Goal: Task Accomplishment & Management: Manage account settings

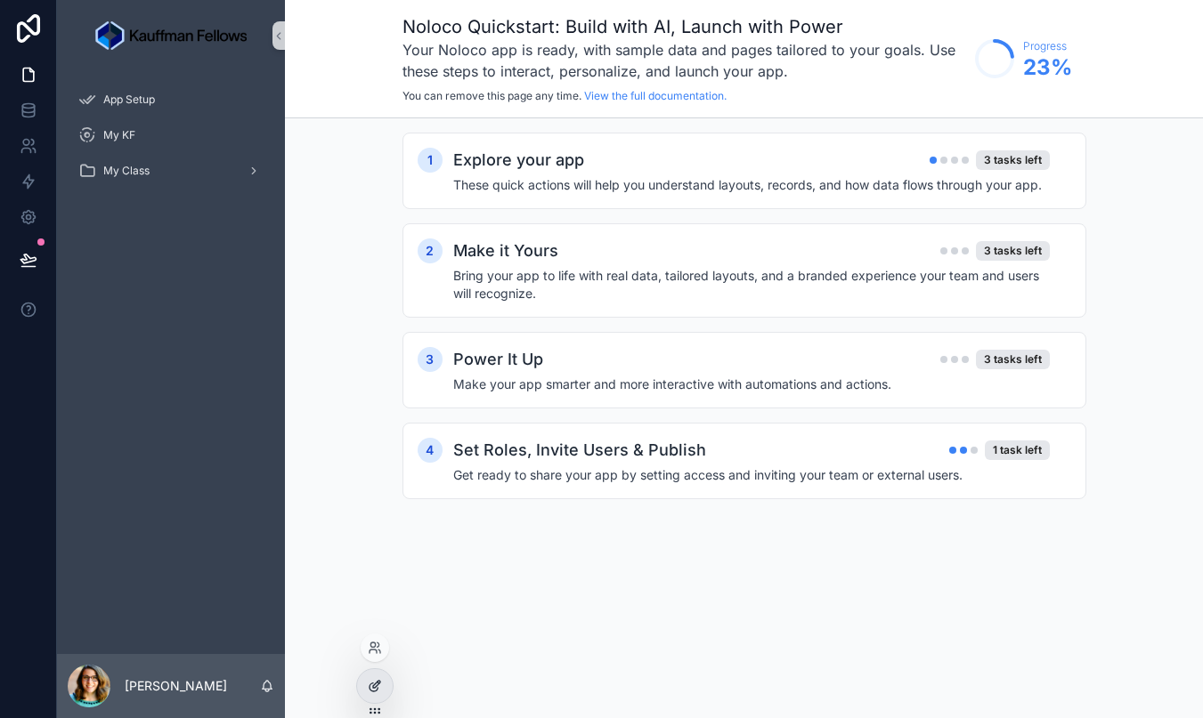
click at [373, 688] on icon at bounding box center [376, 684] width 7 height 7
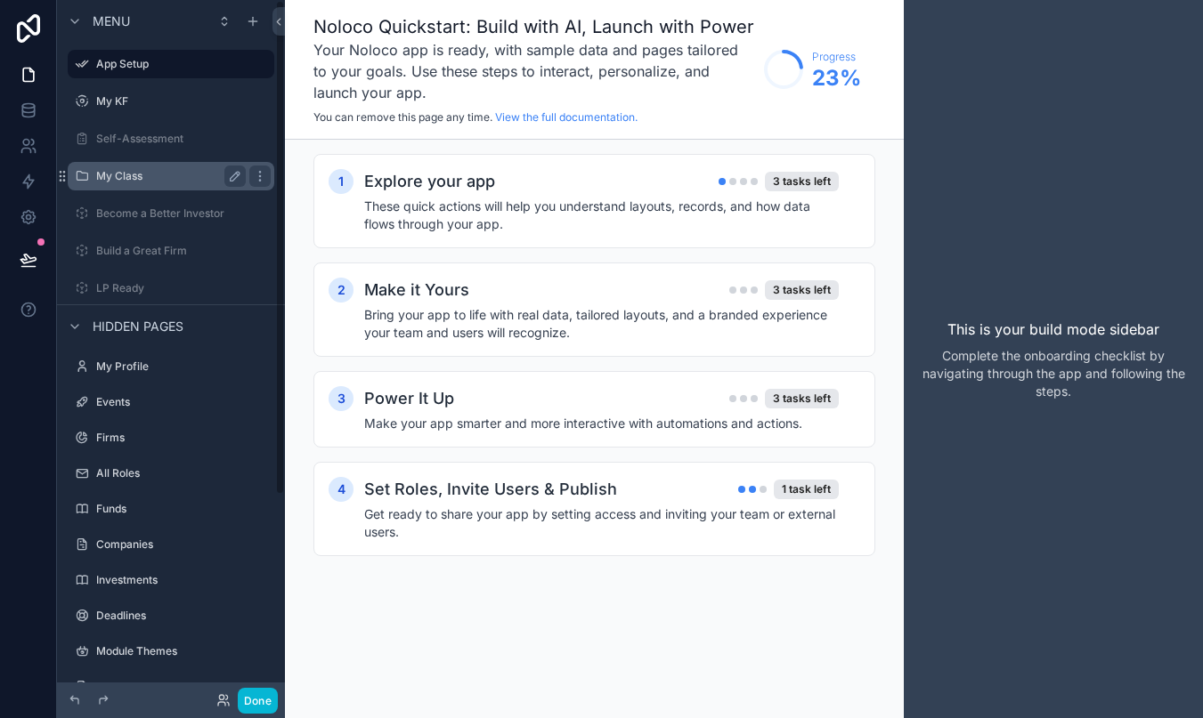
click at [222, 167] on div "My Class" at bounding box center [171, 176] width 150 height 21
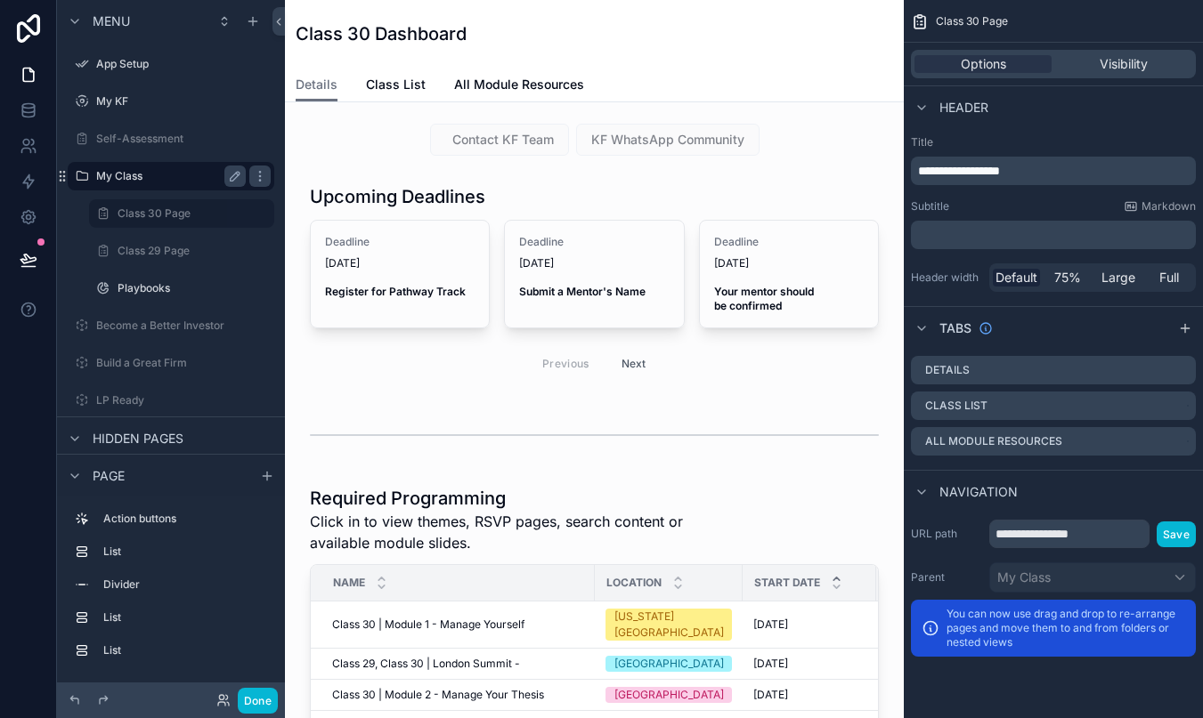
click at [196, 176] on label "My Class" at bounding box center [167, 176] width 142 height 14
click at [149, 332] on label "Become a Better Investor" at bounding box center [167, 326] width 142 height 14
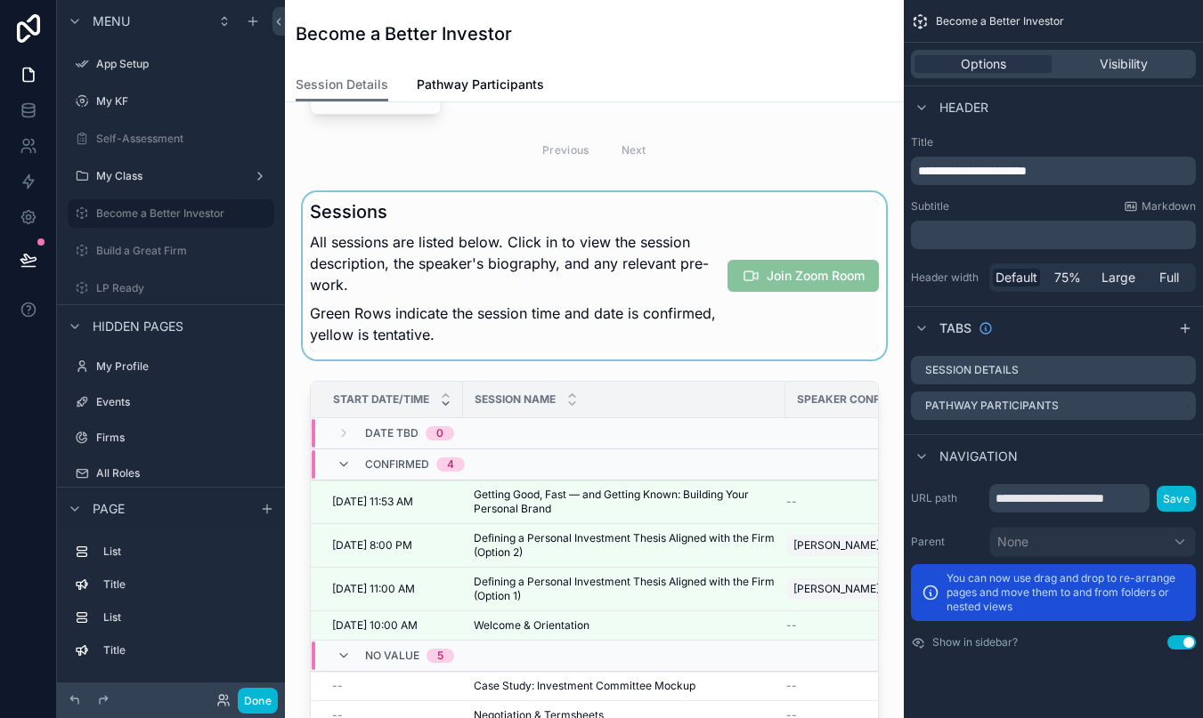
scroll to position [152, 0]
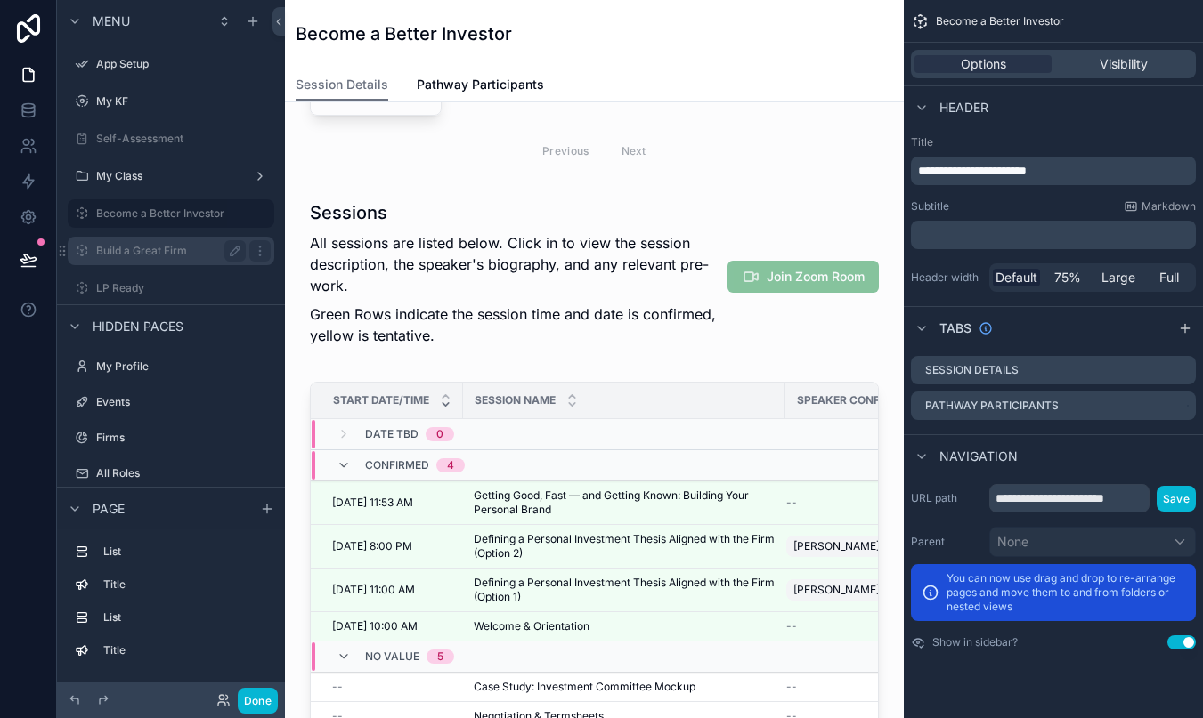
click at [129, 246] on label "Build a Great Firm" at bounding box center [167, 251] width 142 height 14
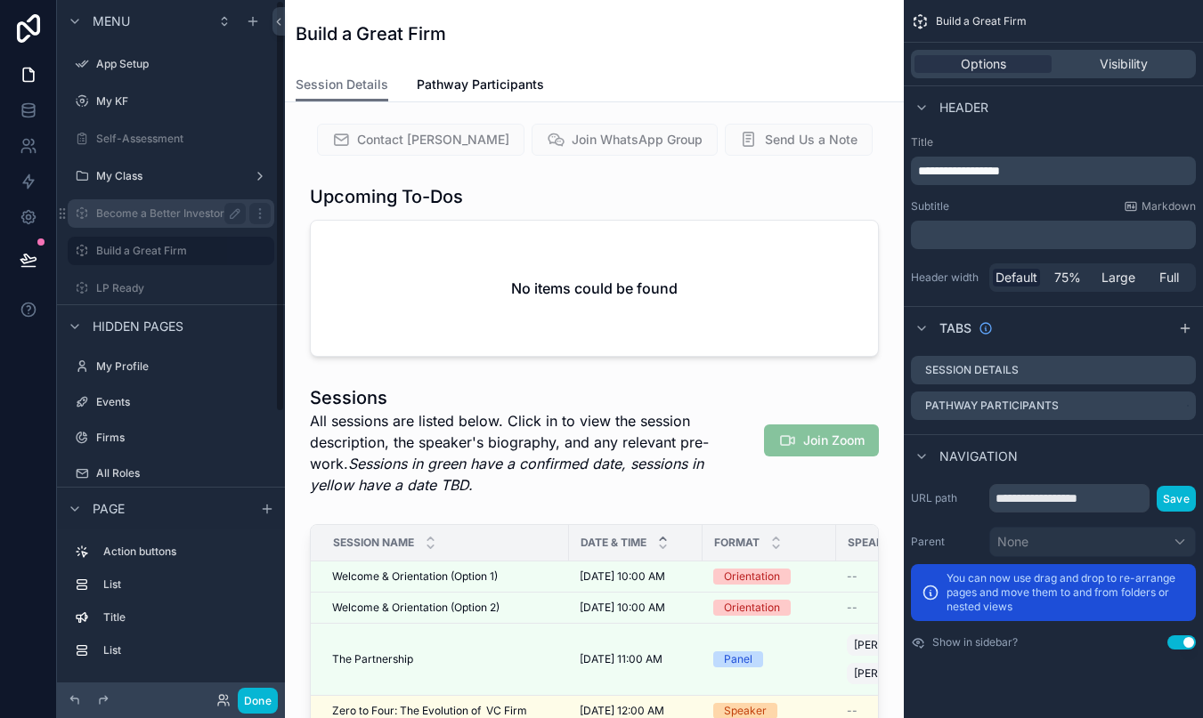
click at [181, 218] on label "Become a Better Investor" at bounding box center [167, 214] width 142 height 14
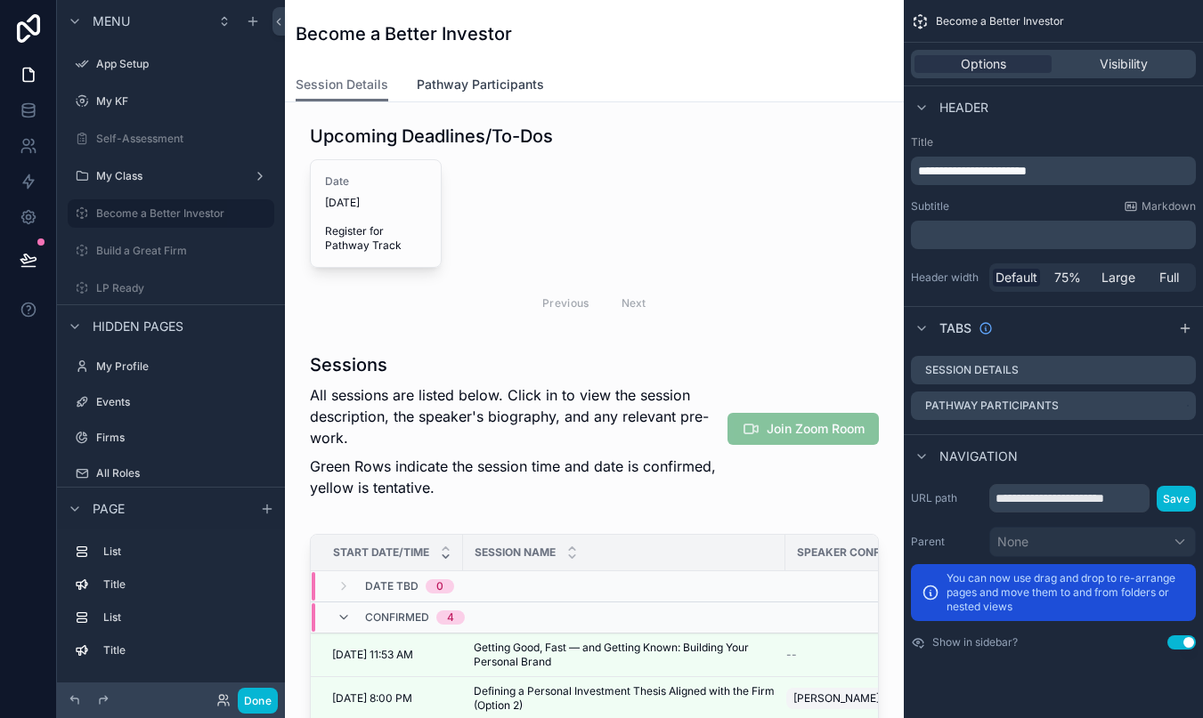
click at [469, 81] on span "Pathway Participants" at bounding box center [480, 85] width 127 height 18
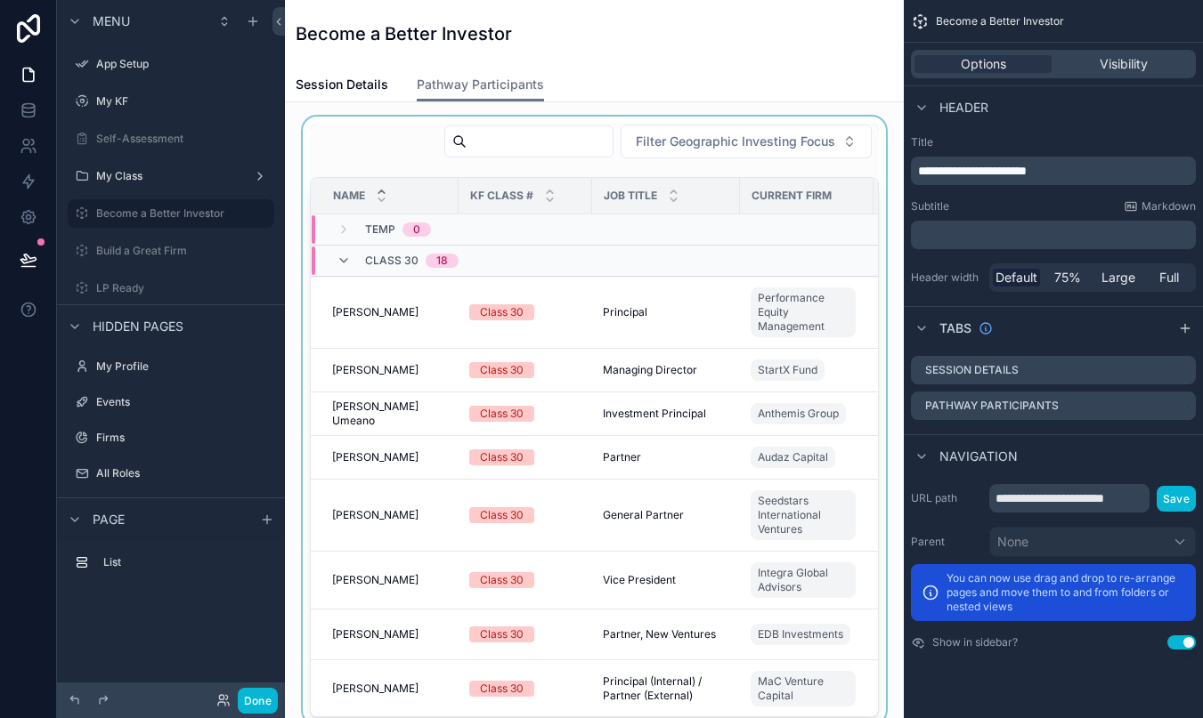
click at [706, 332] on div "scrollable content" at bounding box center [594, 421] width 590 height 608
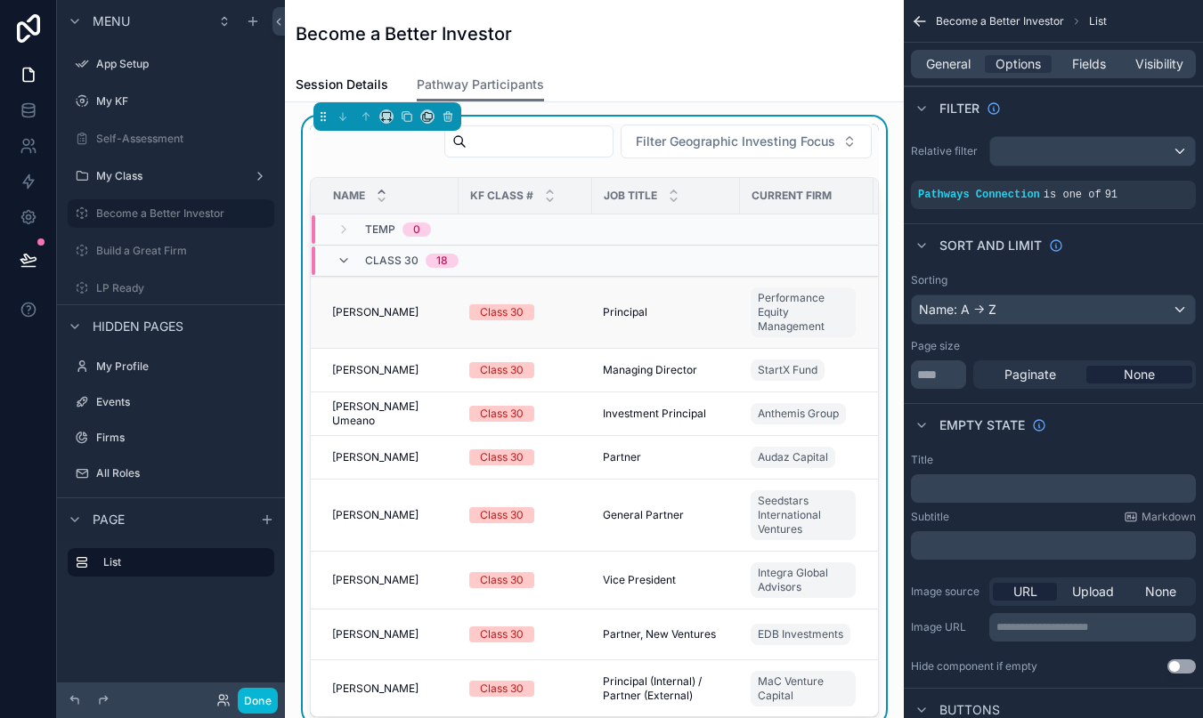
click at [709, 325] on td "Principal Principal" at bounding box center [666, 313] width 148 height 72
click at [681, 321] on td "Principal Principal" at bounding box center [666, 313] width 148 height 72
click at [404, 320] on td "Anita Sonawane Anita Sonawane" at bounding box center [385, 313] width 148 height 72
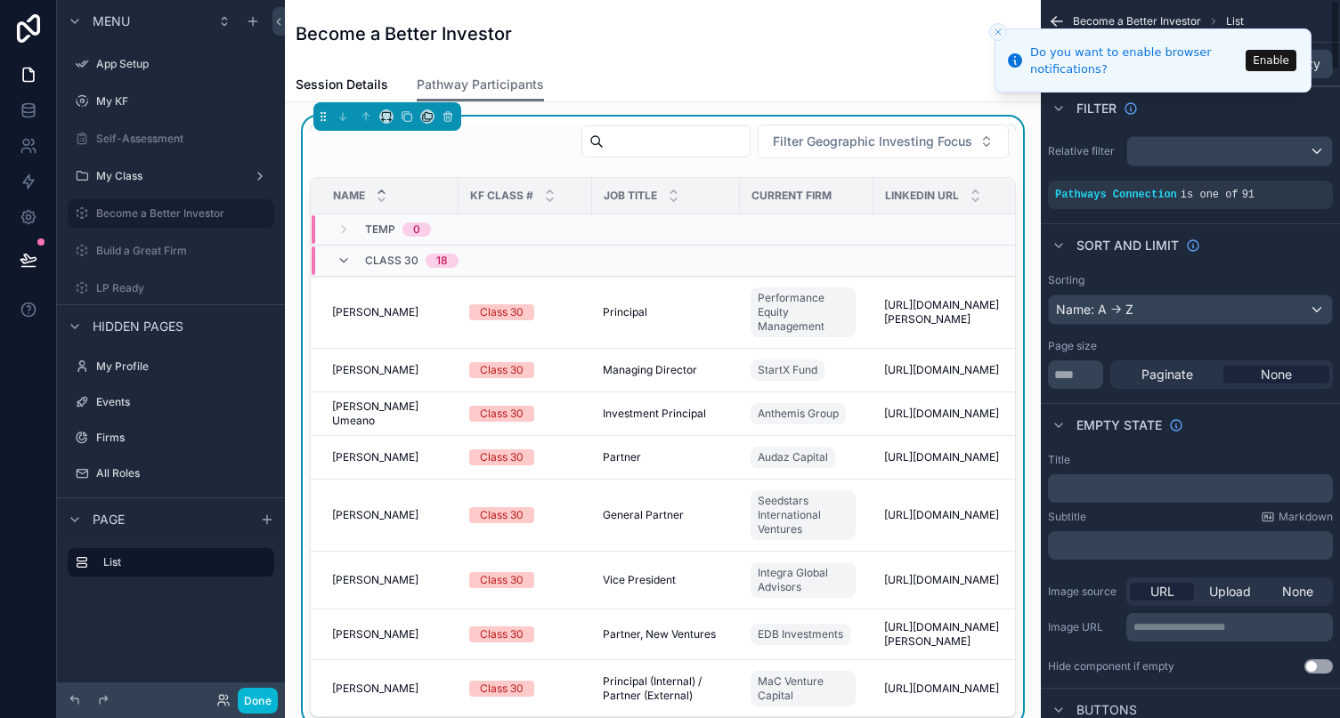
click at [1003, 26] on button "Close toast" at bounding box center [998, 32] width 18 height 18
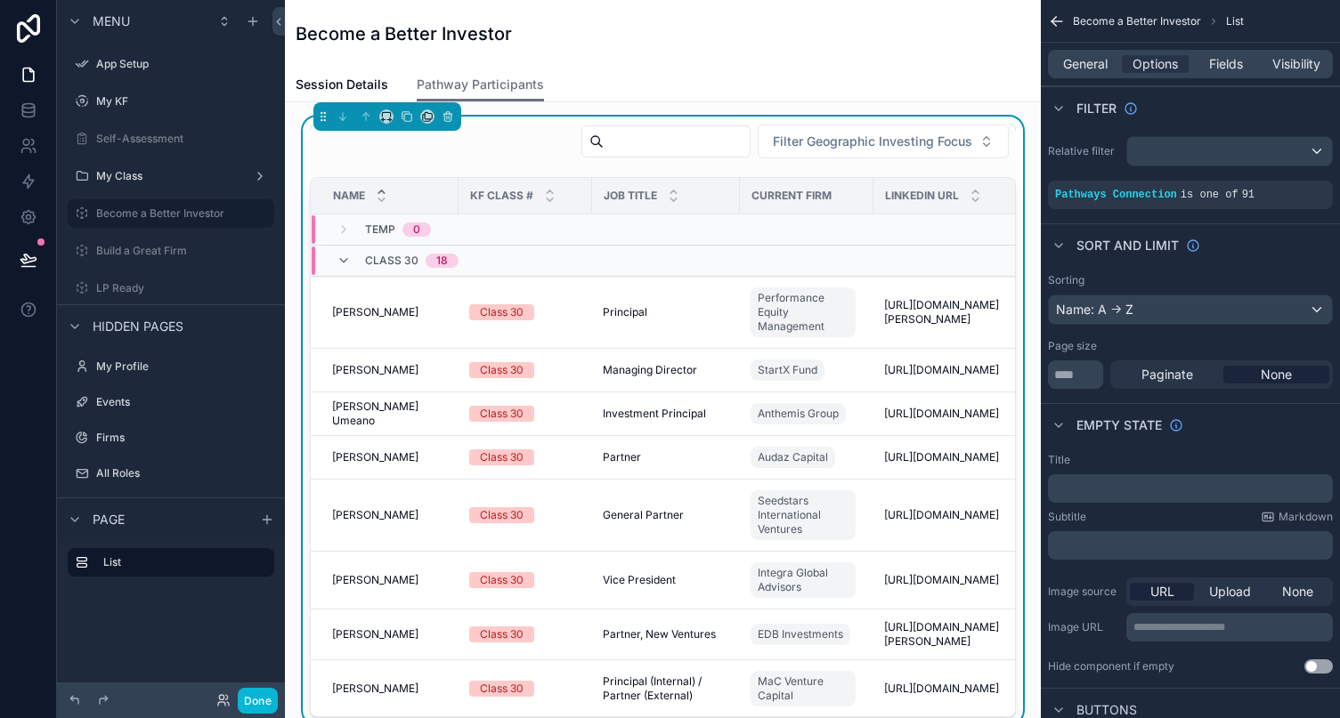
click at [791, 228] on td "scrollable content" at bounding box center [807, 230] width 134 height 31
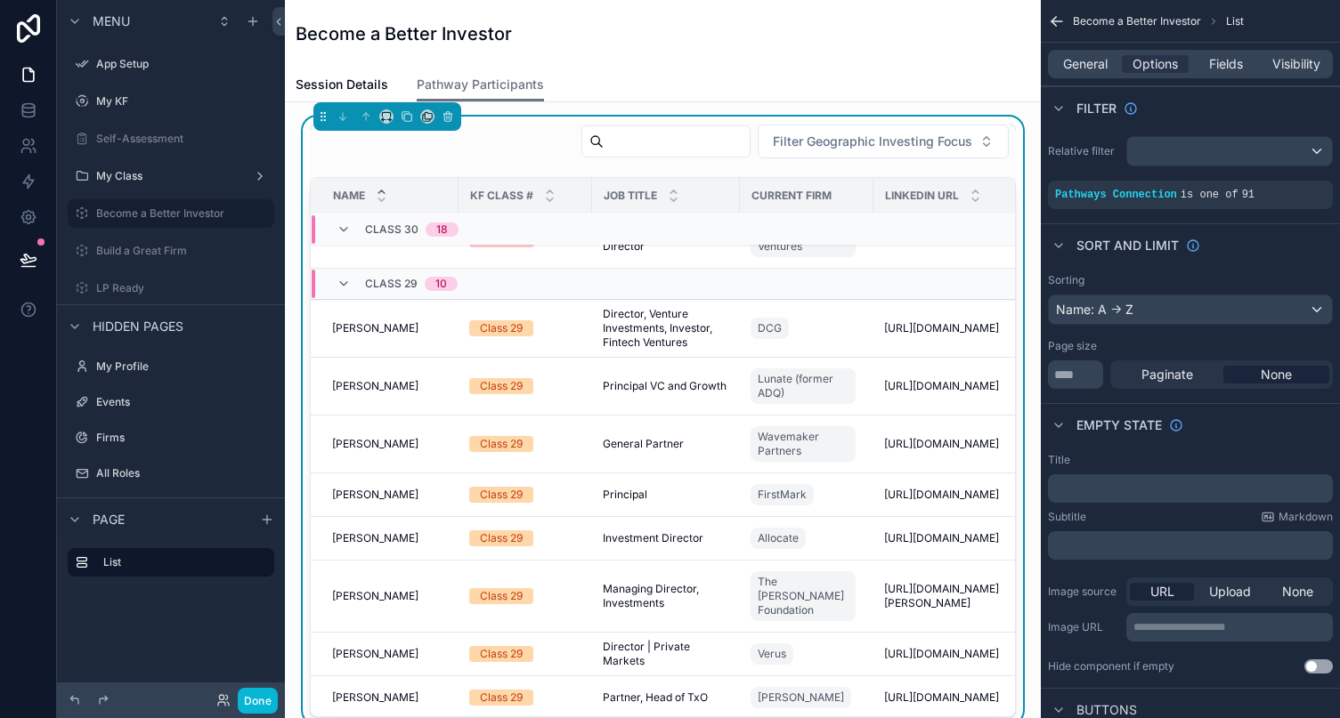
scroll to position [992, 0]
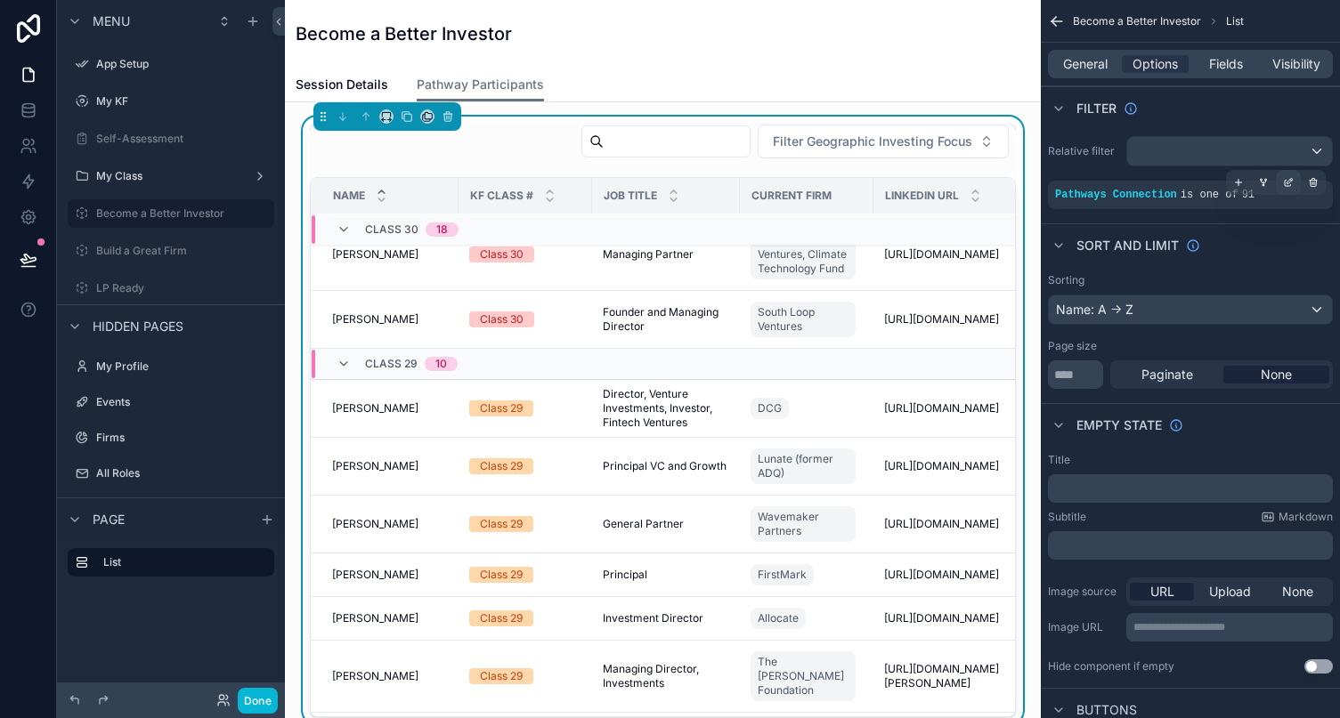
click at [1202, 182] on icon "scrollable content" at bounding box center [1288, 182] width 11 height 11
click at [1202, 271] on div "Sorting Name: A -> Z Page size ** Paginate None" at bounding box center [1190, 331] width 299 height 130
click at [1202, 180] on icon "scrollable content" at bounding box center [1238, 180] width 11 height 11
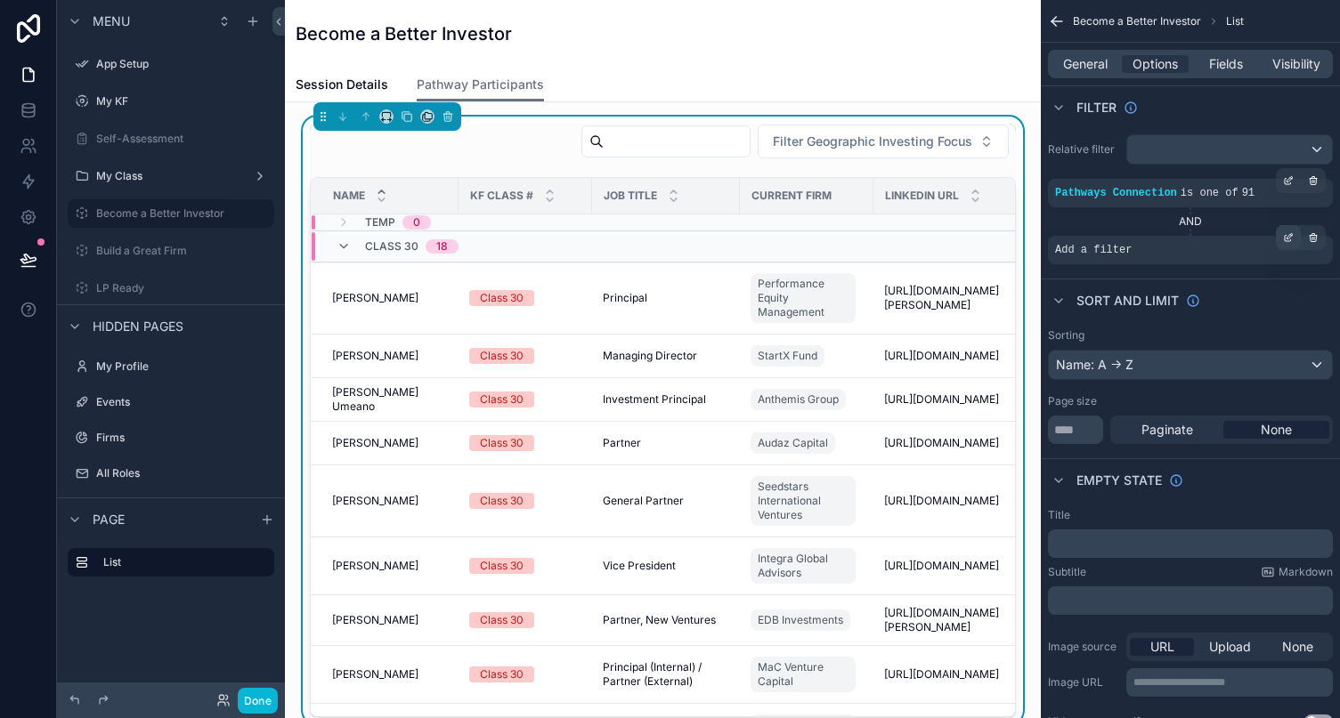
click at [1202, 238] on icon "scrollable content" at bounding box center [1289, 235] width 5 height 5
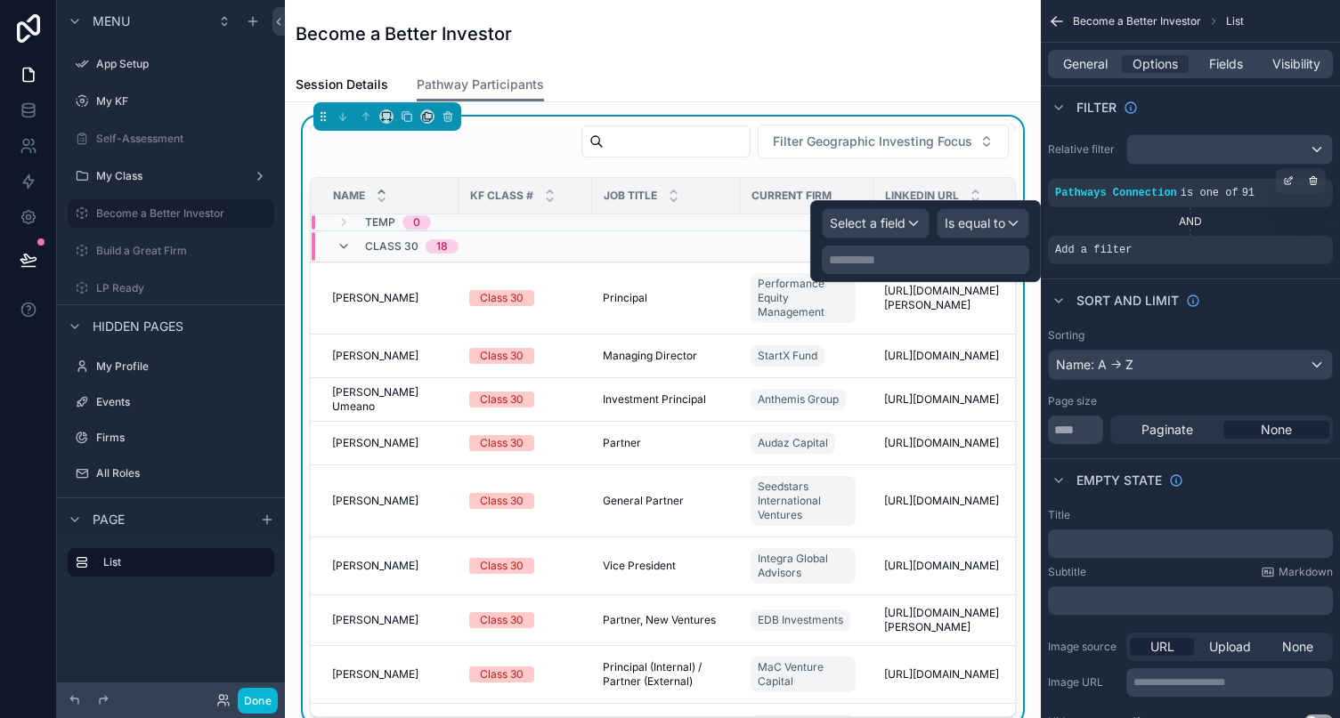
click at [892, 229] on span "Select a field" at bounding box center [868, 222] width 76 height 15
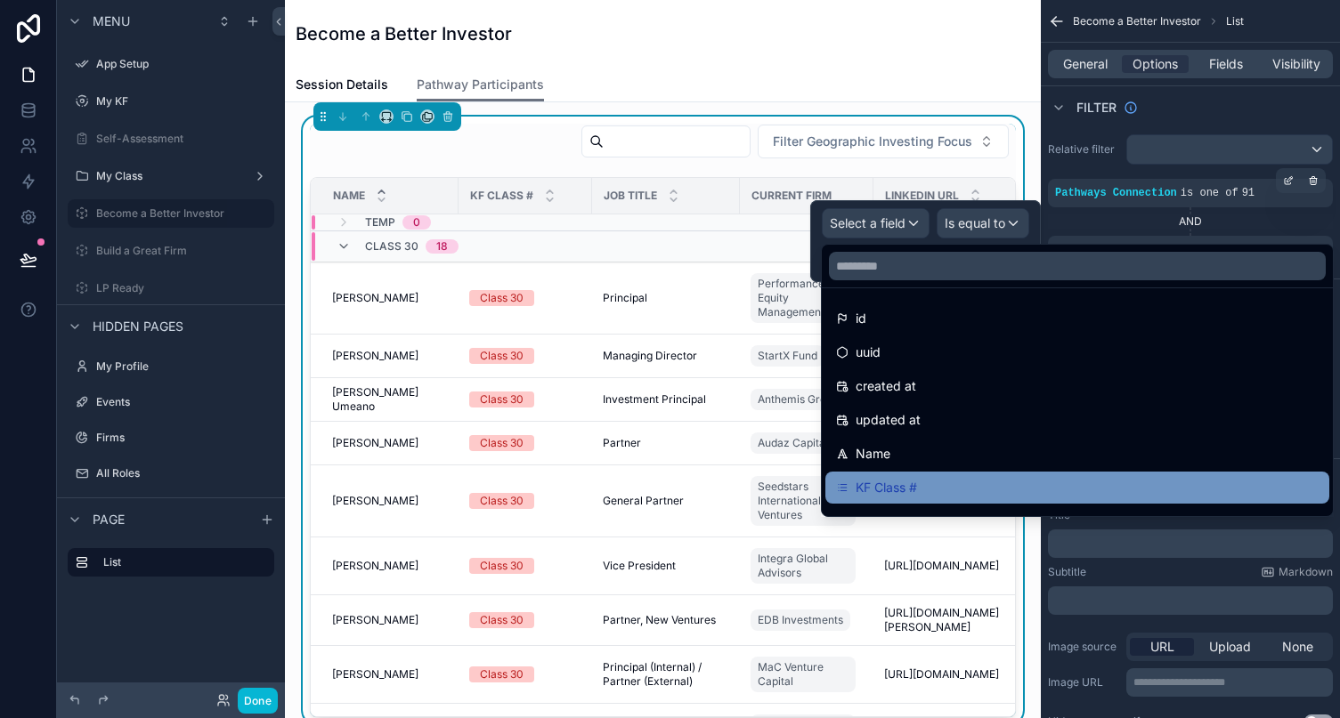
click at [884, 480] on span "KF Class #" at bounding box center [885, 487] width 61 height 21
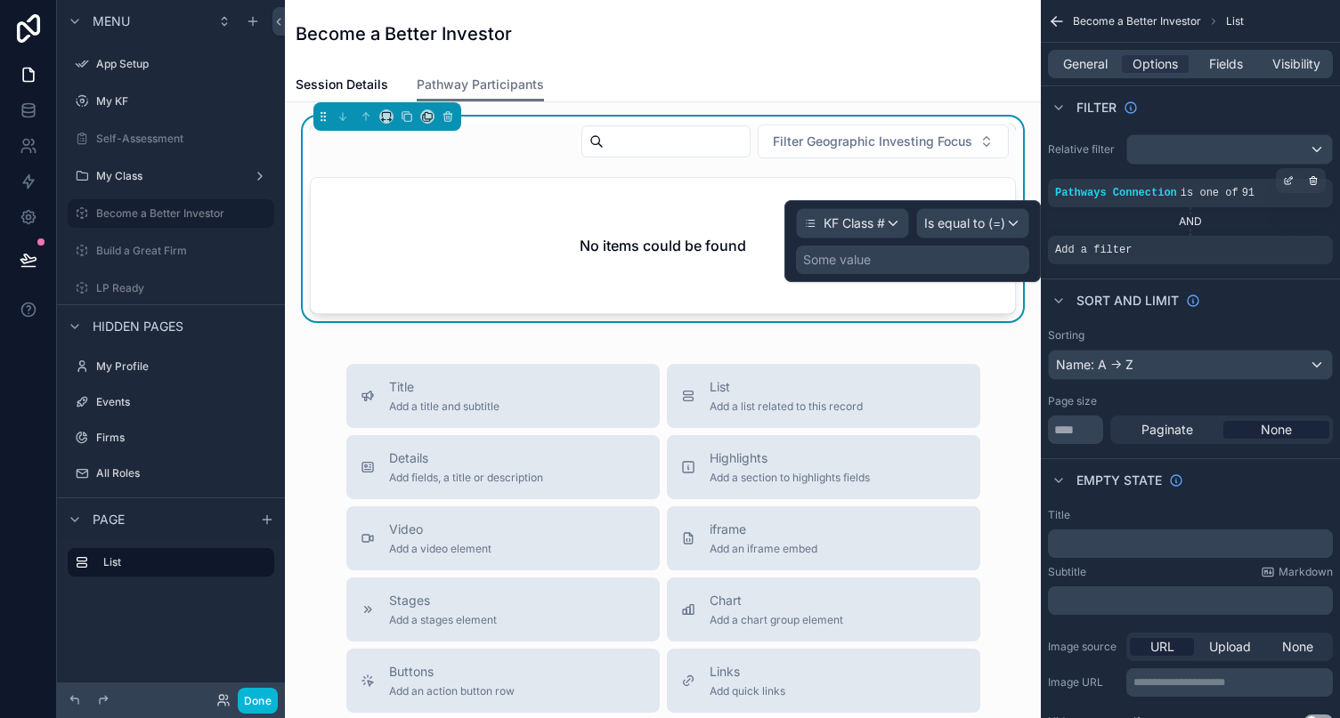
click at [980, 222] on span "Is equal to (=)" at bounding box center [964, 224] width 81 height 18
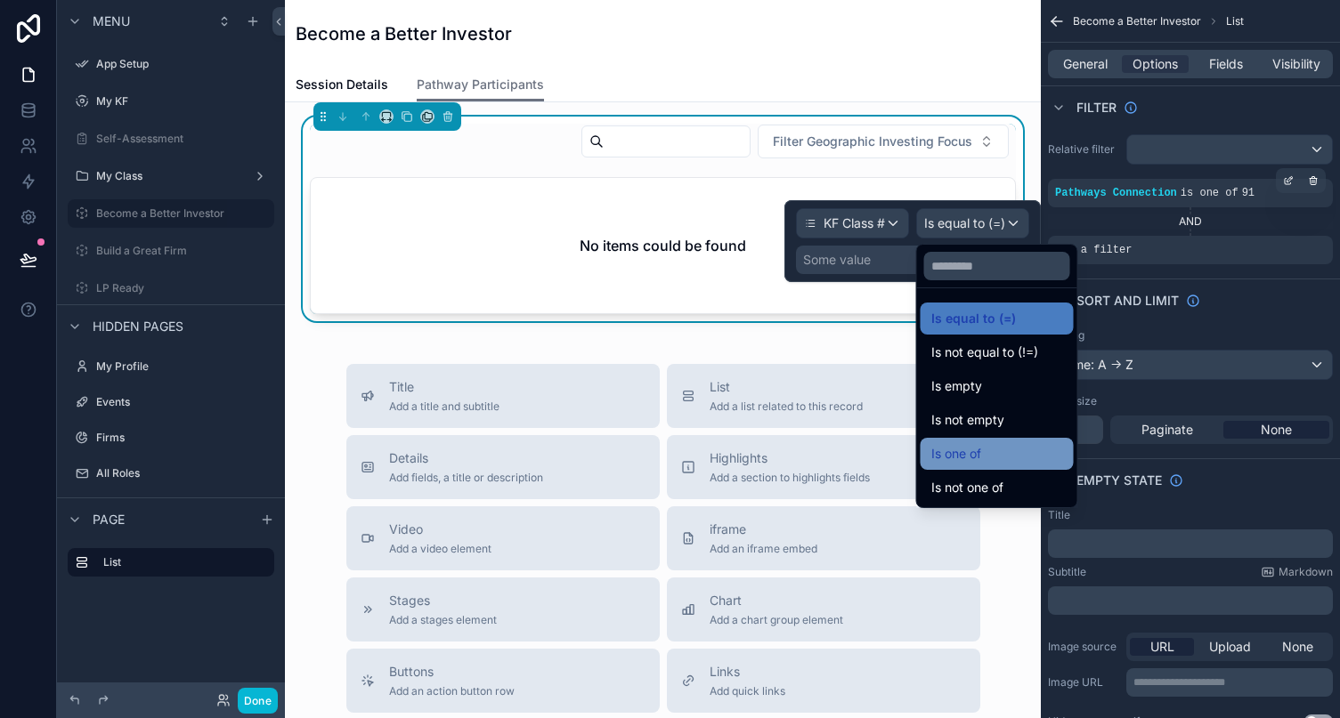
click at [993, 459] on div "Is one of" at bounding box center [997, 453] width 132 height 21
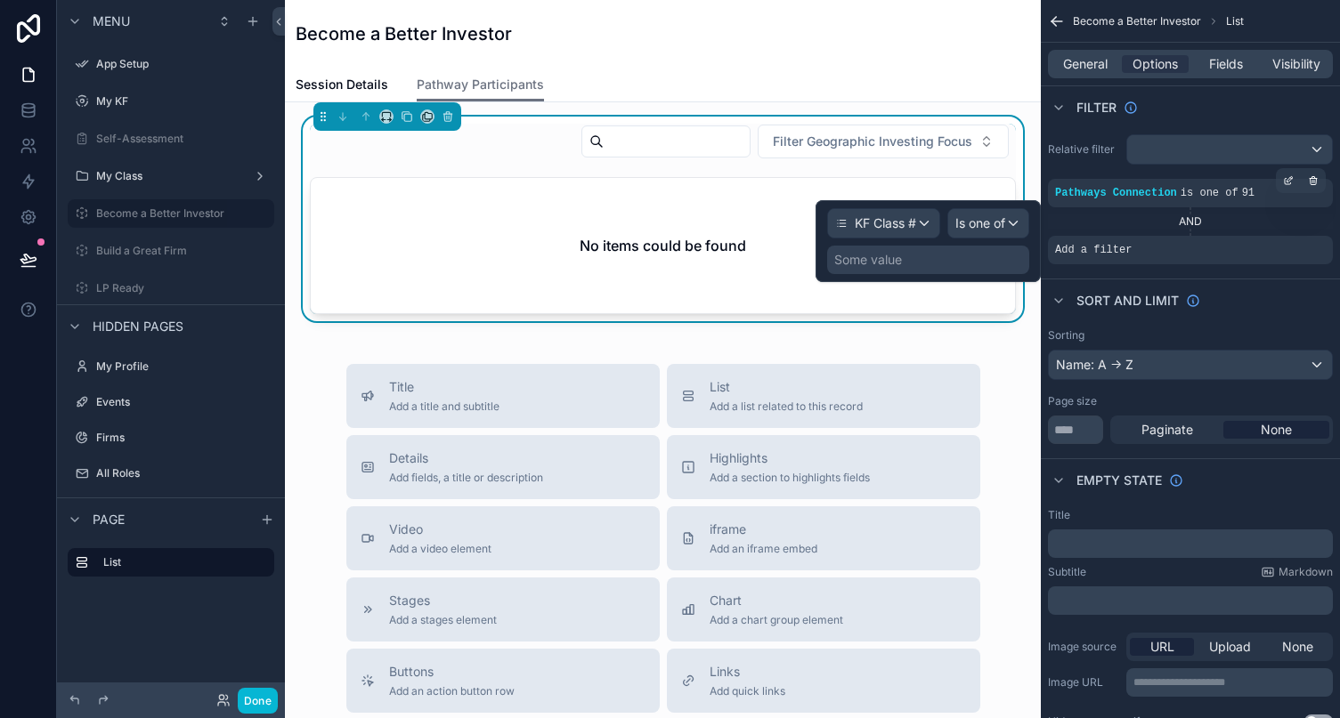
click at [906, 255] on div "Some value" at bounding box center [928, 260] width 202 height 28
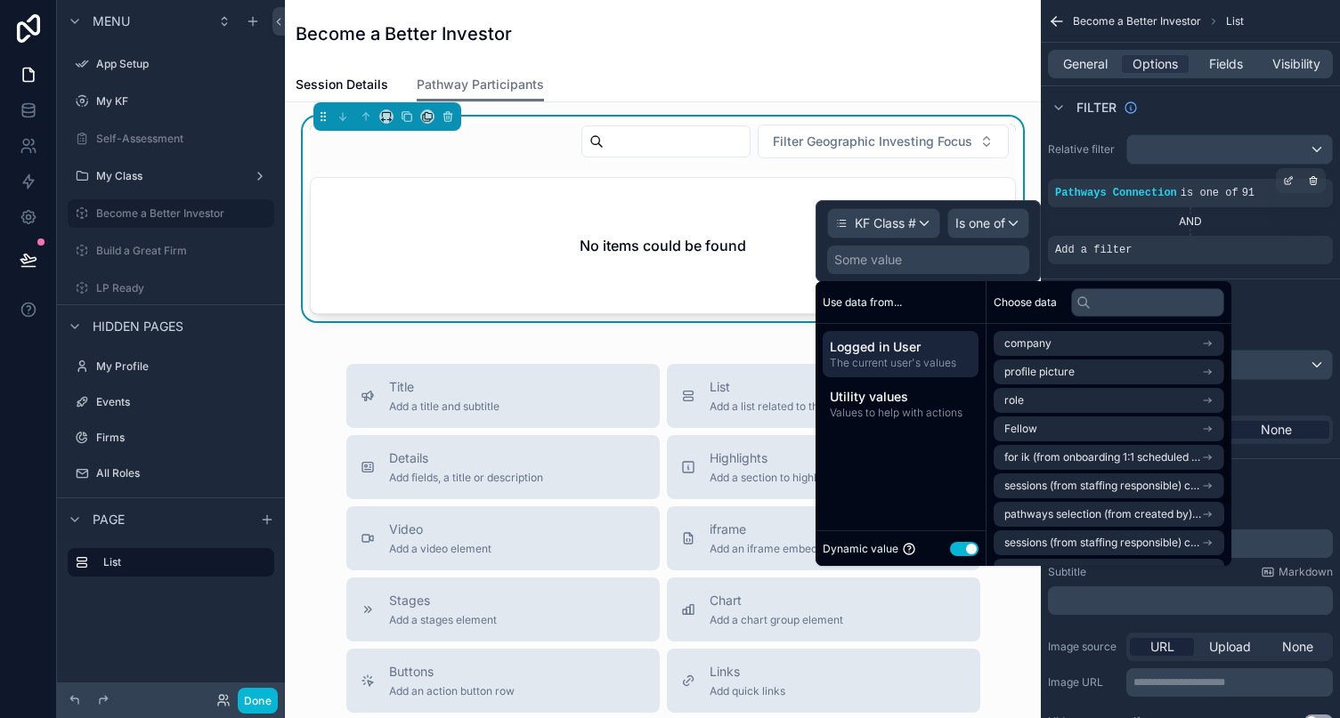
click at [964, 263] on div "Some value" at bounding box center [928, 260] width 202 height 28
click at [968, 550] on button "Use setting" at bounding box center [964, 549] width 28 height 14
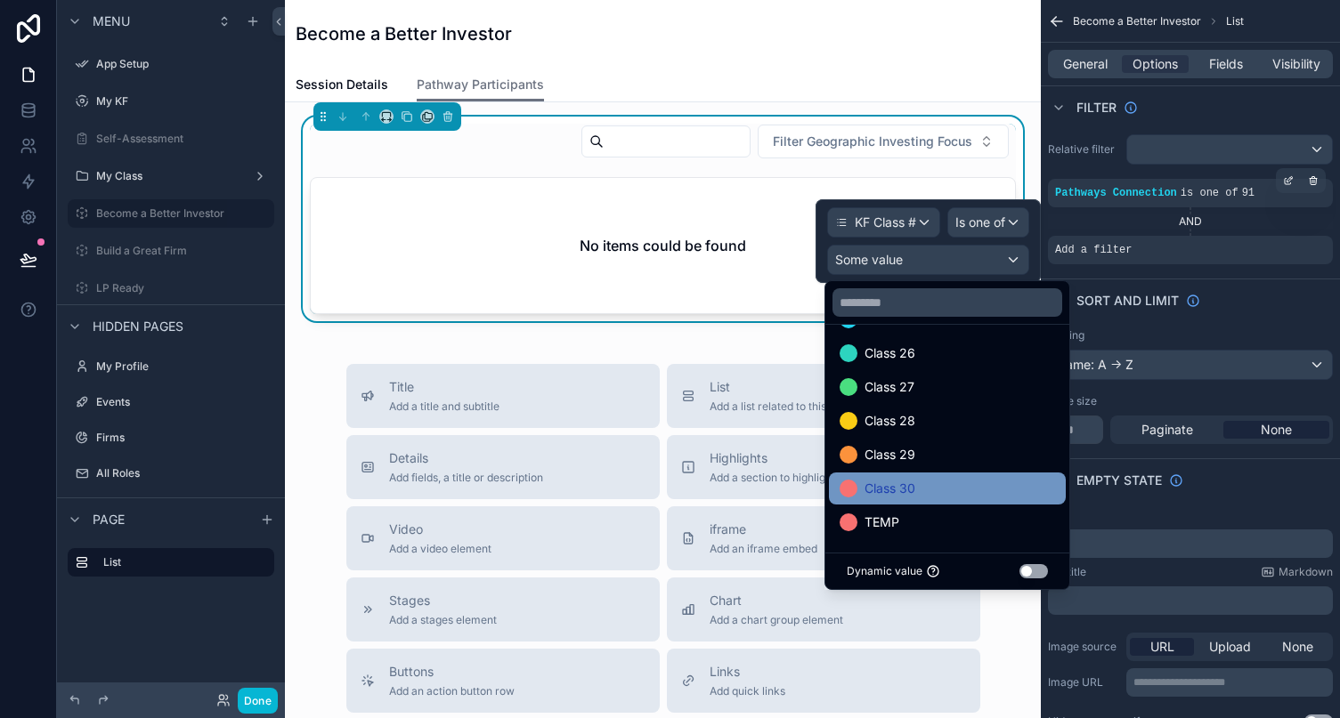
click at [911, 486] on span "Class 30" at bounding box center [889, 488] width 51 height 21
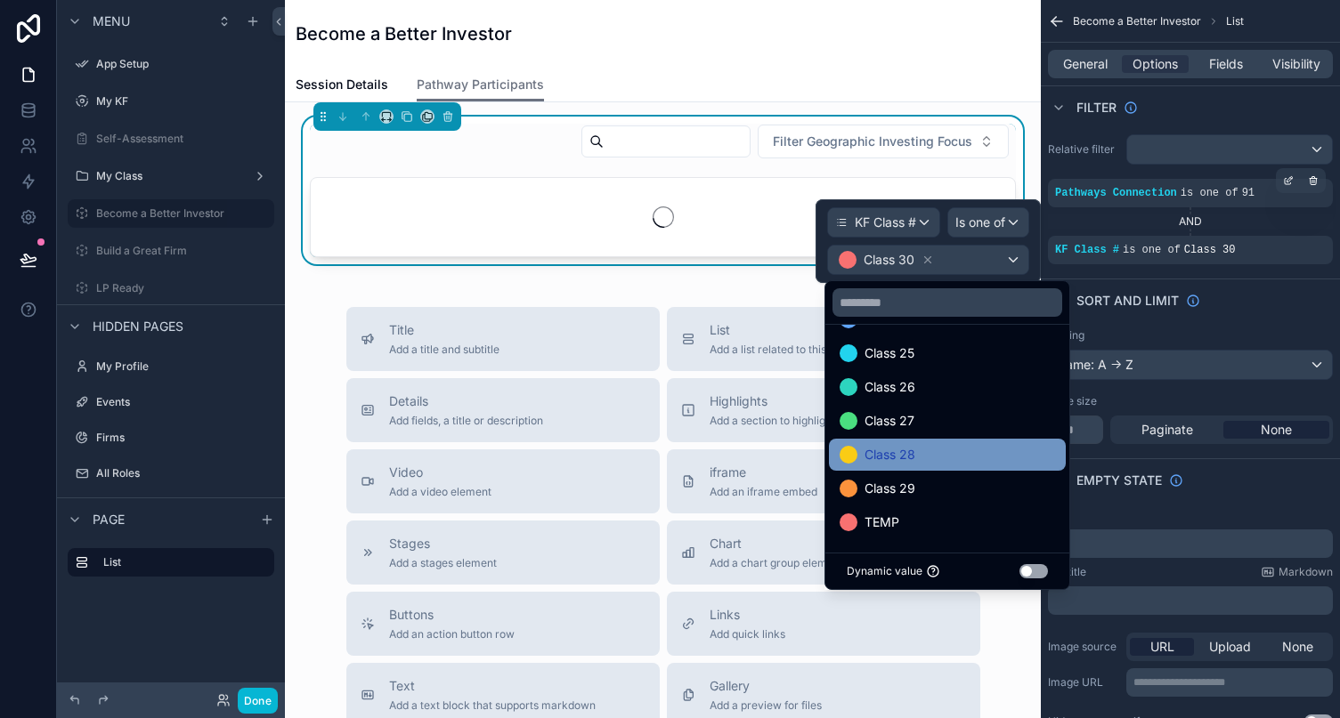
click at [893, 456] on span "Class 28" at bounding box center [889, 454] width 51 height 21
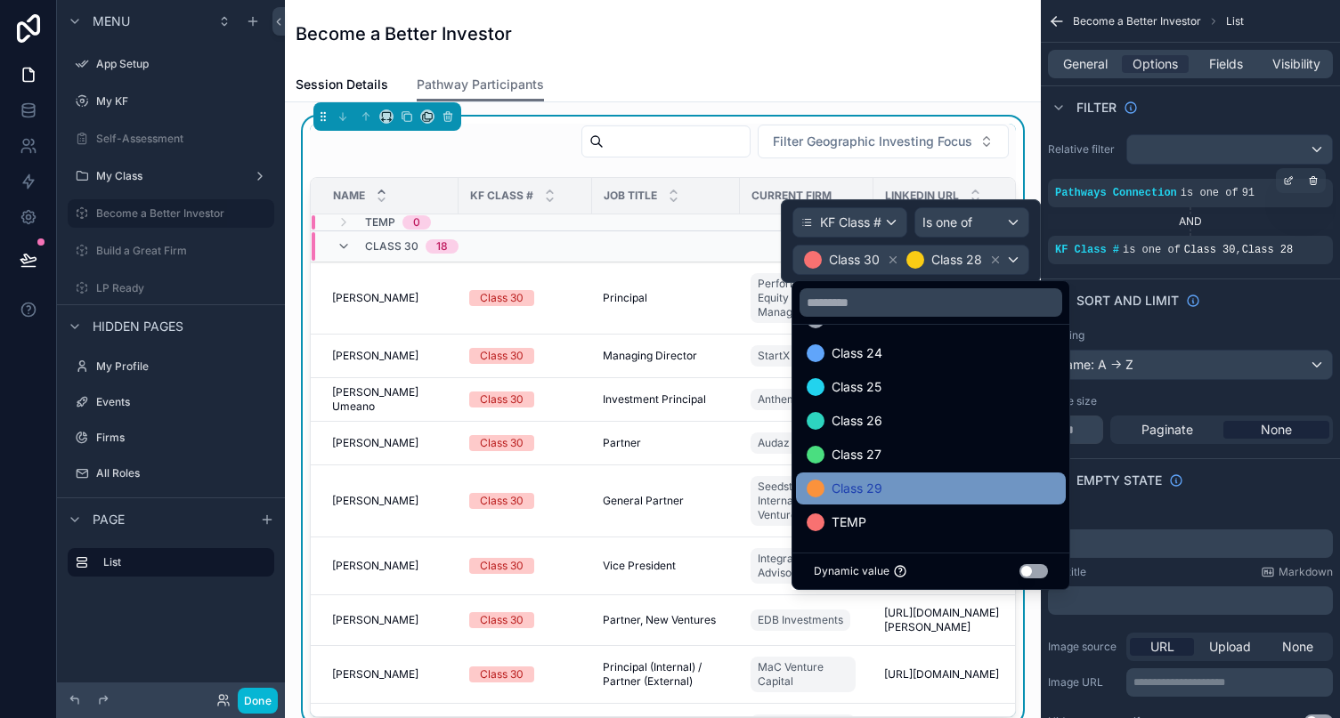
click at [853, 489] on span "Class 29" at bounding box center [856, 488] width 51 height 21
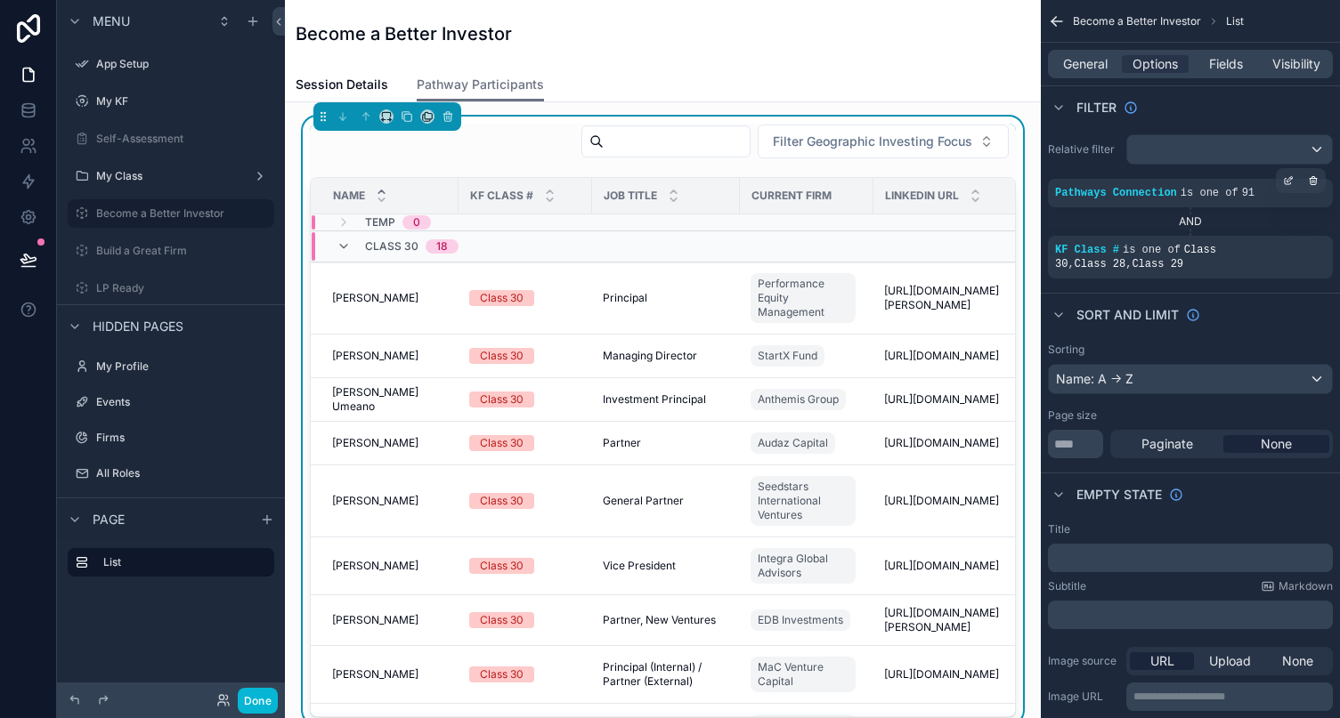
click at [1202, 519] on div "**********" at bounding box center [1190, 632] width 299 height 235
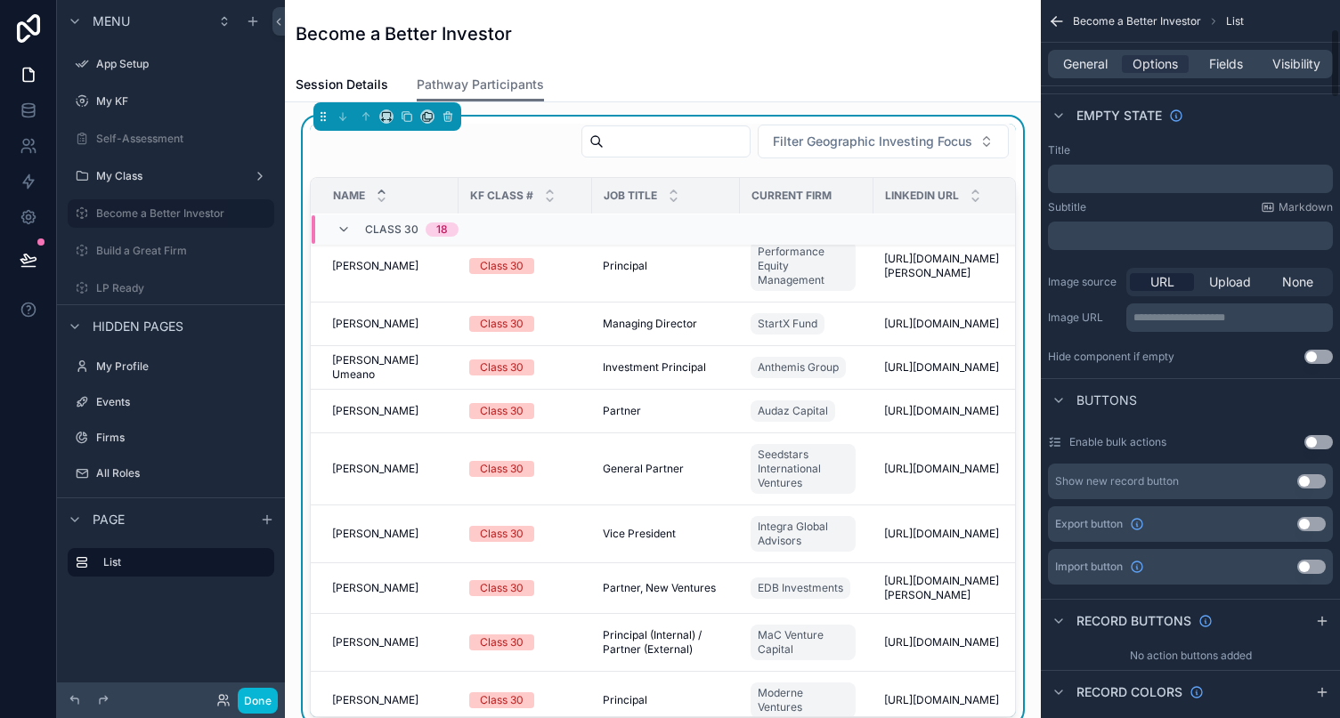
scroll to position [54, 0]
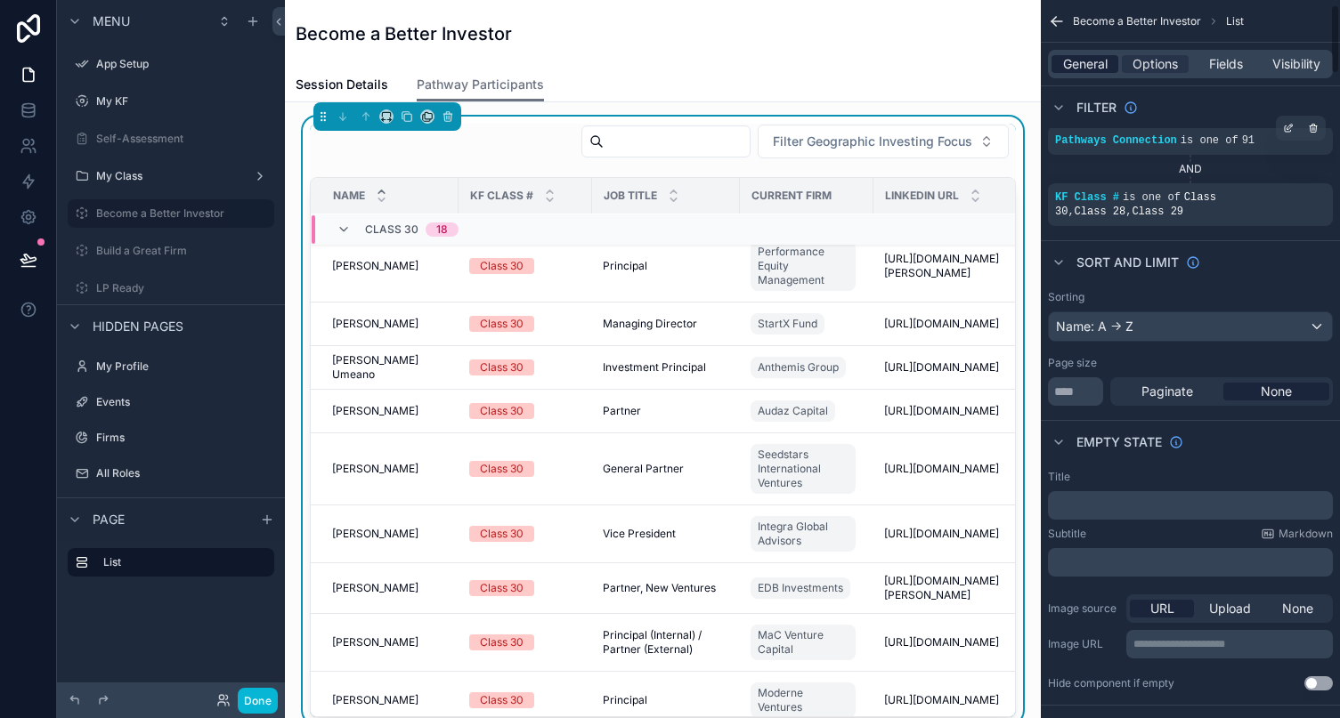
click at [1081, 70] on span "General" at bounding box center [1085, 64] width 45 height 18
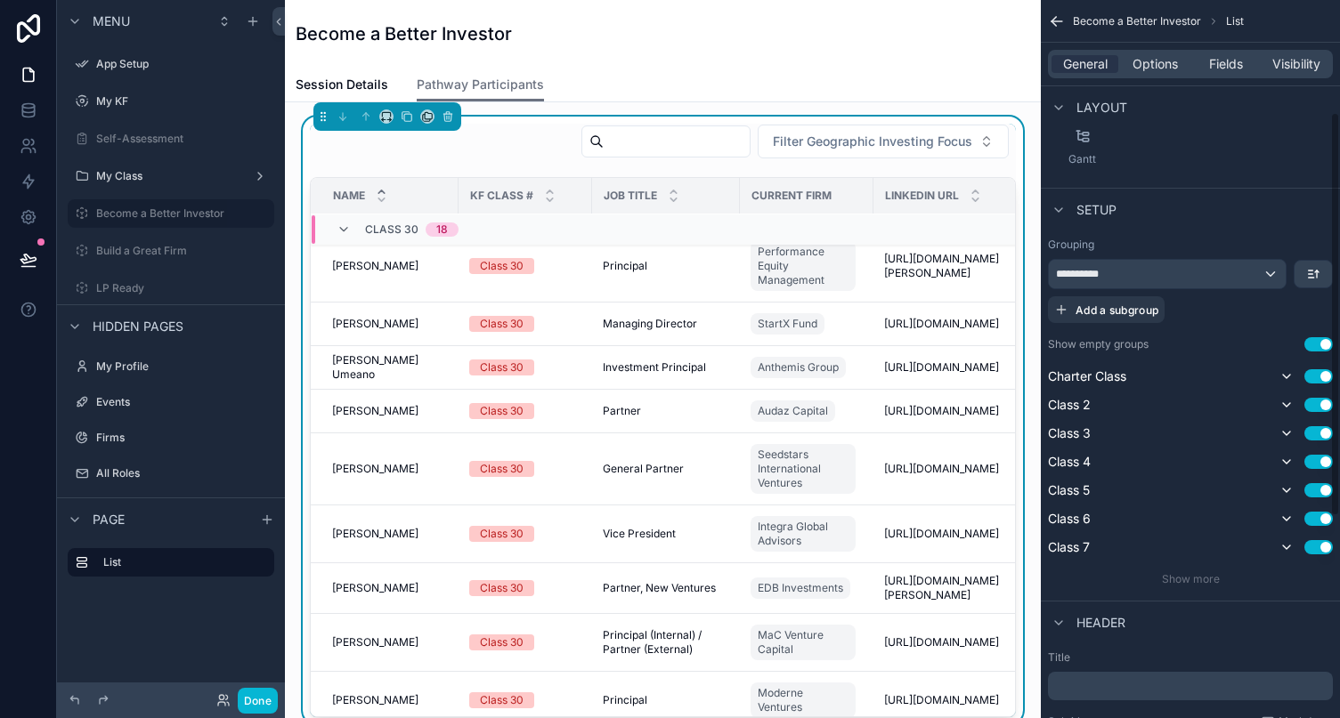
scroll to position [279, 0]
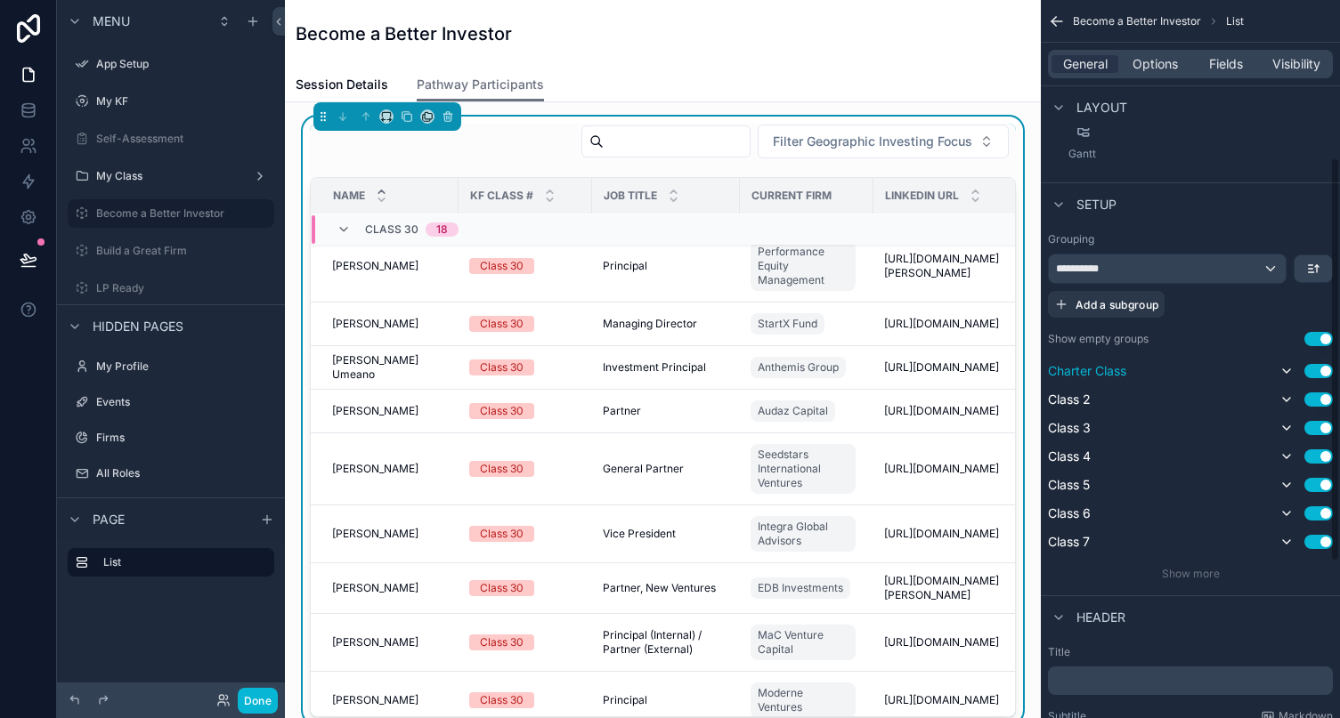
click at [1202, 371] on button "Use setting" at bounding box center [1318, 371] width 28 height 14
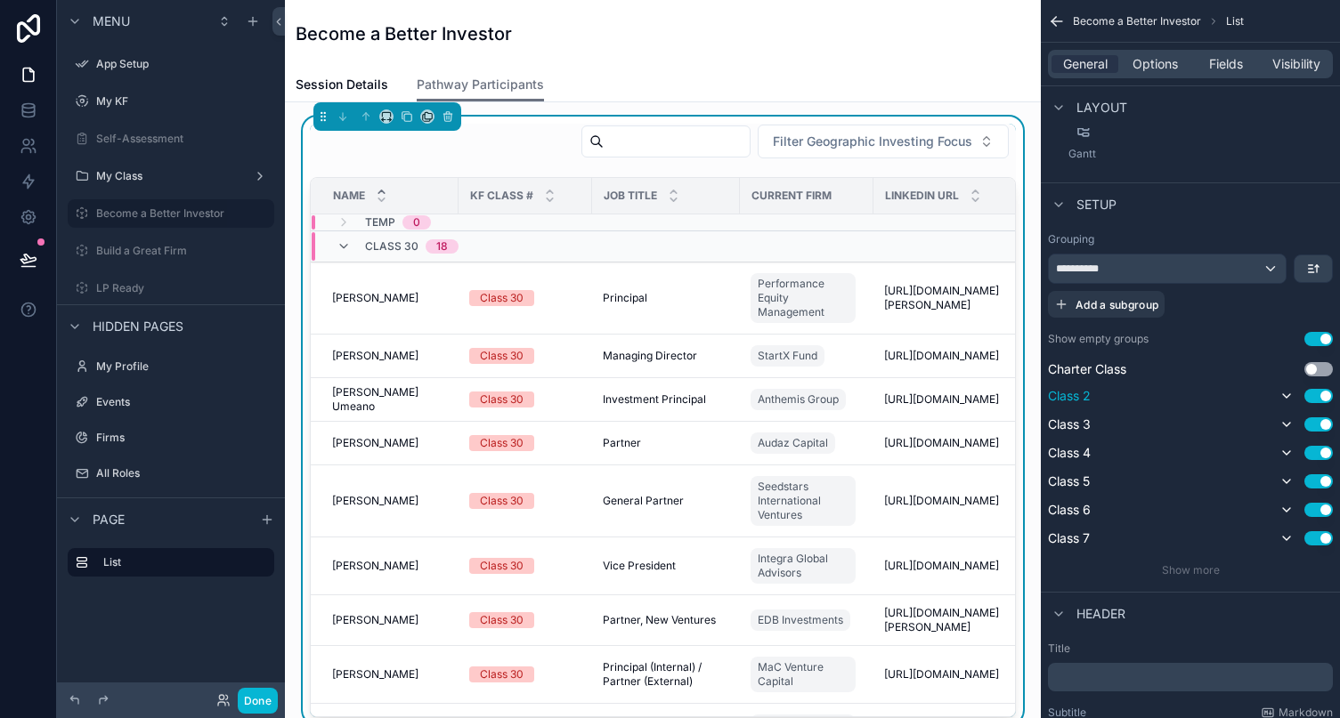
click at [1202, 395] on button "Use setting" at bounding box center [1318, 396] width 28 height 14
click at [1202, 420] on button "Use setting" at bounding box center [1318, 421] width 28 height 14
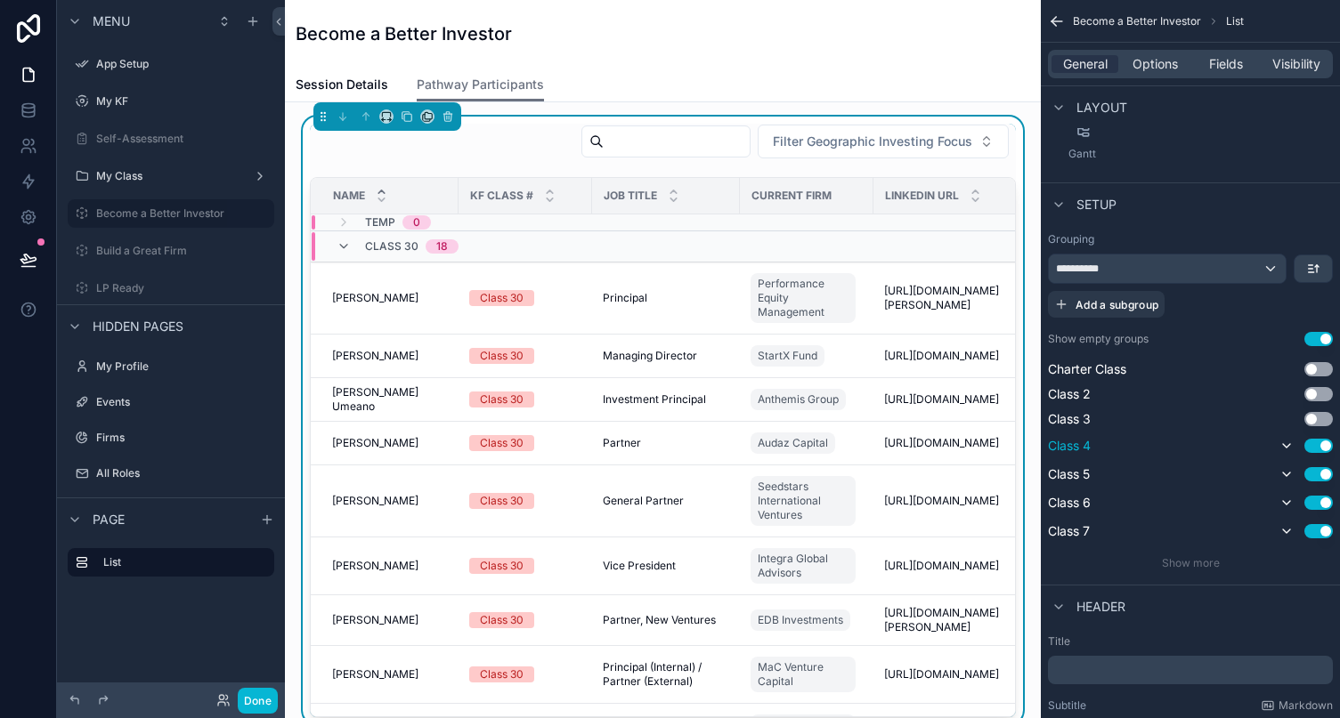
click at [1202, 447] on button "Use setting" at bounding box center [1318, 446] width 28 height 14
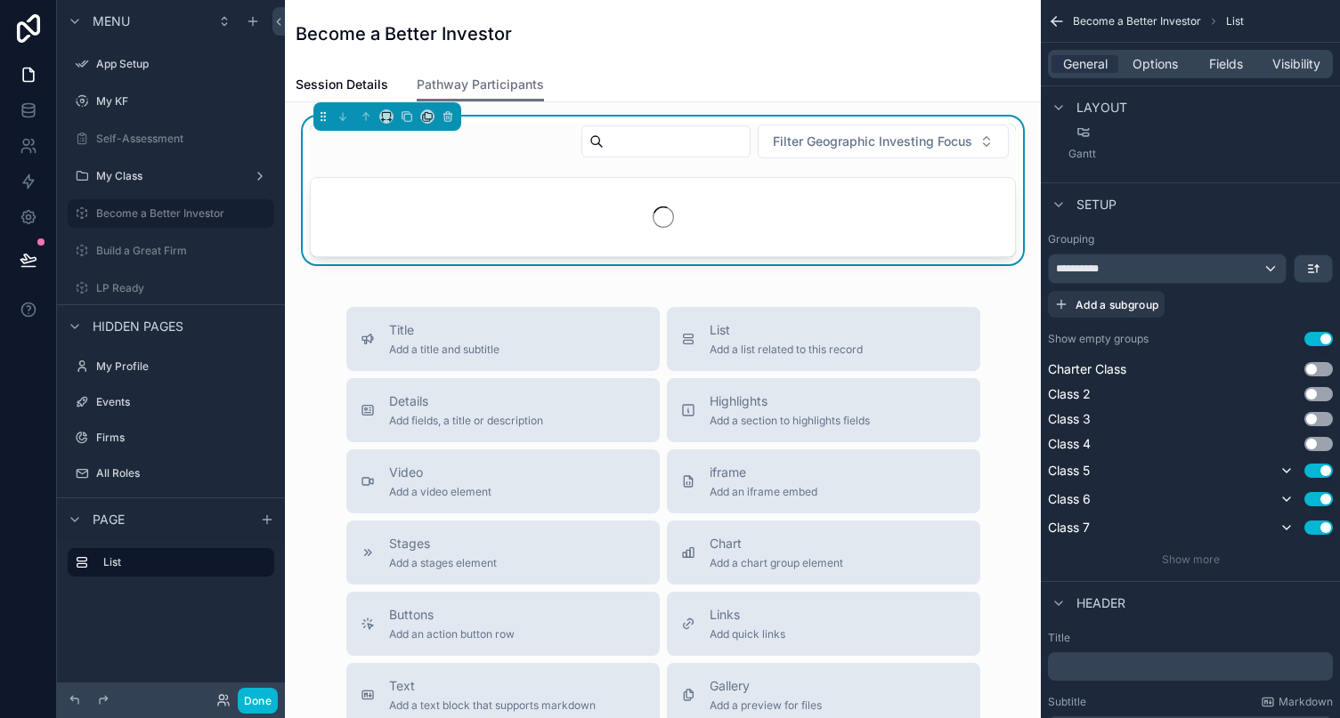
click at [1202, 336] on button "Use setting" at bounding box center [1318, 339] width 28 height 14
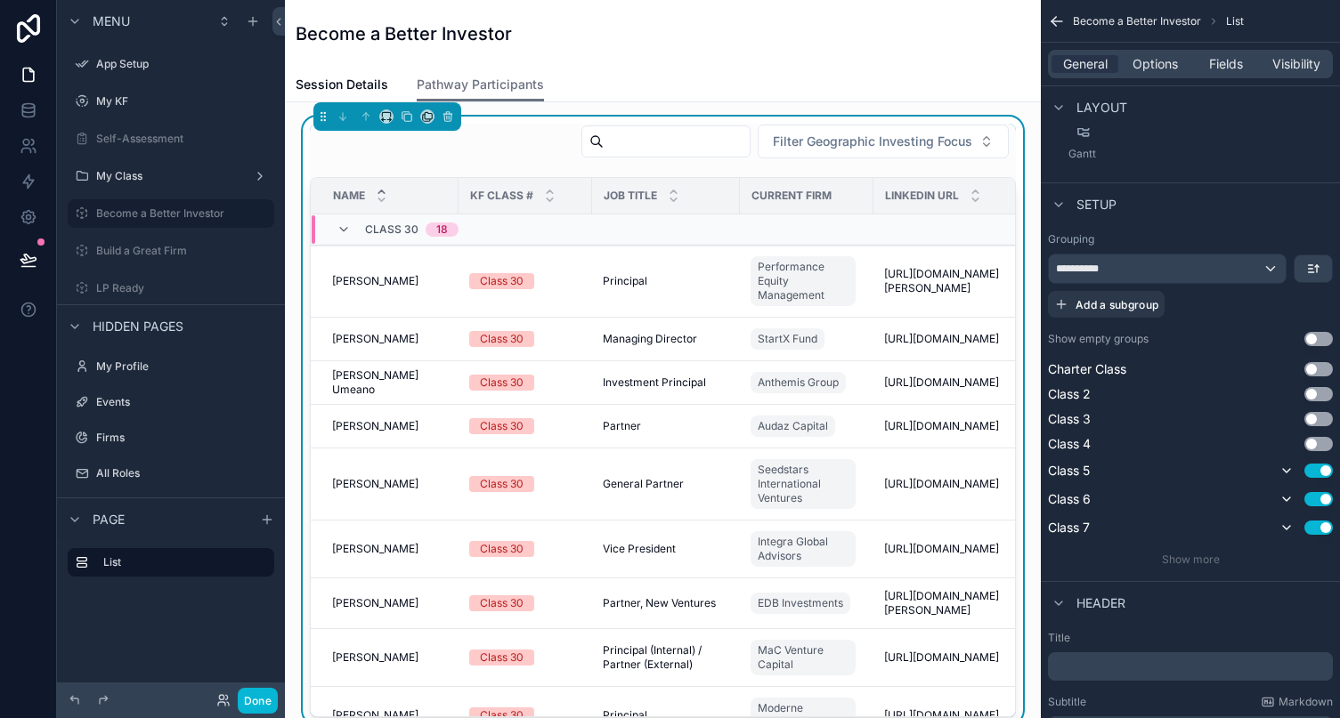
scroll to position [0, 0]
click at [1202, 226] on div "**********" at bounding box center [1190, 399] width 299 height 349
click at [1202, 126] on div "Layout" at bounding box center [1190, 106] width 299 height 43
click at [699, 282] on div "Principal Principal" at bounding box center [666, 281] width 126 height 14
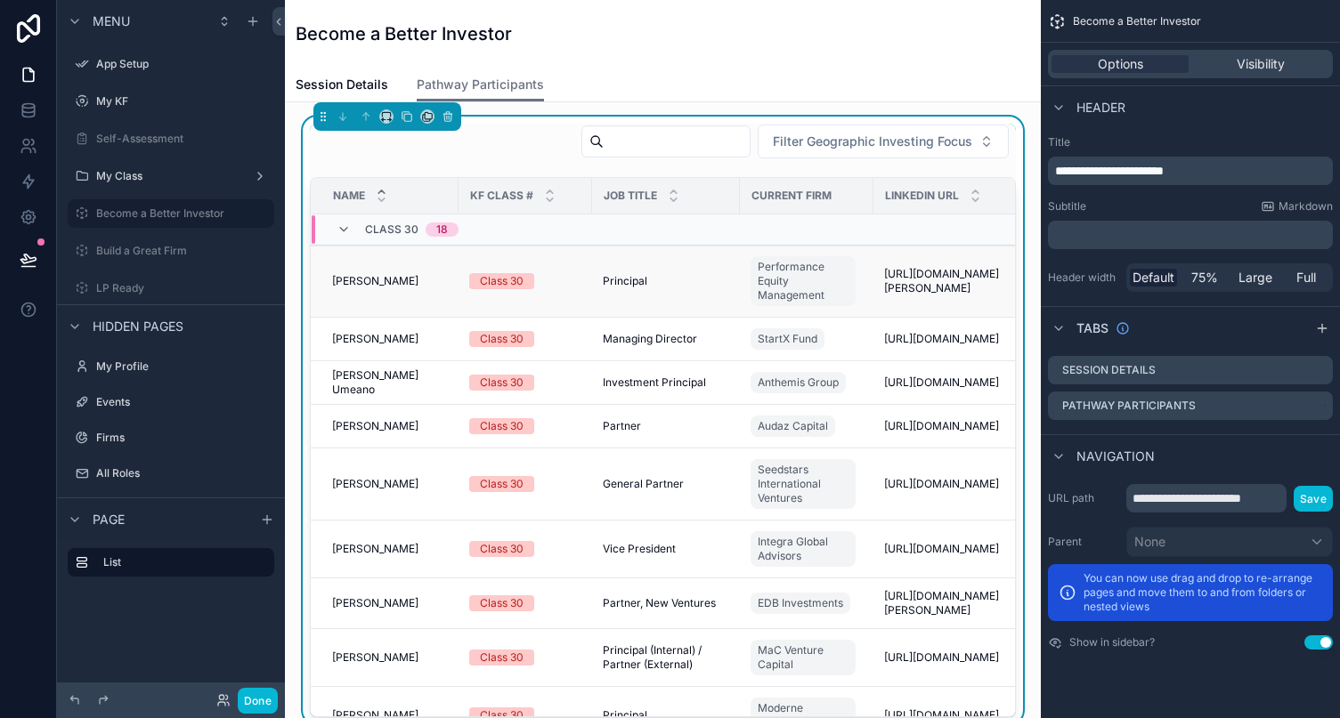
click at [697, 263] on td "Principal Principal" at bounding box center [666, 282] width 148 height 72
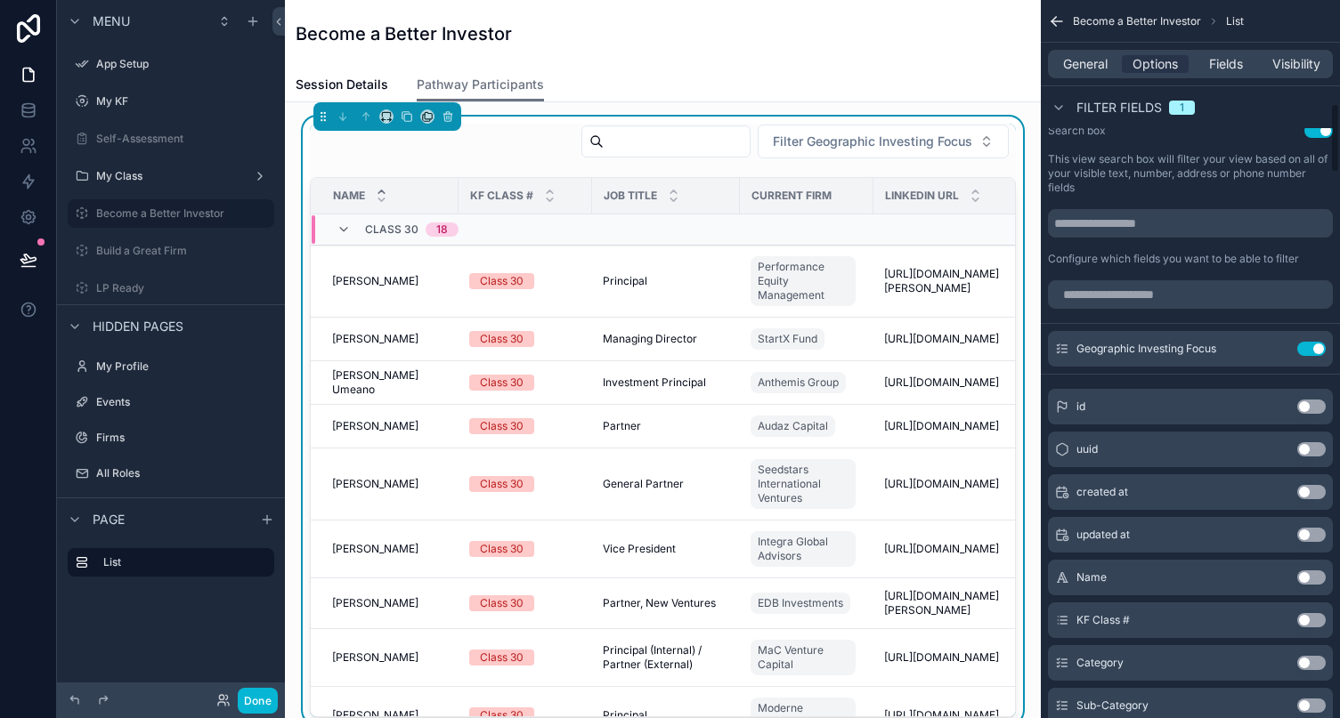
scroll to position [318, 0]
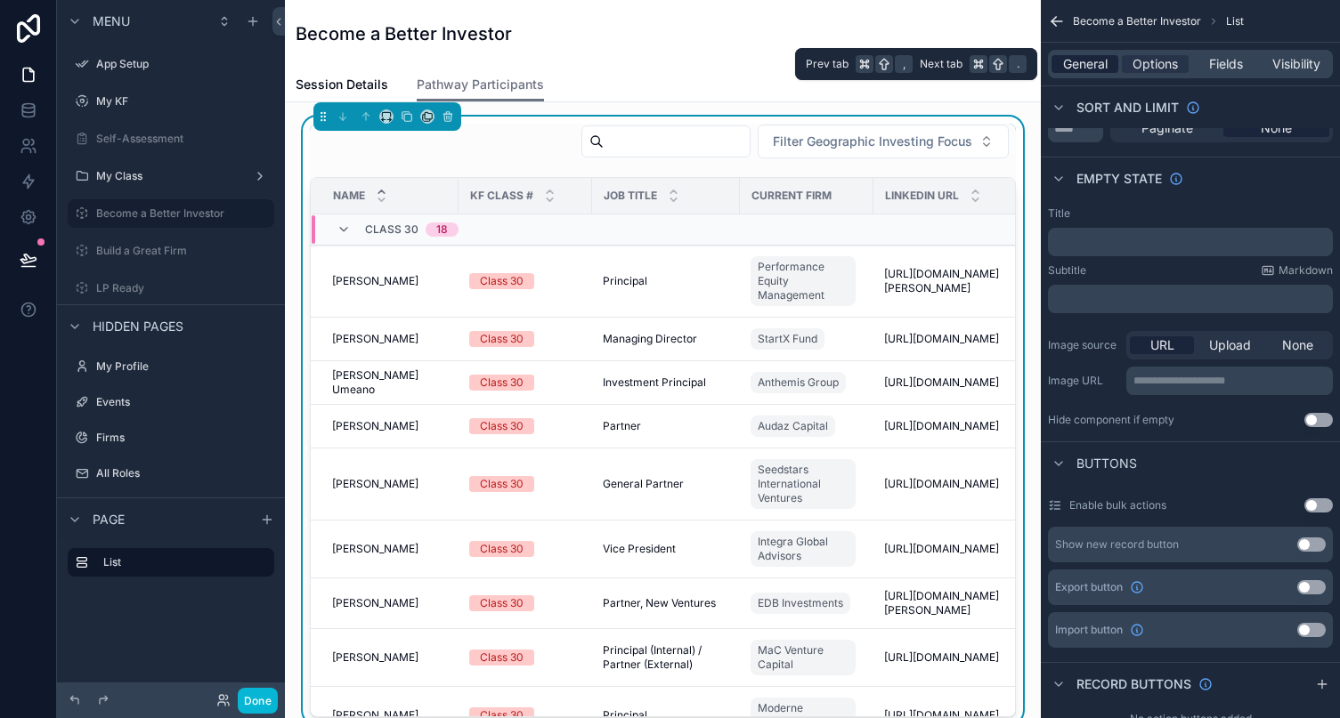
click at [1079, 65] on span "General" at bounding box center [1085, 64] width 45 height 18
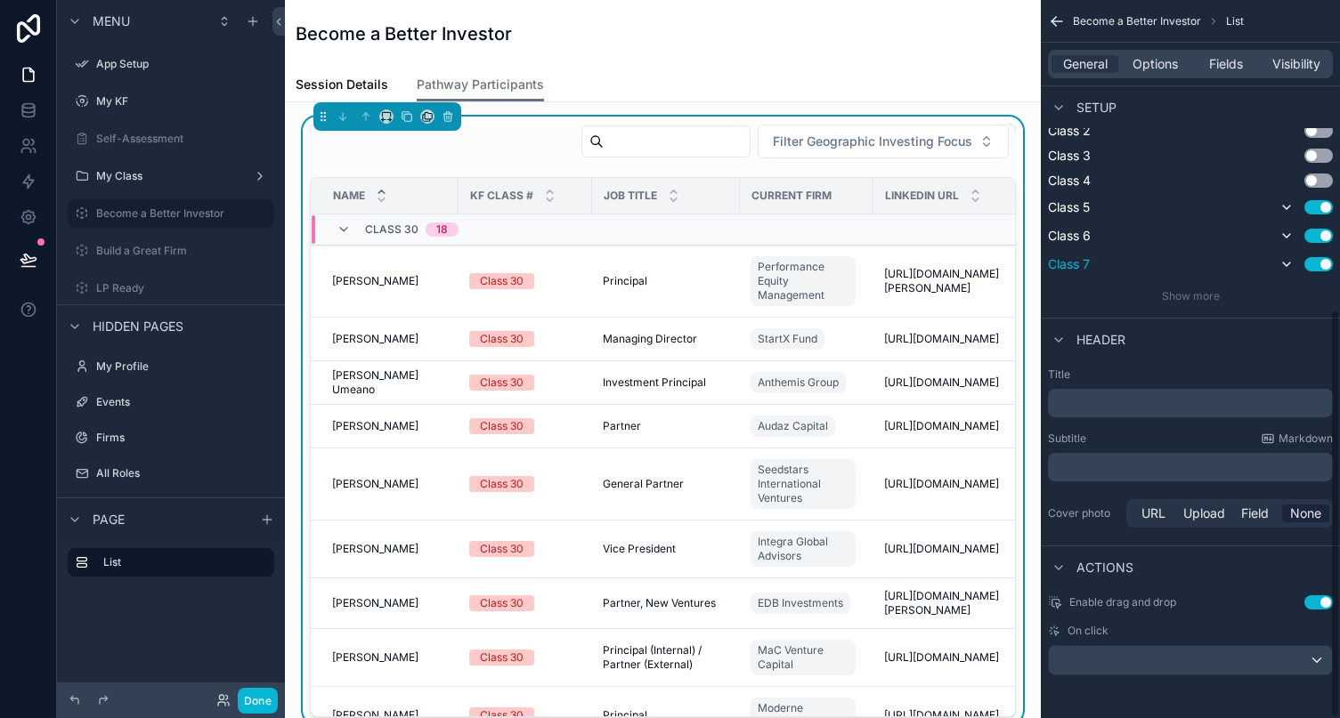
scroll to position [0, 0]
click at [1202, 655] on div "scrollable content" at bounding box center [1190, 660] width 283 height 28
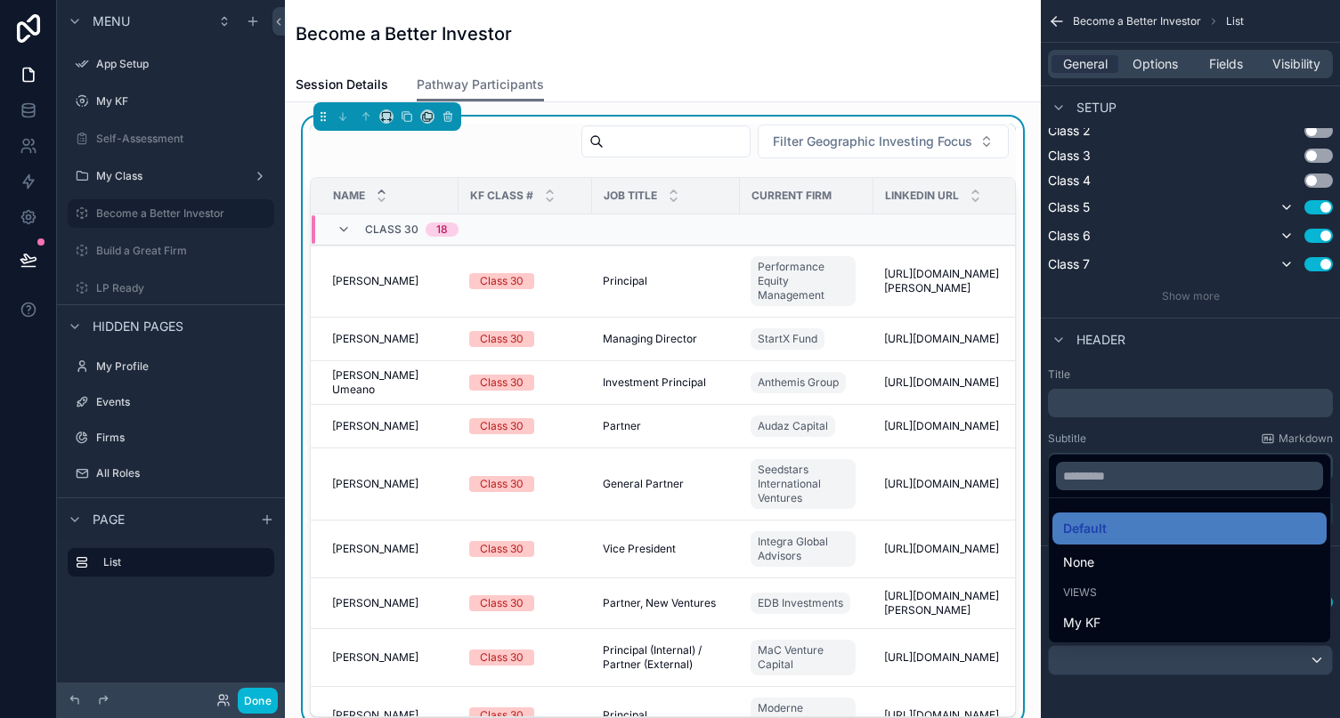
click at [176, 120] on div "scrollable content" at bounding box center [670, 359] width 1340 height 718
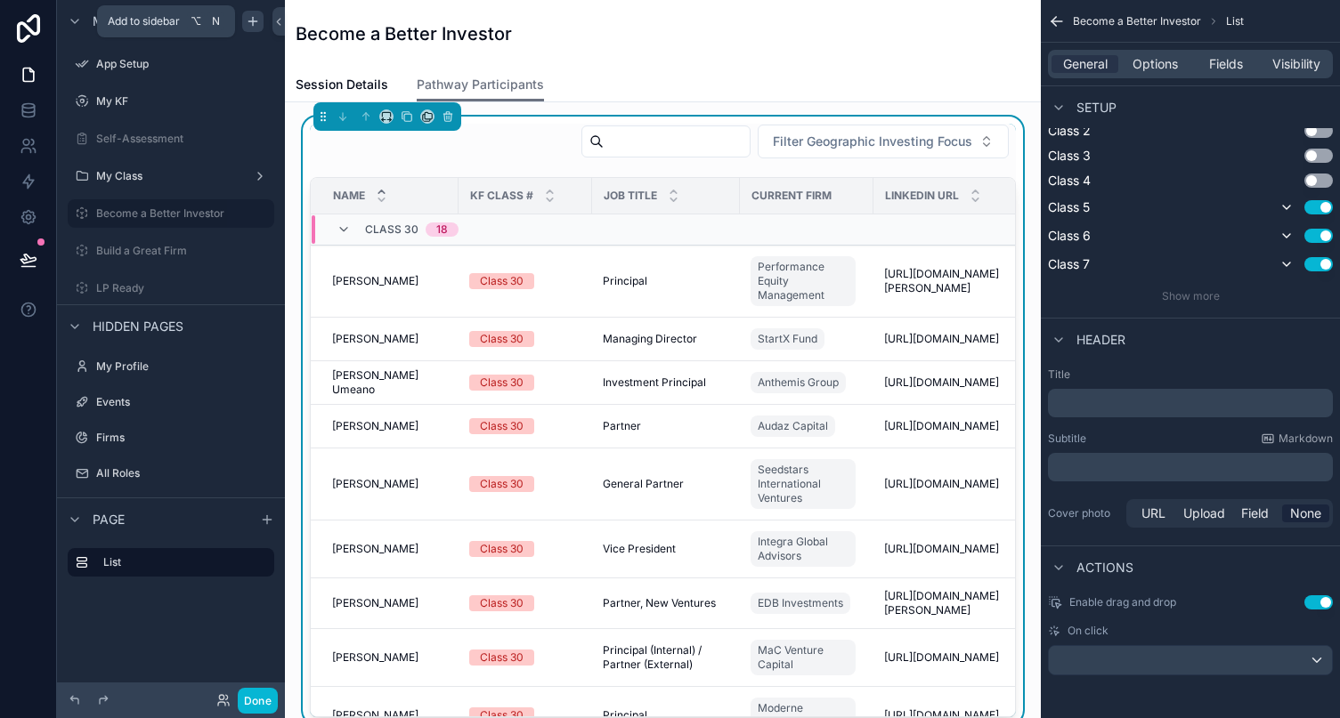
click at [250, 20] on icon "scrollable content" at bounding box center [253, 21] width 14 height 14
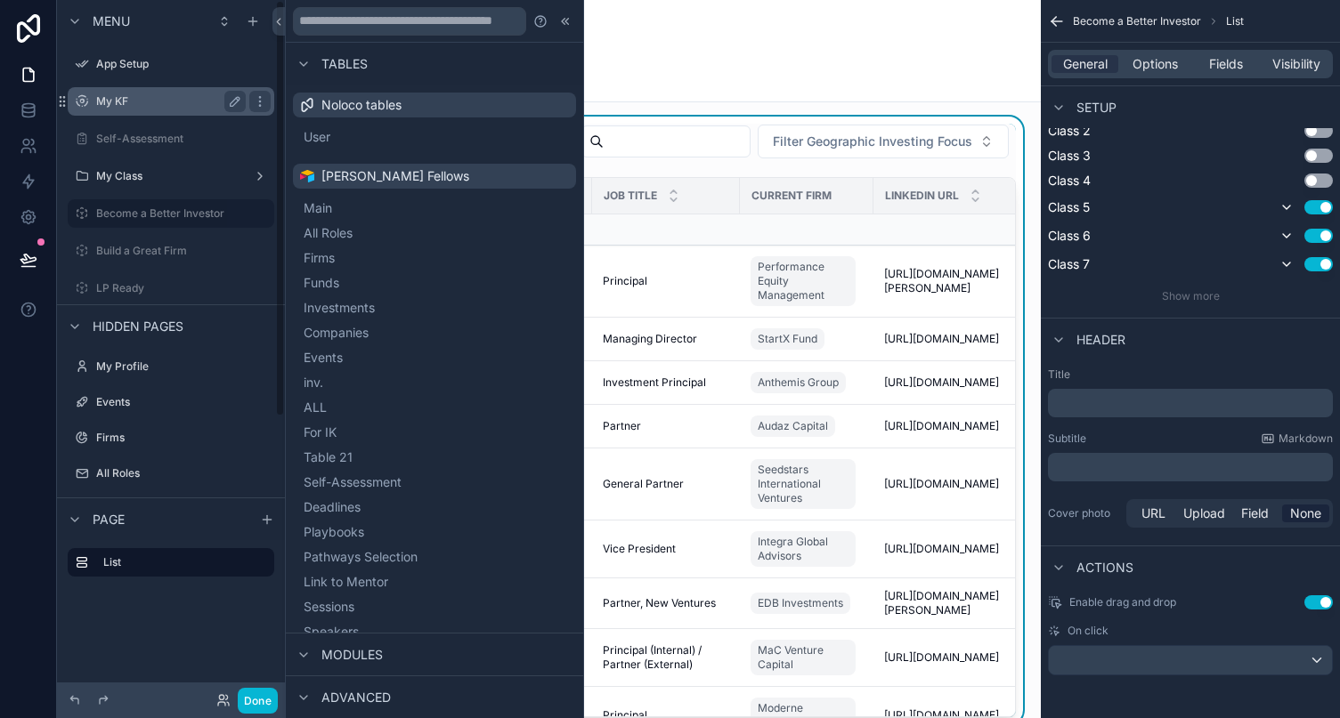
click at [181, 102] on label "My KF" at bounding box center [167, 101] width 142 height 14
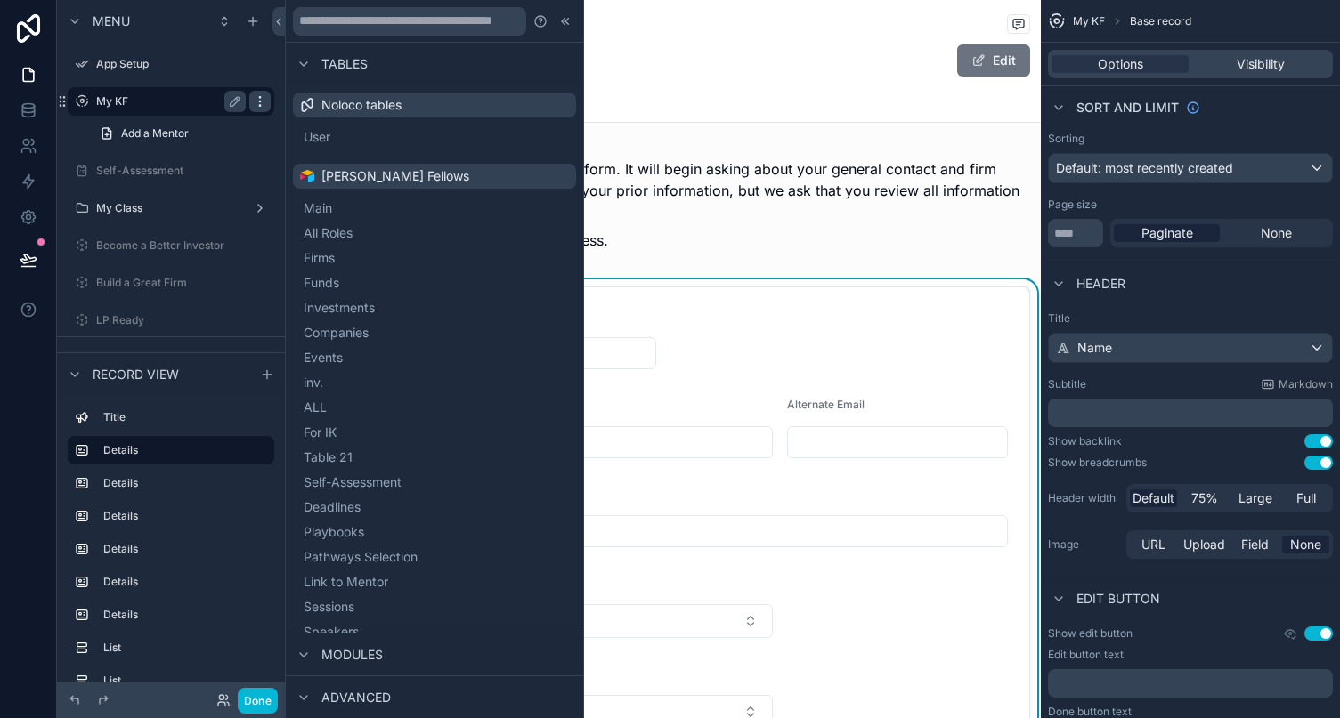
click at [260, 99] on icon "scrollable content" at bounding box center [260, 101] width 14 height 14
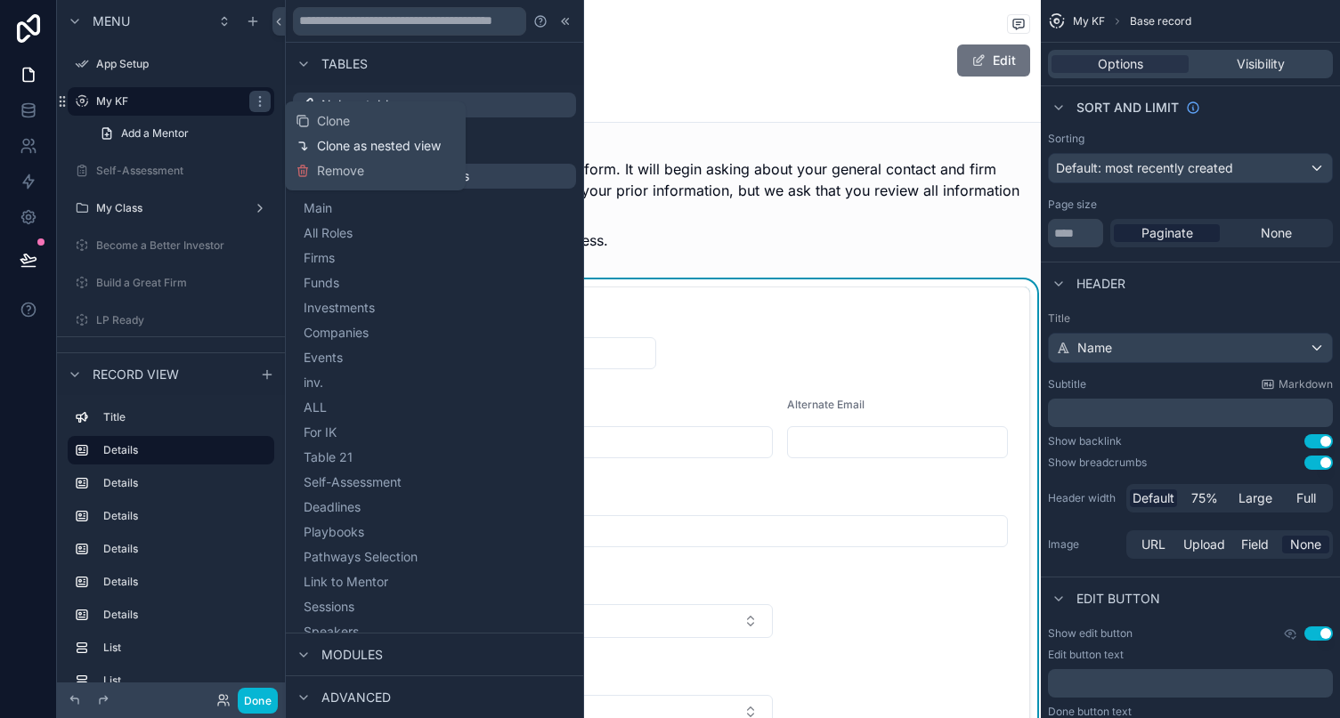
click at [330, 143] on span "Clone as nested view" at bounding box center [379, 146] width 124 height 18
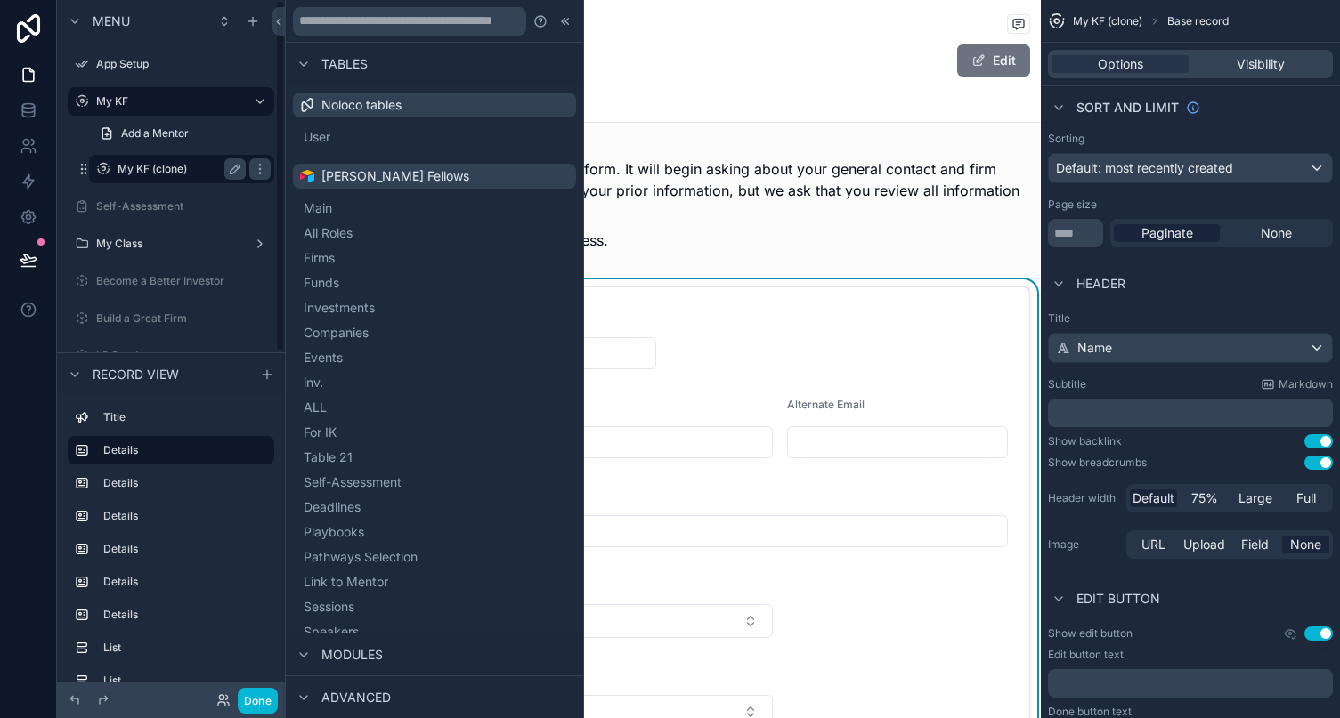
click at [157, 169] on label "My KF (clone)" at bounding box center [177, 169] width 121 height 14
click at [233, 172] on icon "scrollable content" at bounding box center [235, 169] width 14 height 14
click at [197, 165] on input "**********" at bounding box center [167, 168] width 100 height 21
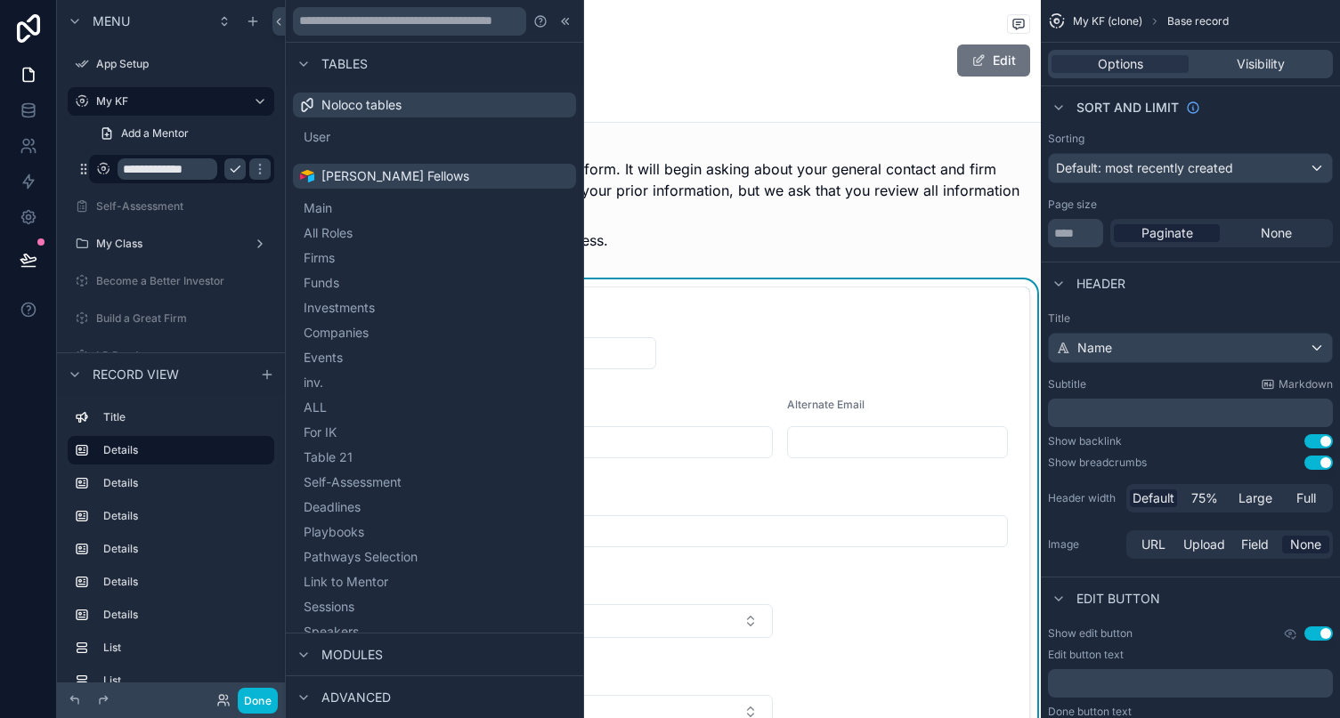
type input "*"
type input "**********"
click at [253, 168] on icon "scrollable content" at bounding box center [260, 169] width 14 height 14
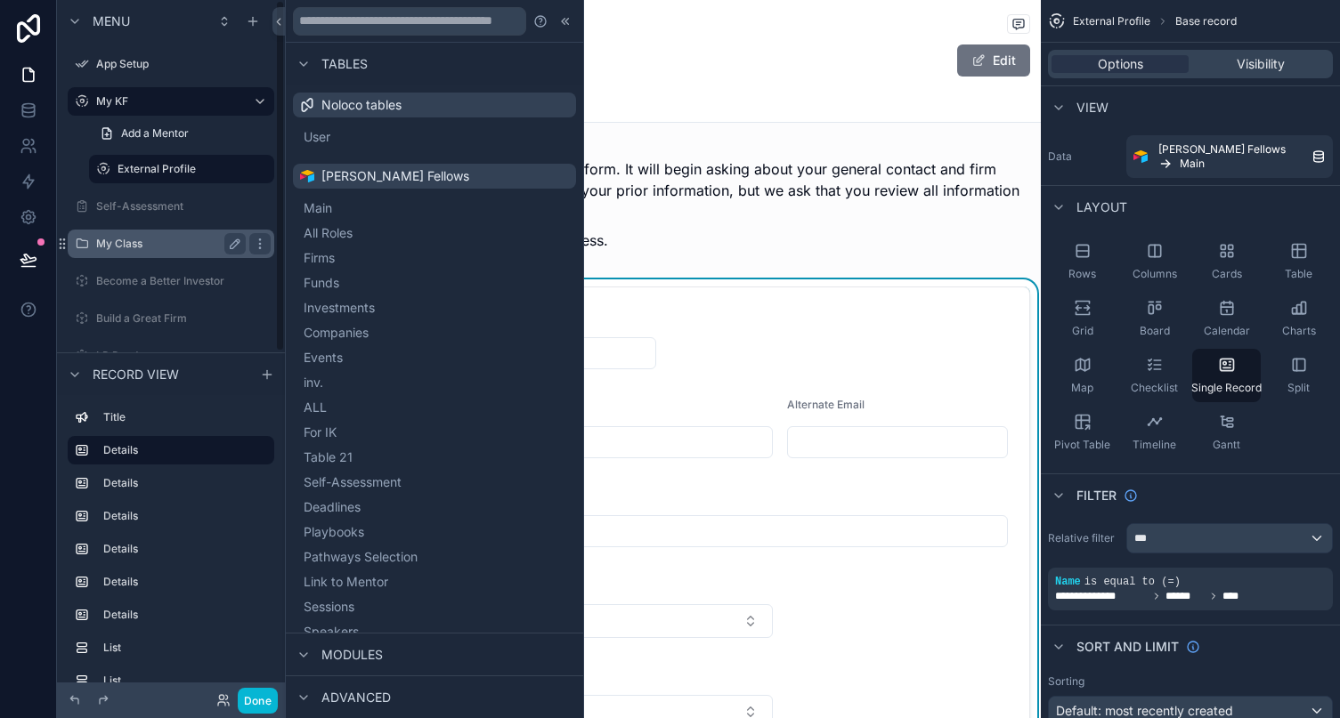
click at [192, 230] on div "My Class" at bounding box center [170, 244] width 199 height 28
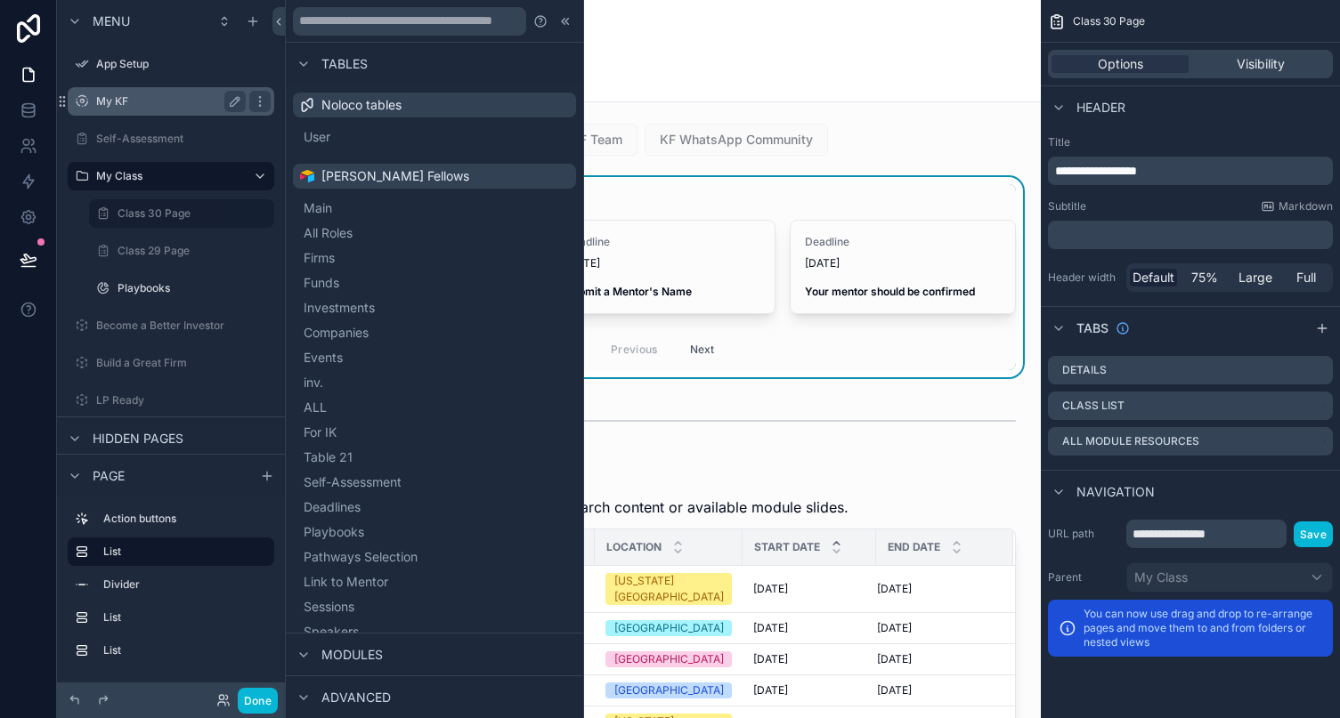
click at [190, 101] on label "My KF" at bounding box center [167, 101] width 142 height 14
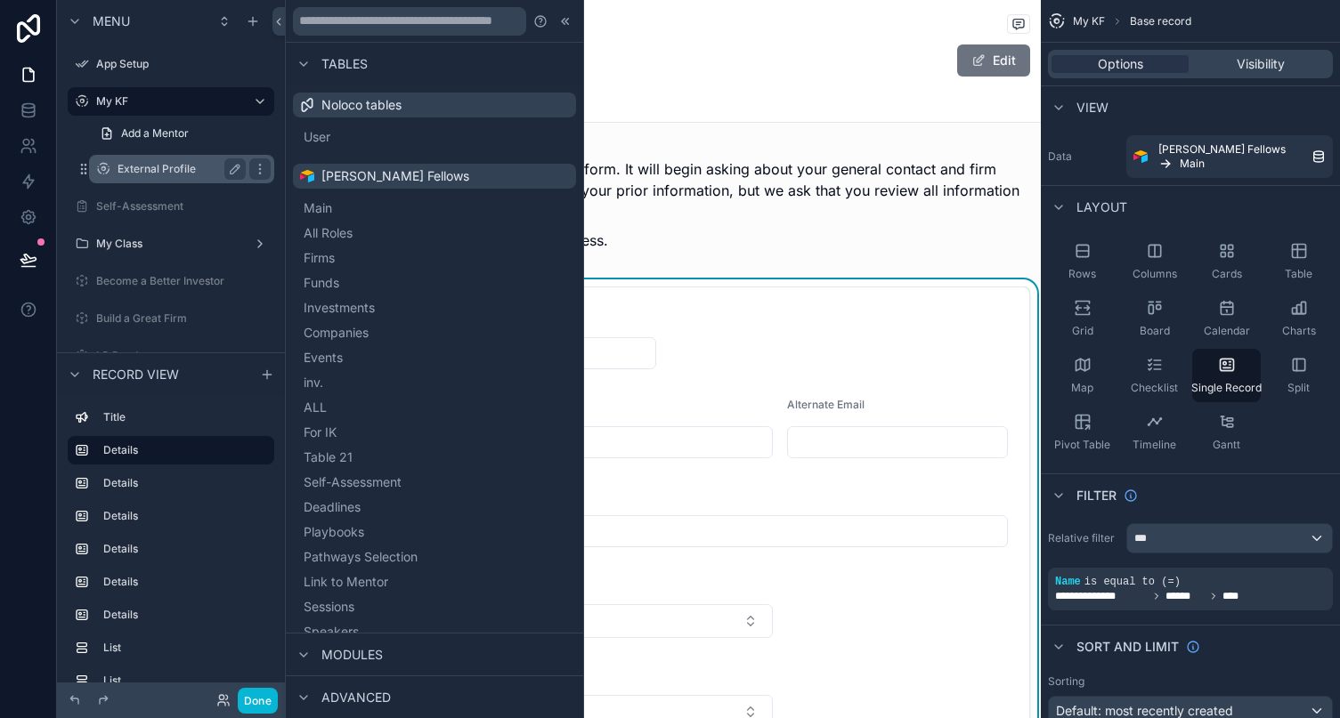
click at [164, 161] on div "External Profile" at bounding box center [181, 168] width 128 height 21
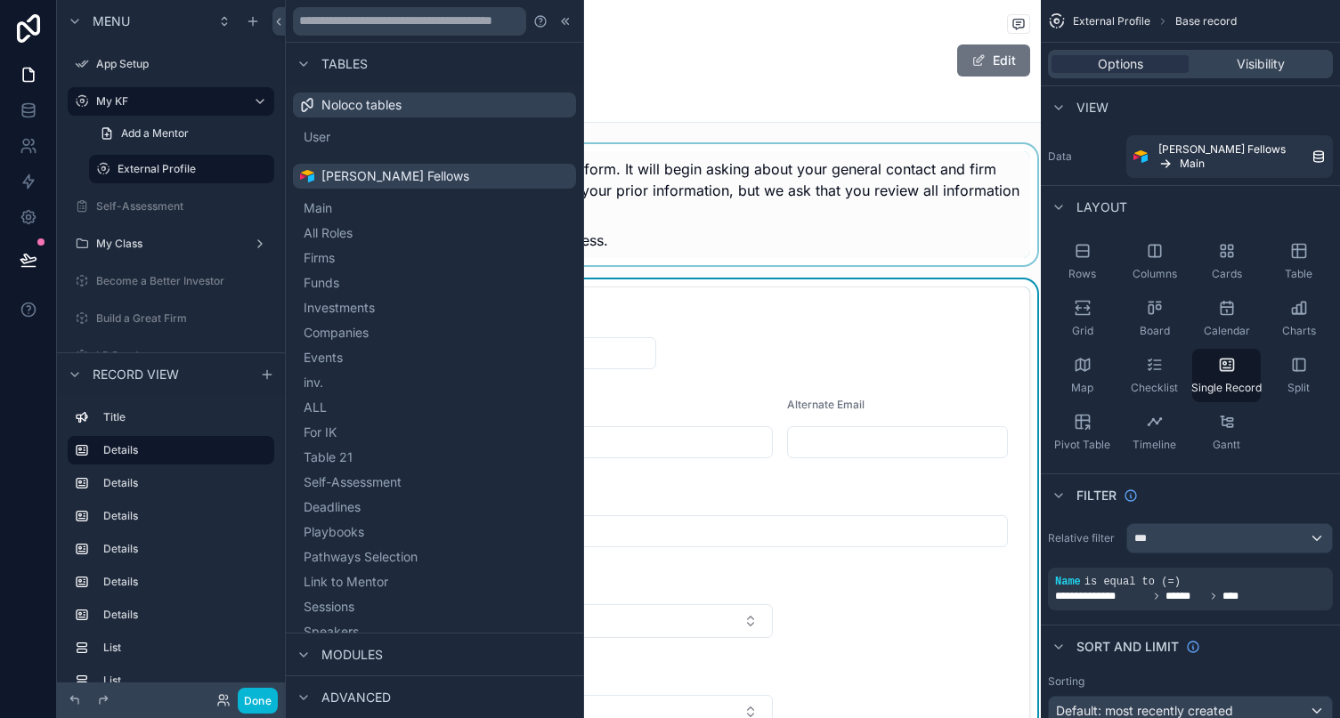
click at [764, 205] on div "scrollable content" at bounding box center [663, 204] width 756 height 121
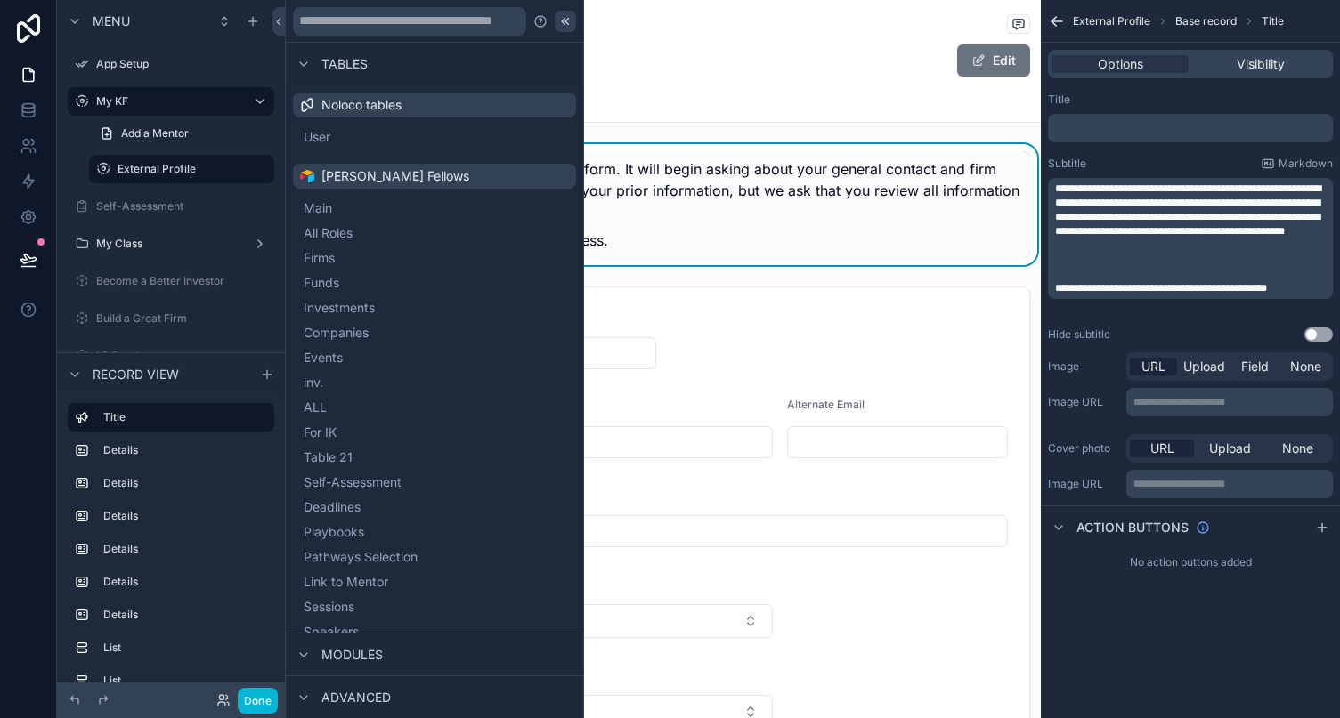
click at [565, 22] on icon at bounding box center [565, 21] width 14 height 14
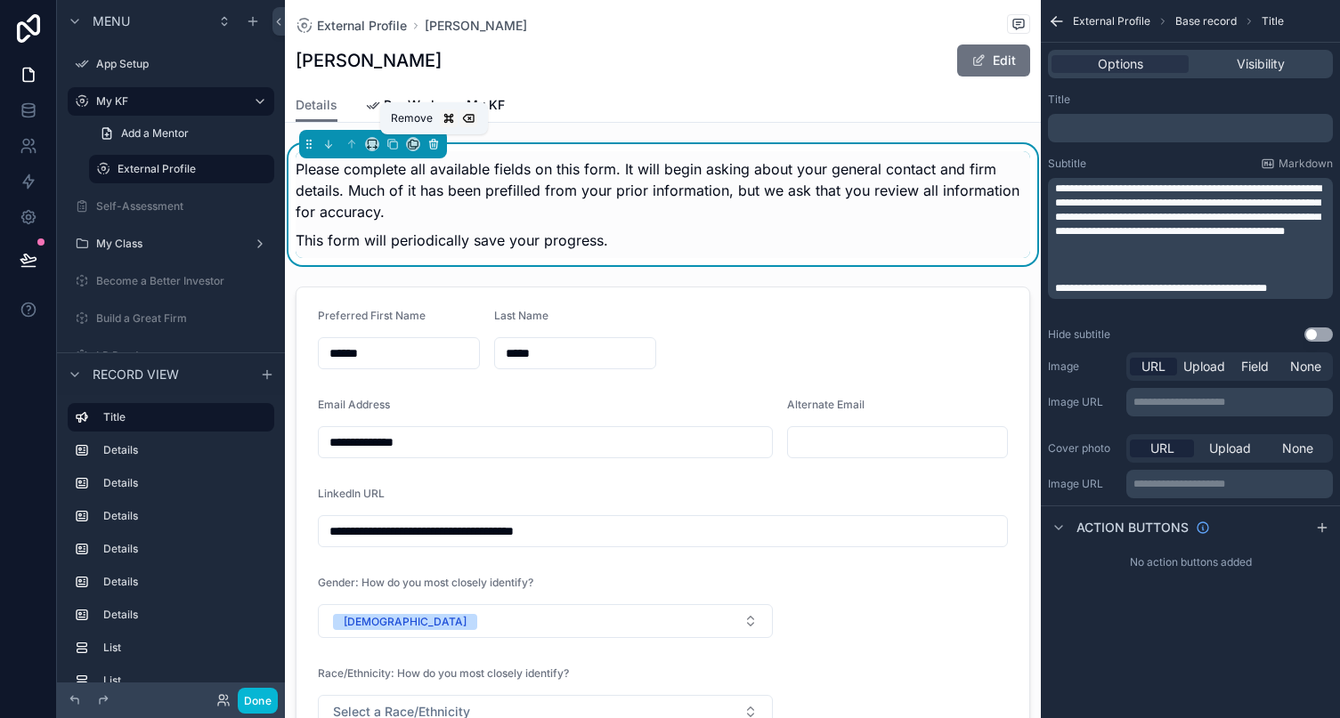
click at [435, 149] on icon "scrollable content" at bounding box center [433, 145] width 7 height 7
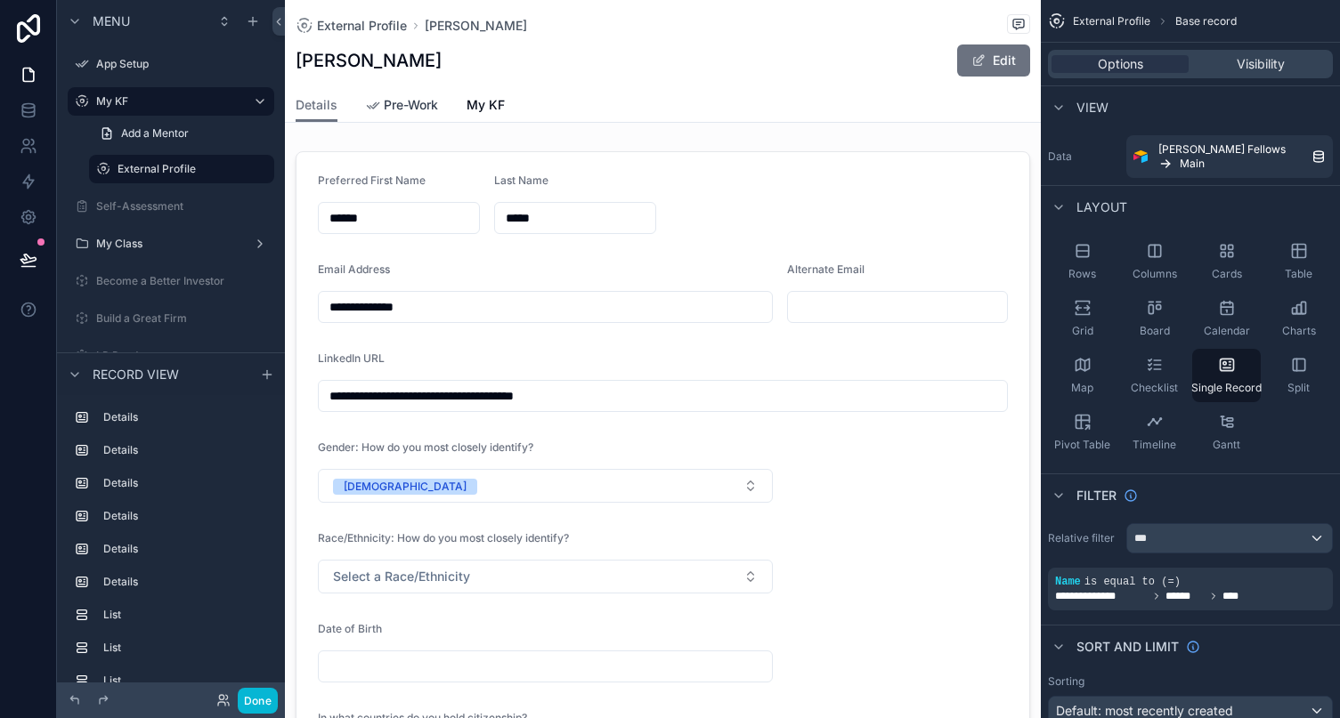
click at [424, 102] on span "Pre-Work" at bounding box center [411, 105] width 54 height 18
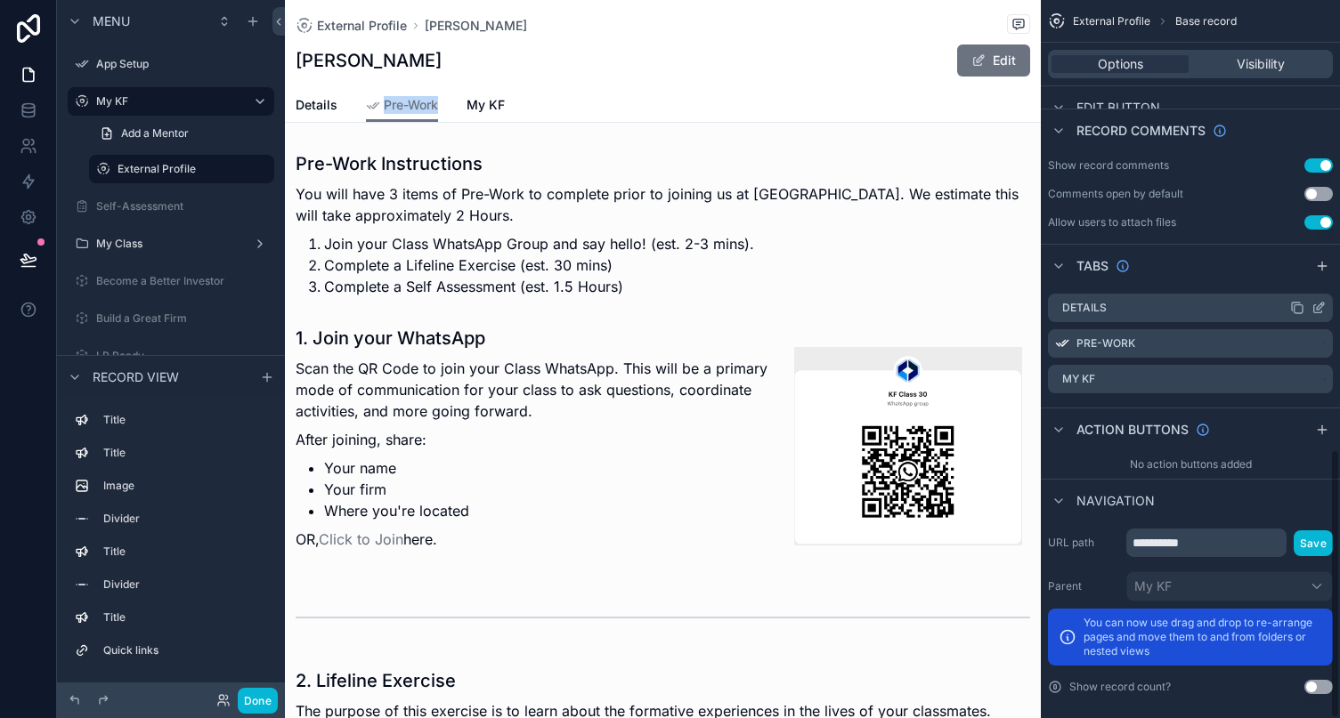
scroll to position [1201, 0]
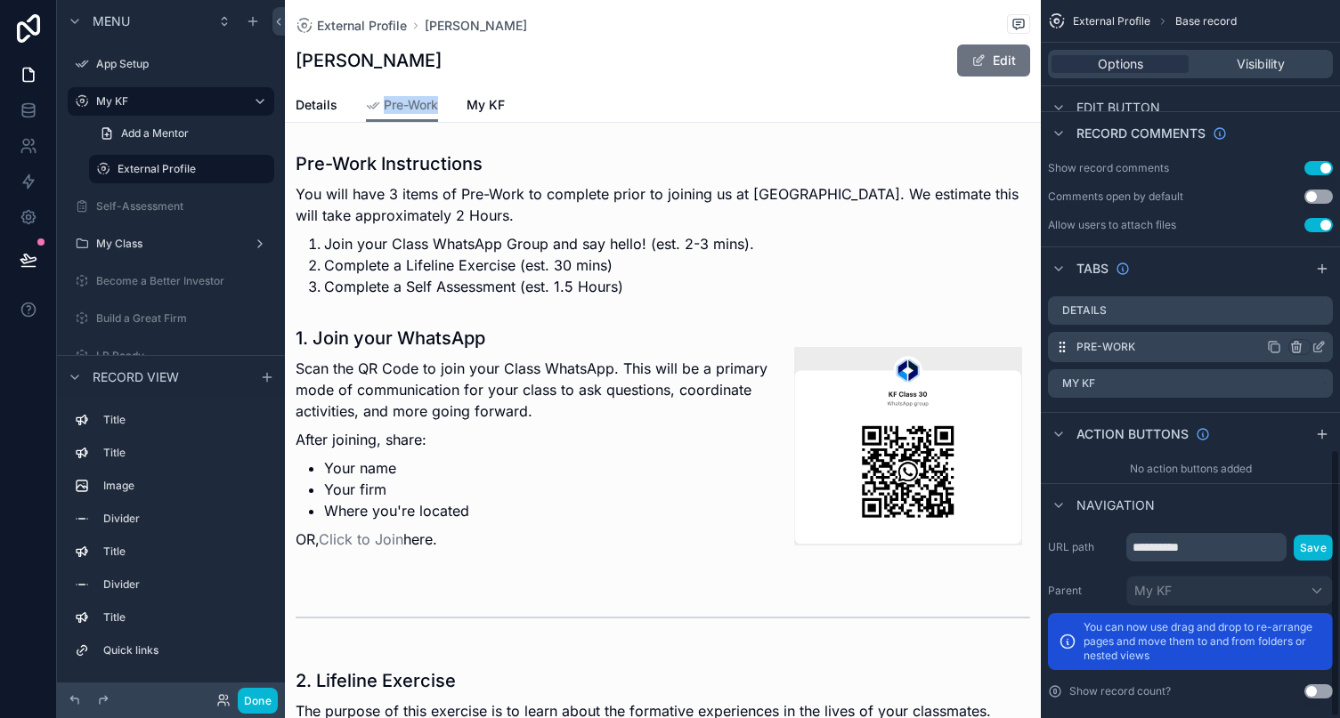
click at [1202, 346] on icon "scrollable content" at bounding box center [1297, 348] width 0 height 4
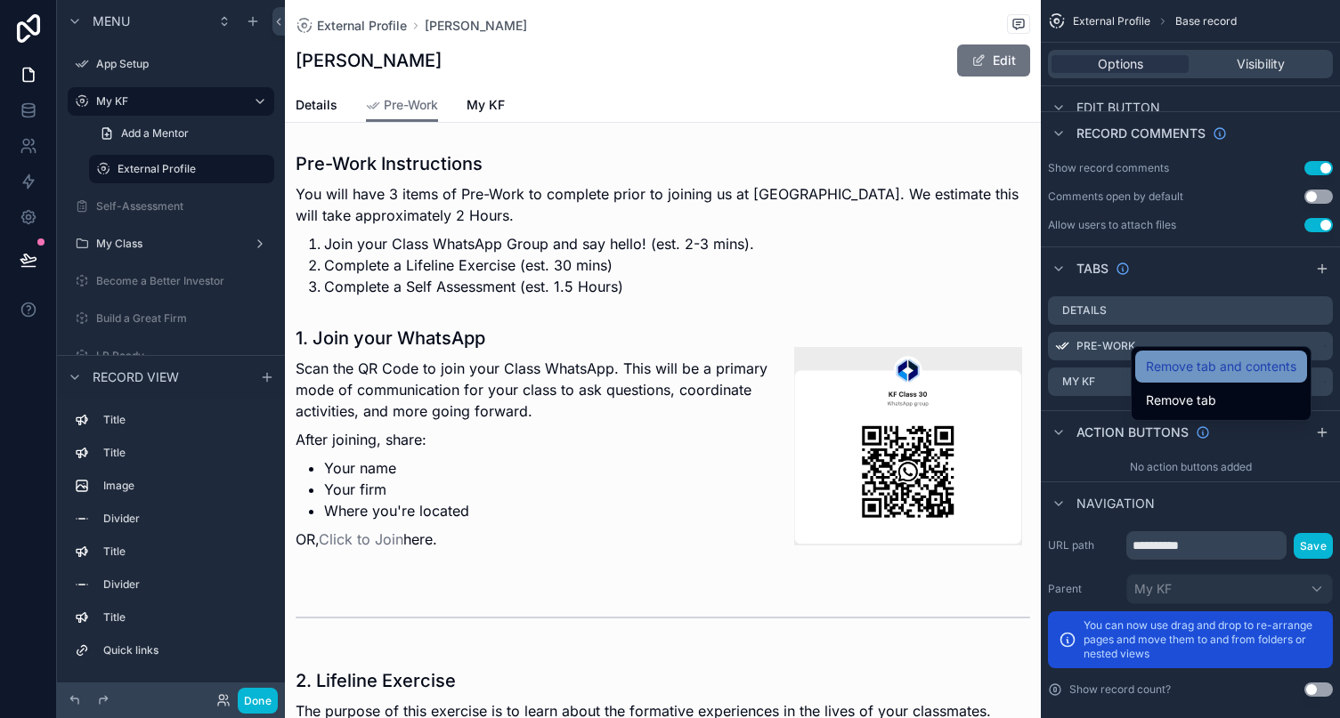
click at [1196, 377] on span "Remove tab and contents" at bounding box center [1221, 366] width 150 height 21
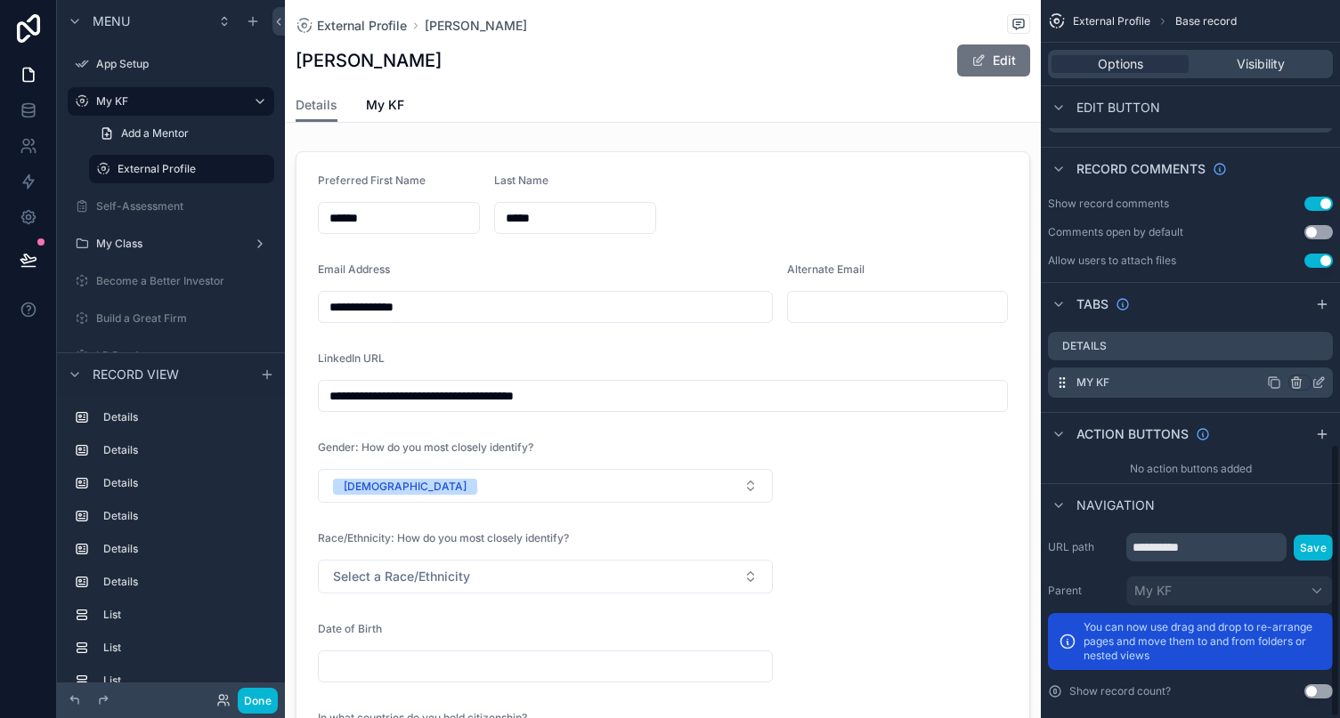
click at [1202, 376] on icon "scrollable content" at bounding box center [1296, 383] width 14 height 14
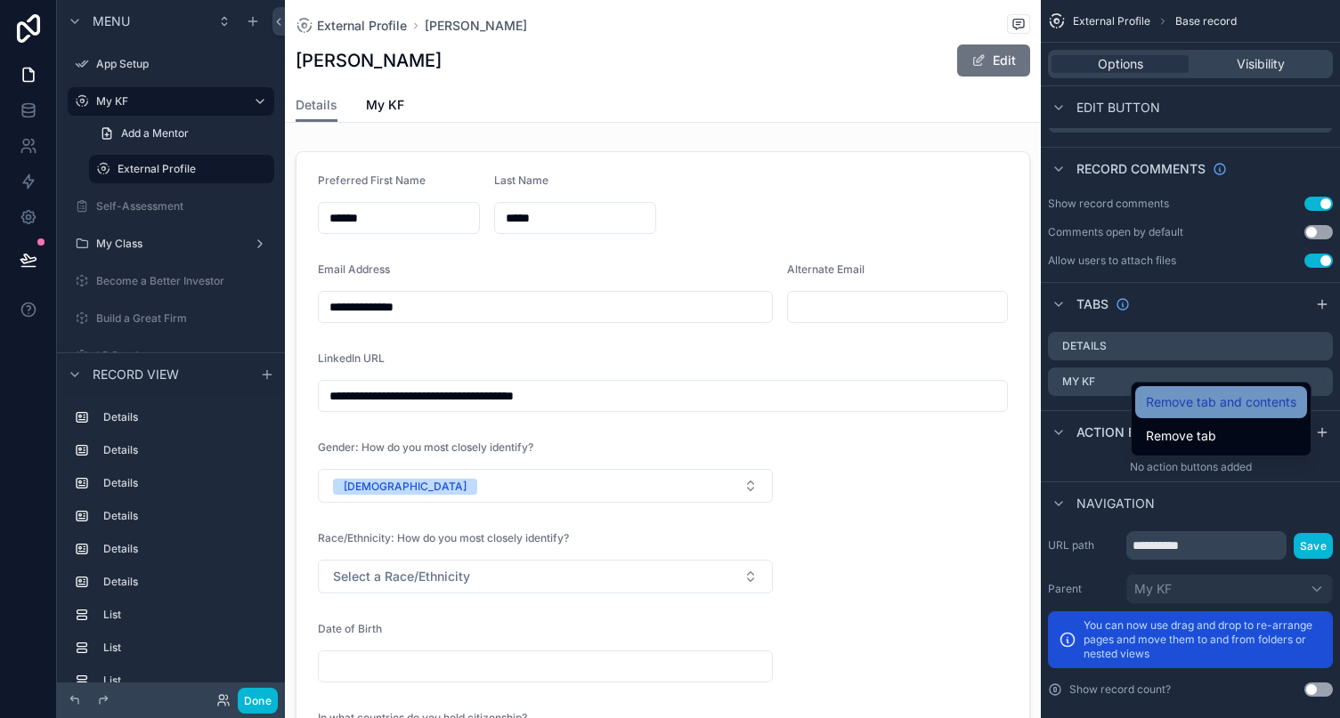
click at [1201, 401] on span "Remove tab and contents" at bounding box center [1221, 402] width 150 height 21
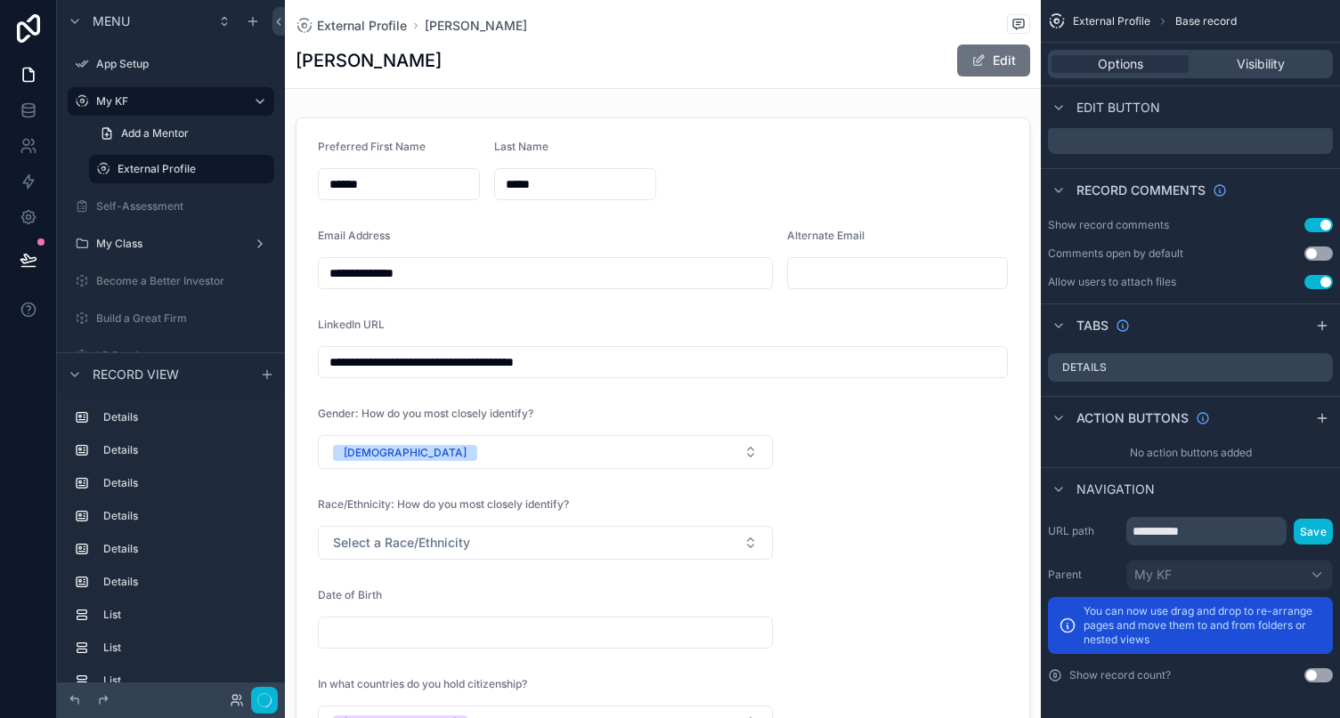
scroll to position [1130, 0]
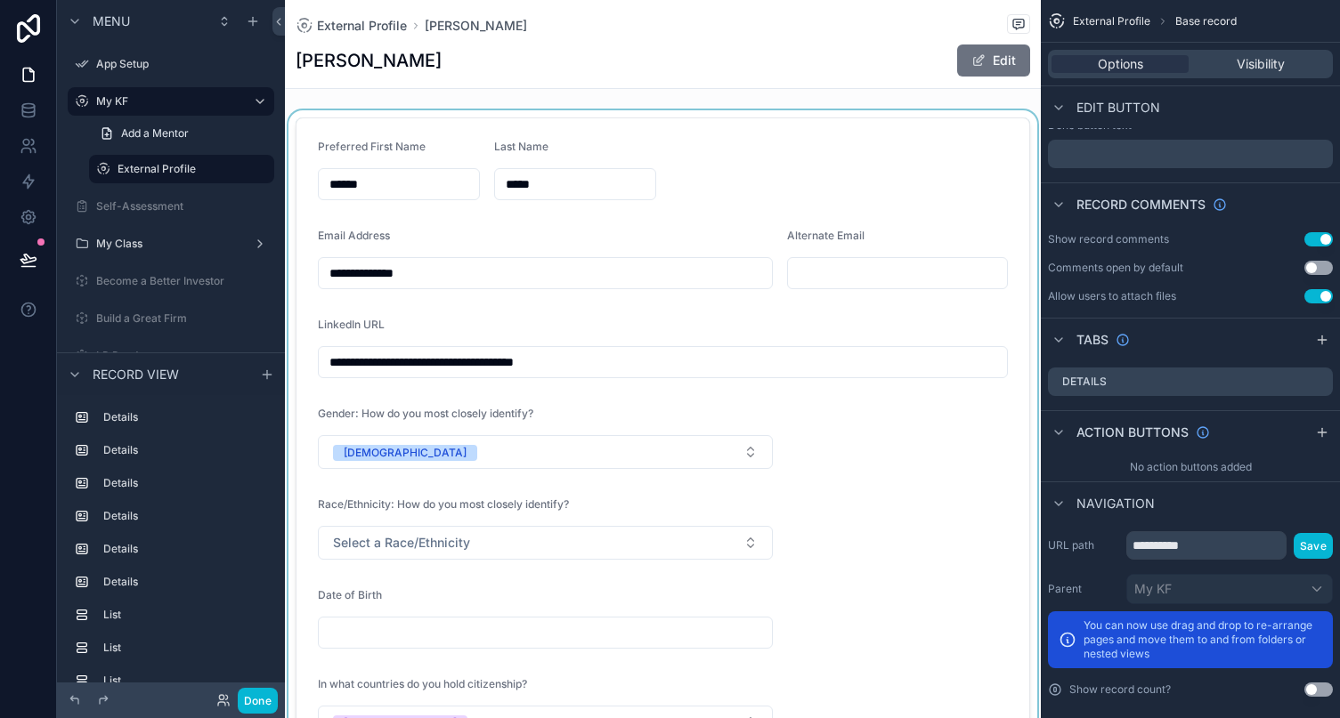
click at [770, 161] on div "scrollable content" at bounding box center [663, 439] width 756 height 659
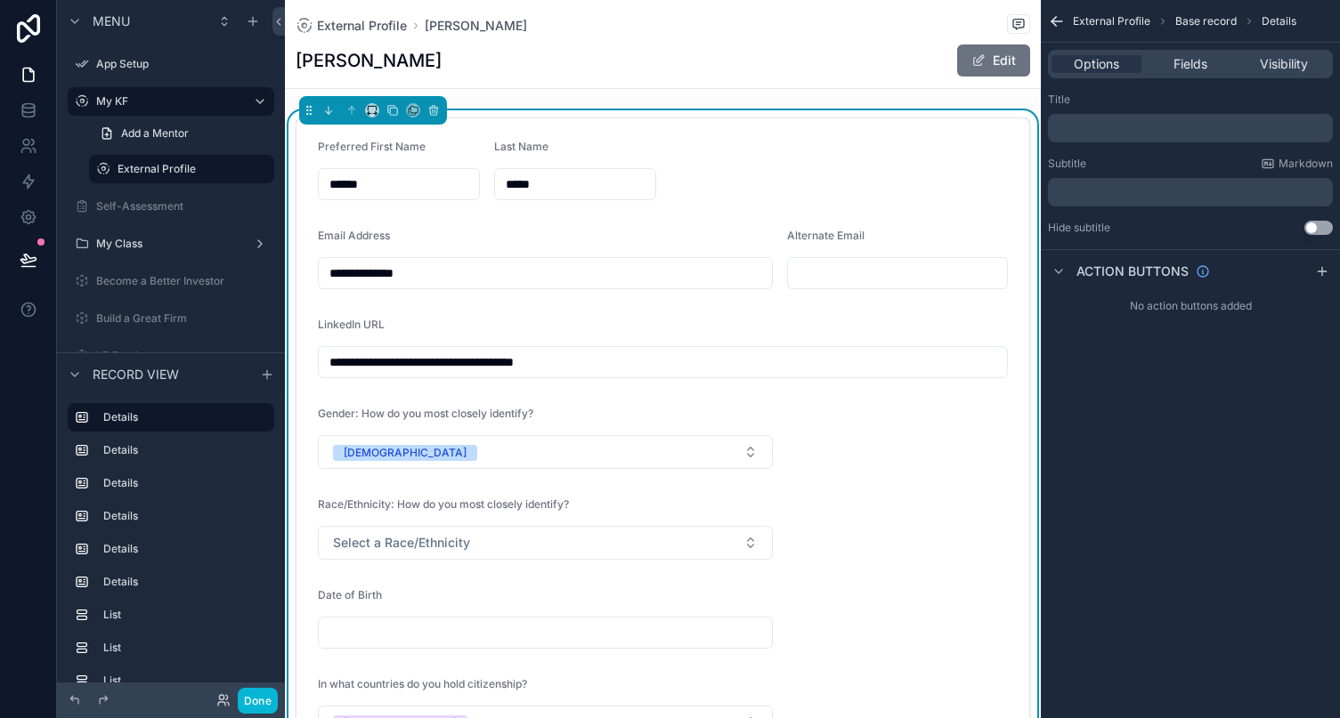
scroll to position [0, 0]
click at [163, 128] on span "Add a Mentor" at bounding box center [155, 133] width 68 height 14
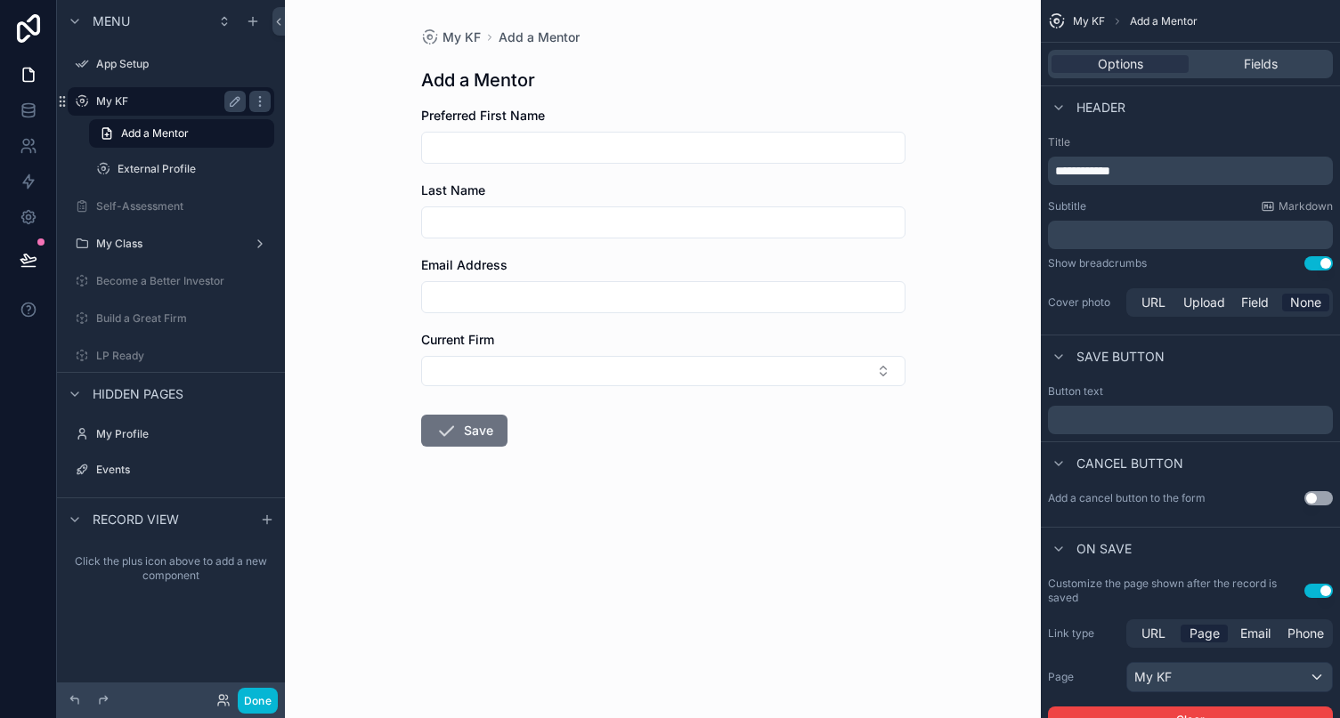
click at [146, 102] on label "My KF" at bounding box center [167, 101] width 142 height 14
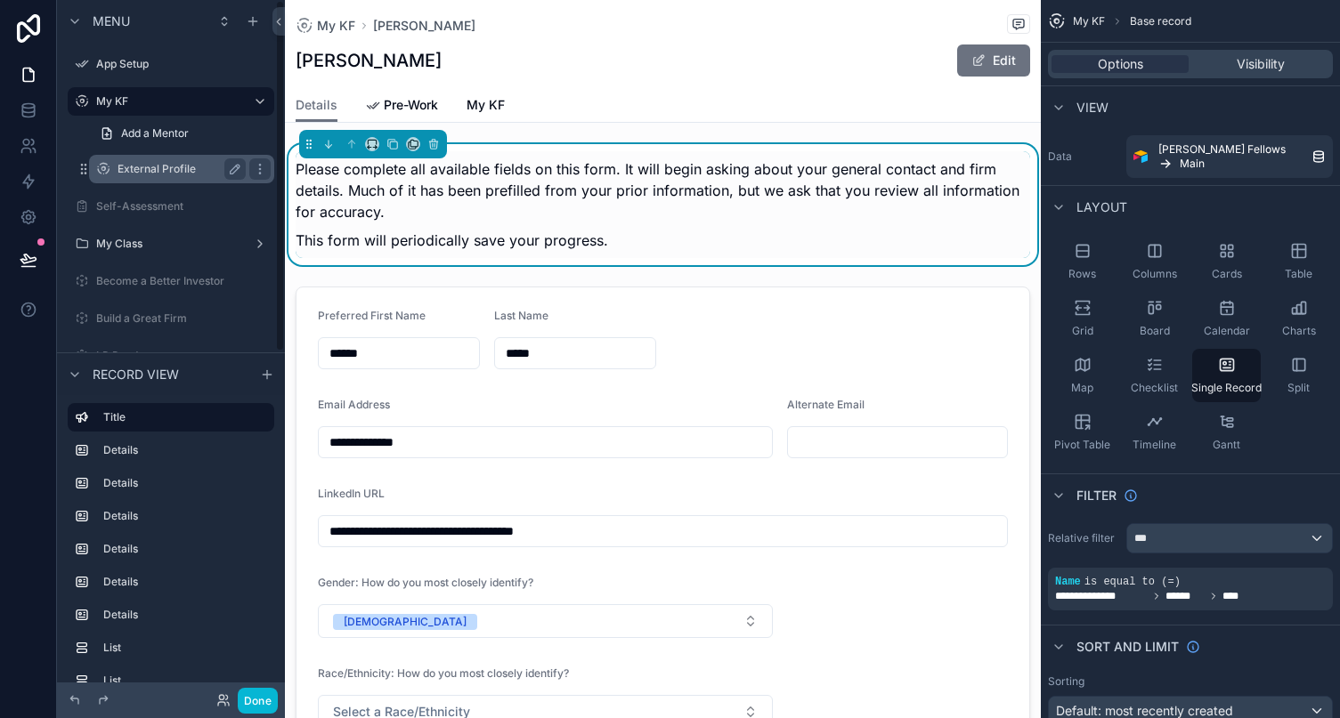
click at [172, 170] on label "External Profile" at bounding box center [177, 169] width 121 height 14
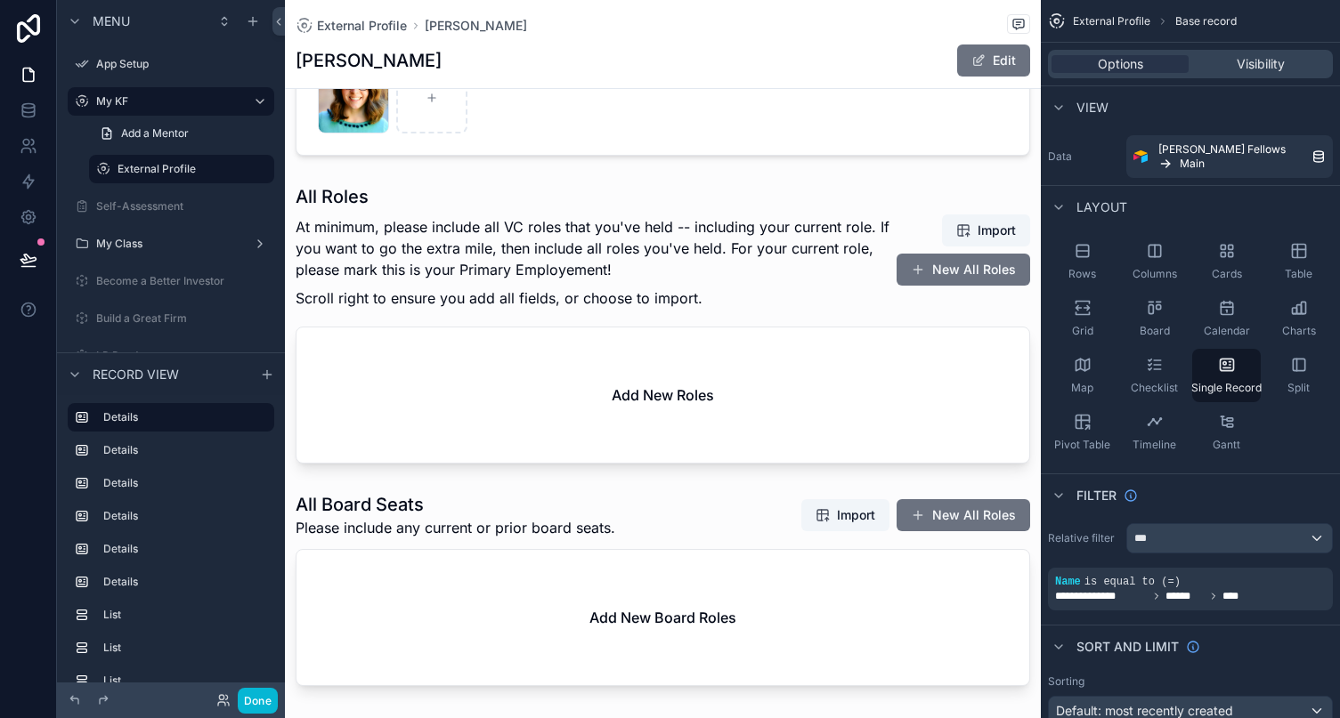
scroll to position [2993, 0]
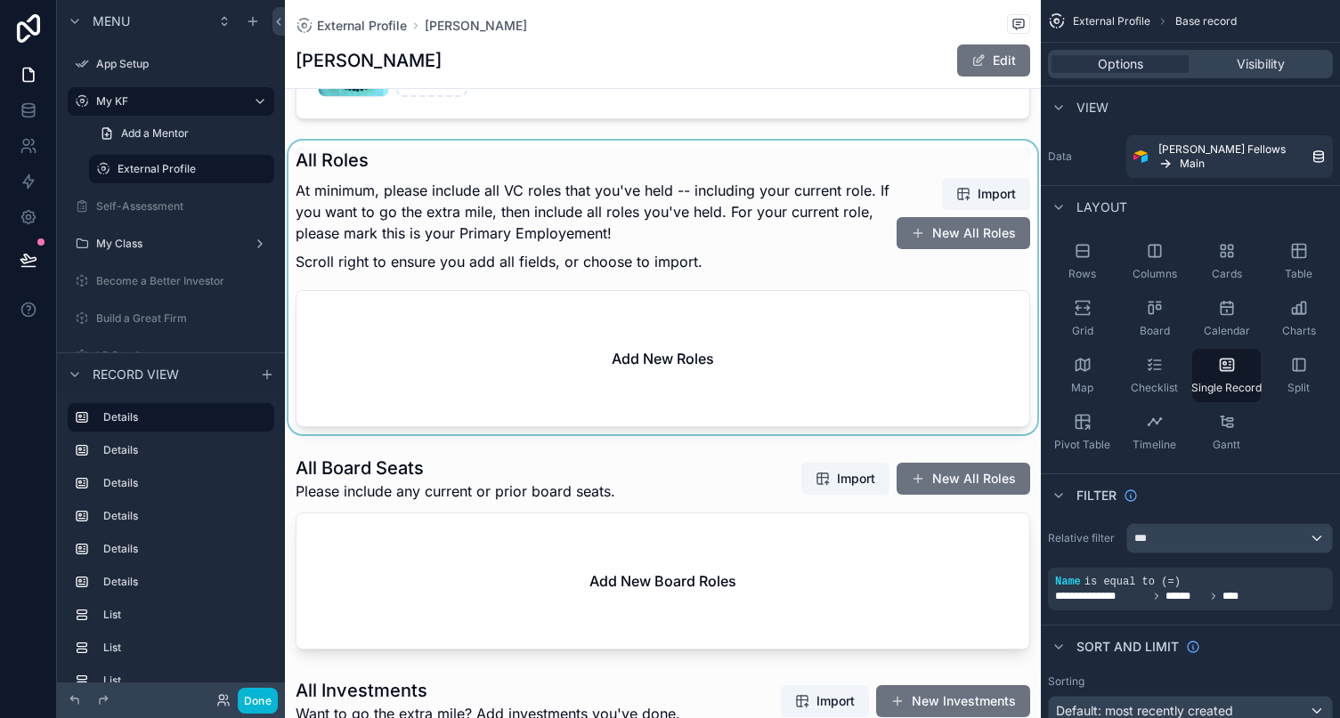
click at [528, 207] on div "scrollable content" at bounding box center [663, 288] width 756 height 294
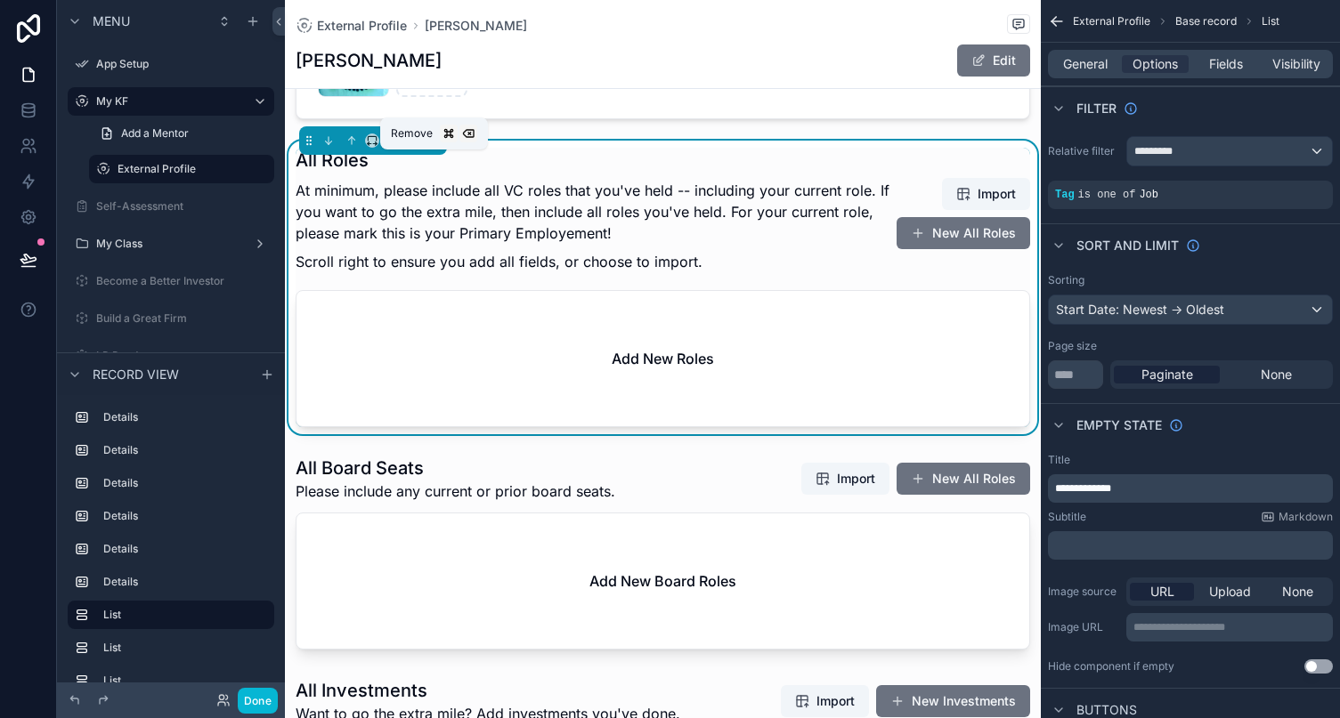
click at [438, 147] on icon "scrollable content" at bounding box center [433, 140] width 12 height 12
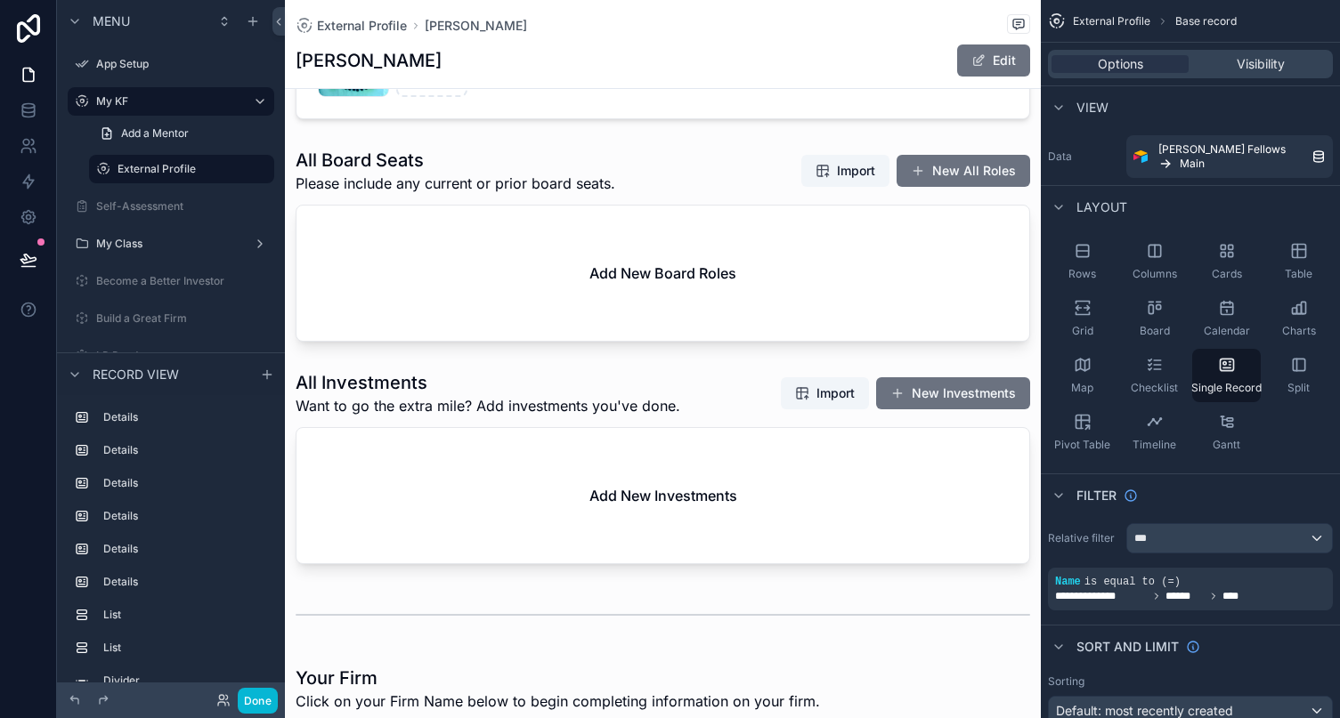
click at [427, 184] on div "scrollable content" at bounding box center [663, 245] width 756 height 208
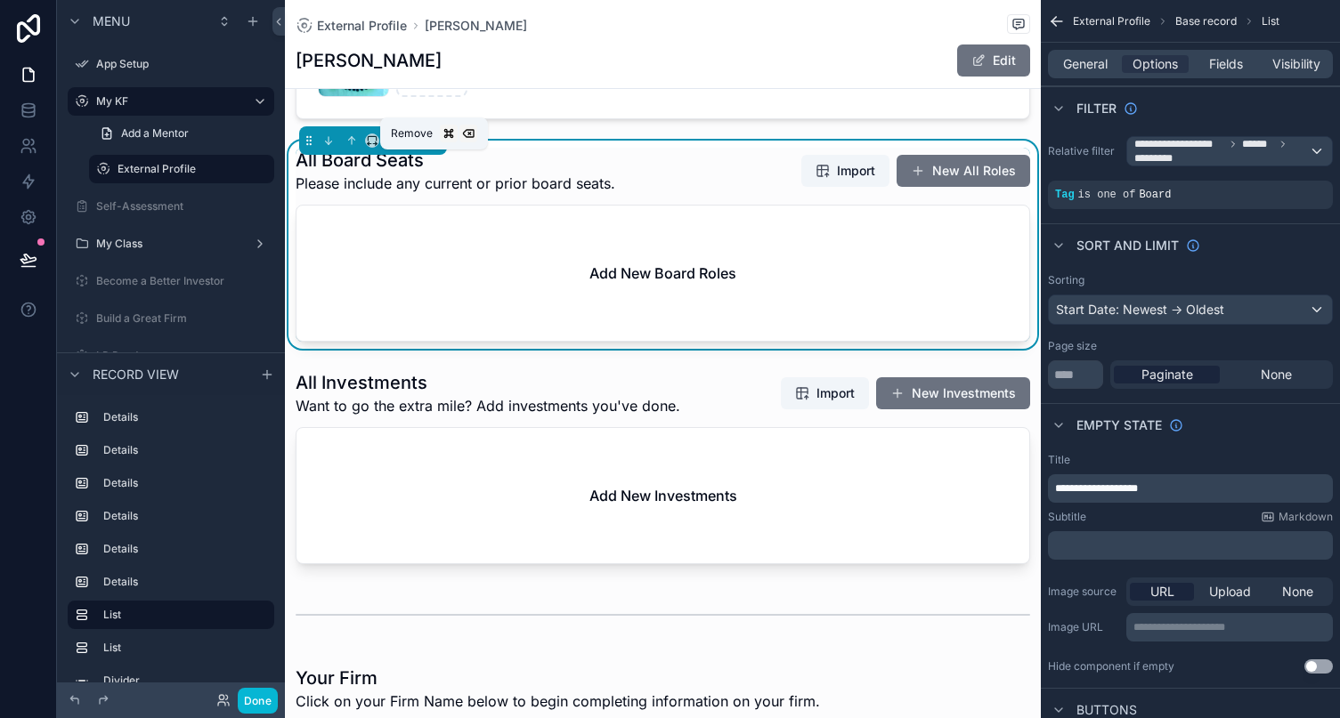
click at [434, 150] on button "scrollable content" at bounding box center [434, 141] width 20 height 20
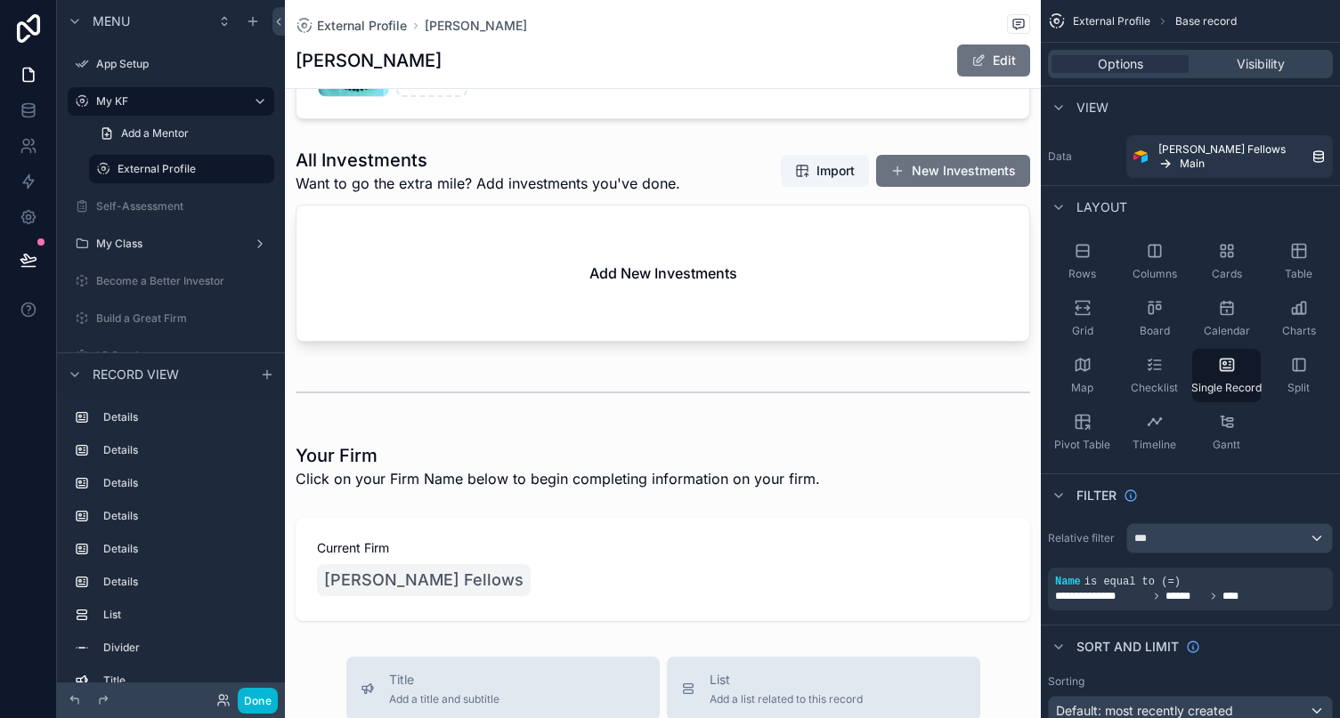
click at [415, 182] on div "scrollable content" at bounding box center [663, 245] width 756 height 208
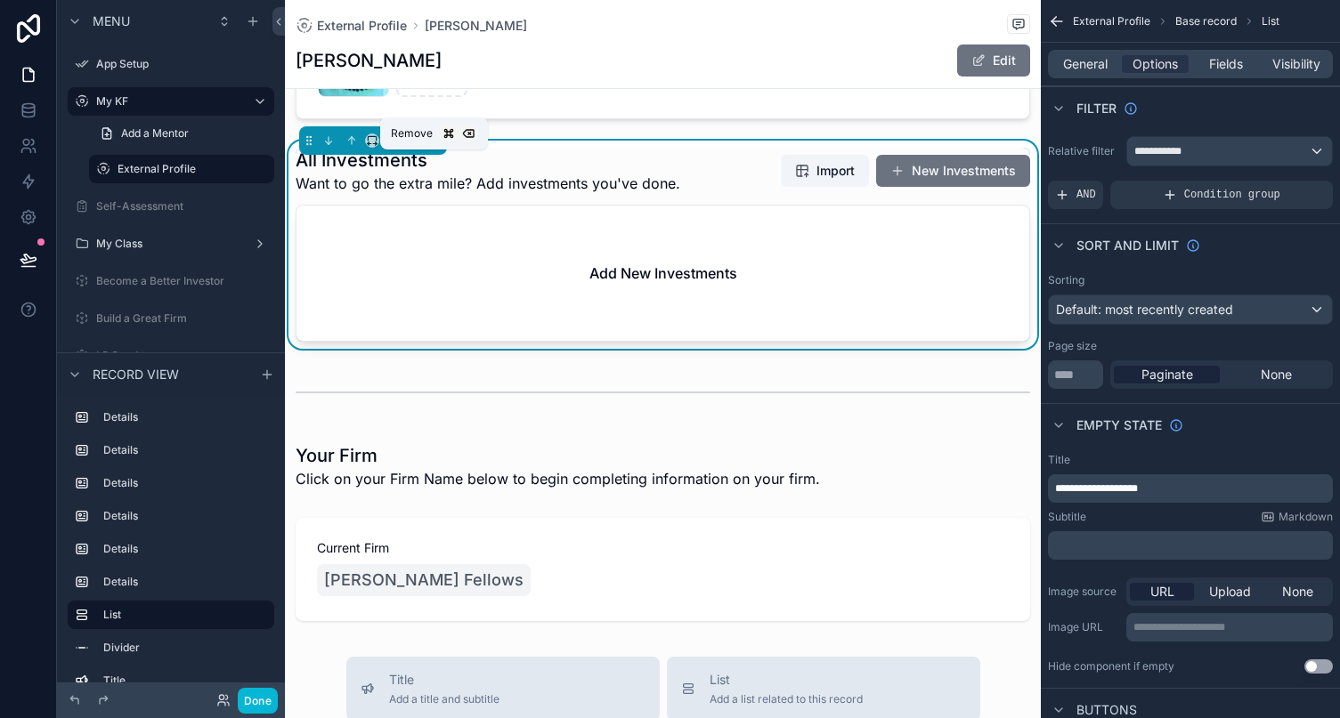
click at [430, 150] on button "scrollable content" at bounding box center [434, 141] width 20 height 20
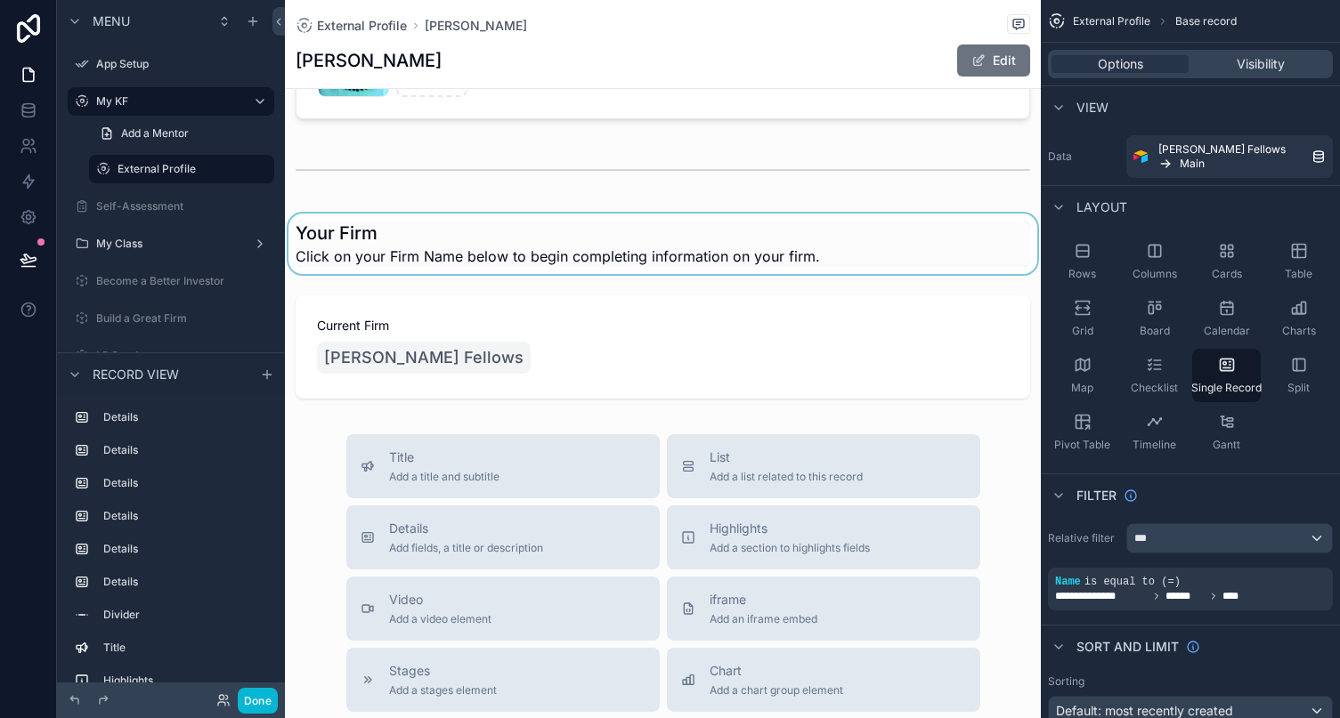
click at [493, 260] on div "scrollable content" at bounding box center [663, 244] width 756 height 61
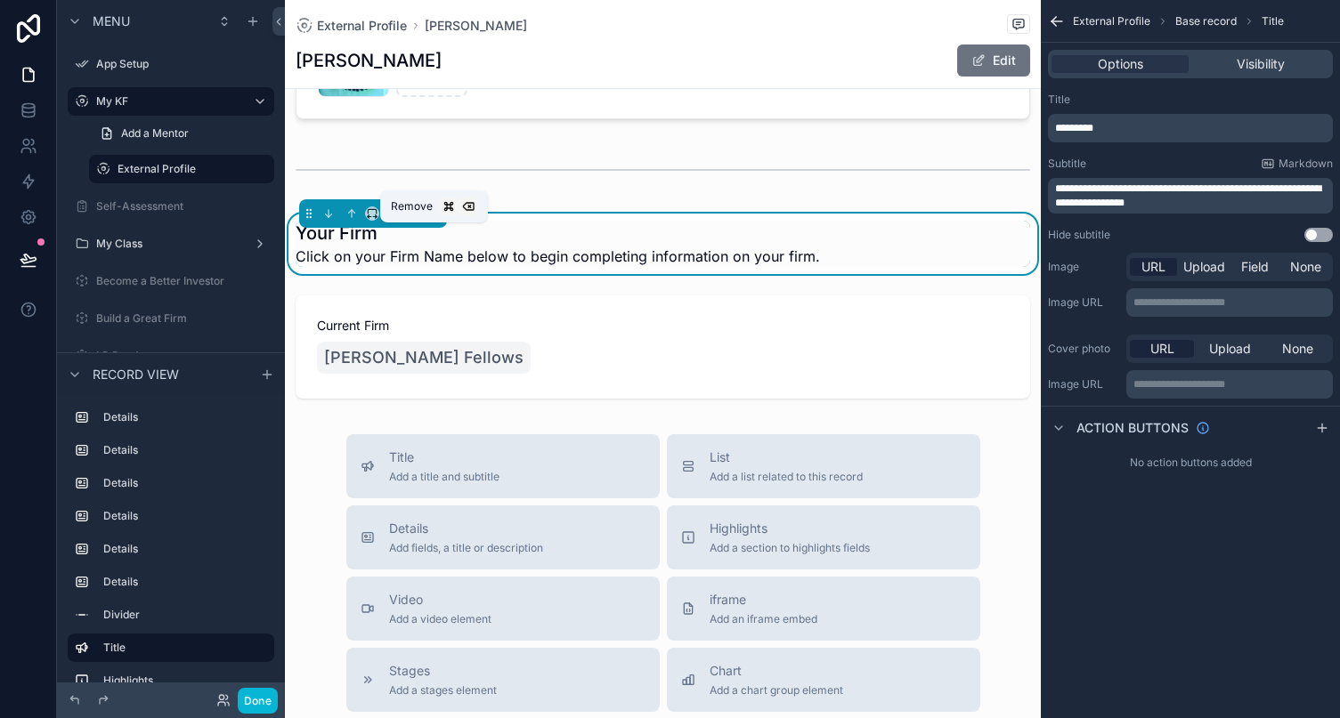
click at [430, 218] on icon "scrollable content" at bounding box center [433, 214] width 7 height 7
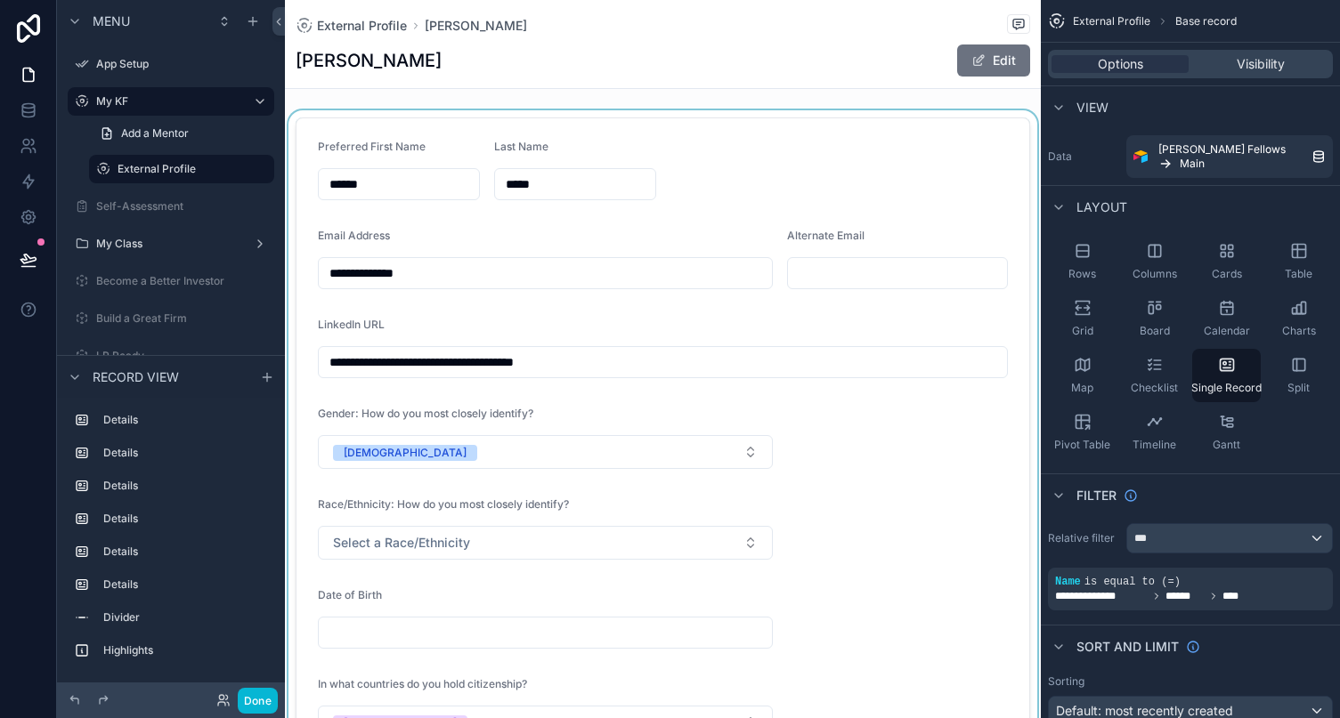
scroll to position [0, 0]
click at [790, 219] on div "scrollable content" at bounding box center [663, 439] width 756 height 659
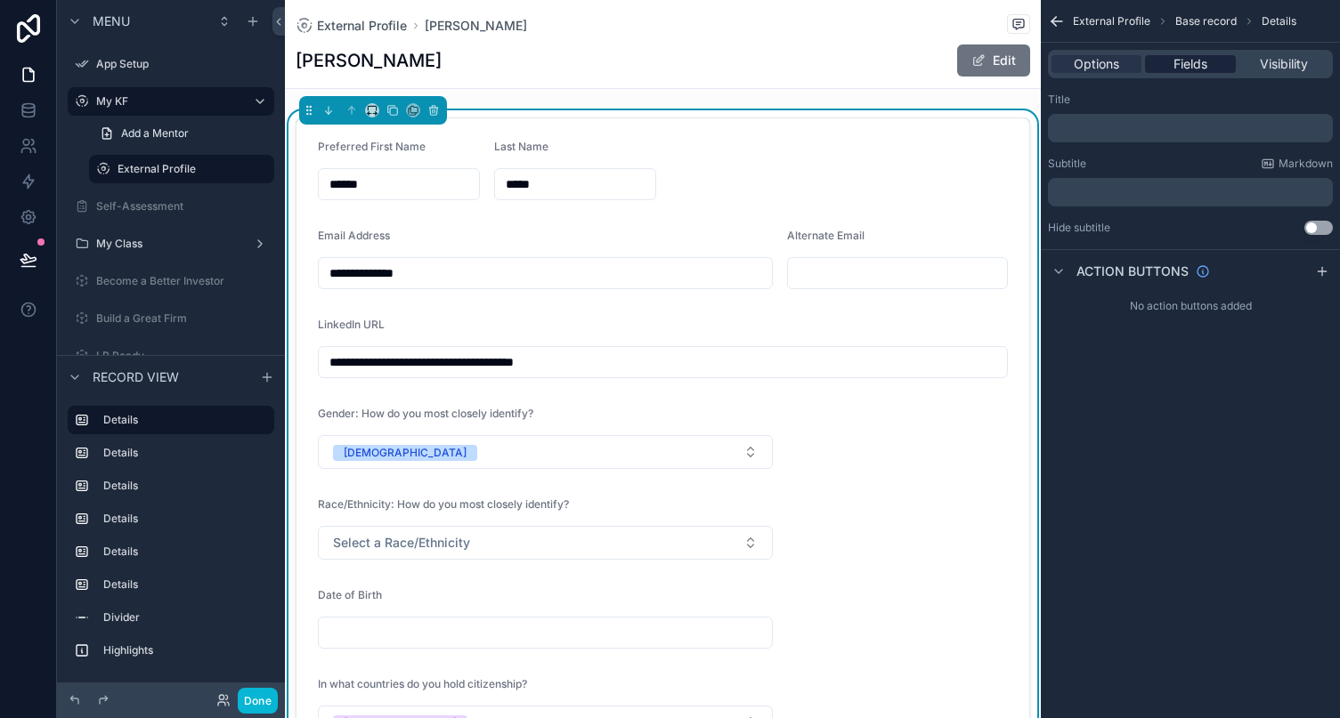
click at [1180, 68] on span "Fields" at bounding box center [1190, 64] width 34 height 18
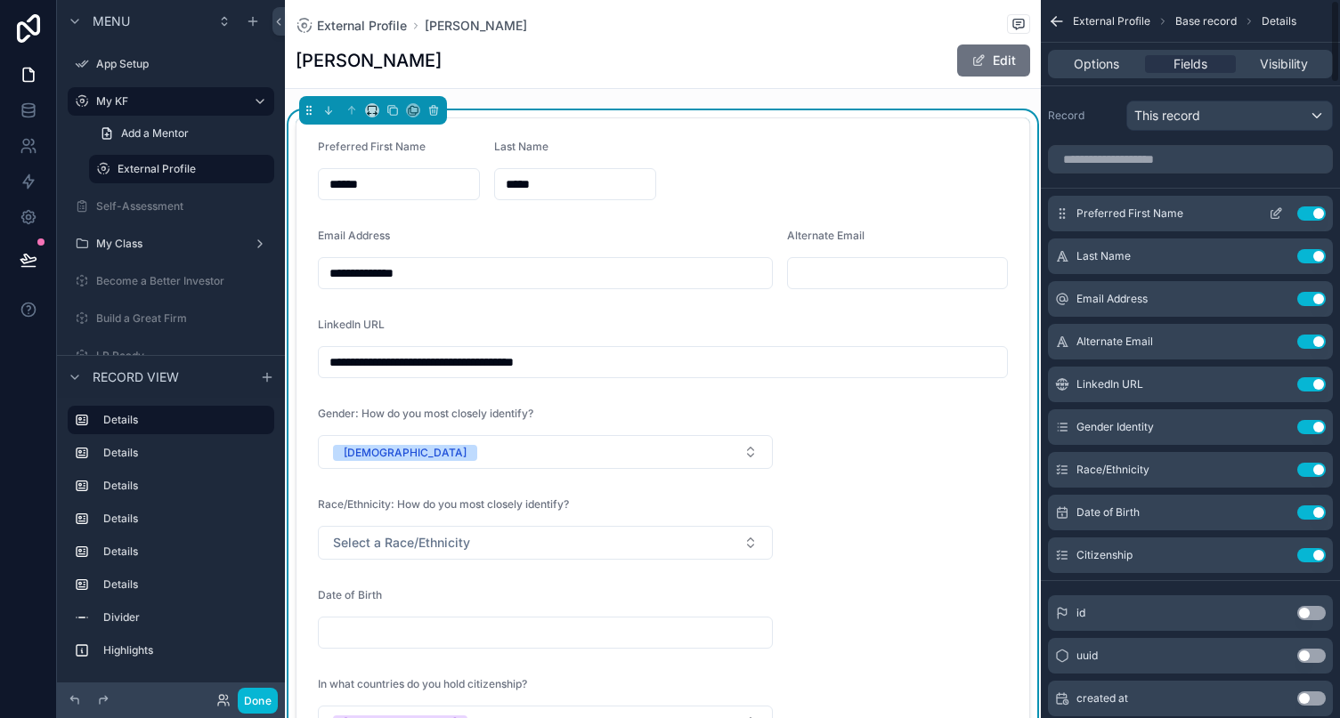
click at [1202, 211] on button "Use setting" at bounding box center [1311, 214] width 28 height 14
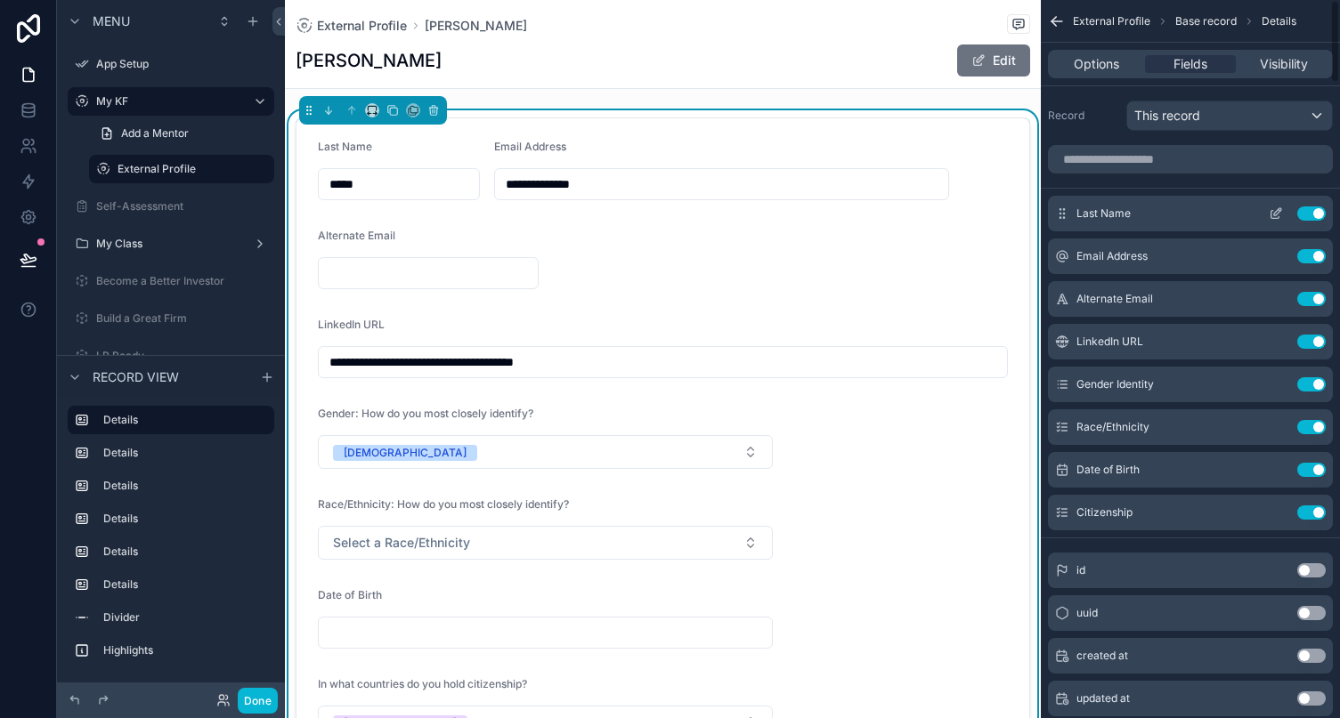
click at [1202, 215] on button "Use setting" at bounding box center [1311, 214] width 28 height 14
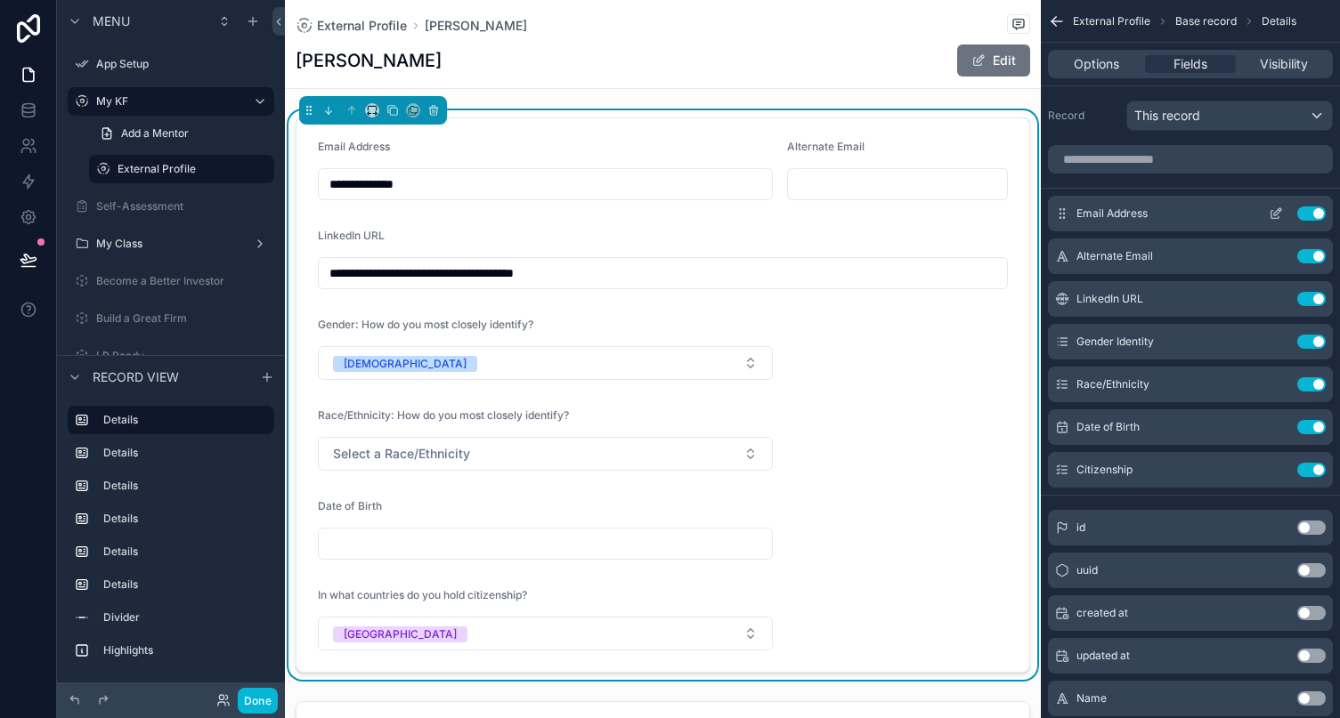
click at [1202, 214] on icon "scrollable content" at bounding box center [1275, 214] width 14 height 14
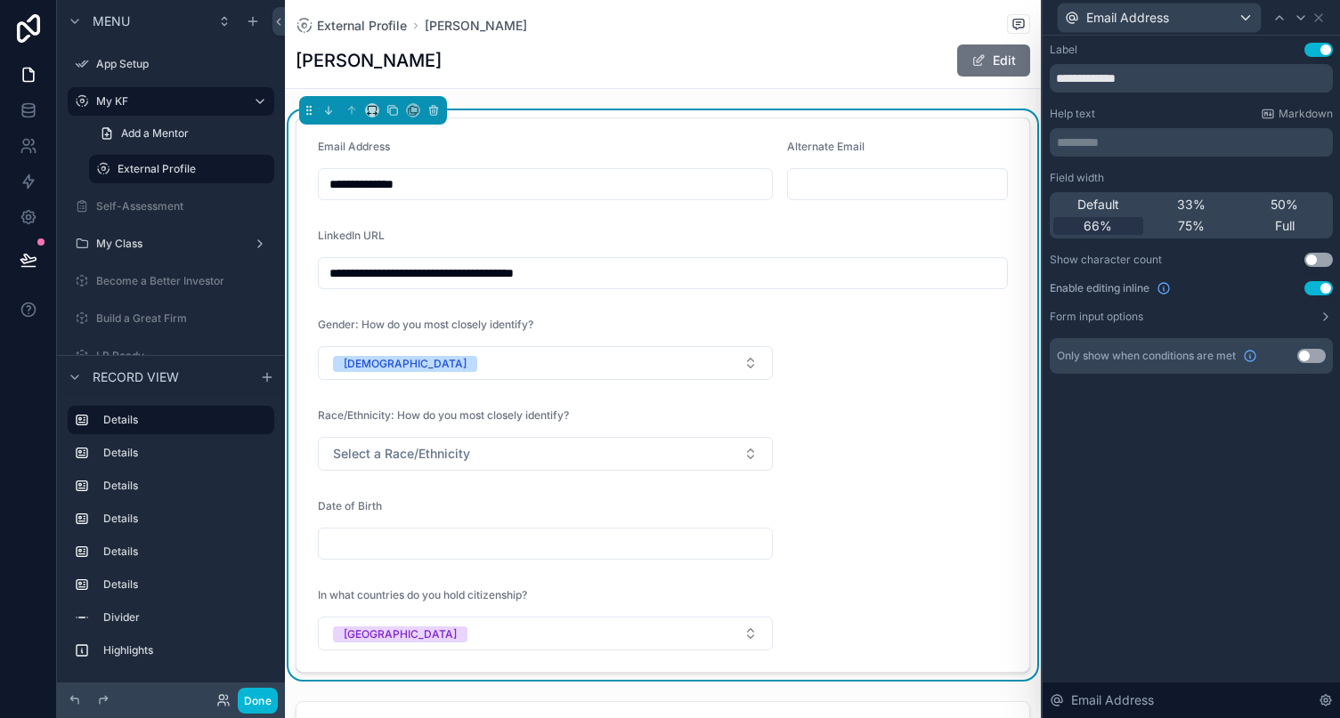
click at [1202, 293] on button "Use setting" at bounding box center [1318, 288] width 28 height 14
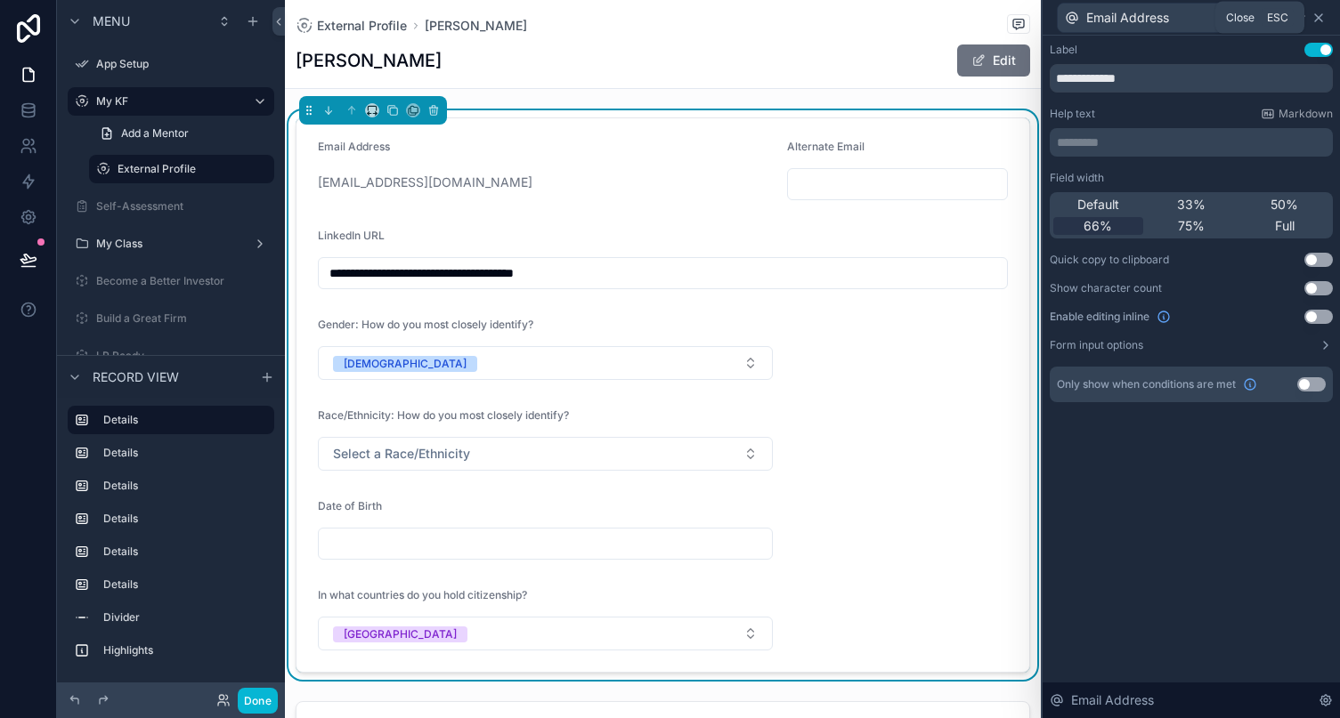
click at [1202, 19] on icon at bounding box center [1318, 17] width 7 height 7
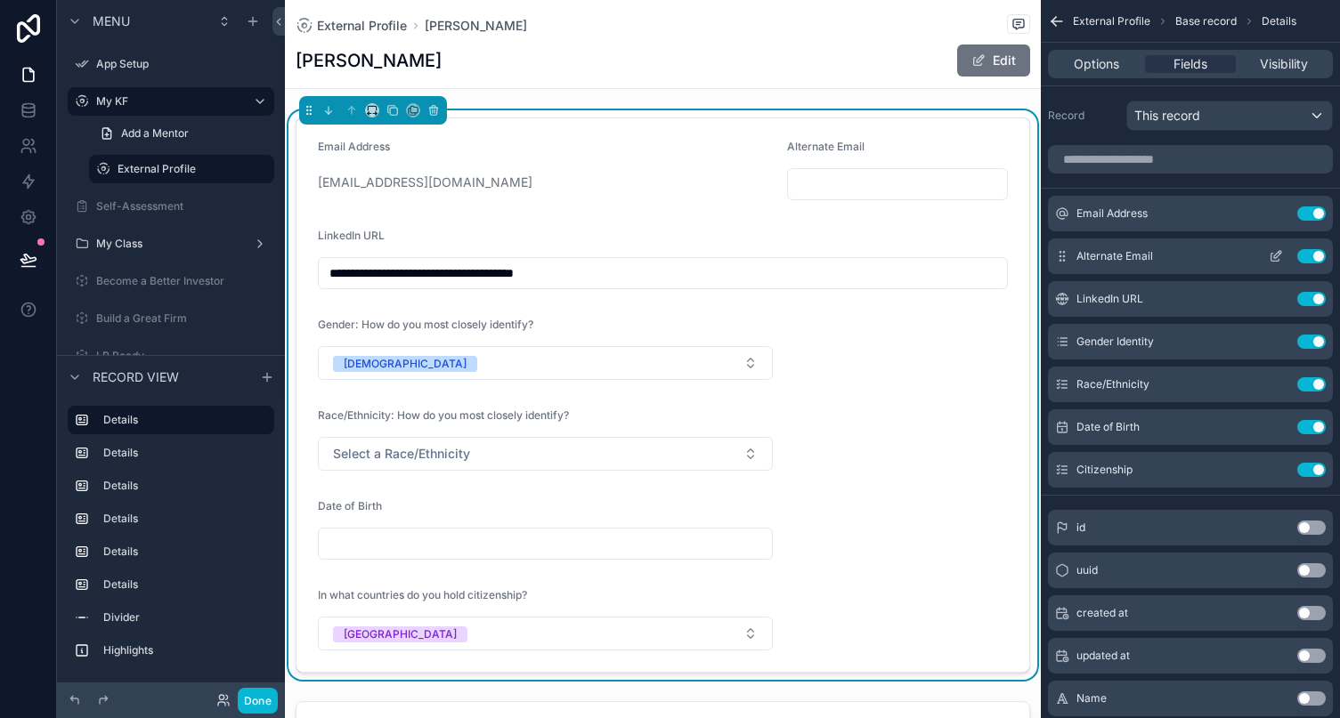
click at [1202, 253] on button "Use setting" at bounding box center [1311, 256] width 28 height 14
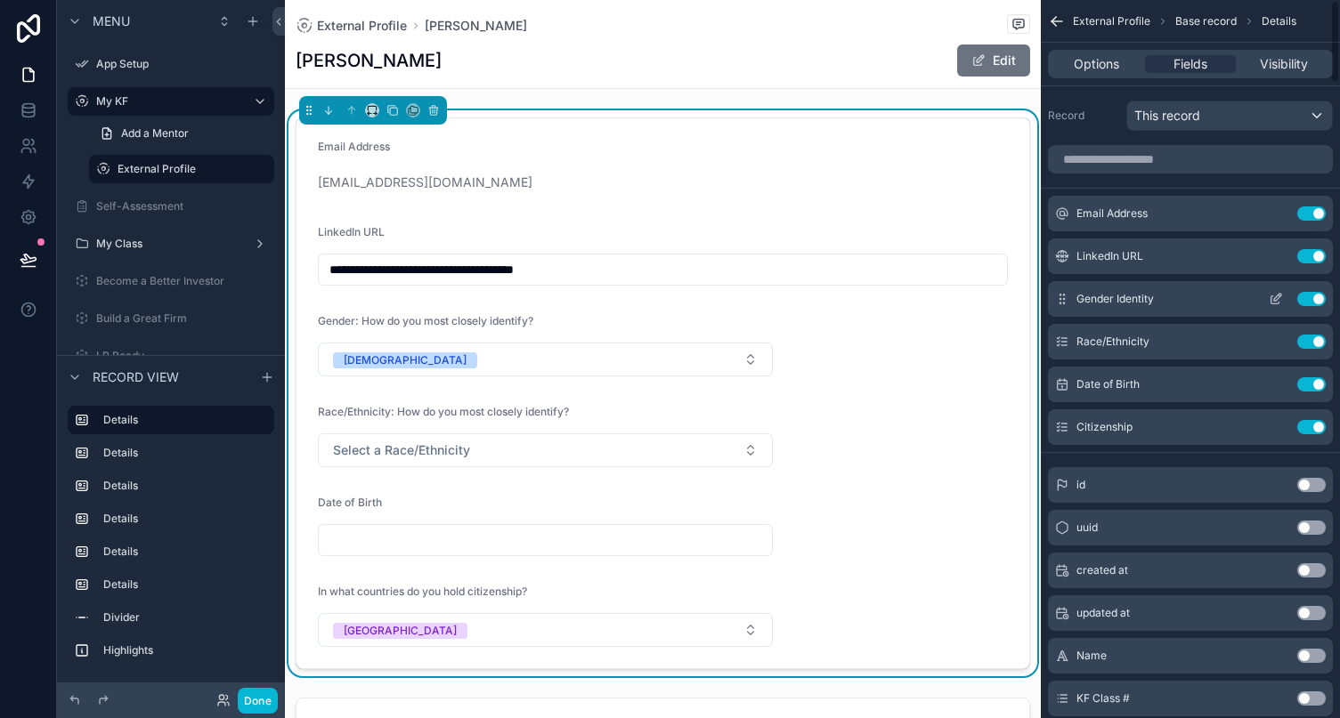
click at [1202, 298] on button "Use setting" at bounding box center [1311, 299] width 28 height 14
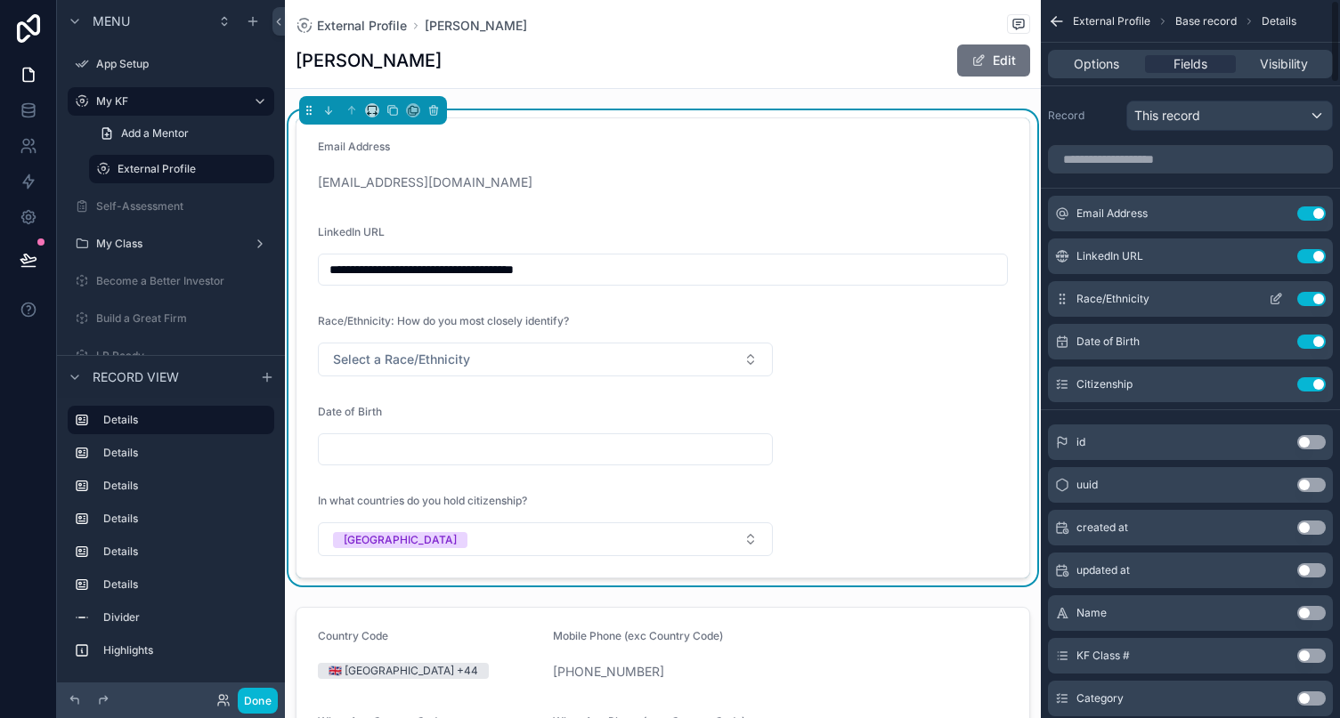
click at [1202, 304] on button "Use setting" at bounding box center [1311, 299] width 28 height 14
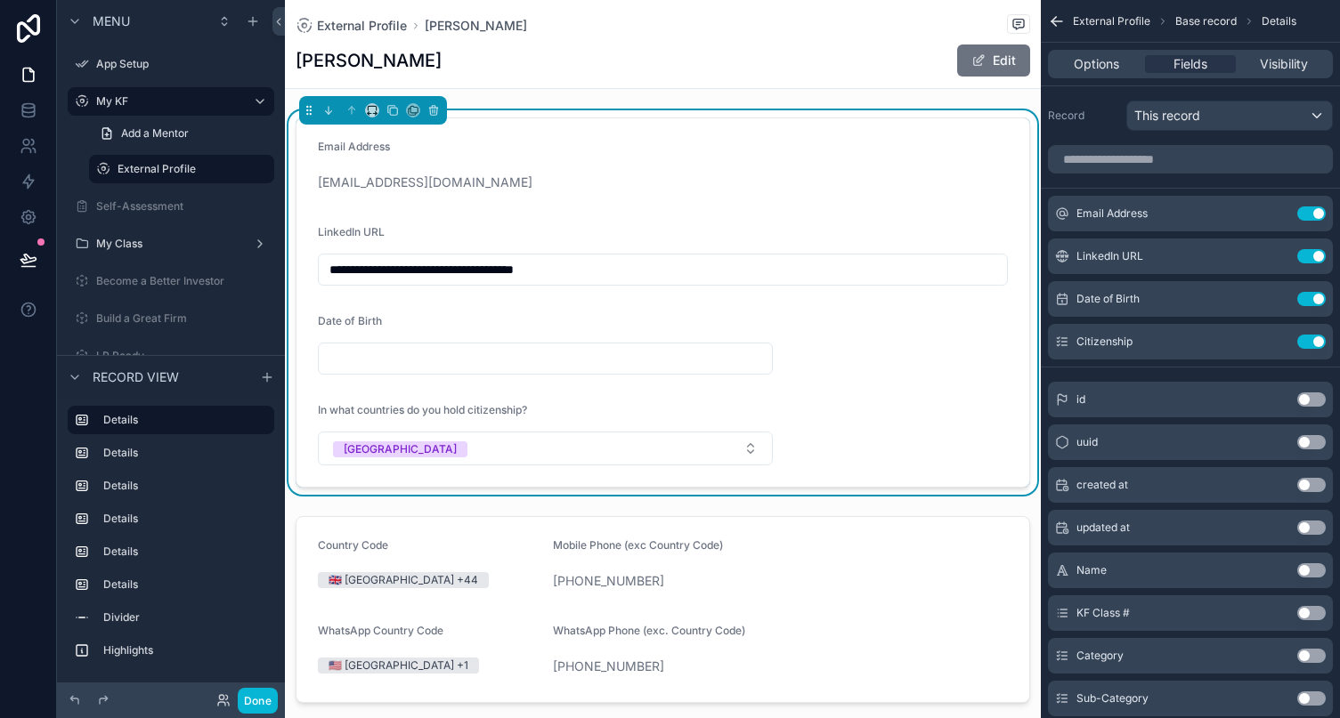
click at [1202, 304] on button "Use setting" at bounding box center [1311, 299] width 28 height 14
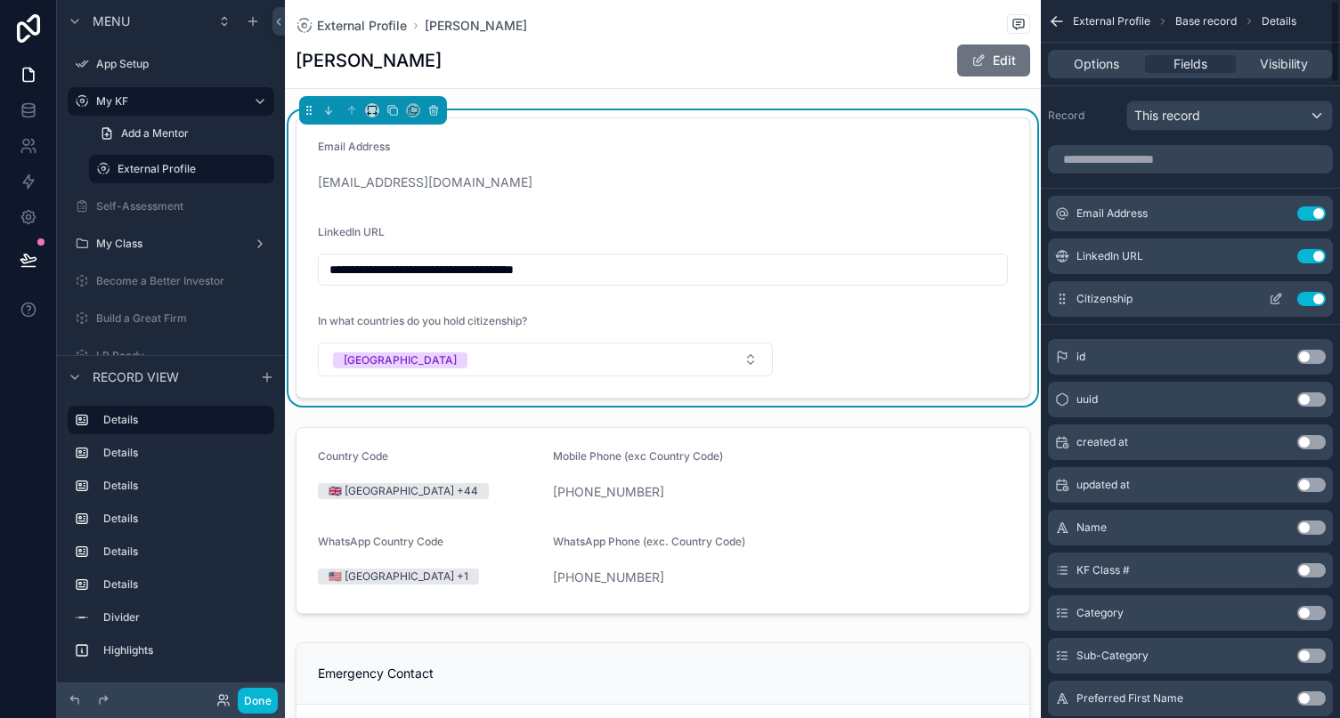
click at [1202, 301] on button "Use setting" at bounding box center [1311, 299] width 28 height 14
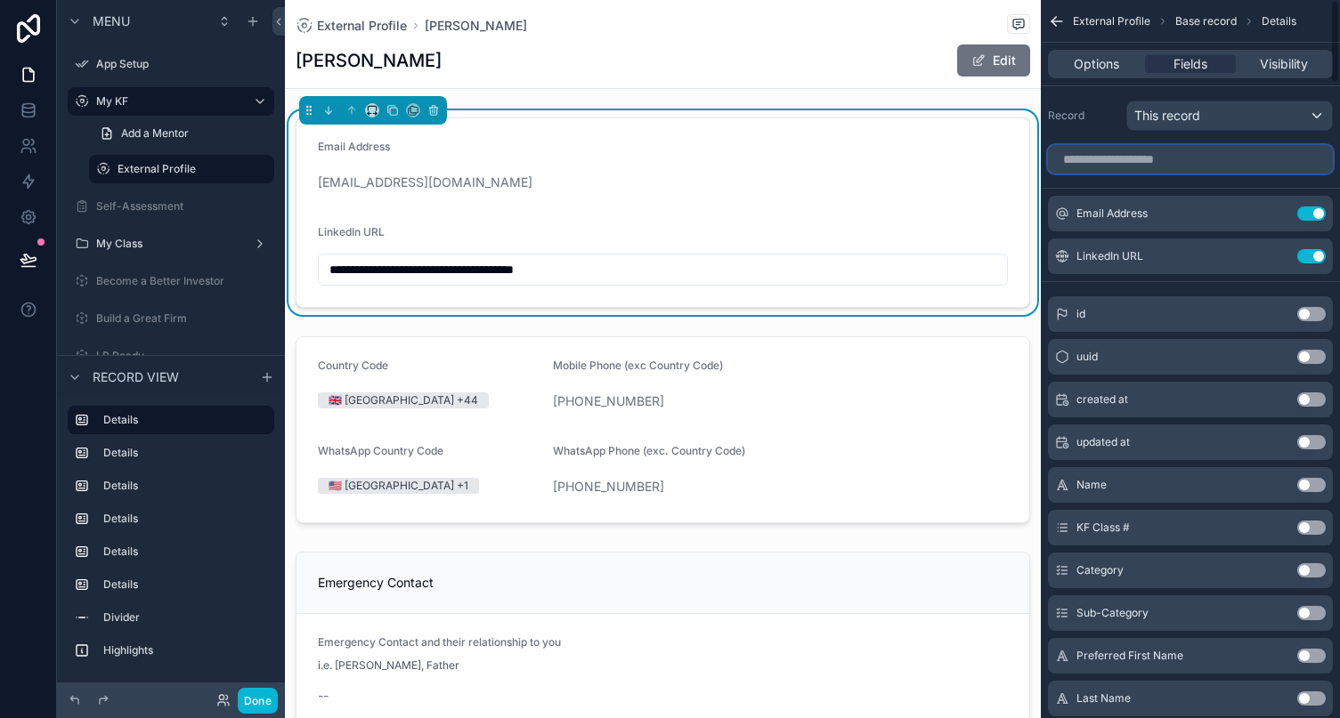
click at [1150, 158] on input "scrollable content" at bounding box center [1190, 159] width 285 height 28
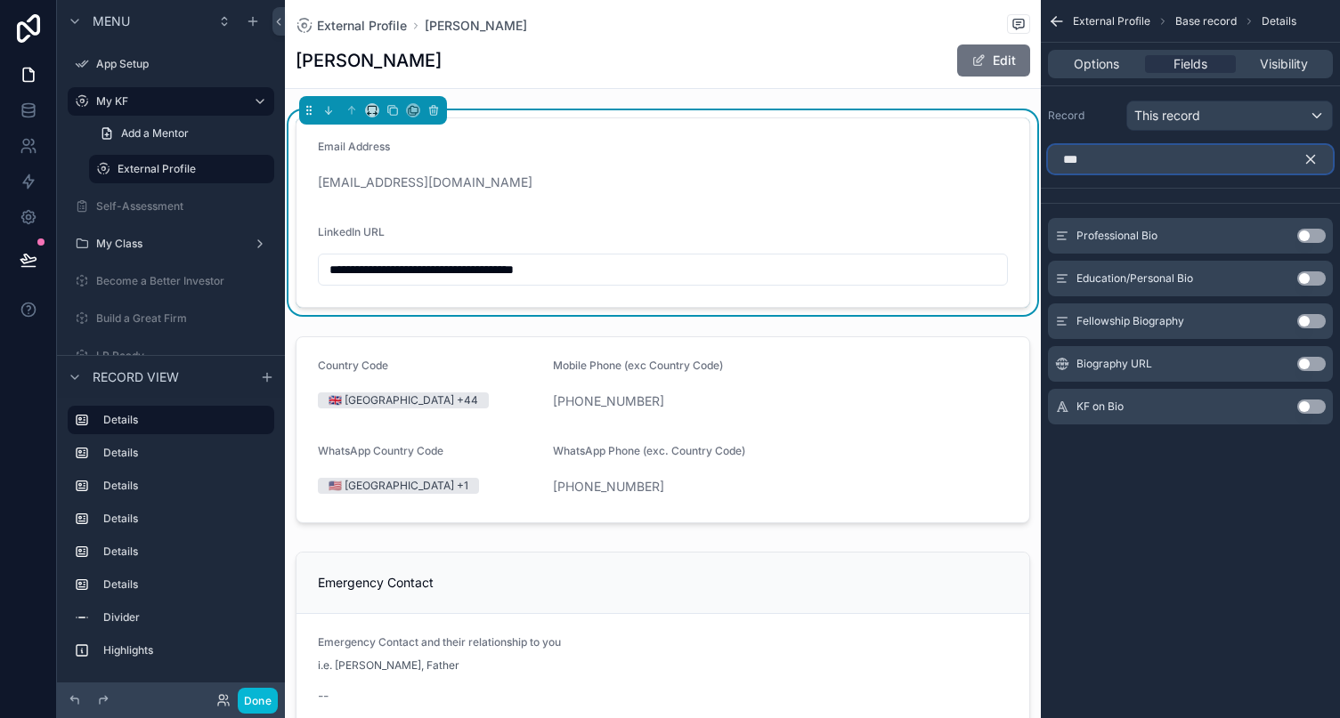
type input "***"
click at [1202, 239] on button "Use setting" at bounding box center [1311, 236] width 28 height 14
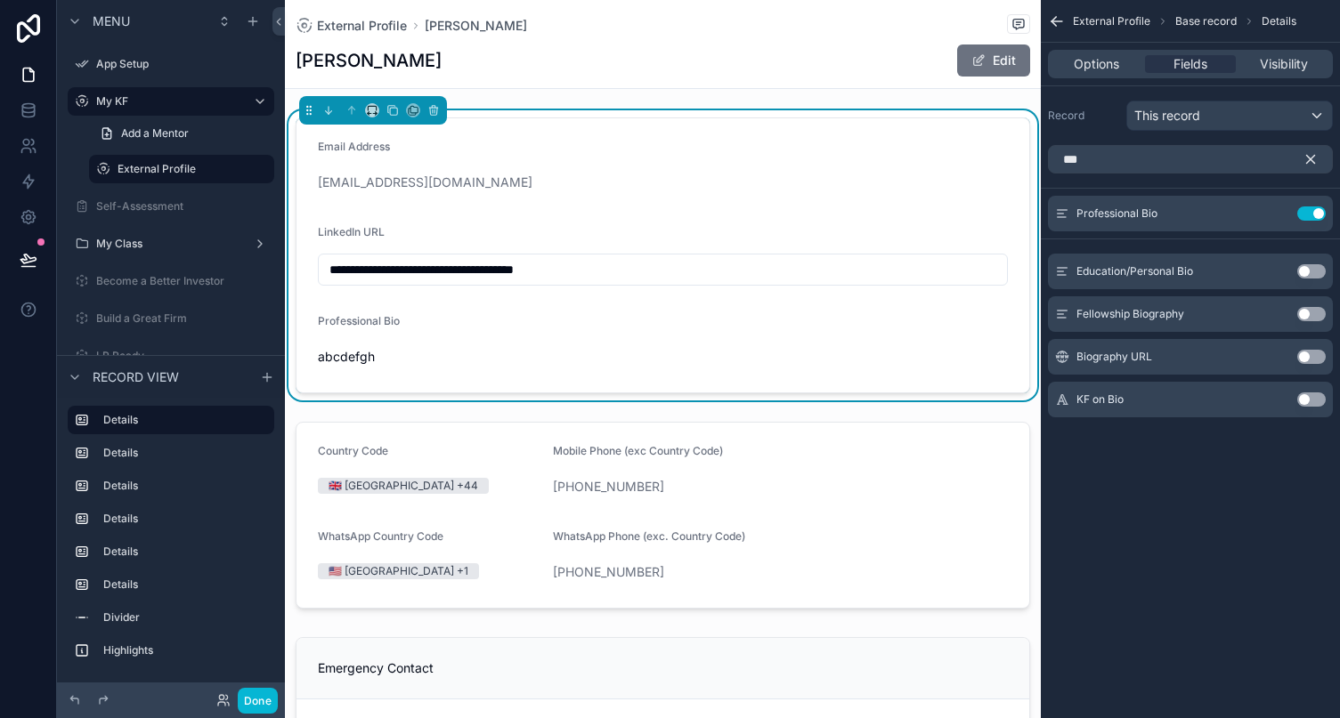
click at [1202, 267] on button "Use setting" at bounding box center [1311, 271] width 28 height 14
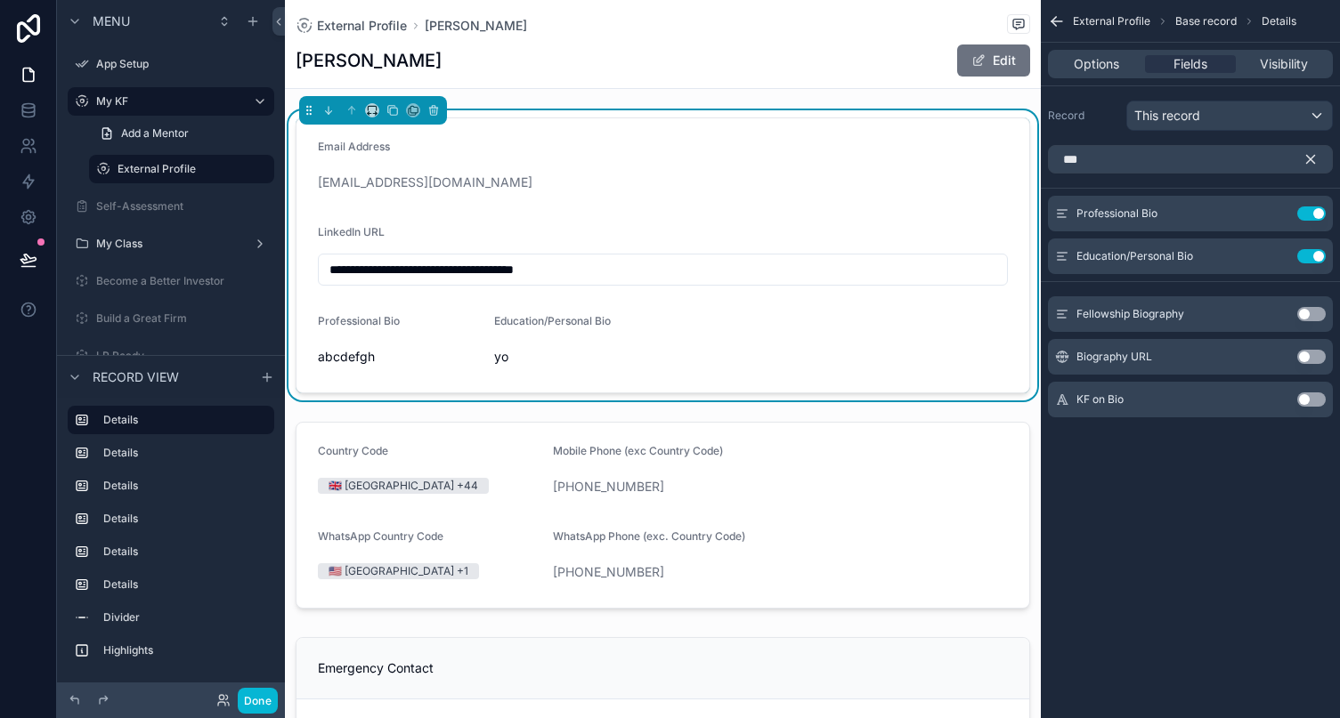
click at [1202, 311] on button "Use setting" at bounding box center [1311, 314] width 28 height 14
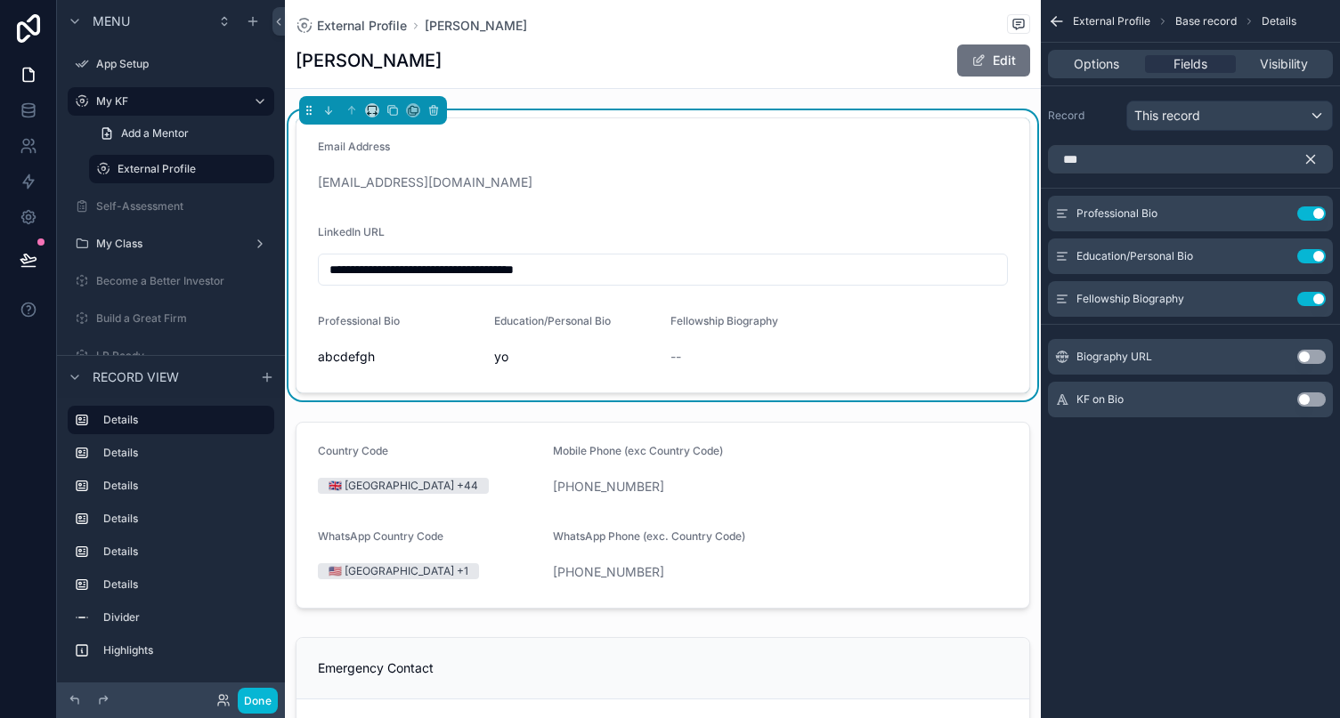
click at [851, 221] on form "**********" at bounding box center [662, 255] width 733 height 274
click at [1202, 169] on button "scrollable content" at bounding box center [1317, 159] width 30 height 28
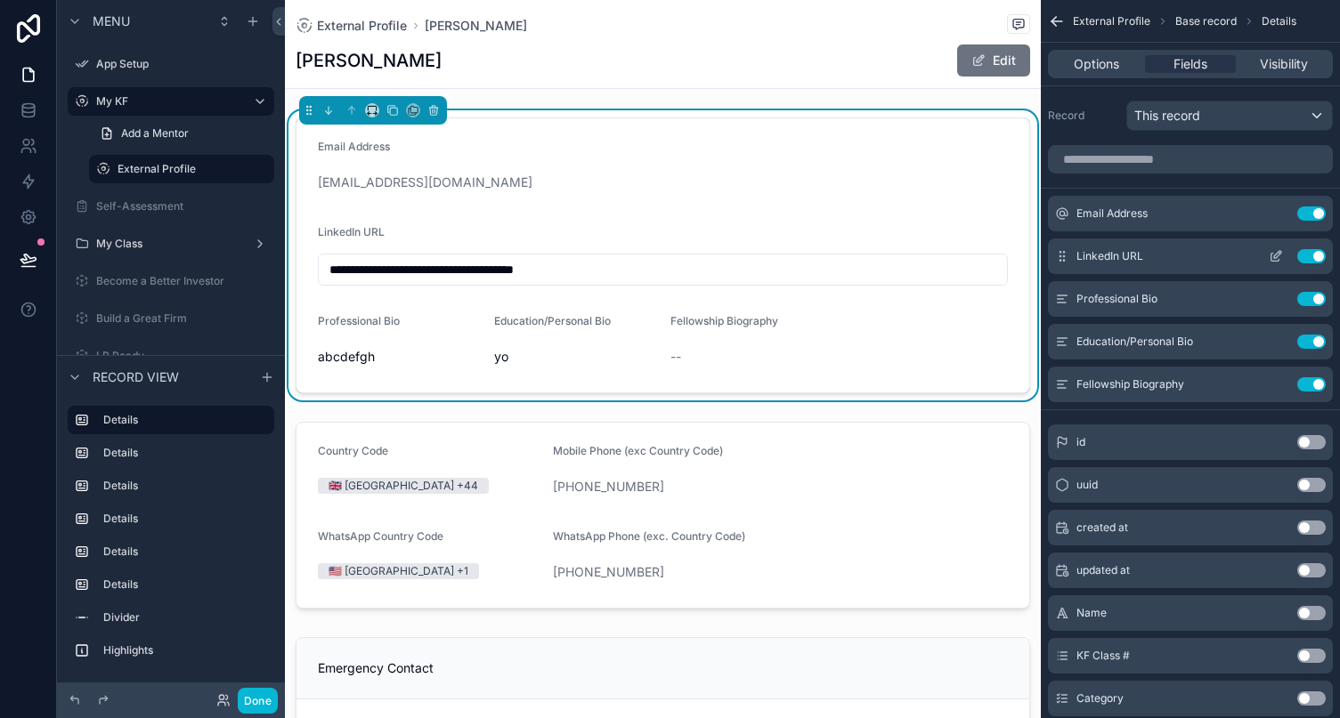
click at [1202, 259] on icon "scrollable content" at bounding box center [1275, 256] width 14 height 14
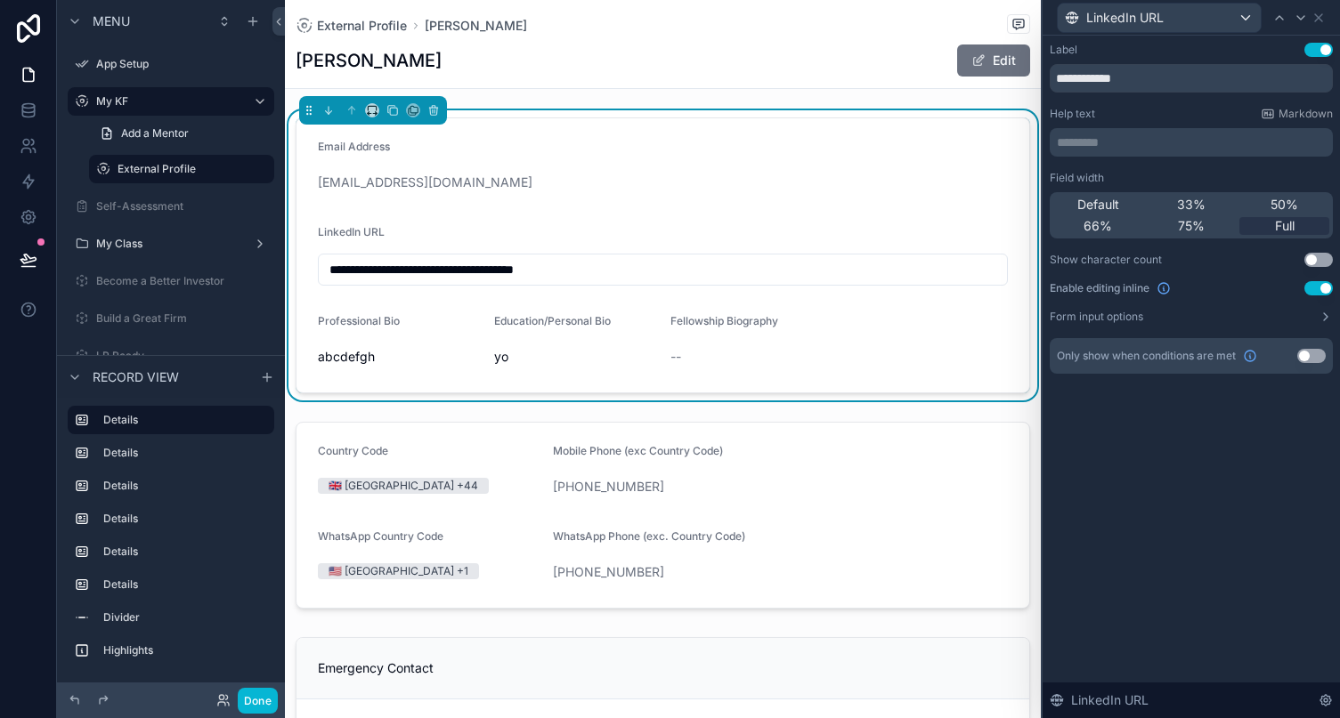
click at [1202, 287] on button "Use setting" at bounding box center [1318, 288] width 28 height 14
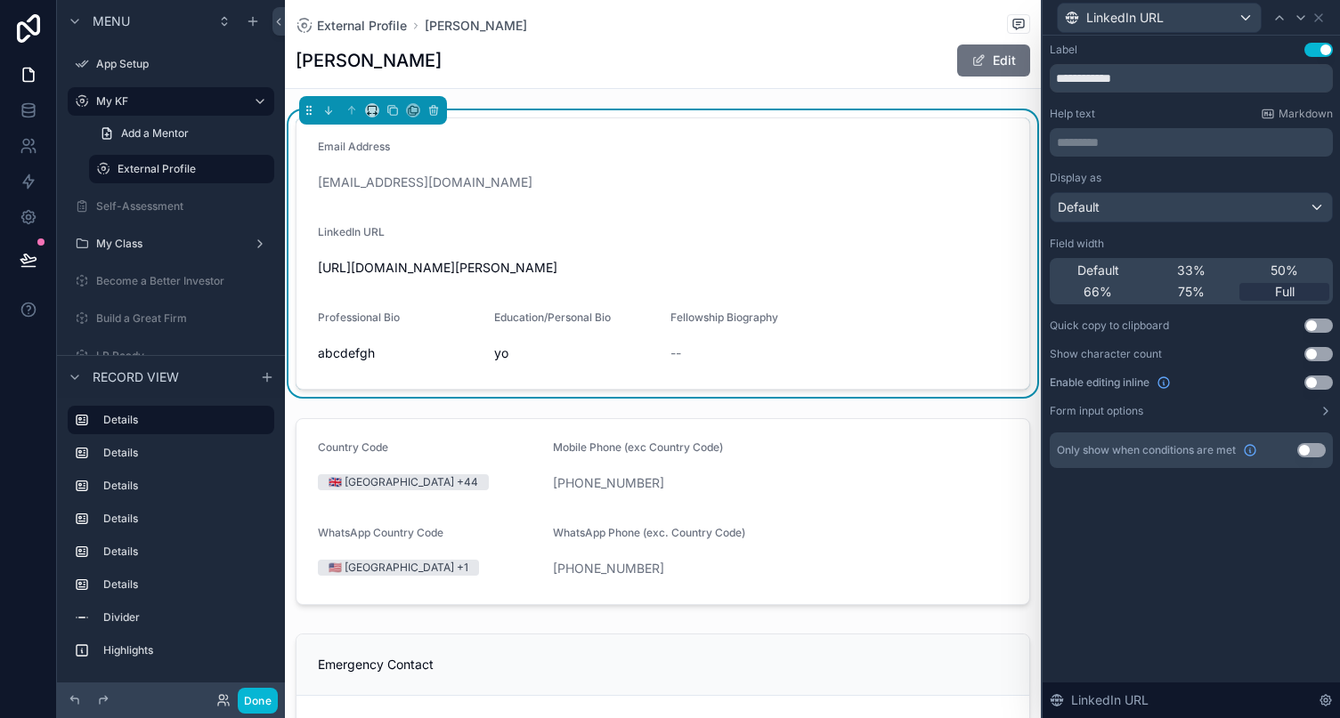
click at [1178, 204] on div "Default" at bounding box center [1190, 207] width 281 height 28
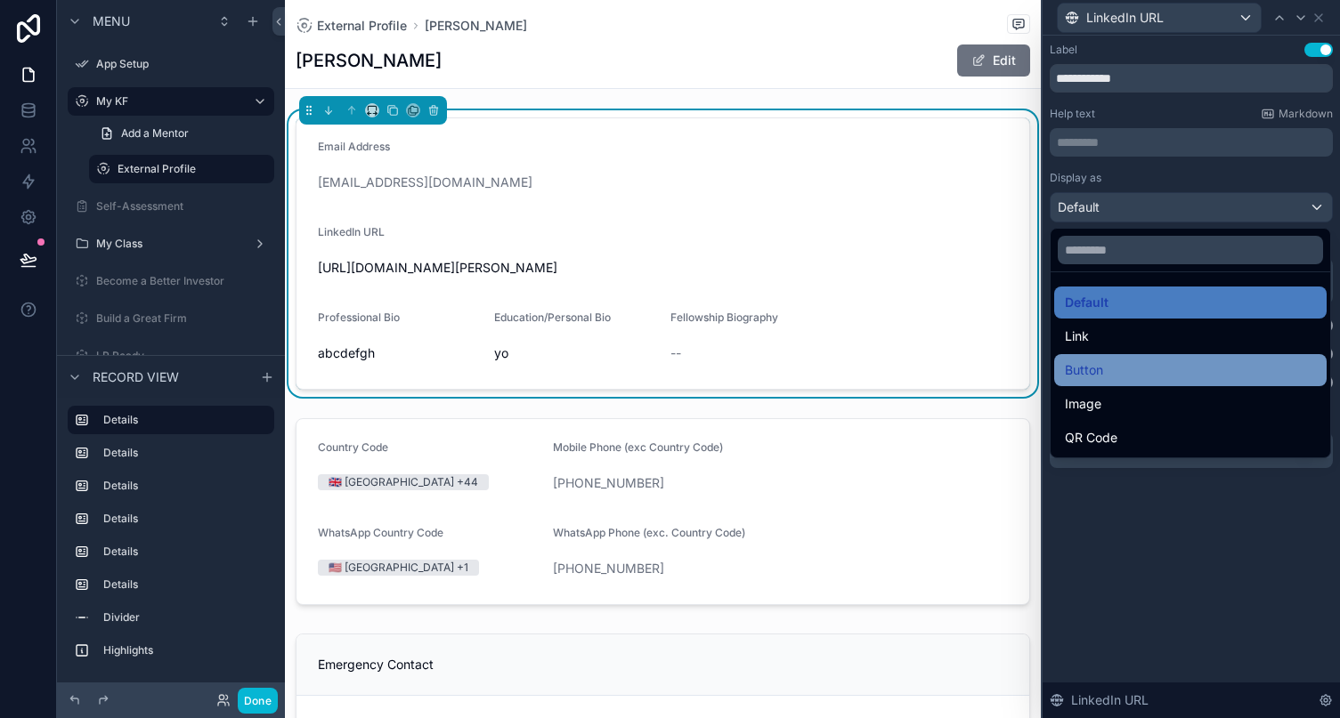
click at [1114, 369] on div "Button" at bounding box center [1190, 370] width 251 height 21
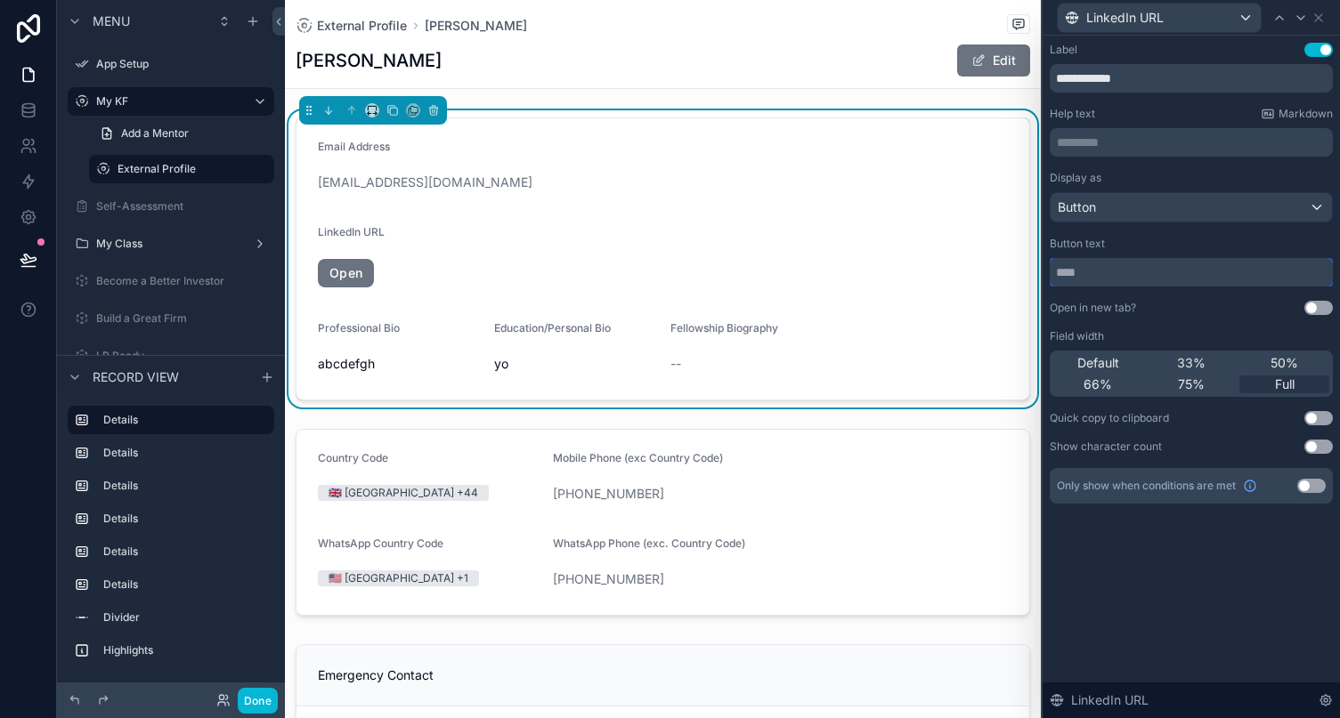
click at [1097, 265] on input "text" at bounding box center [1190, 272] width 283 height 28
type input "********"
click at [1202, 50] on button "Use setting" at bounding box center [1318, 50] width 28 height 14
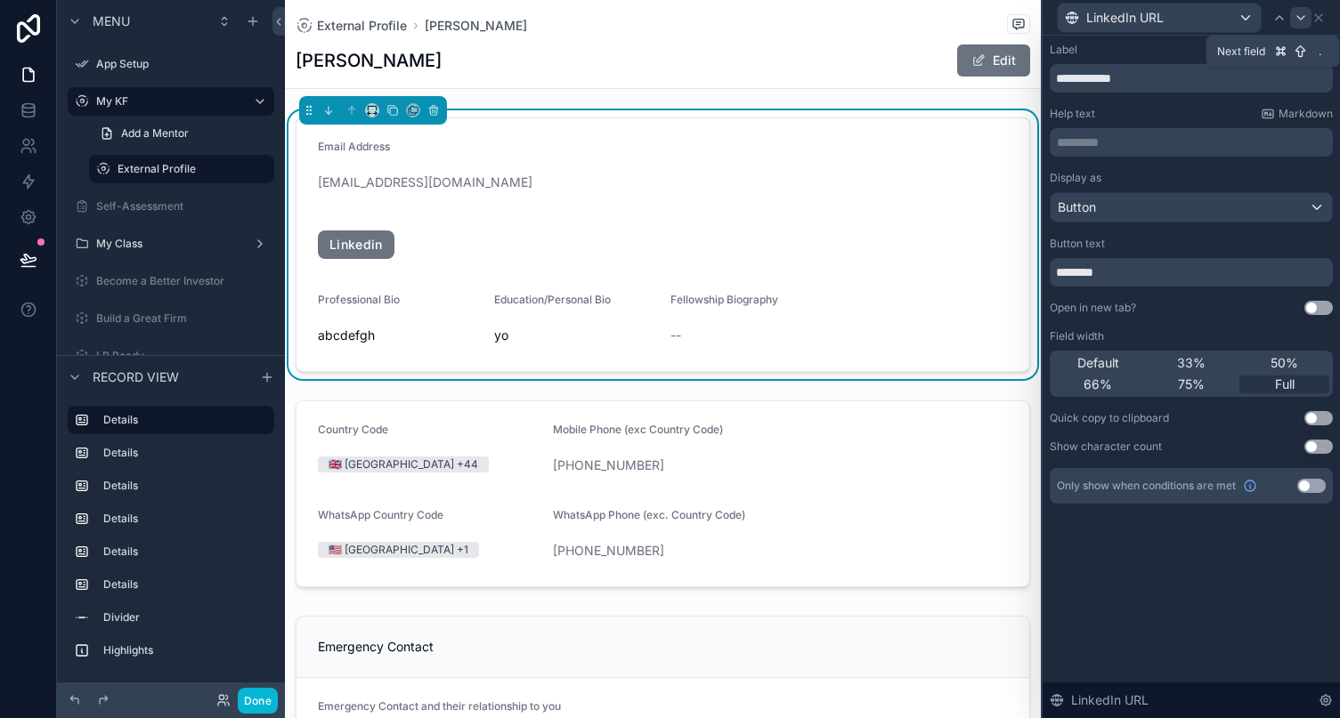
click at [1202, 21] on icon at bounding box center [1300, 18] width 14 height 14
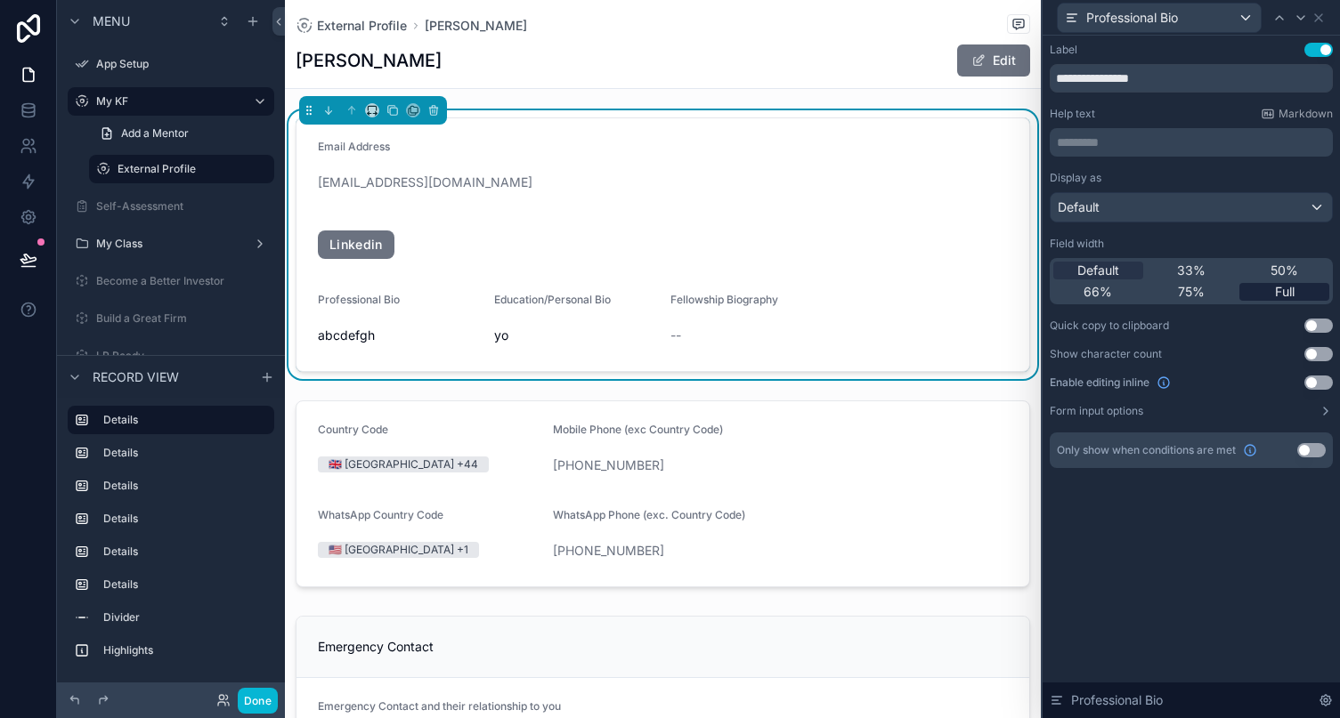
click at [1202, 294] on span "Full" at bounding box center [1285, 292] width 20 height 18
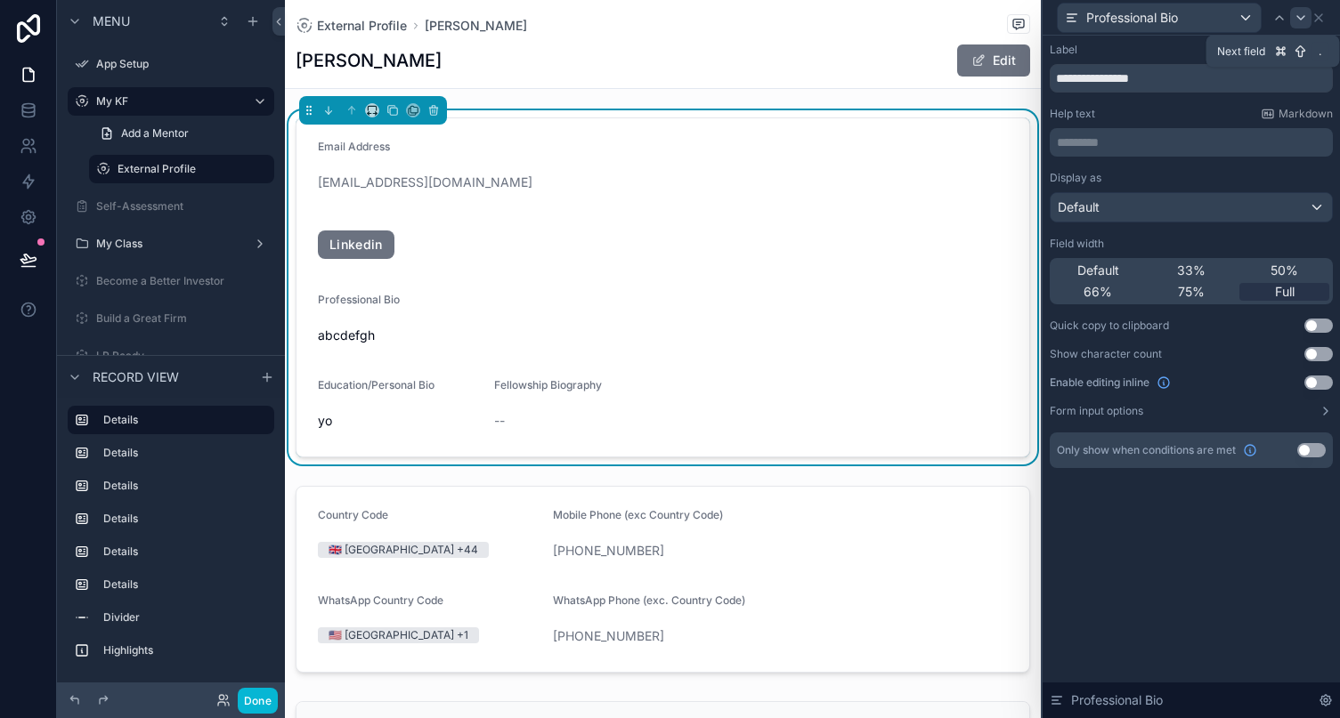
click at [1202, 9] on div at bounding box center [1300, 17] width 21 height 21
click at [1202, 294] on span "Full" at bounding box center [1285, 292] width 20 height 18
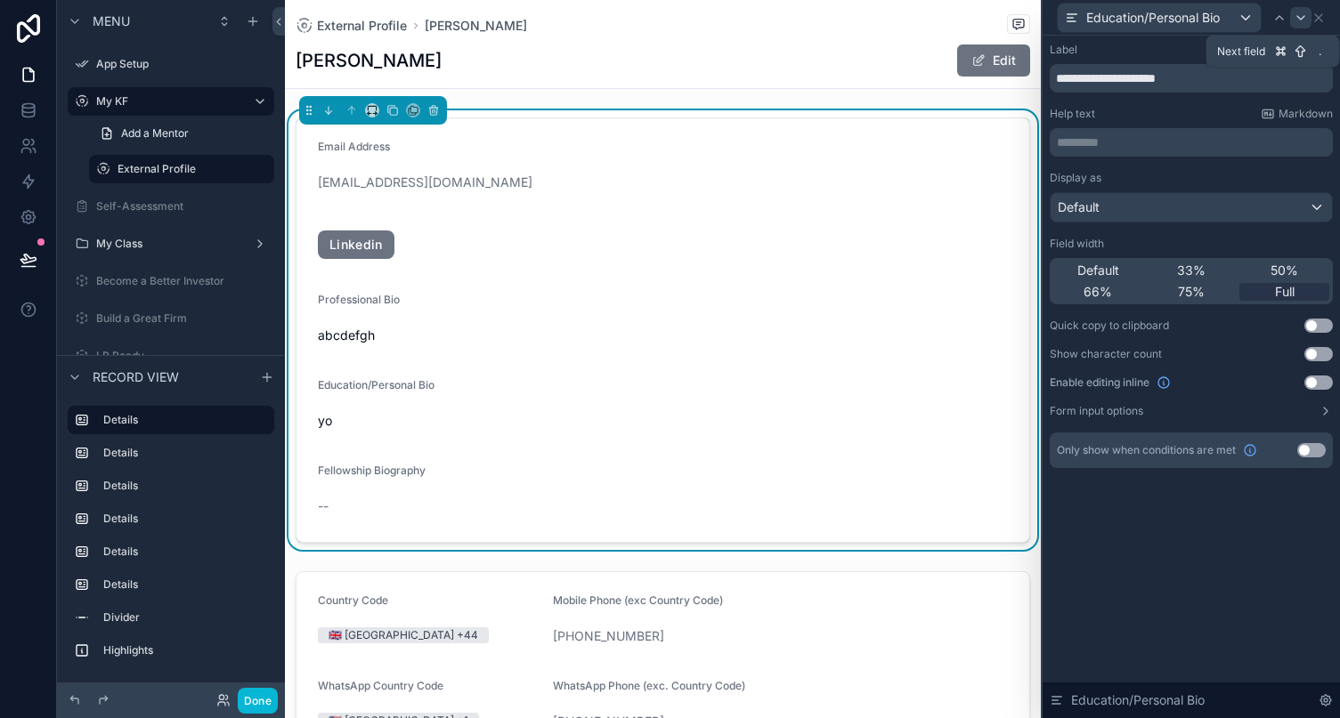
click at [1202, 20] on icon at bounding box center [1300, 18] width 14 height 14
click at [1202, 19] on icon at bounding box center [1318, 18] width 14 height 14
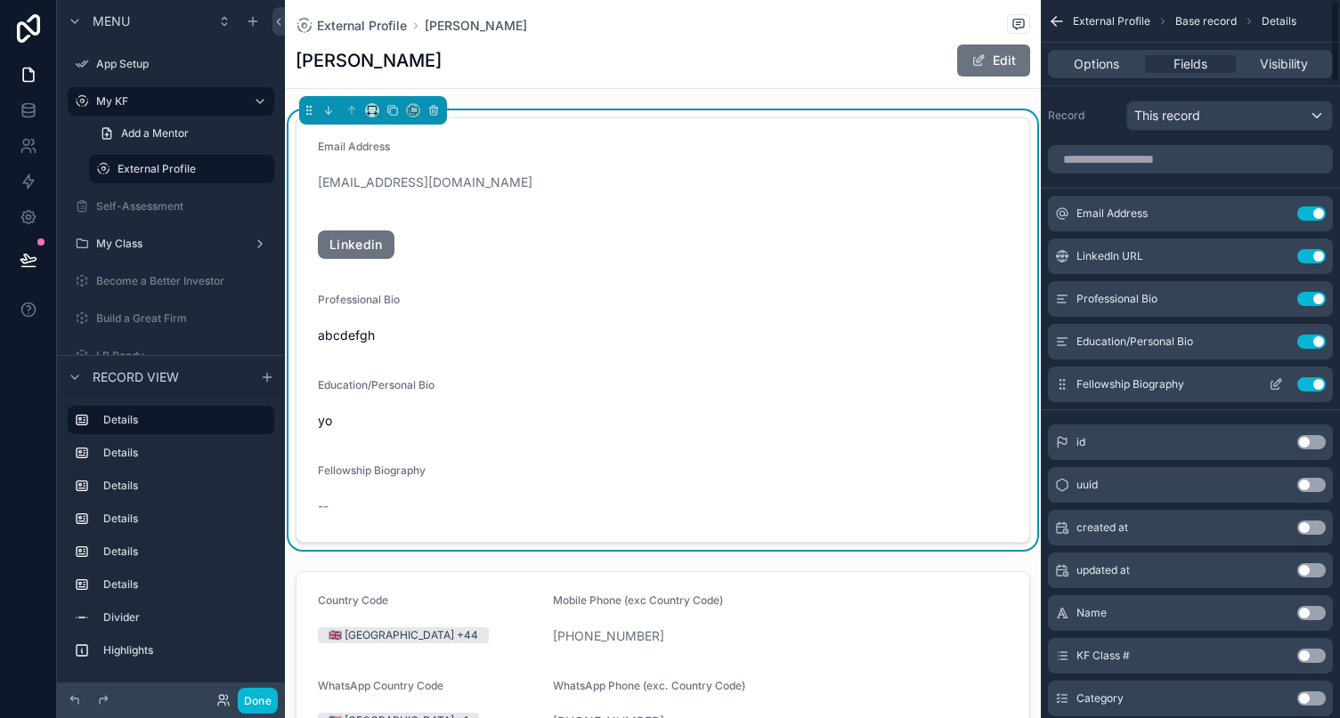
click at [1202, 383] on button "Use setting" at bounding box center [1311, 384] width 28 height 14
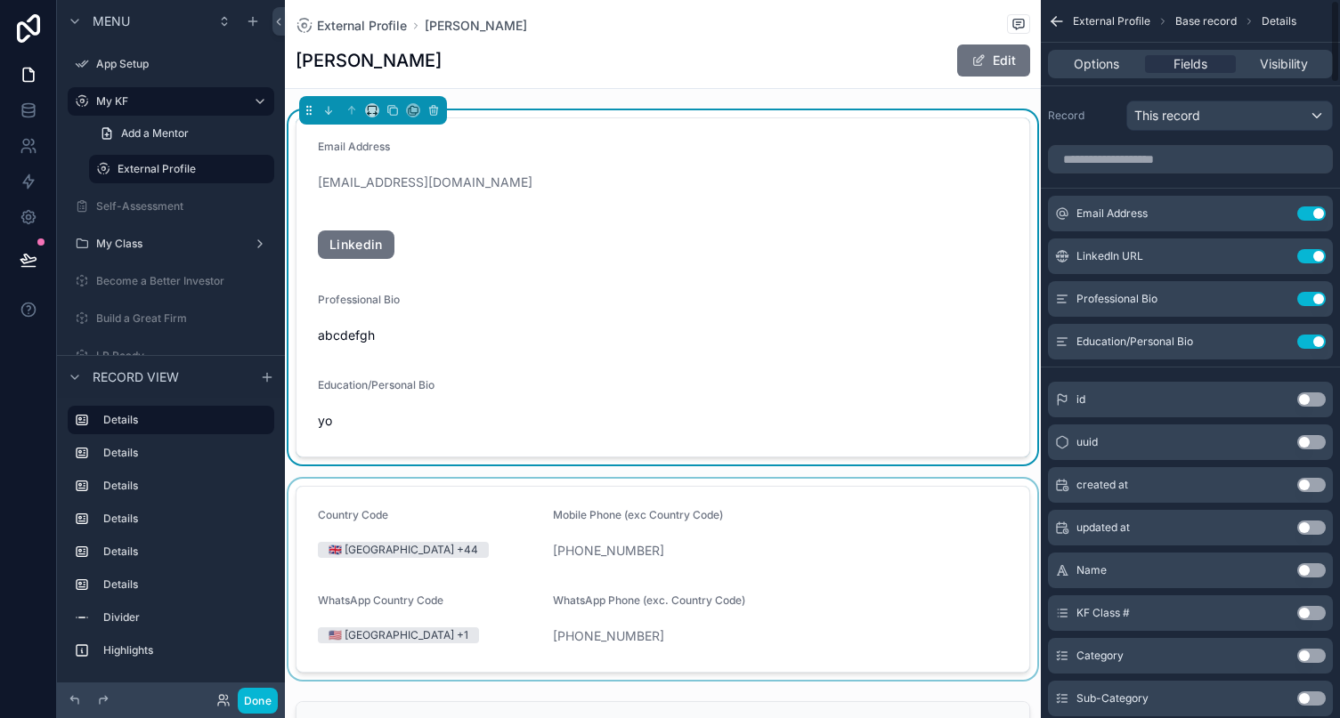
click at [916, 547] on div "scrollable content" at bounding box center [663, 579] width 756 height 201
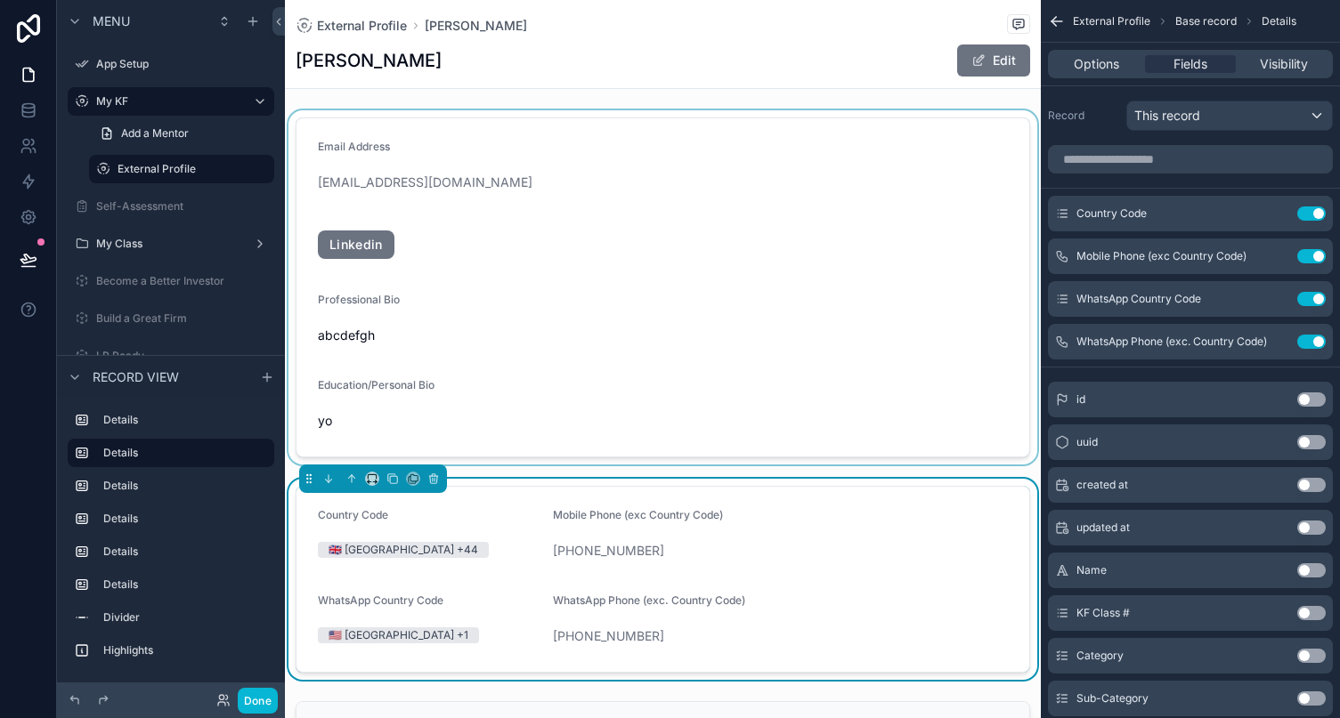
click at [490, 241] on div "scrollable content" at bounding box center [663, 287] width 756 height 354
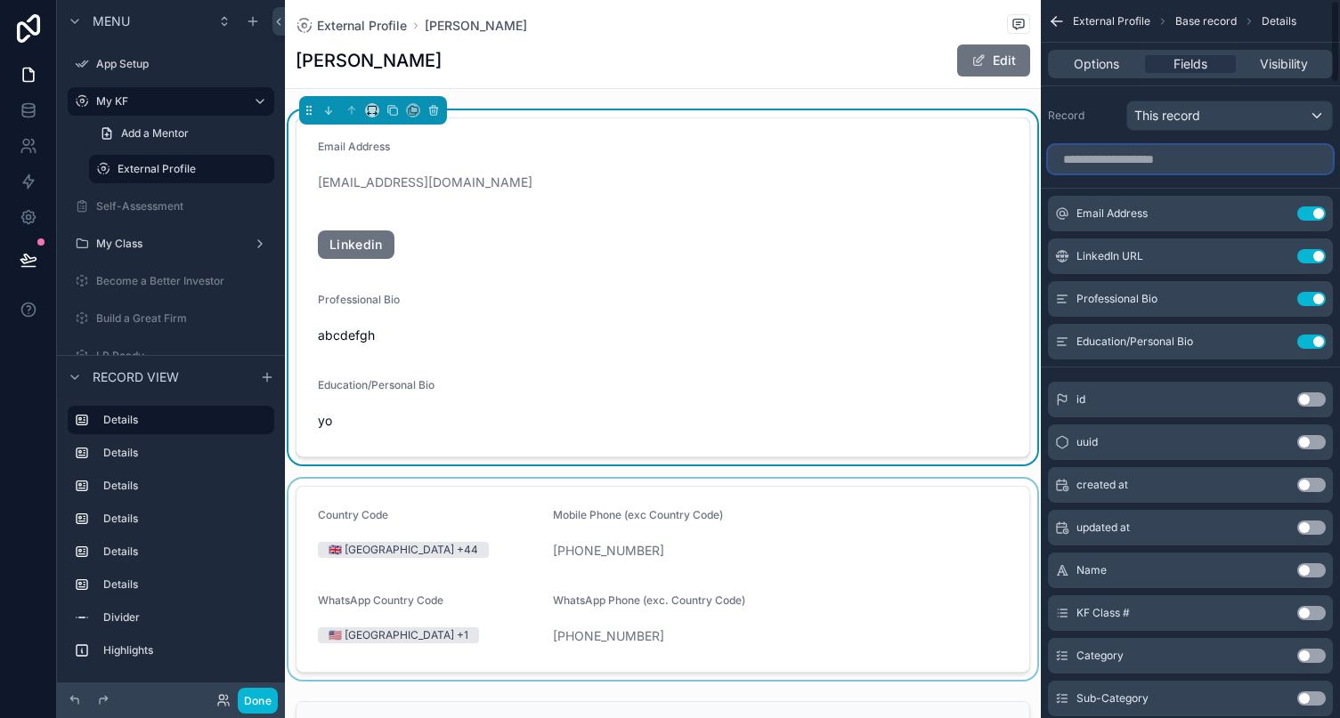
click at [1195, 168] on input "scrollable content" at bounding box center [1190, 159] width 285 height 28
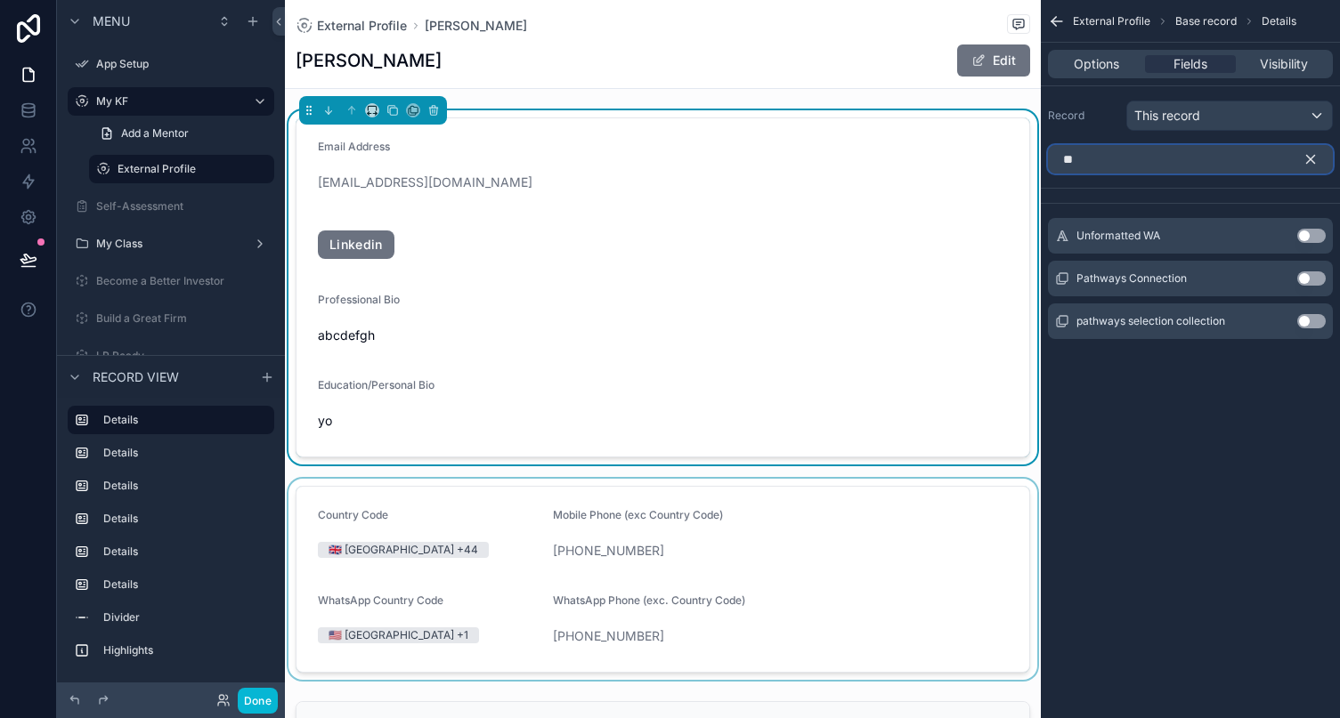
type input "**"
click at [1202, 454] on div "External Profile Base record Details Options Fields Visibility Record This reco…" at bounding box center [1190, 359] width 299 height 718
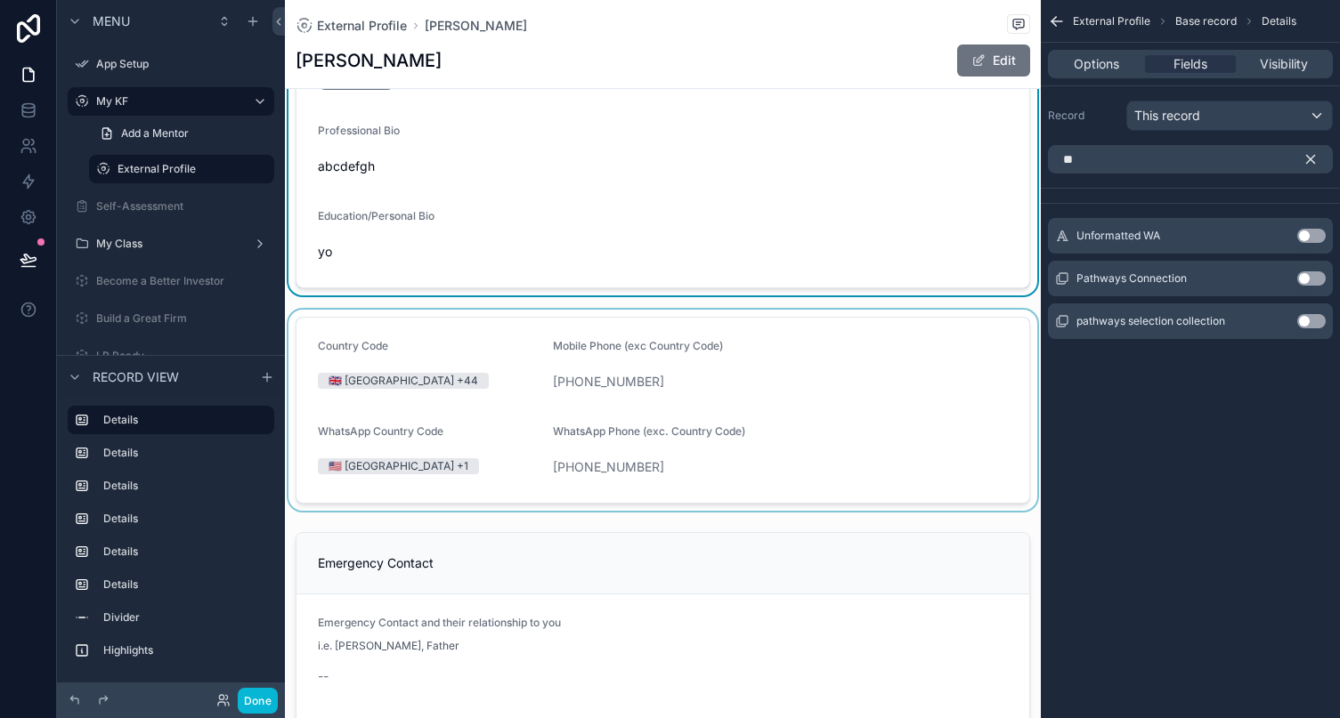
scroll to position [166, 0]
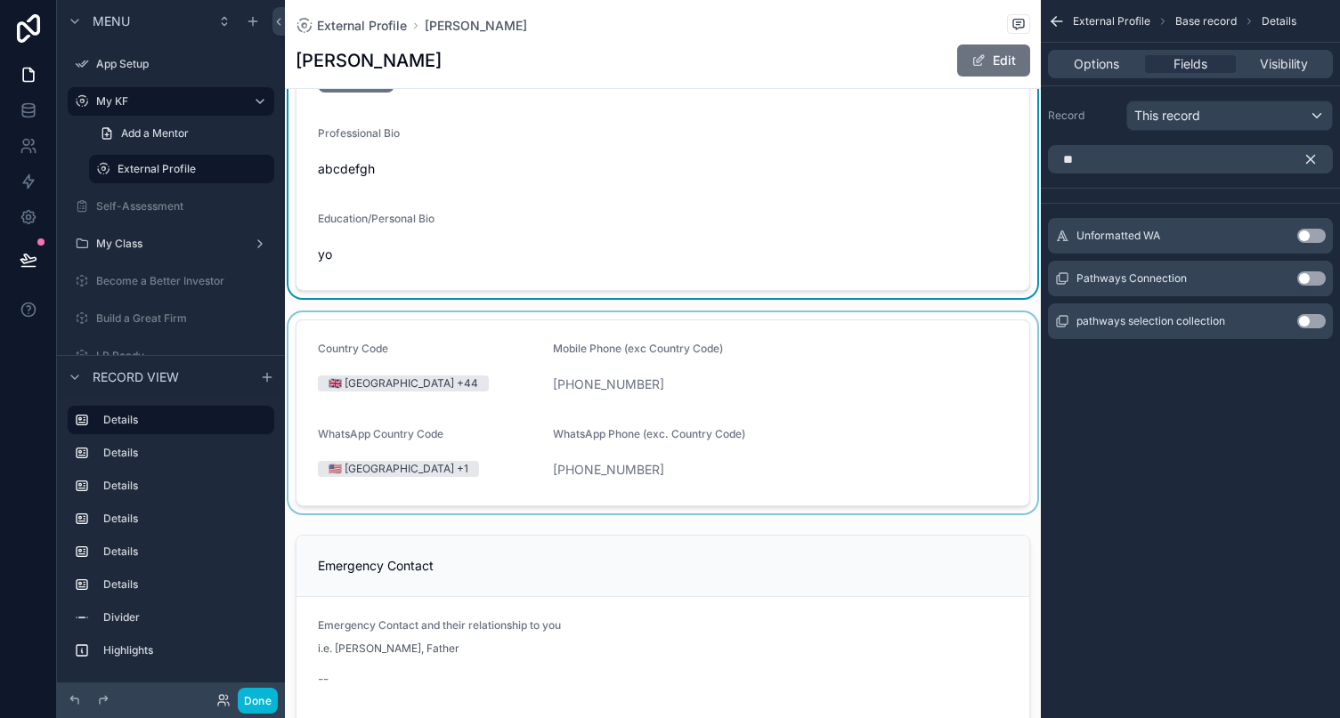
click at [1202, 158] on icon "scrollable content" at bounding box center [1310, 159] width 16 height 16
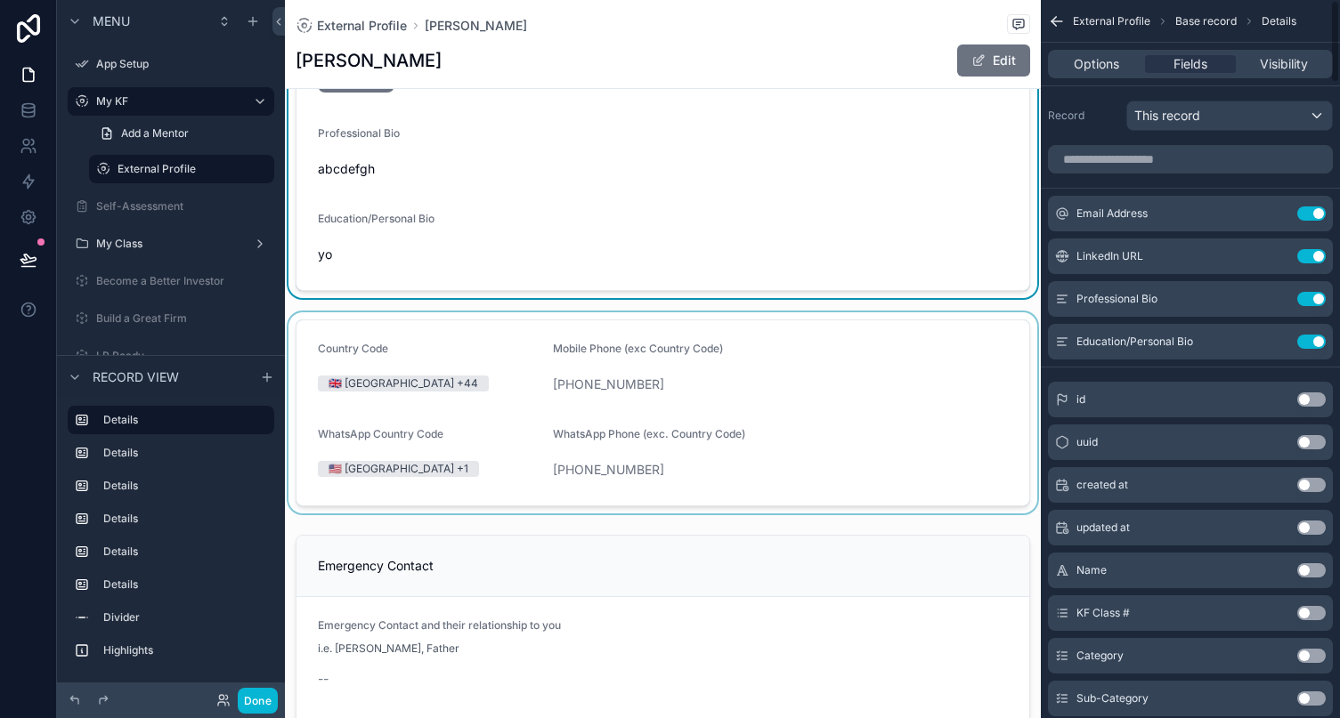
click at [849, 409] on div "scrollable content" at bounding box center [663, 412] width 756 height 201
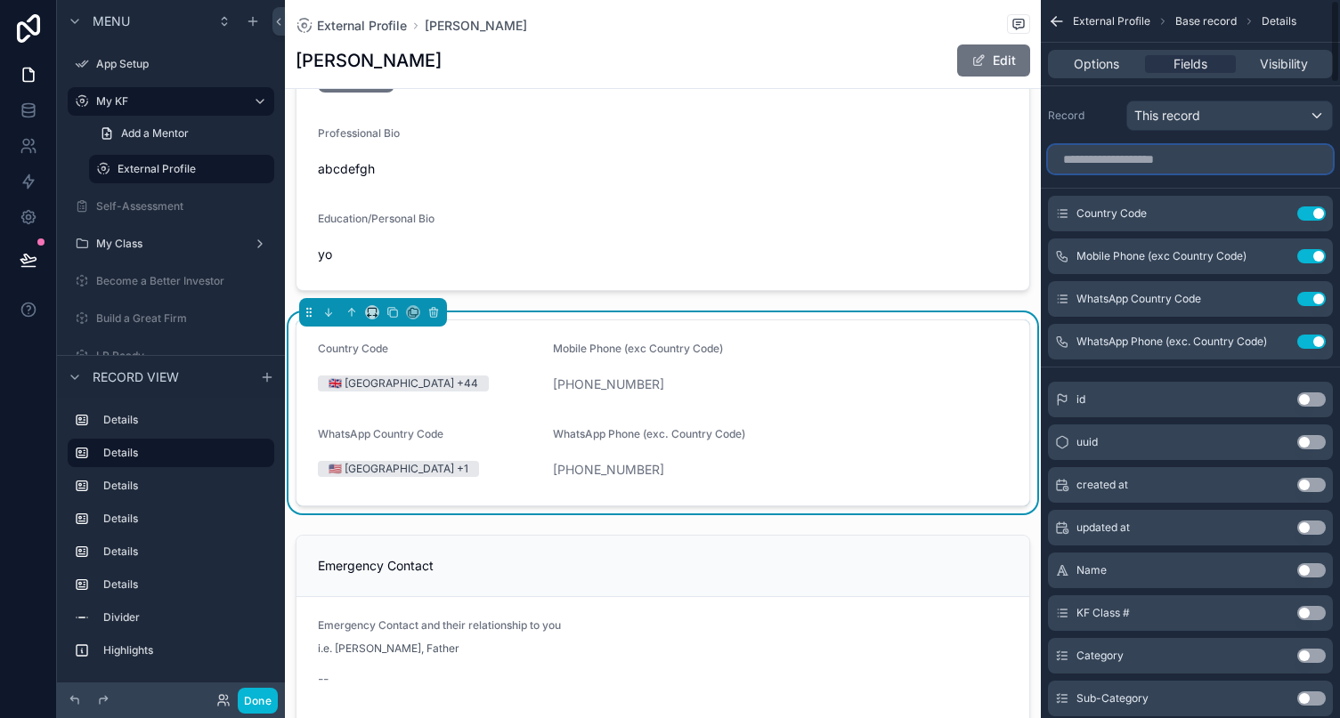
click at [1166, 153] on input "scrollable content" at bounding box center [1190, 159] width 285 height 28
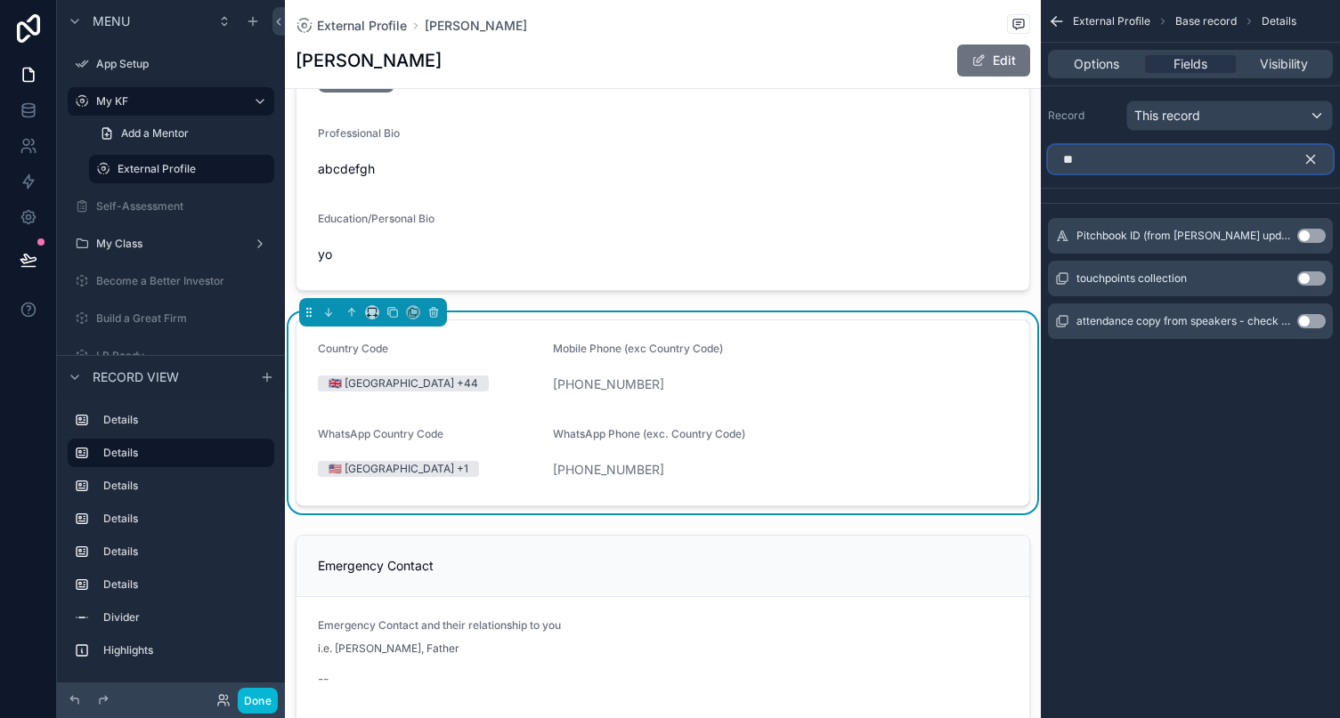
type input "*"
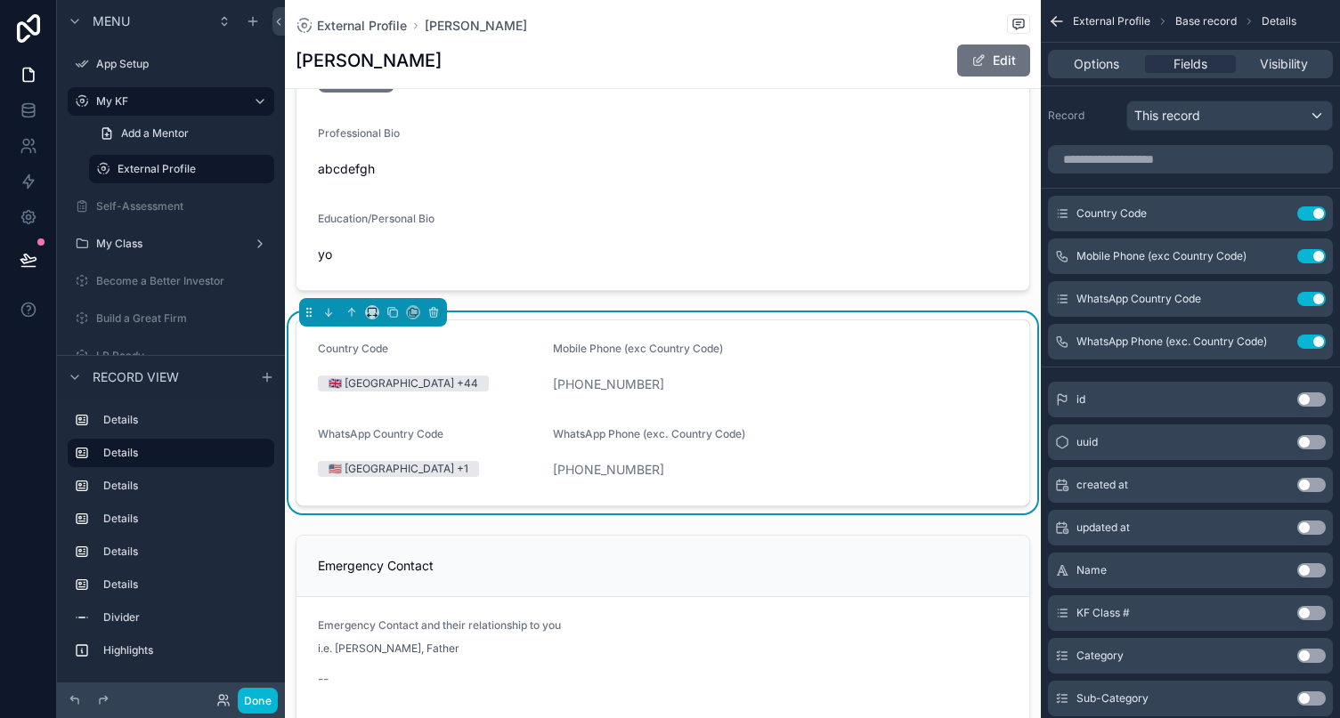
click at [856, 395] on div "(739) 859-7920" at bounding box center [780, 384] width 455 height 28
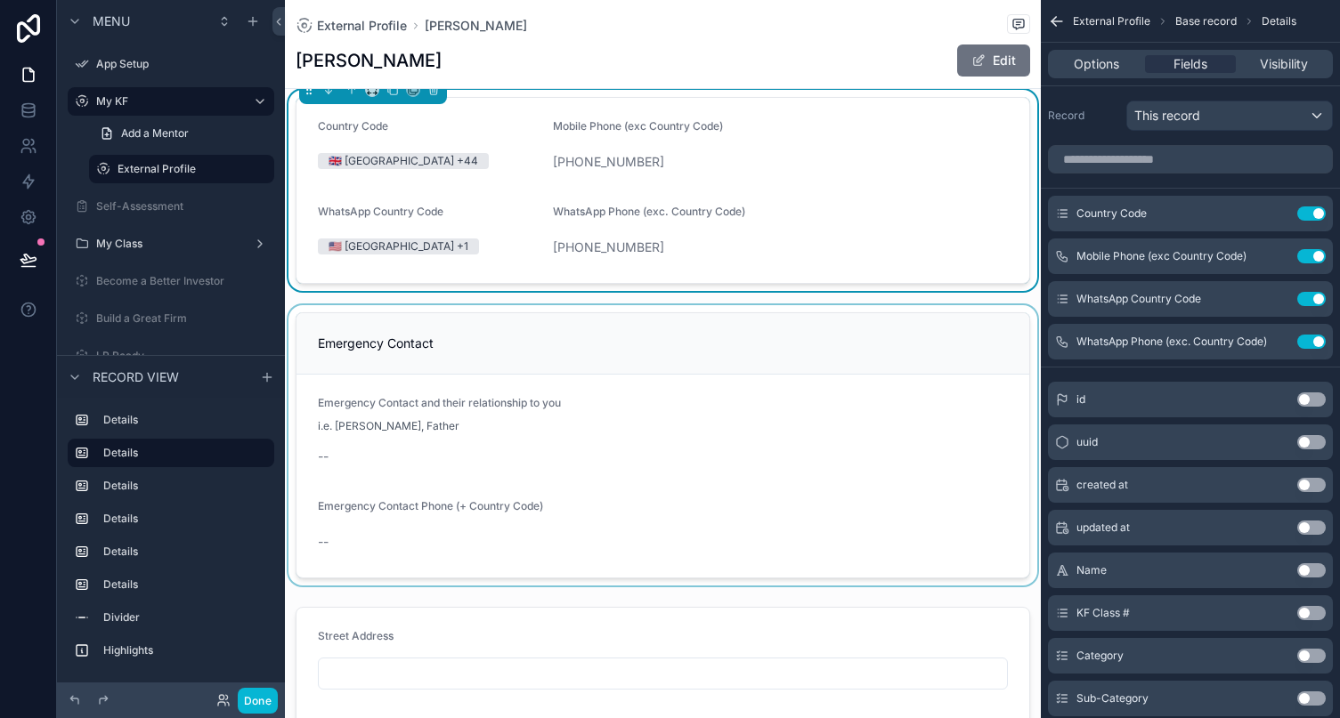
click at [454, 330] on div "scrollable content" at bounding box center [663, 445] width 756 height 280
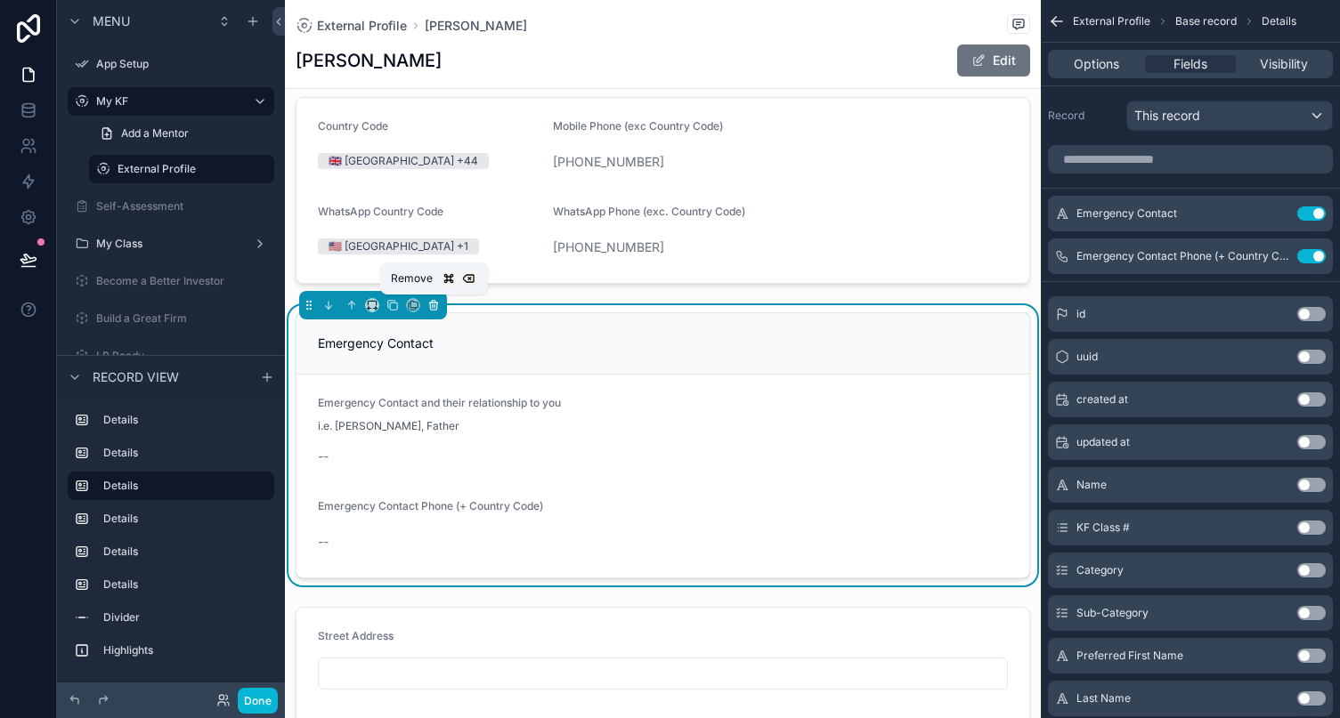
click at [440, 308] on button "scrollable content" at bounding box center [434, 306] width 20 height 20
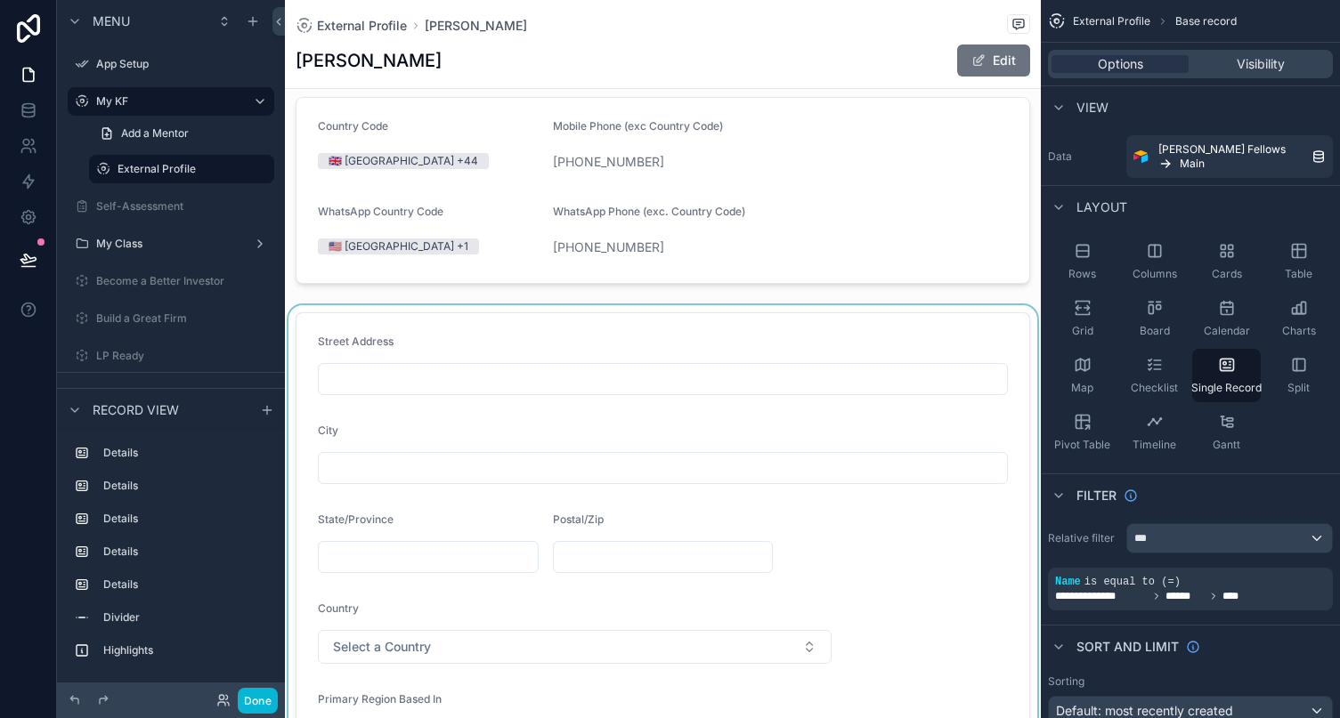
click at [376, 316] on div "scrollable content" at bounding box center [663, 598] width 756 height 587
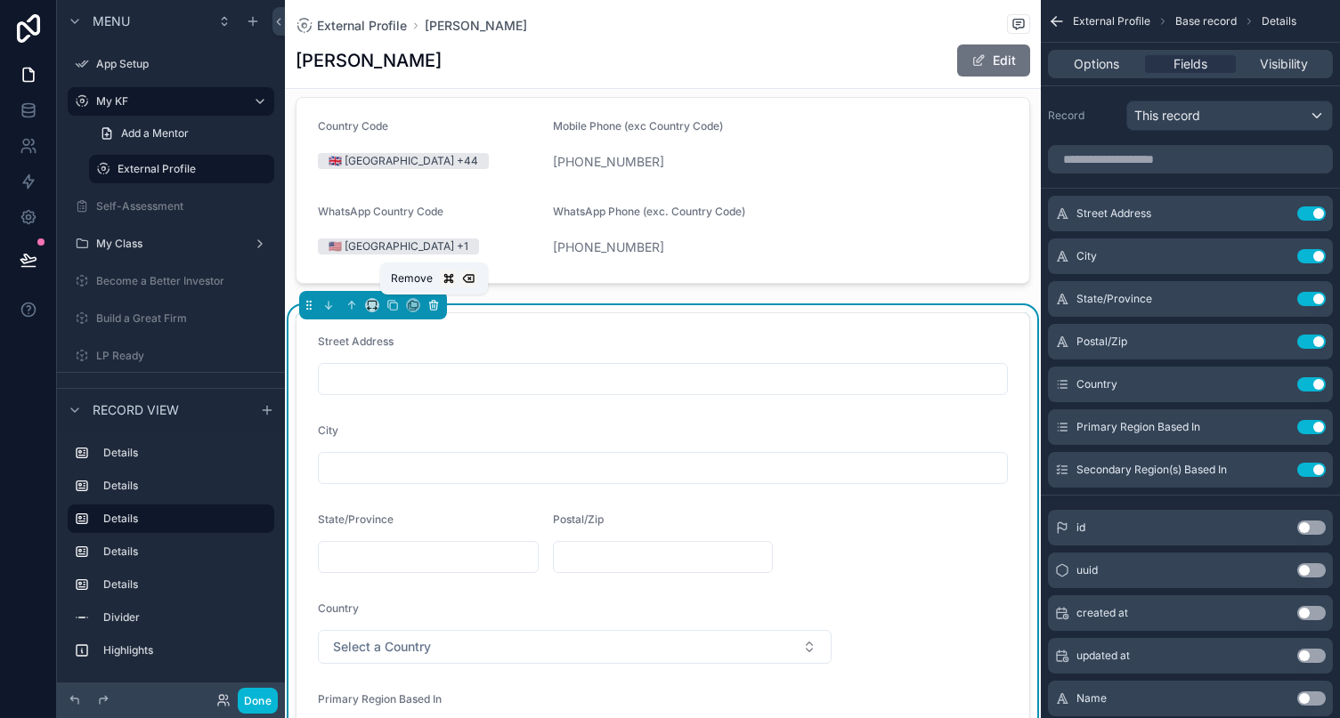
click at [433, 304] on icon "scrollable content" at bounding box center [433, 305] width 12 height 12
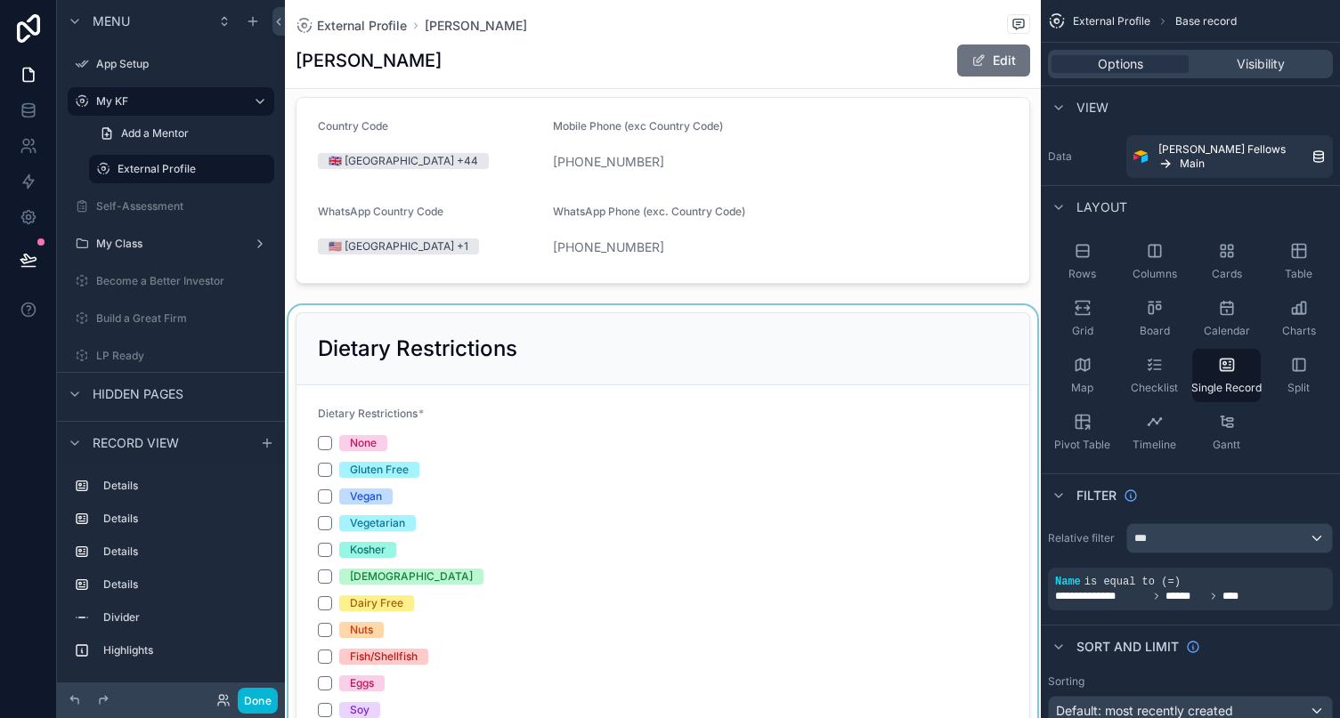
click at [468, 308] on div "scrollable content" at bounding box center [663, 624] width 756 height 638
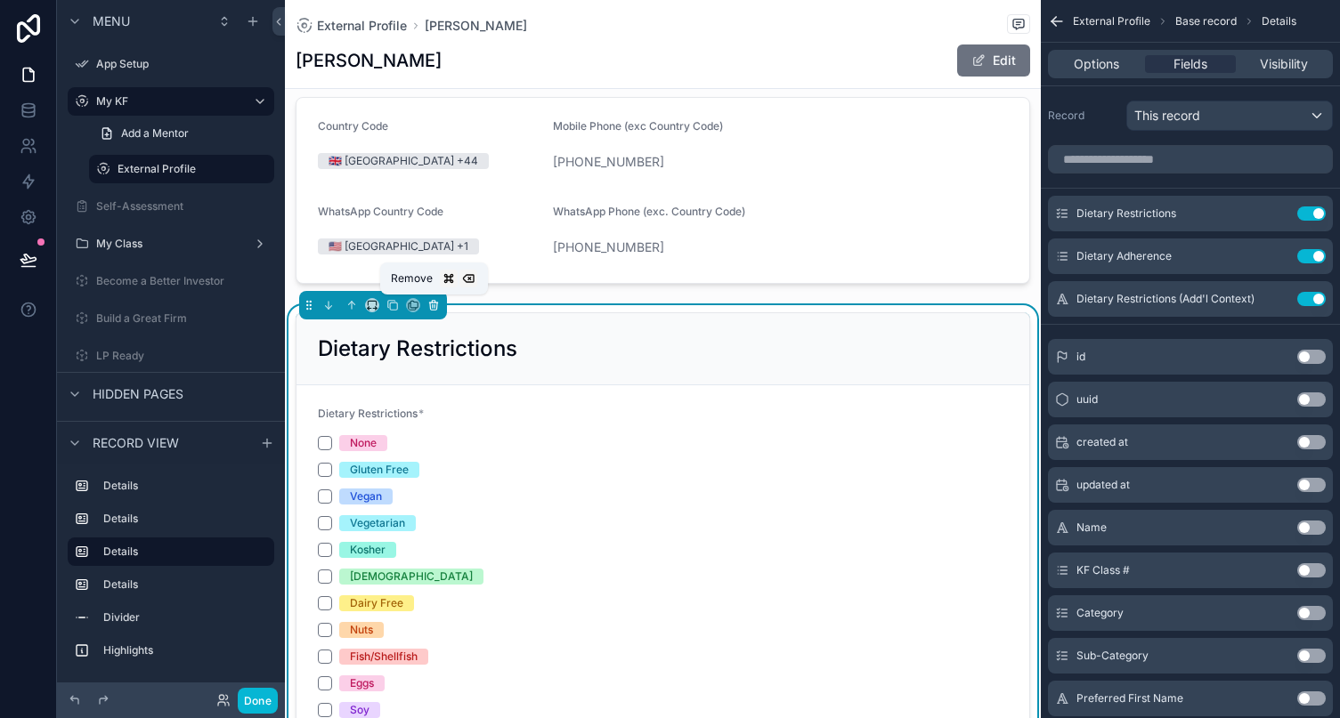
click at [440, 307] on button "scrollable content" at bounding box center [434, 306] width 20 height 20
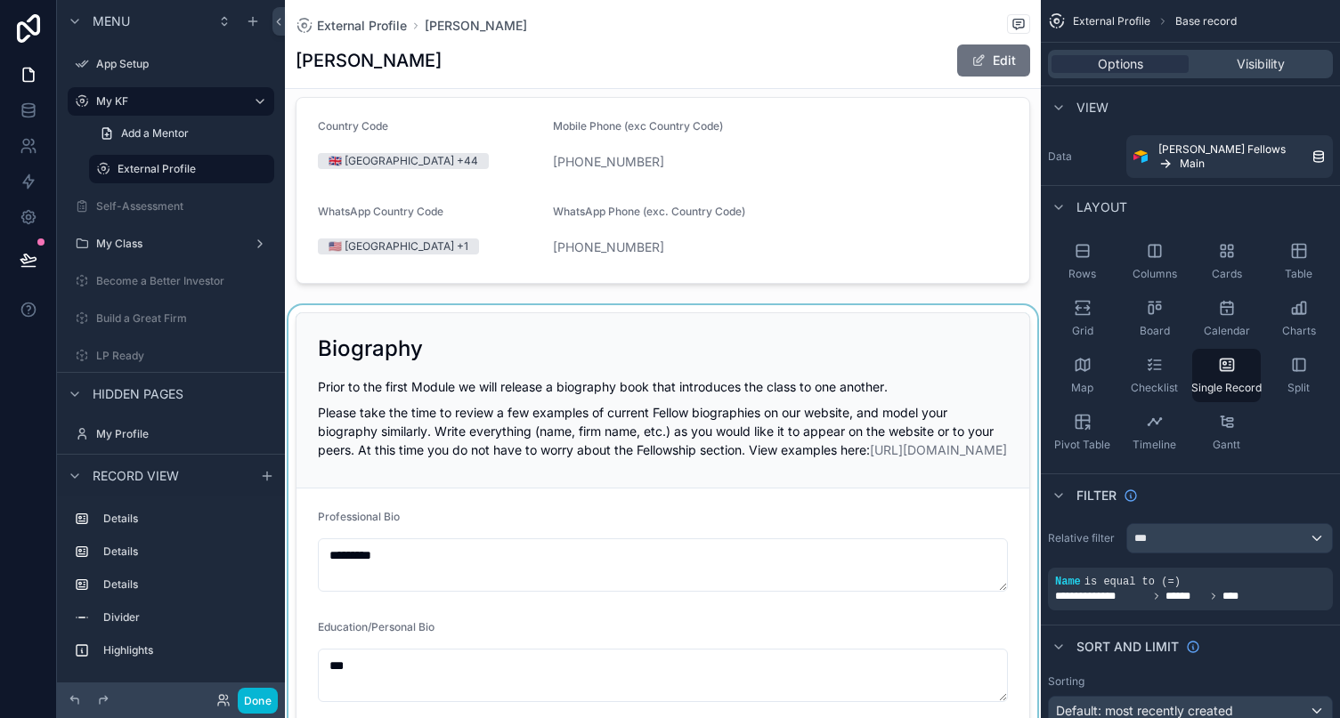
click at [417, 319] on div "scrollable content" at bounding box center [663, 591] width 756 height 572
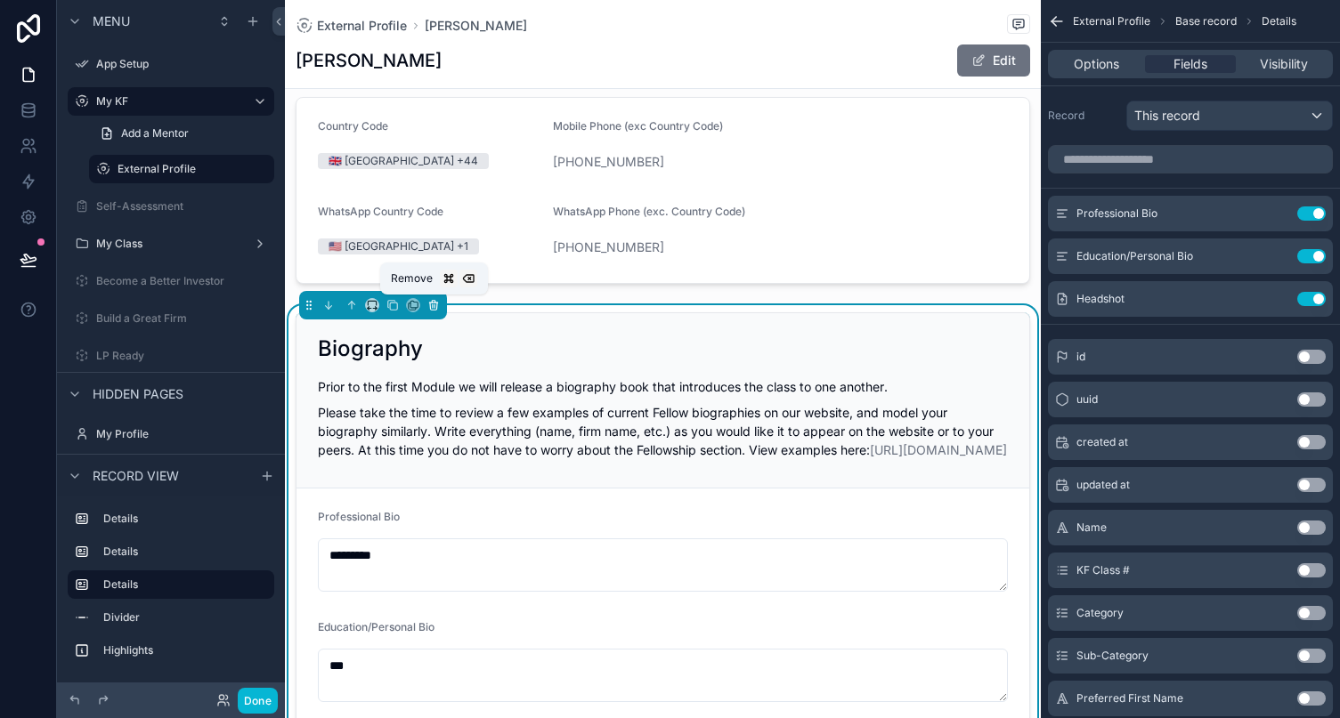
click at [436, 301] on icon "scrollable content" at bounding box center [433, 305] width 12 height 12
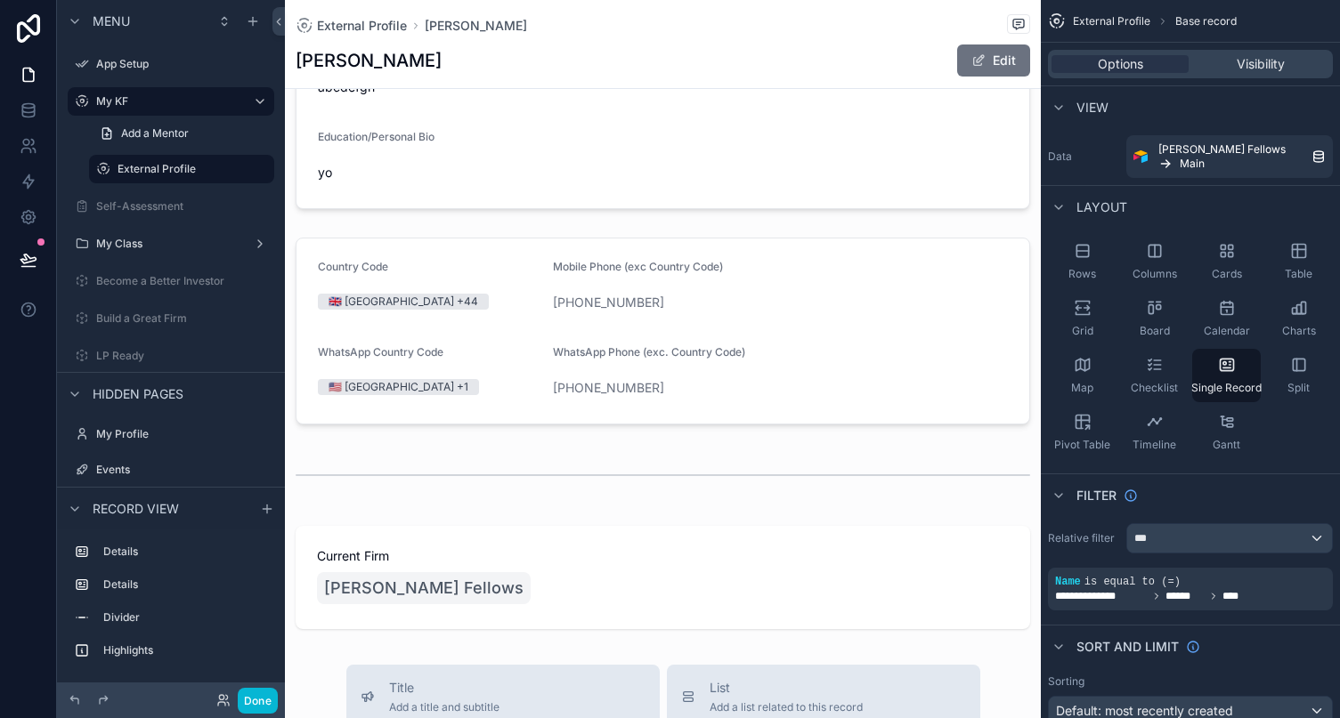
scroll to position [216, 0]
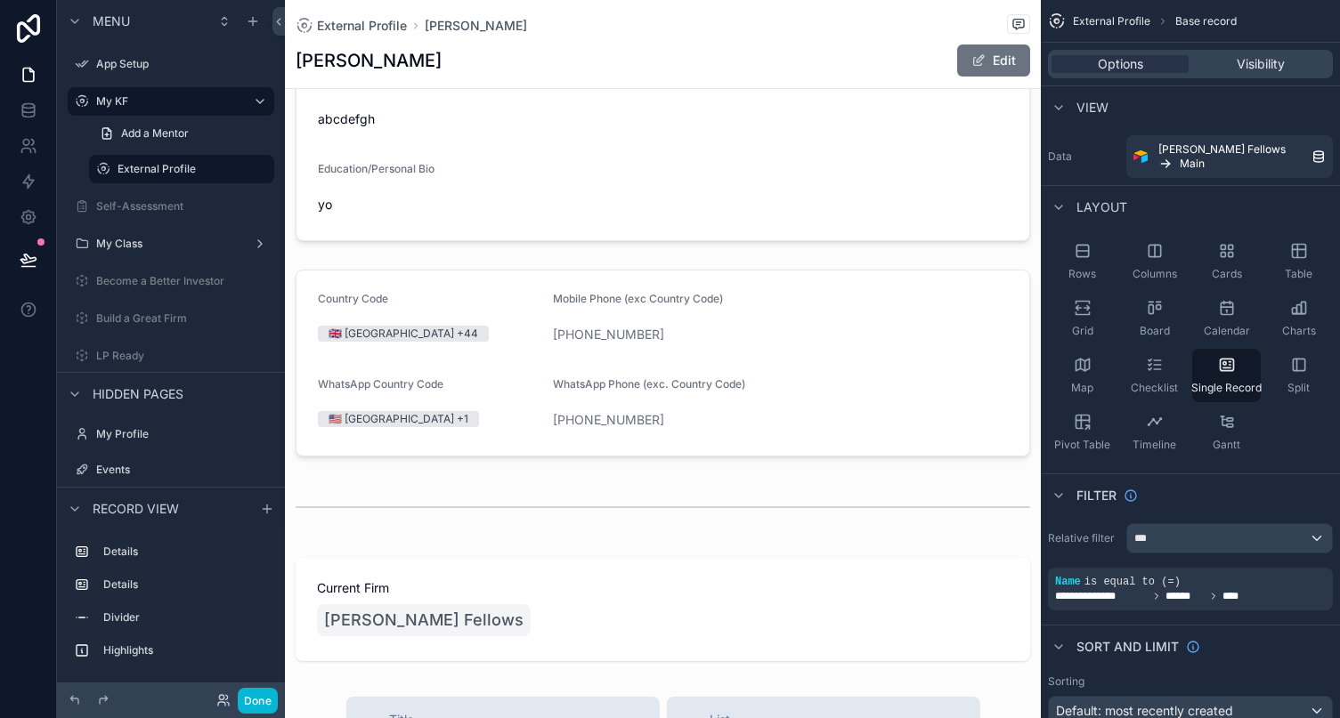
drag, startPoint x: 539, startPoint y: 575, endPoint x: 536, endPoint y: 357, distance: 218.1
click at [536, 357] on div "scrollable content" at bounding box center [663, 628] width 756 height 1689
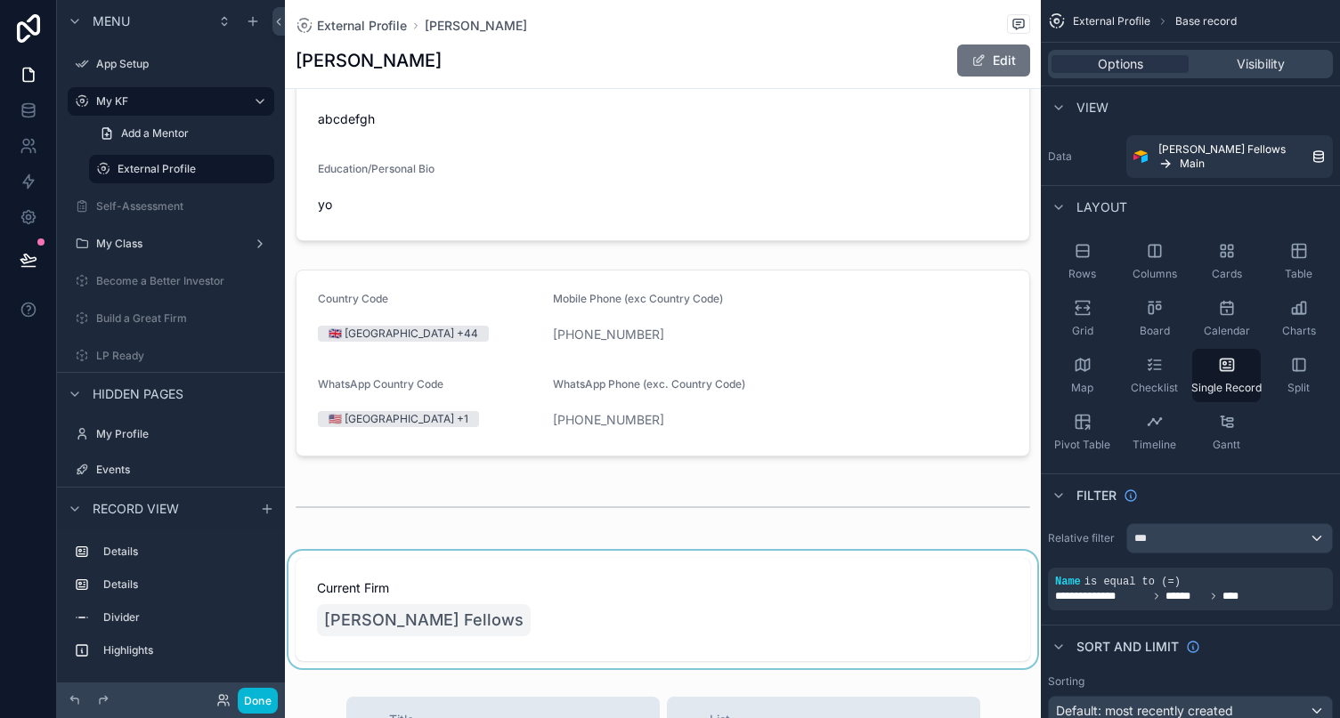
click at [483, 584] on div "scrollable content" at bounding box center [663, 609] width 756 height 117
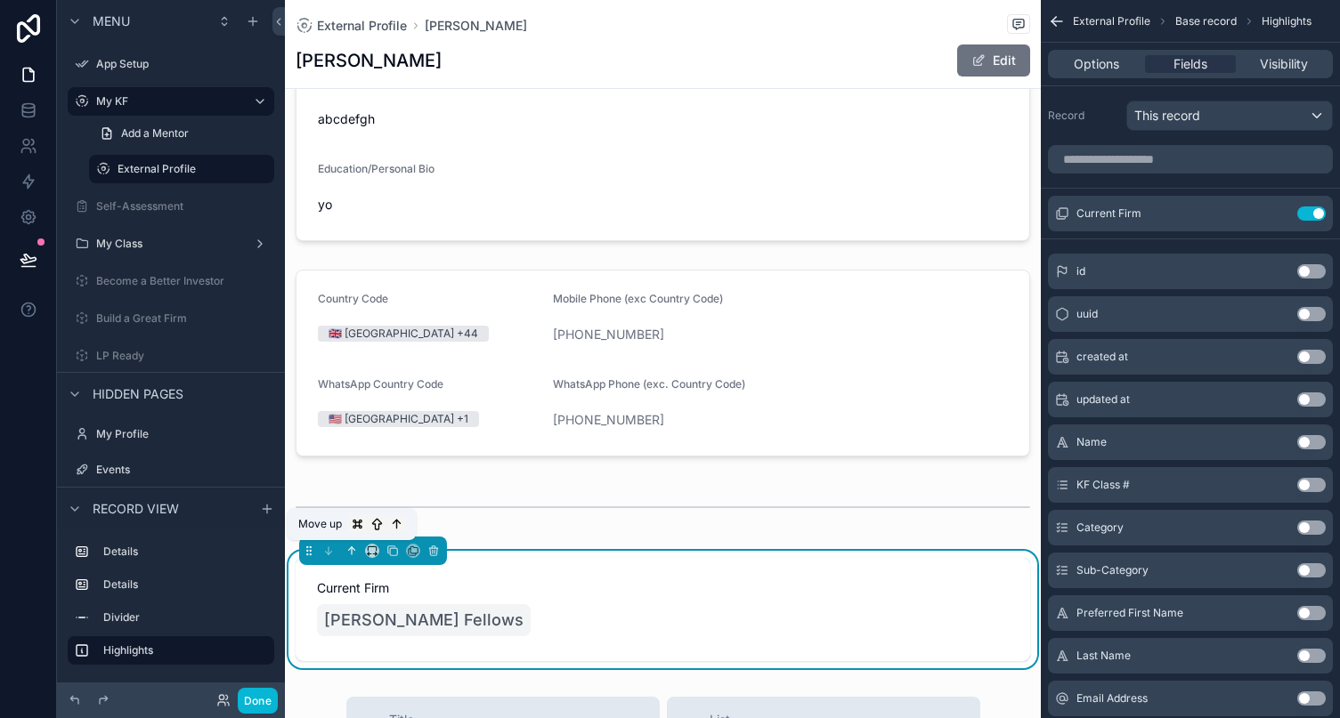
click at [349, 549] on icon "scrollable content" at bounding box center [351, 549] width 4 height 4
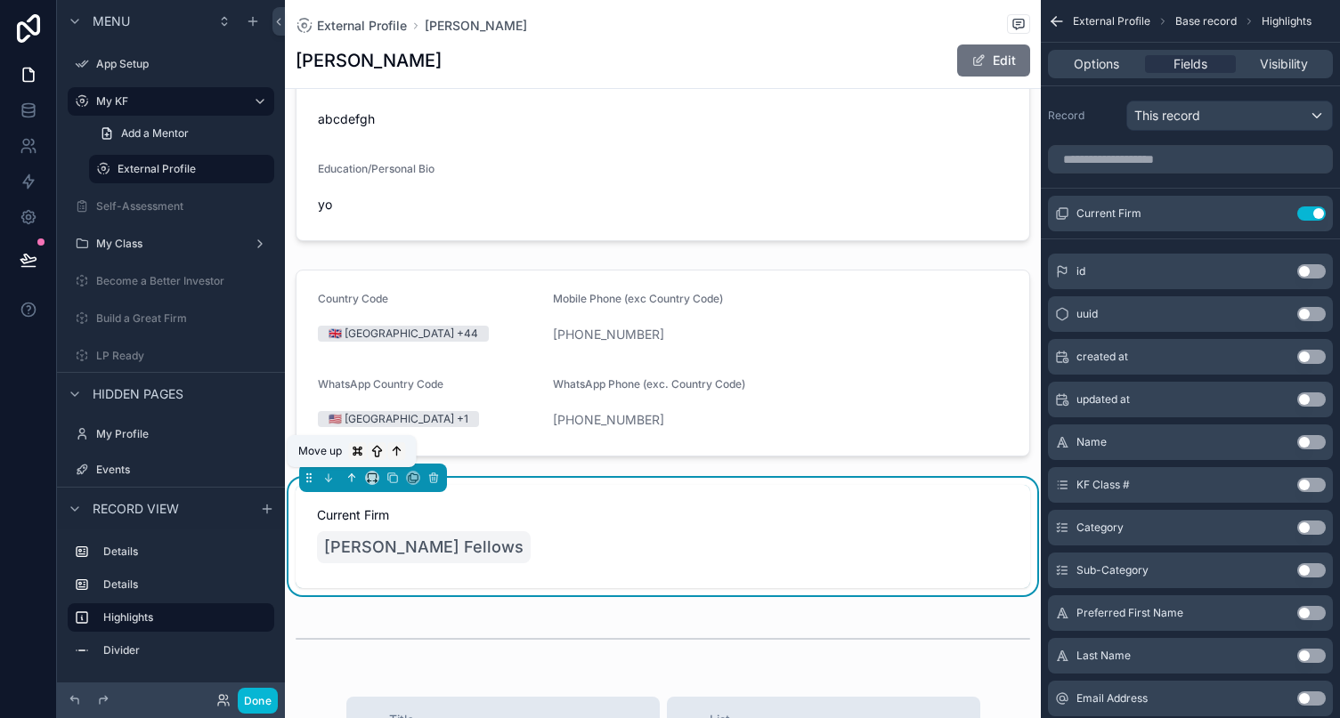
click at [354, 476] on icon "scrollable content" at bounding box center [354, 476] width 4 height 4
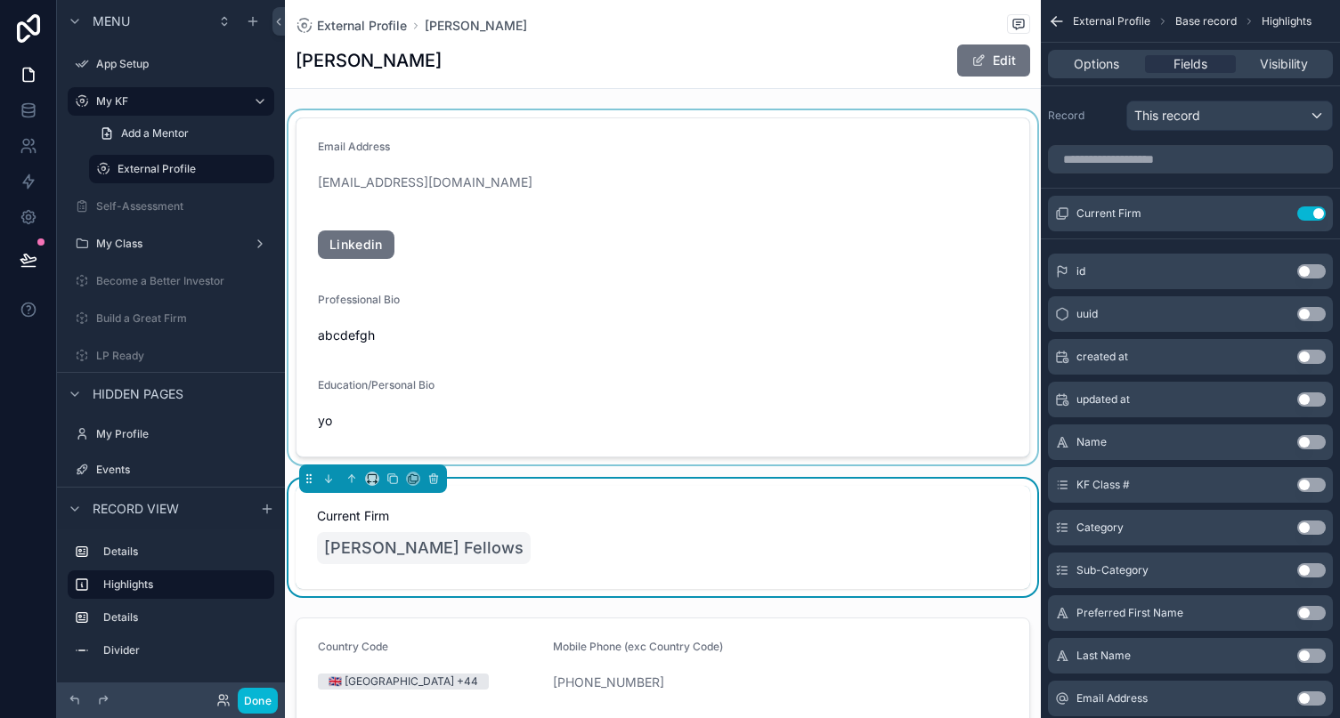
scroll to position [0, 0]
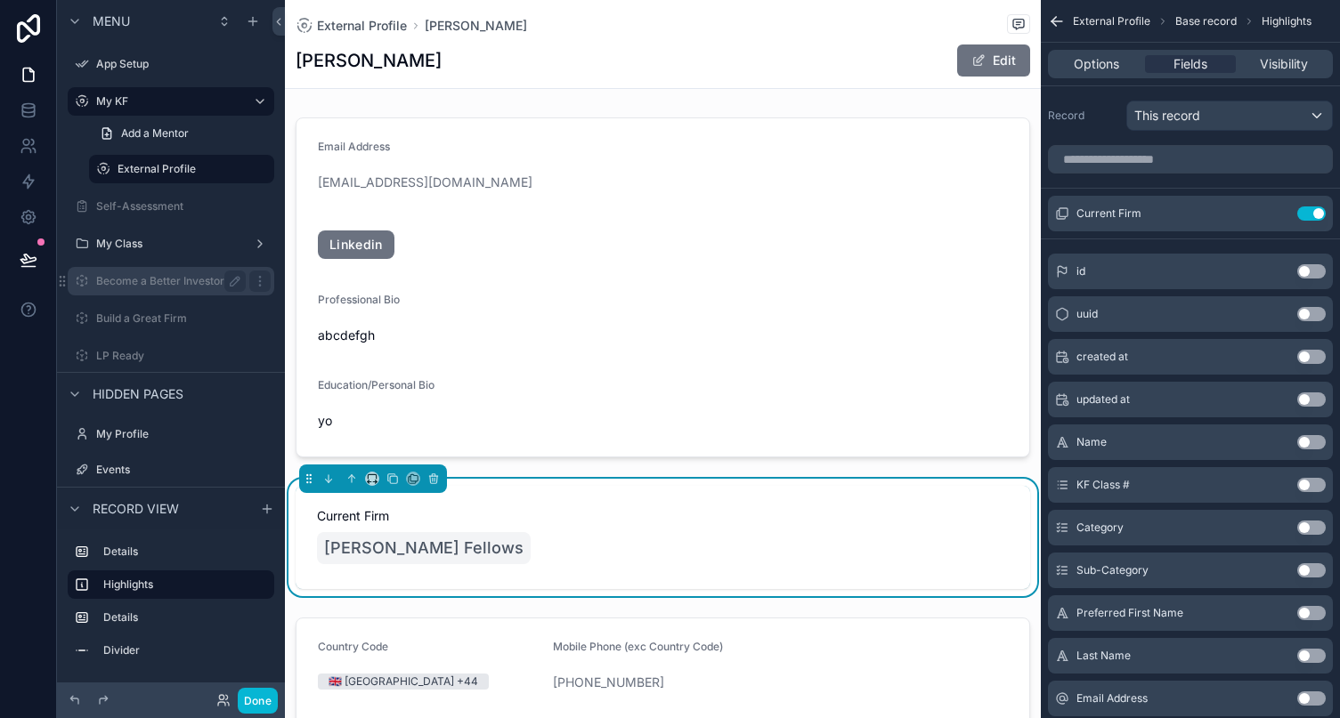
click at [140, 271] on div "Become a Better Investor" at bounding box center [171, 281] width 150 height 21
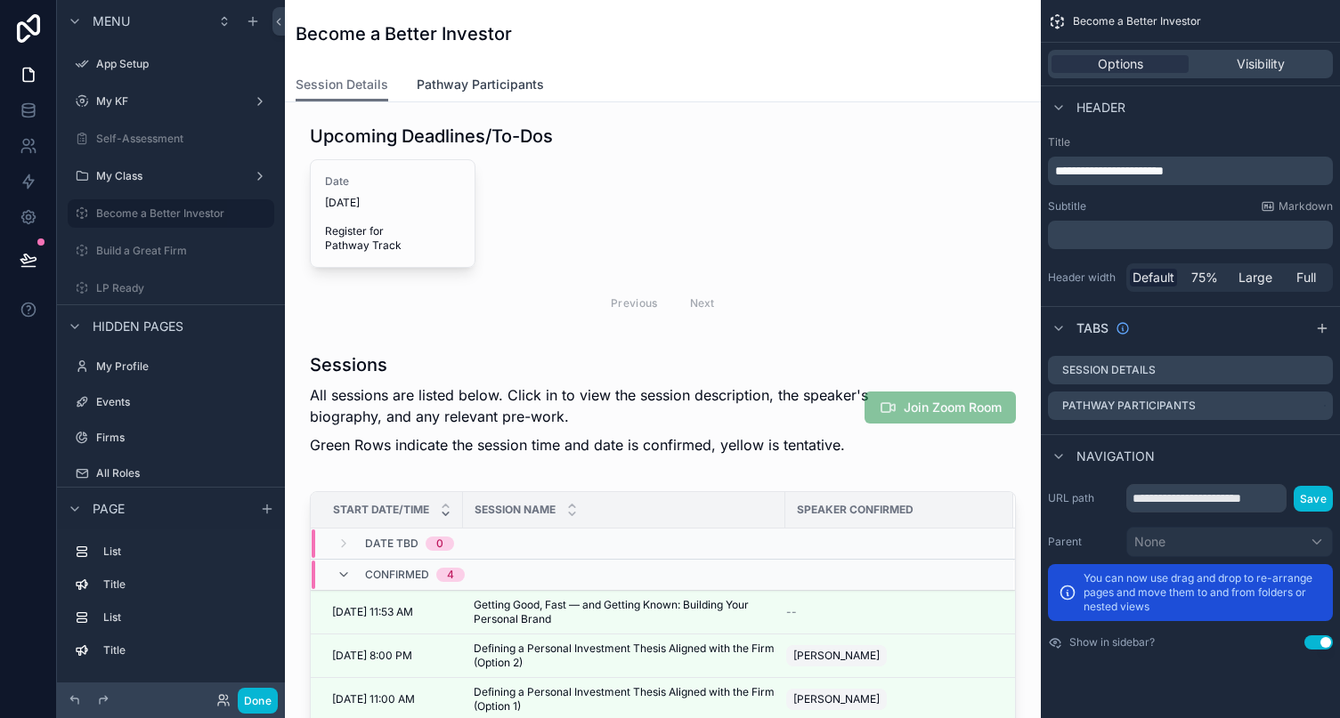
click at [489, 80] on span "Pathway Participants" at bounding box center [480, 85] width 127 height 18
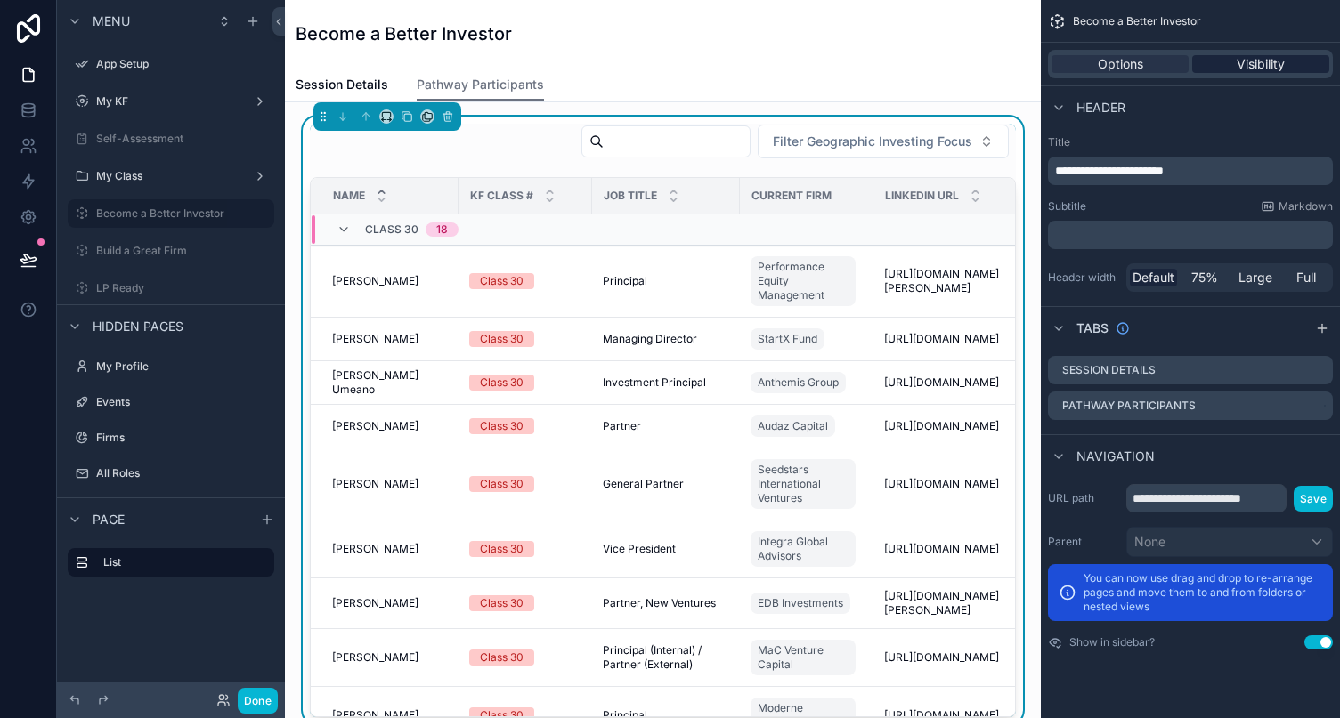
click at [1202, 58] on span "Visibility" at bounding box center [1260, 64] width 48 height 18
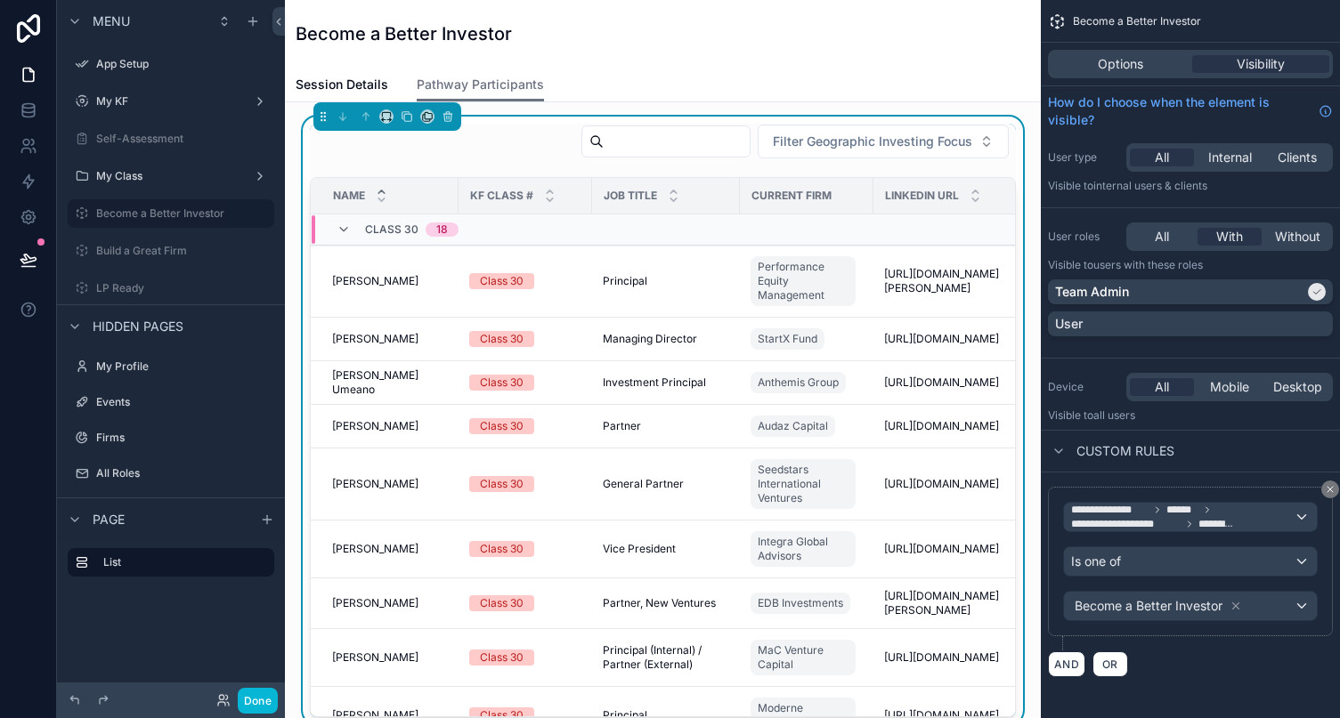
click at [654, 167] on div "Filter Geographic Investing Focus Name KF Class # Job Title Current Firm Linked…" at bounding box center [663, 421] width 706 height 594
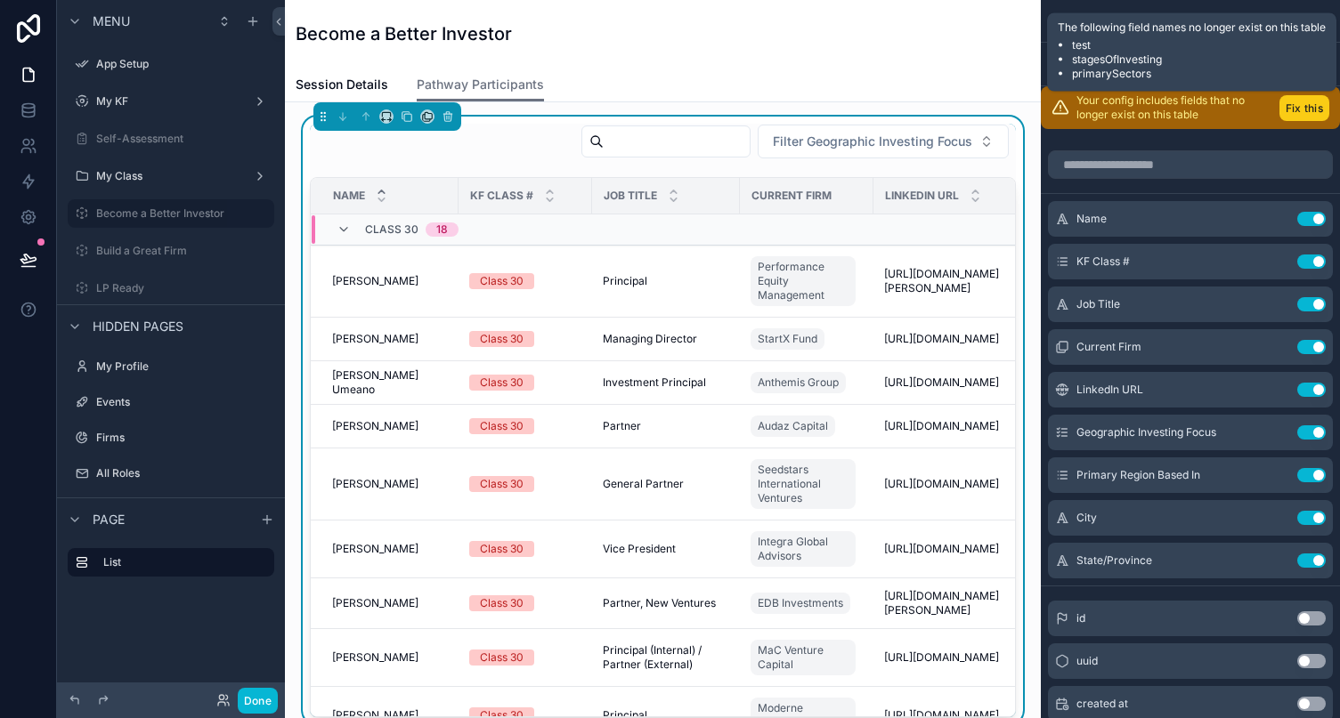
click at [1202, 110] on button "Fix this" at bounding box center [1304, 108] width 50 height 26
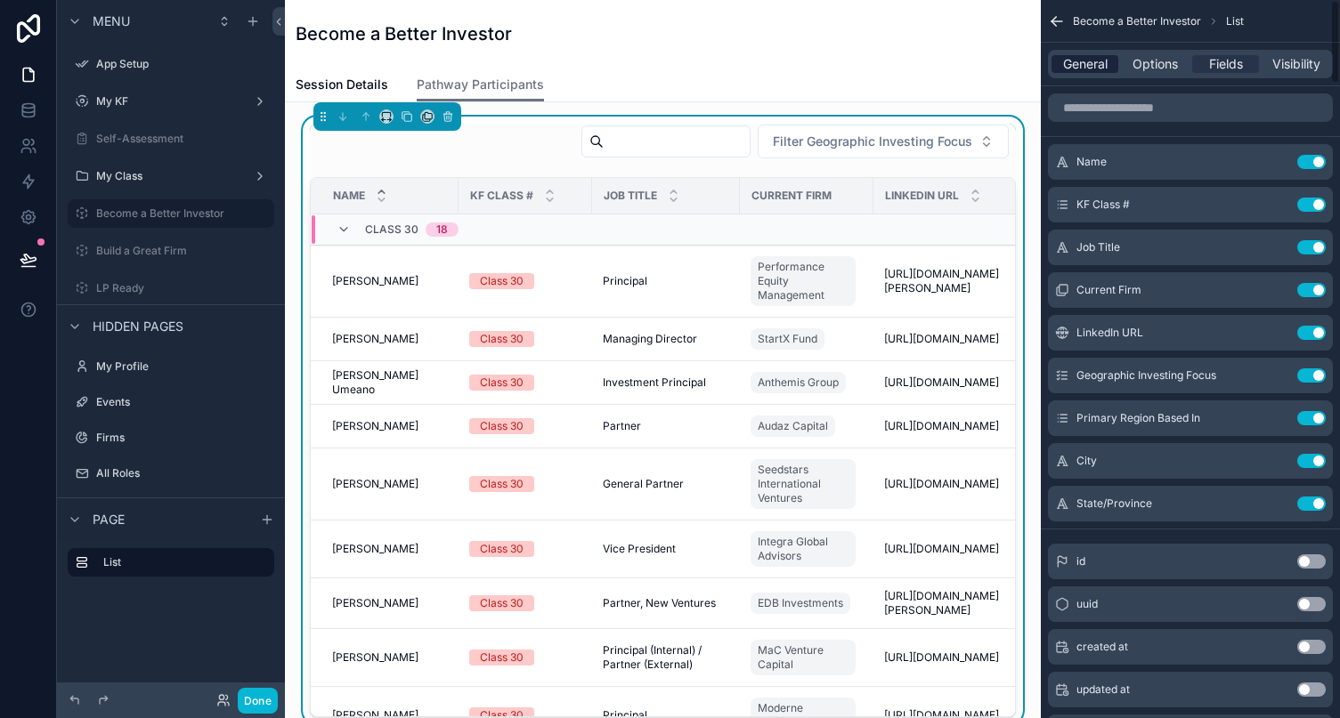
click at [1085, 64] on span "General" at bounding box center [1085, 64] width 45 height 18
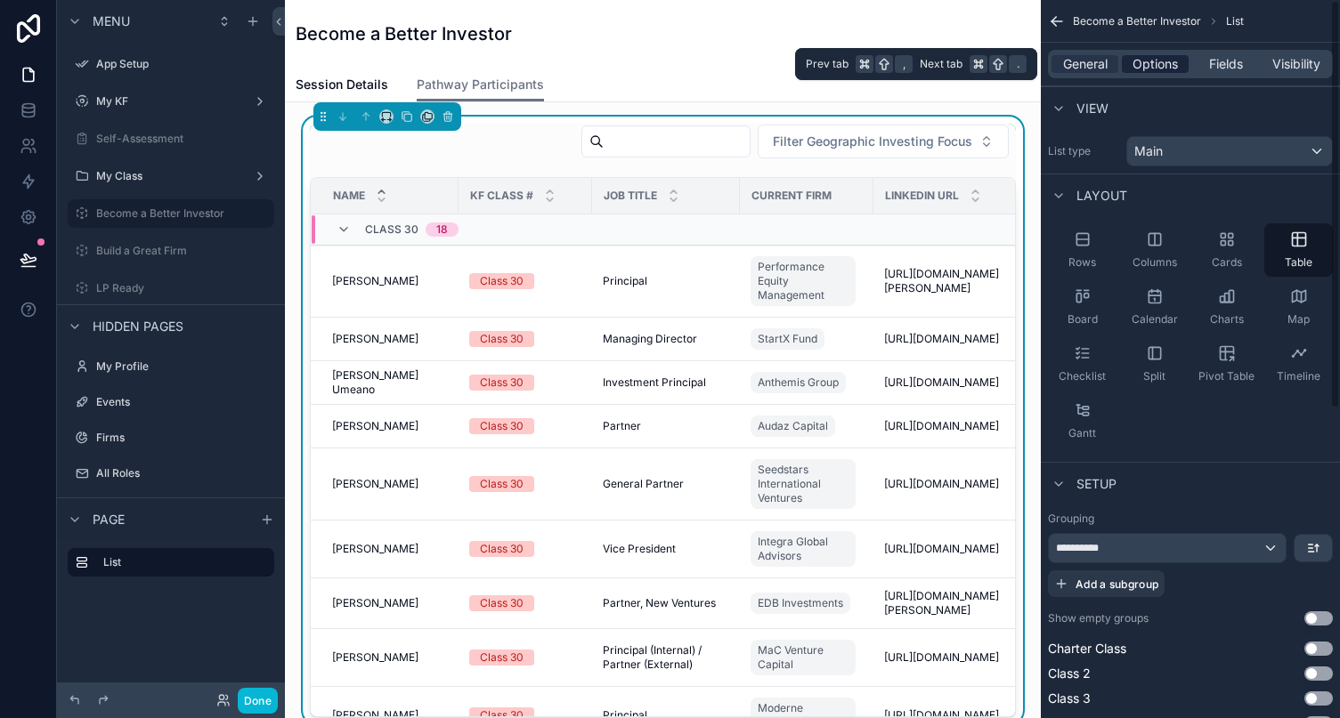
click at [1150, 69] on span "Options" at bounding box center [1154, 64] width 45 height 18
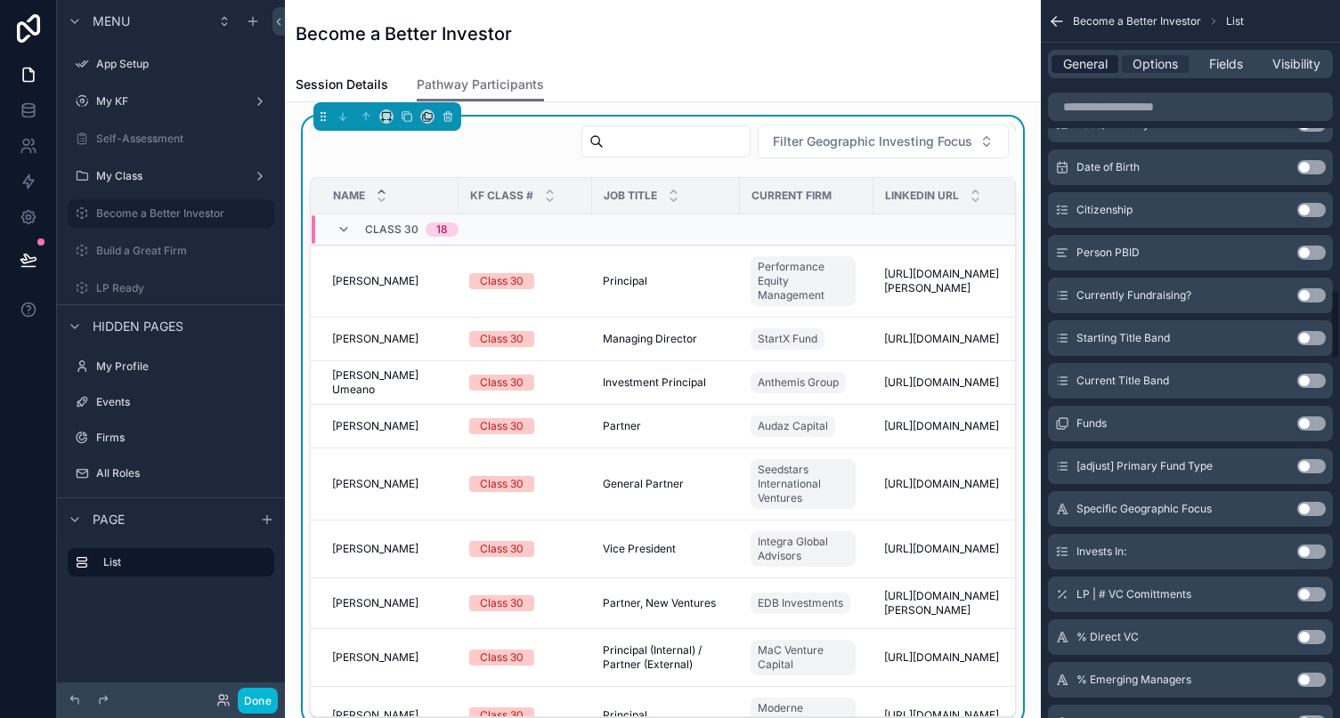
click at [1081, 68] on span "General" at bounding box center [1085, 64] width 45 height 18
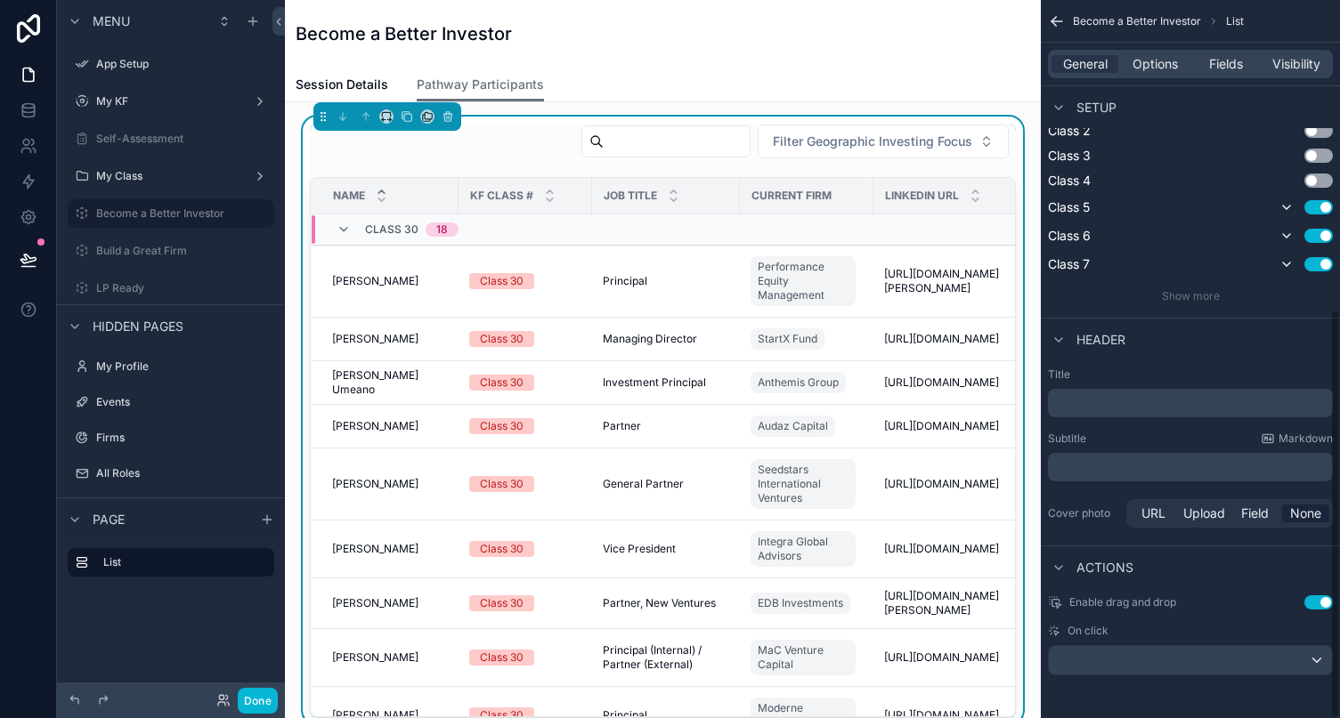
scroll to position [543, 0]
click at [1177, 668] on div "scrollable content" at bounding box center [1190, 660] width 283 height 28
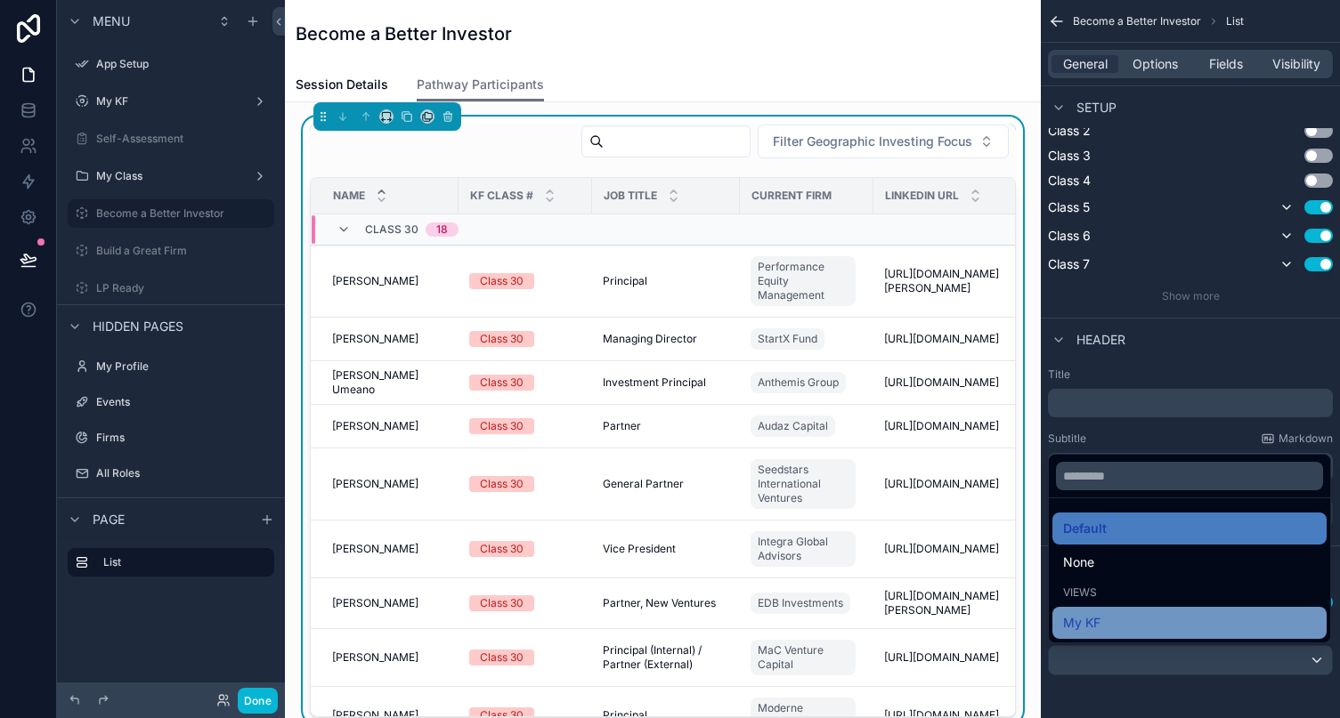
scroll to position [0, 0]
click at [1122, 625] on div "My KF" at bounding box center [1189, 622] width 253 height 21
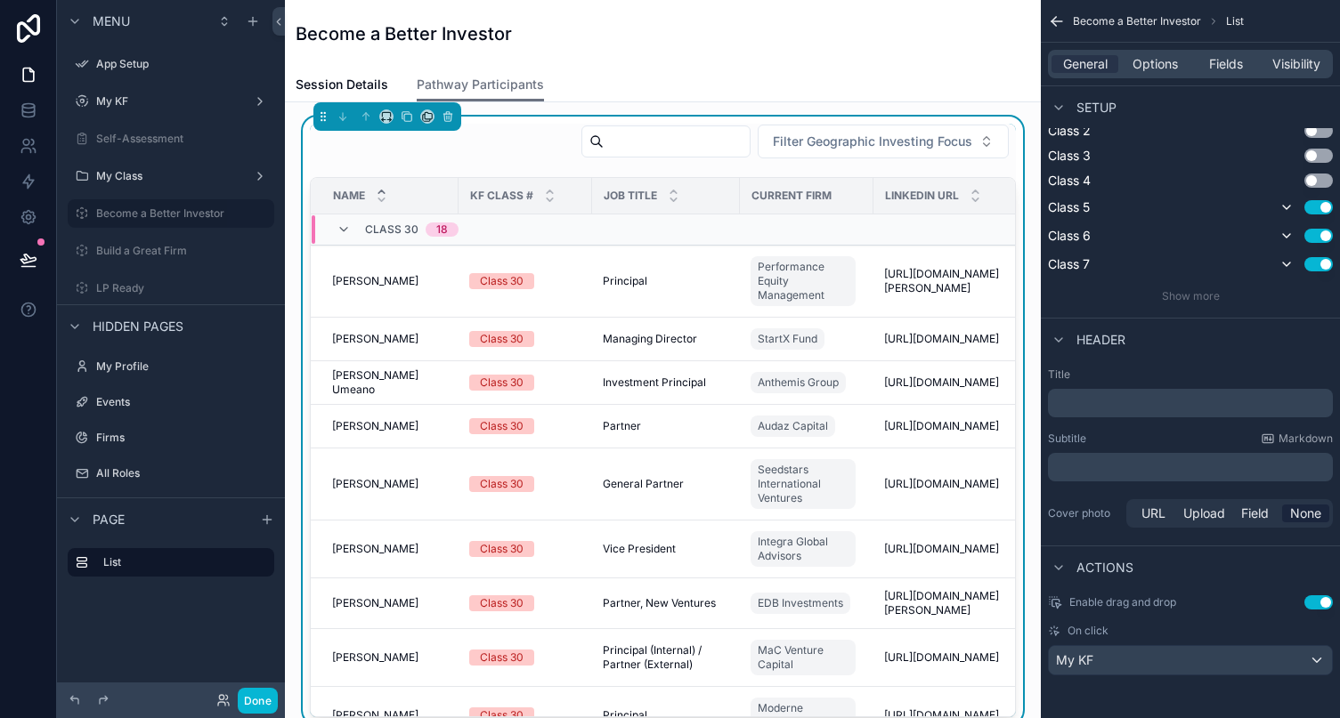
click at [1202, 664] on div "My KF" at bounding box center [1190, 660] width 283 height 28
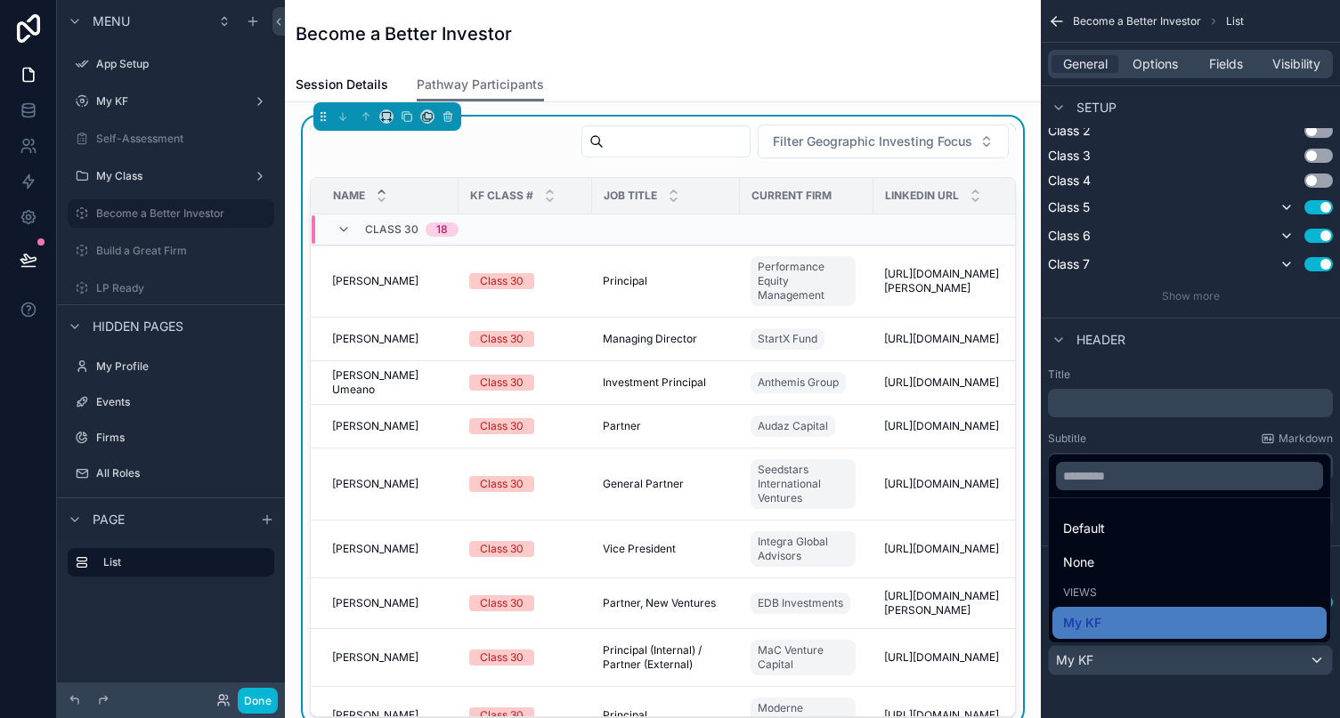
click at [1104, 692] on div "scrollable content" at bounding box center [670, 359] width 1340 height 718
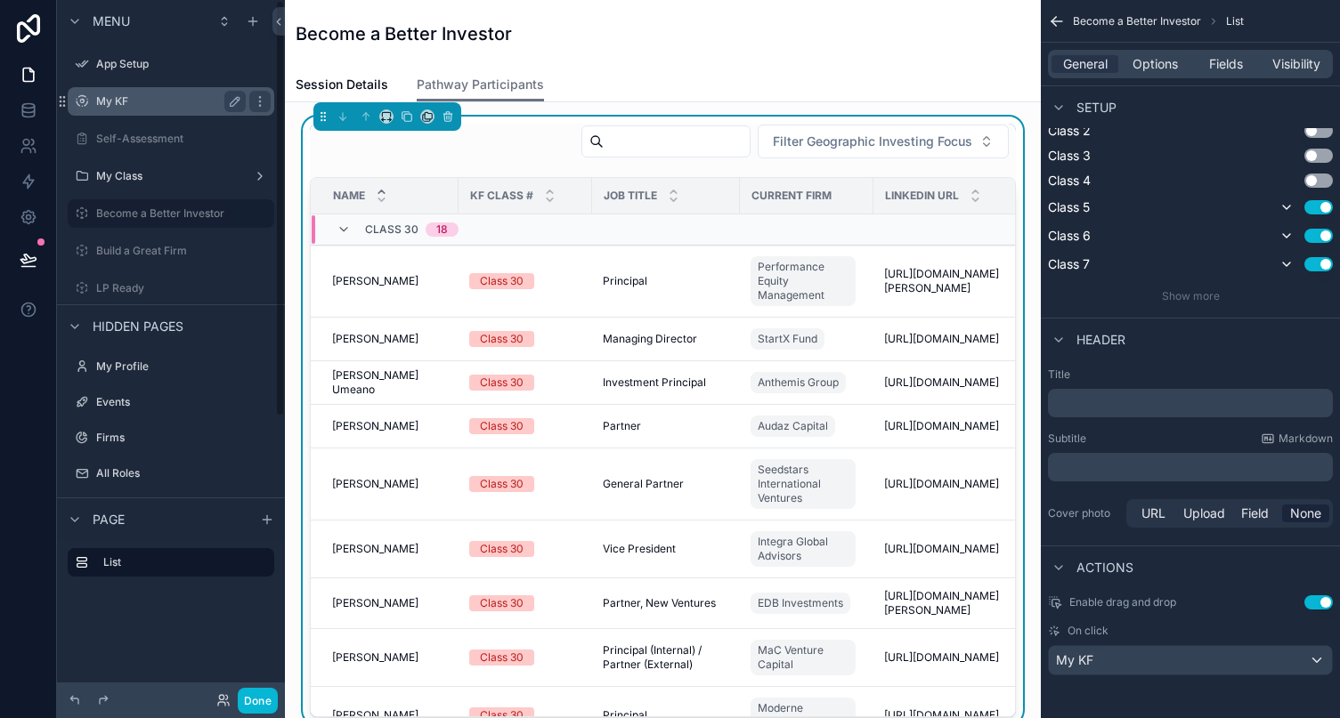
click at [121, 95] on label "My KF" at bounding box center [167, 101] width 142 height 14
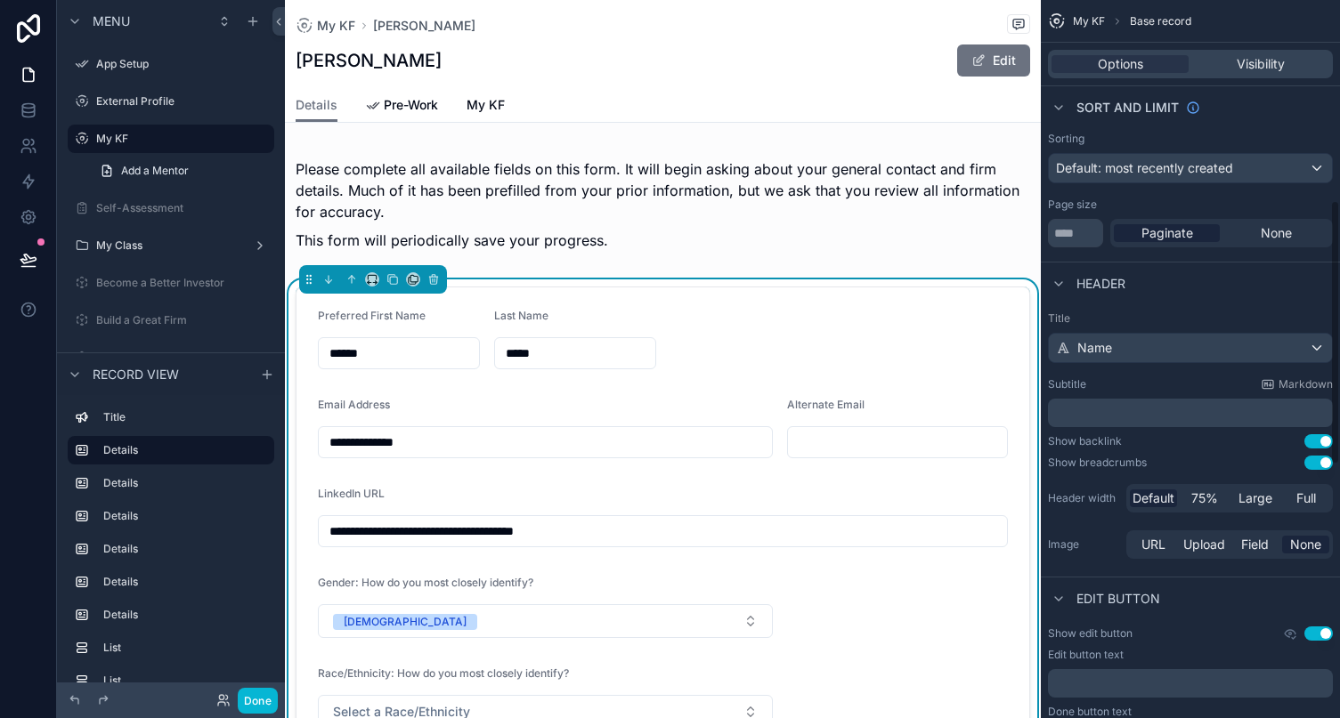
click at [1199, 676] on p "﻿" at bounding box center [1192, 683] width 274 height 14
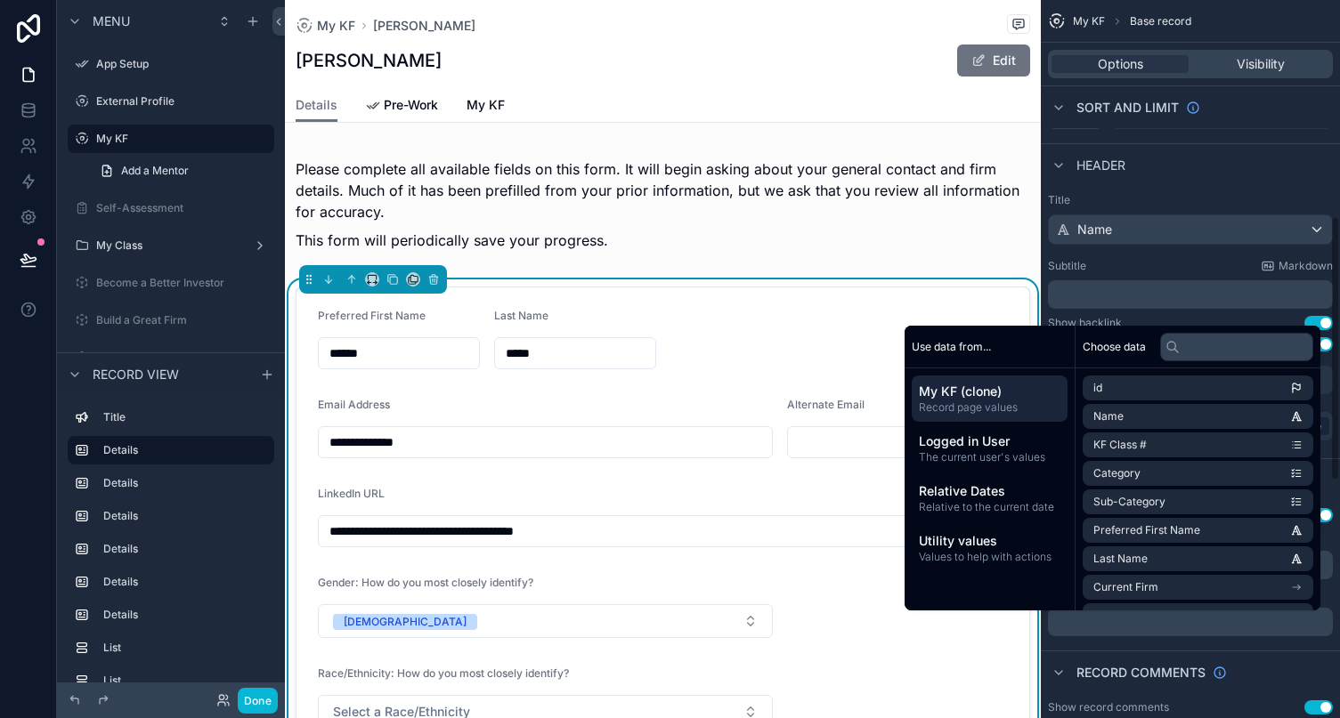
scroll to position [673, 0]
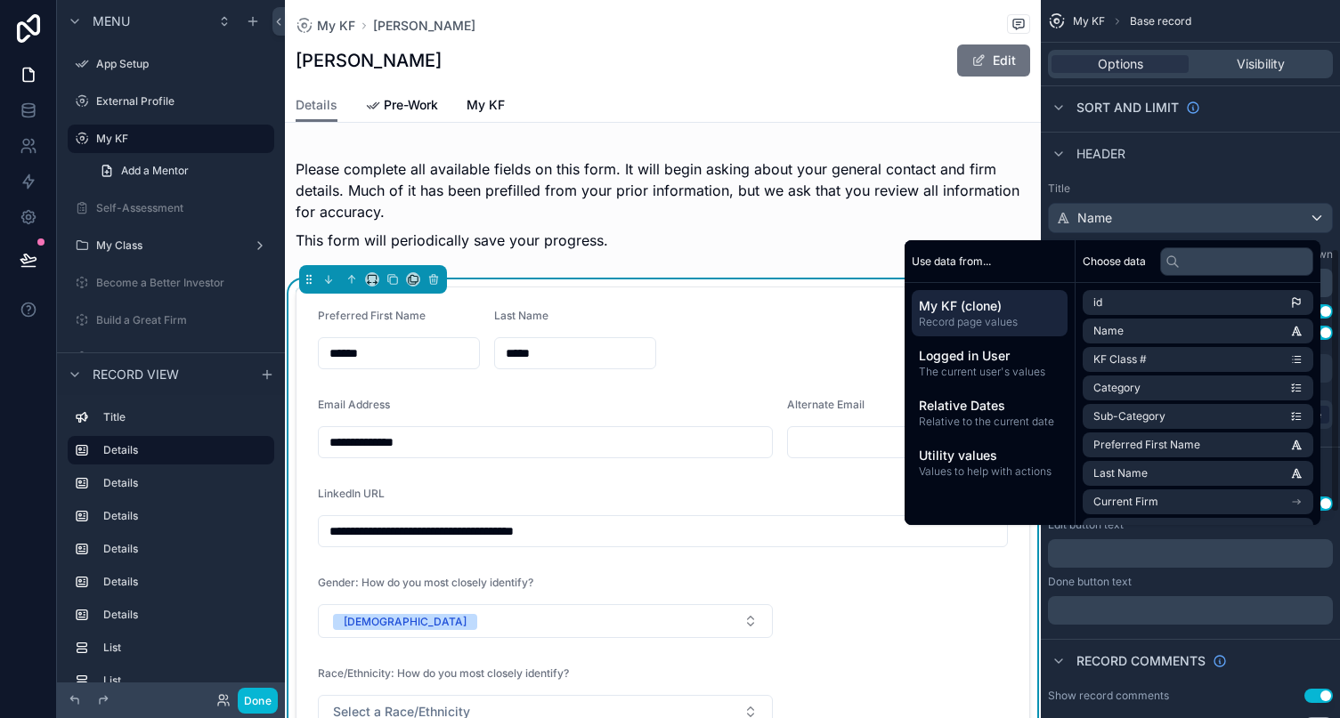
click at [1199, 682] on div "Show record comments Use setting Comments open by default Use setting Allow use…" at bounding box center [1190, 724] width 299 height 85
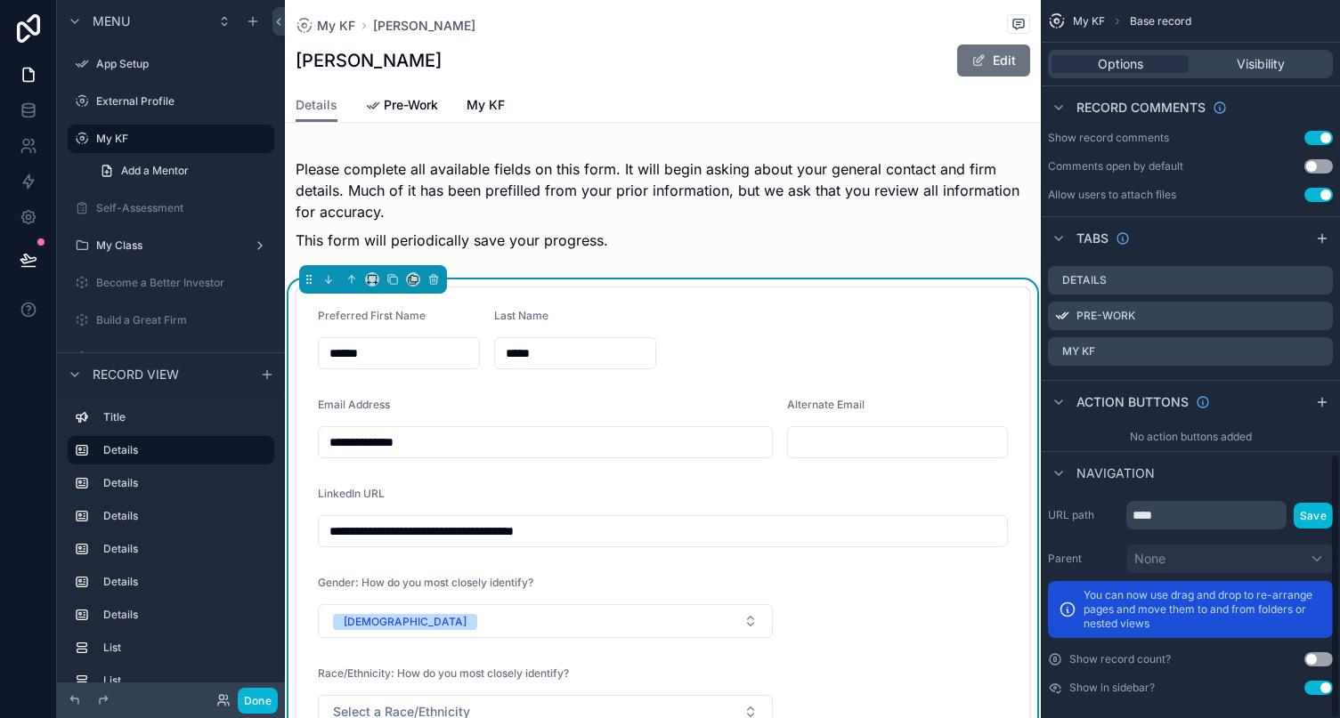
scroll to position [1229, 0]
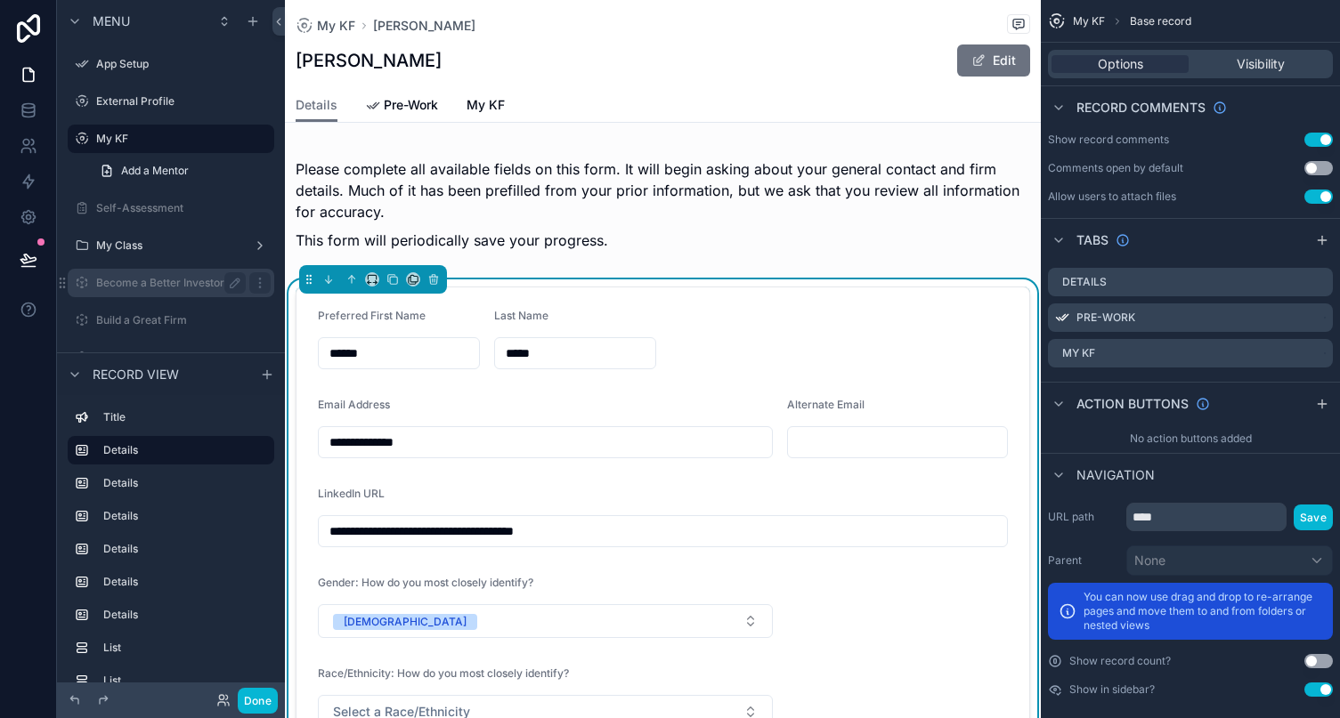
click at [153, 286] on label "Become a Better Investor" at bounding box center [167, 283] width 142 height 14
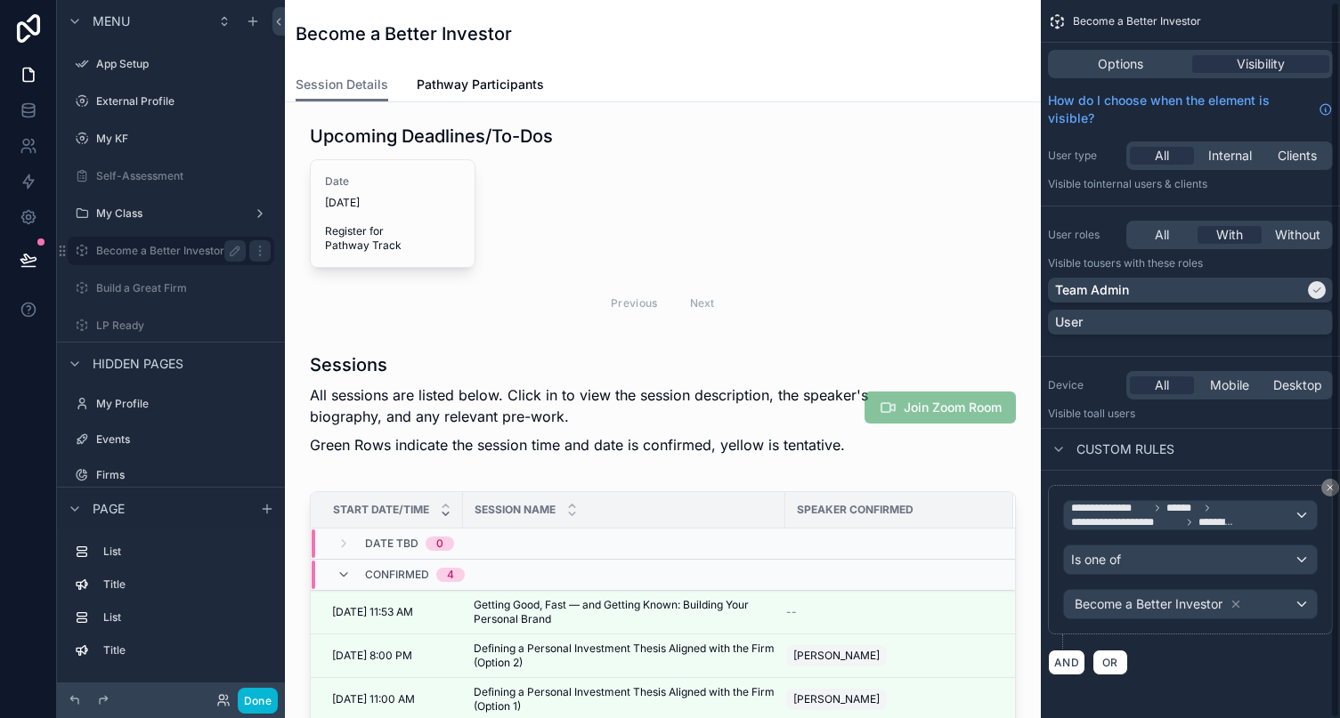
scroll to position [2, 0]
click at [451, 72] on link "Pathway Participants" at bounding box center [480, 87] width 127 height 36
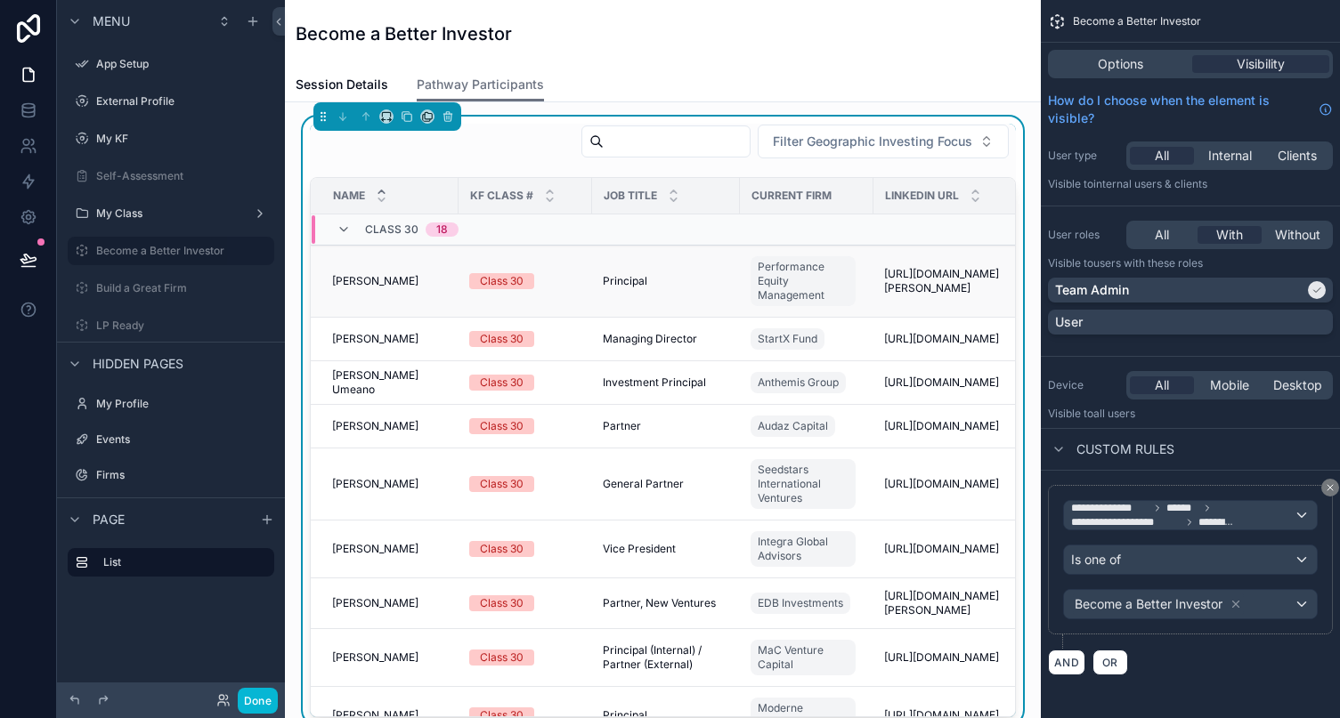
click at [724, 283] on div "Principal Principal" at bounding box center [666, 281] width 126 height 14
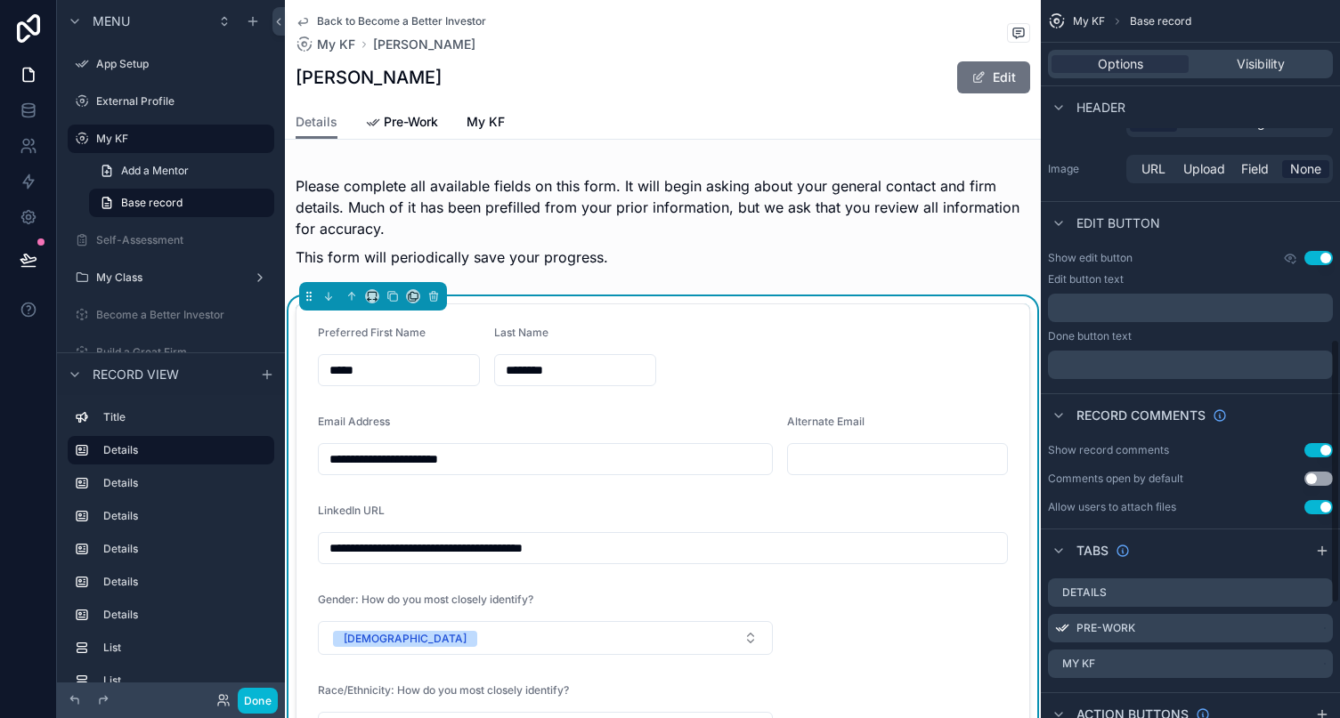
scroll to position [921, 0]
click at [147, 318] on label "Become a Better Investor" at bounding box center [167, 315] width 142 height 14
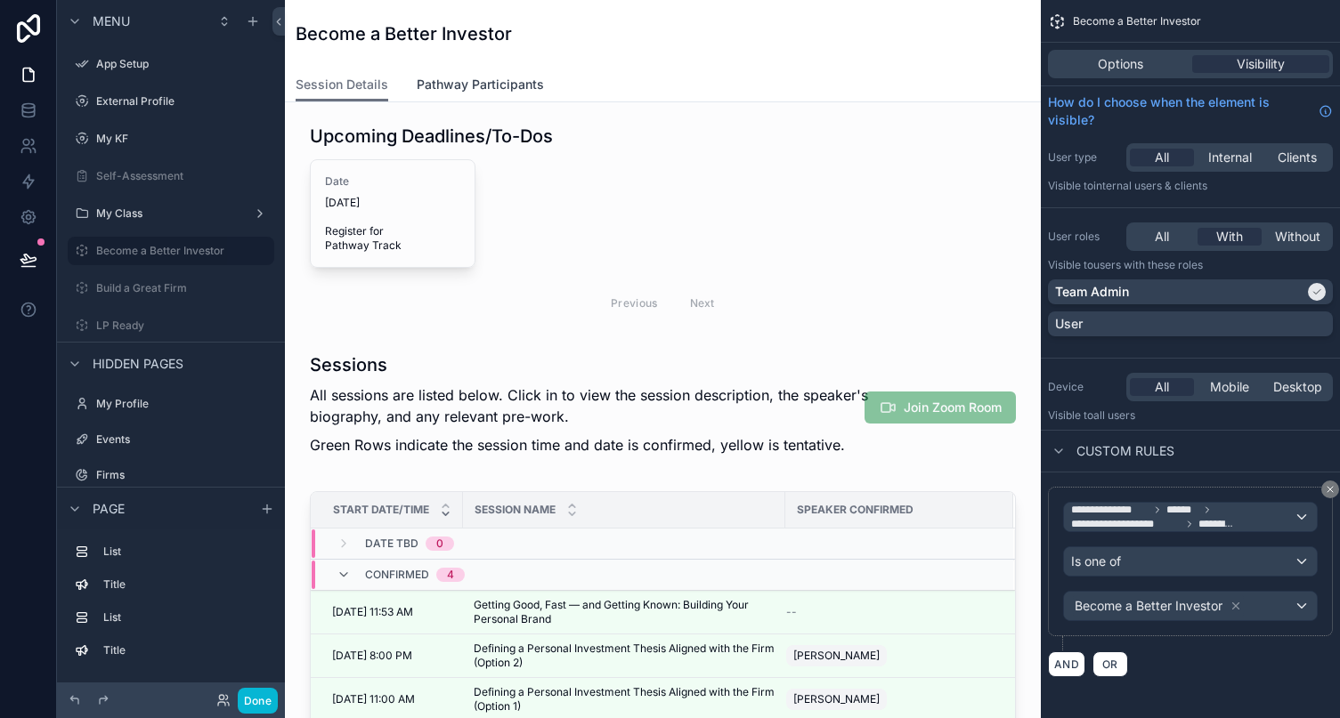
click at [452, 86] on span "Pathway Participants" at bounding box center [480, 85] width 127 height 18
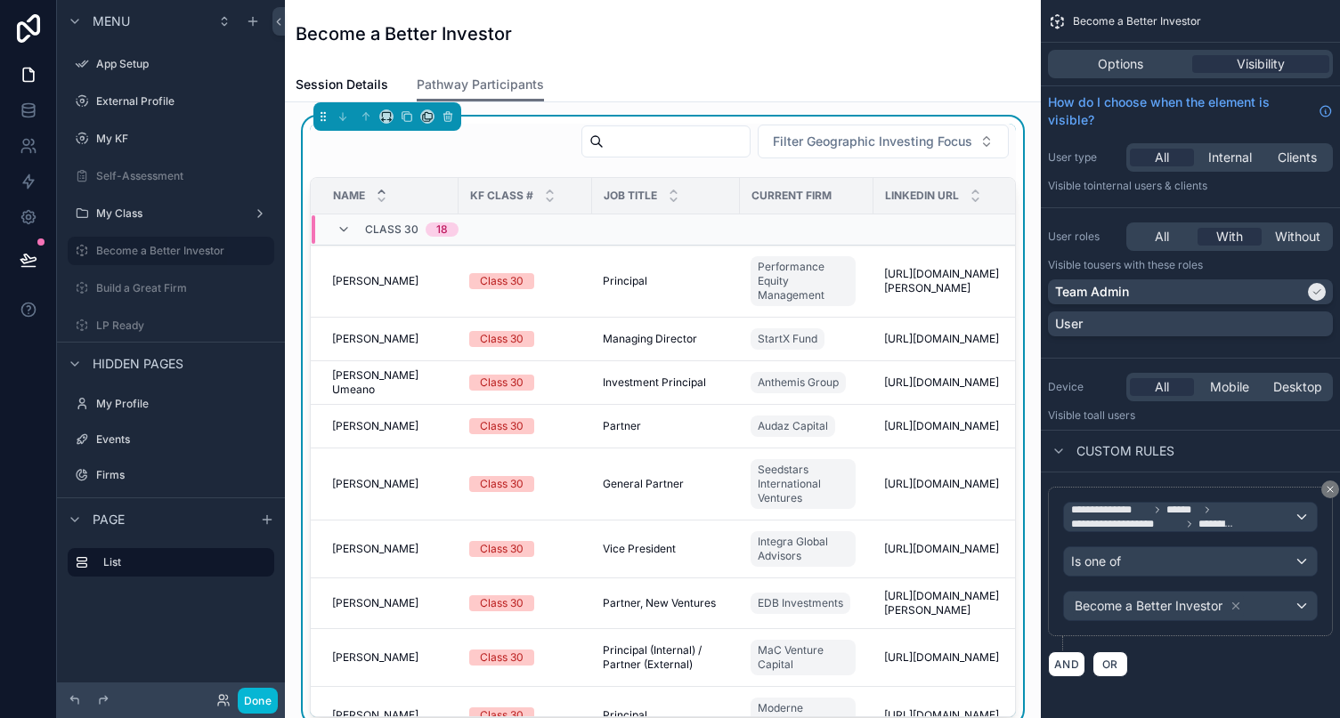
click at [963, 229] on td "scrollable content" at bounding box center [947, 230] width 148 height 31
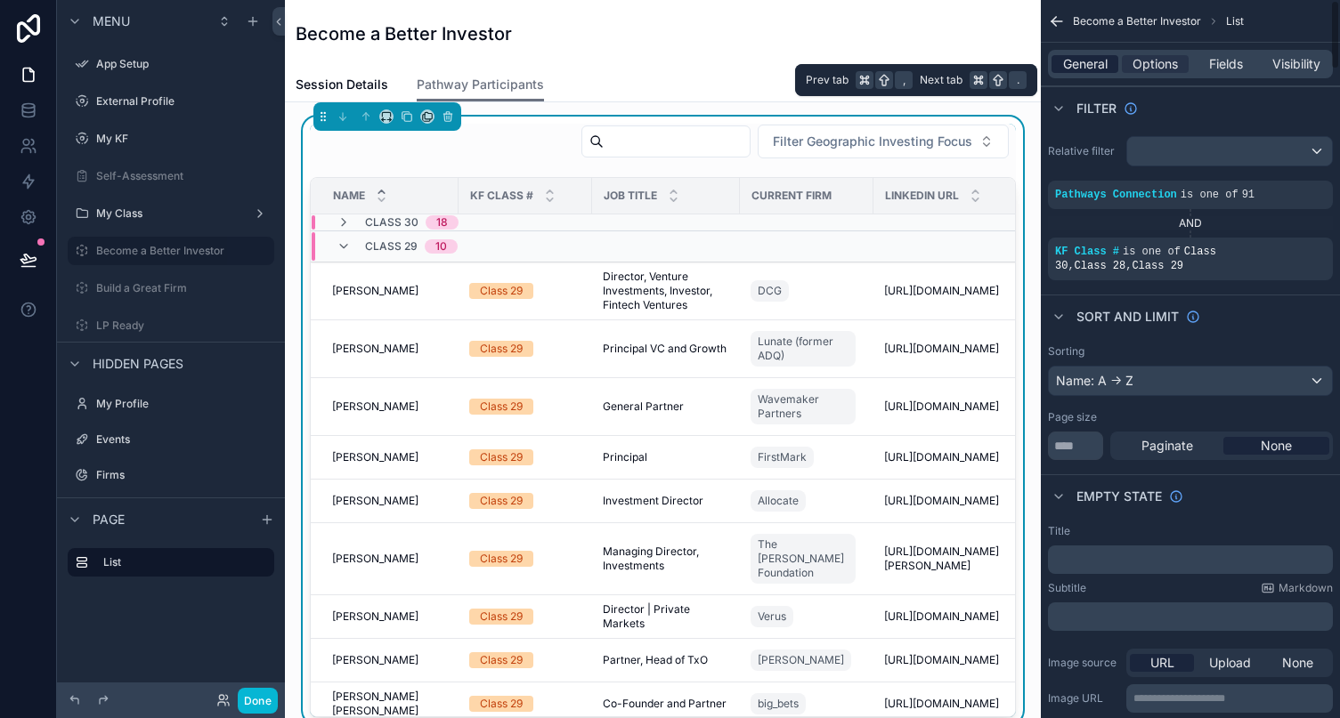
click at [1090, 55] on span "General" at bounding box center [1085, 64] width 45 height 18
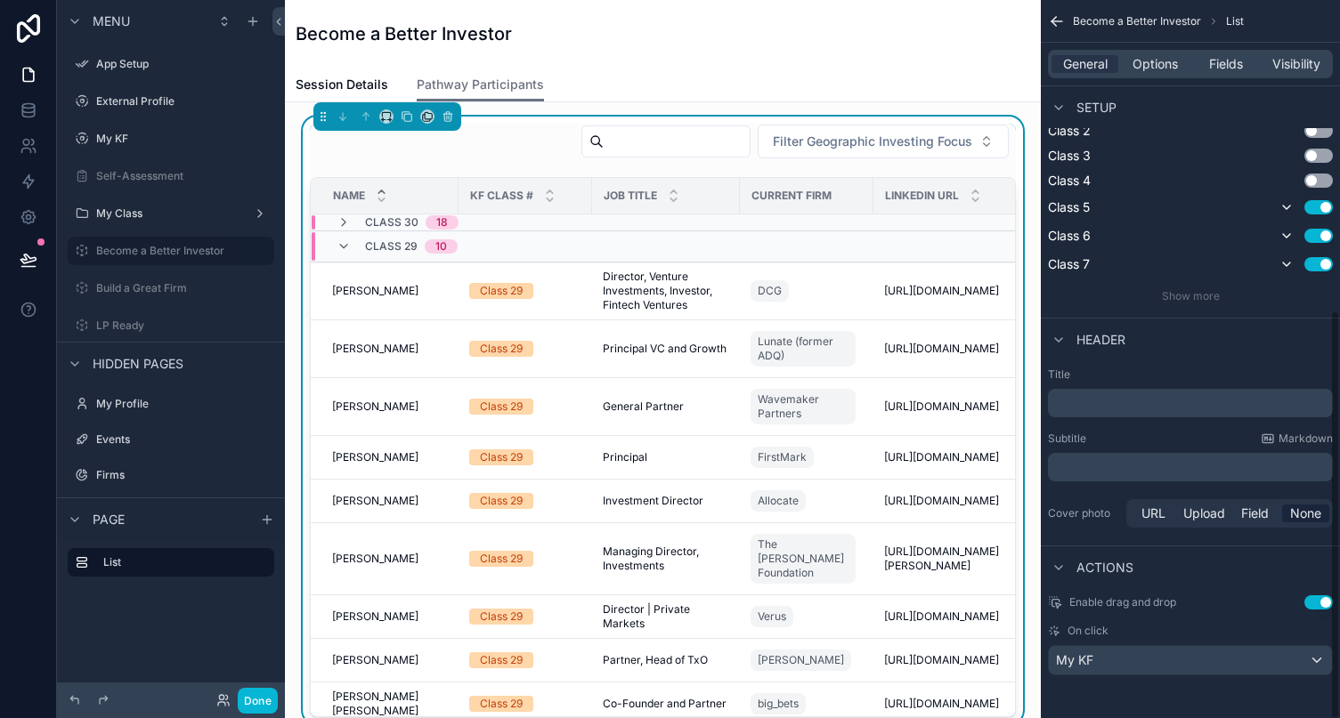
scroll to position [543, 0]
click at [1186, 658] on div "My KF" at bounding box center [1190, 660] width 283 height 28
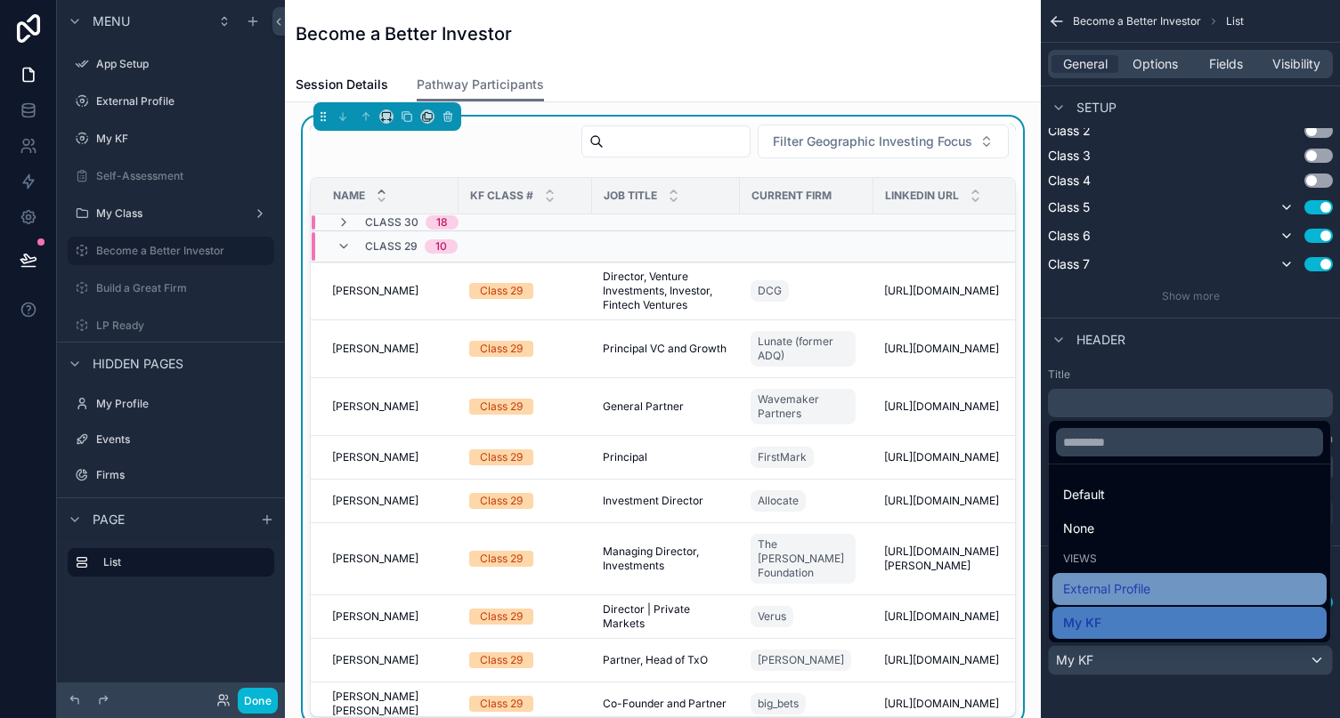
click at [1177, 594] on div "External Profile" at bounding box center [1189, 589] width 253 height 21
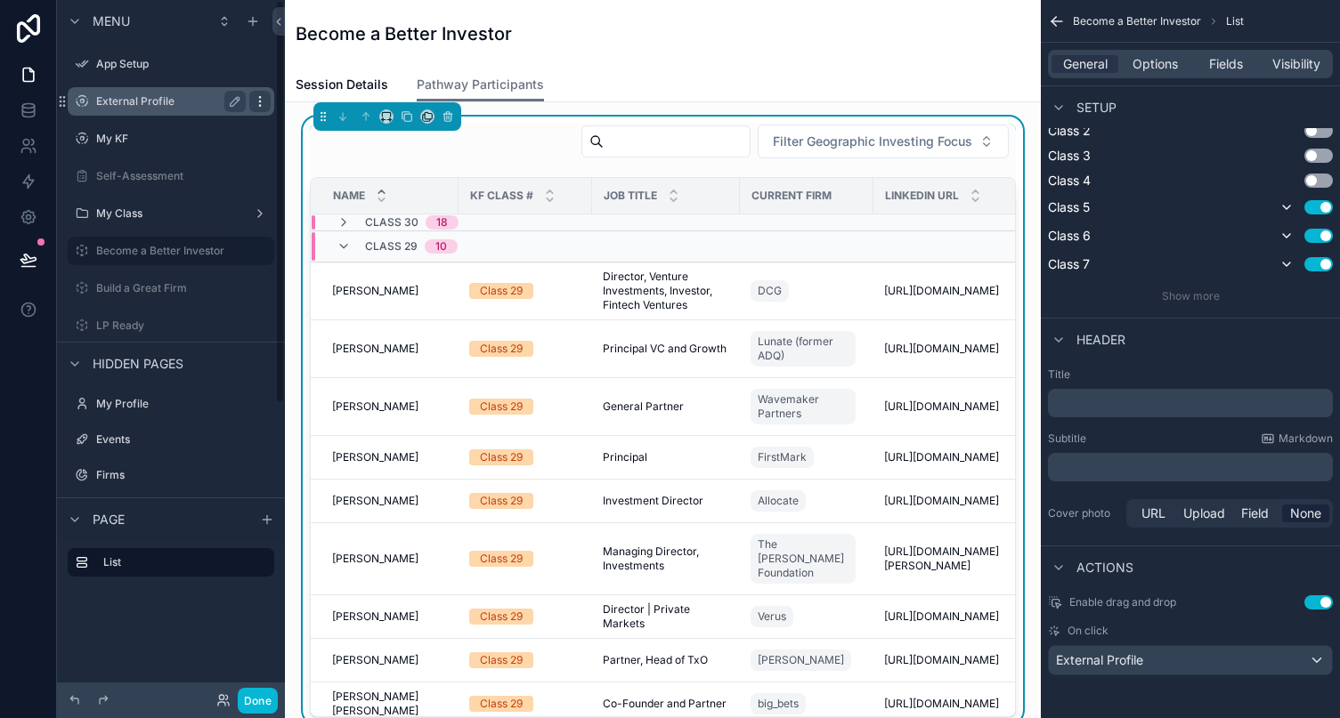
click at [257, 102] on icon "scrollable content" at bounding box center [260, 101] width 14 height 14
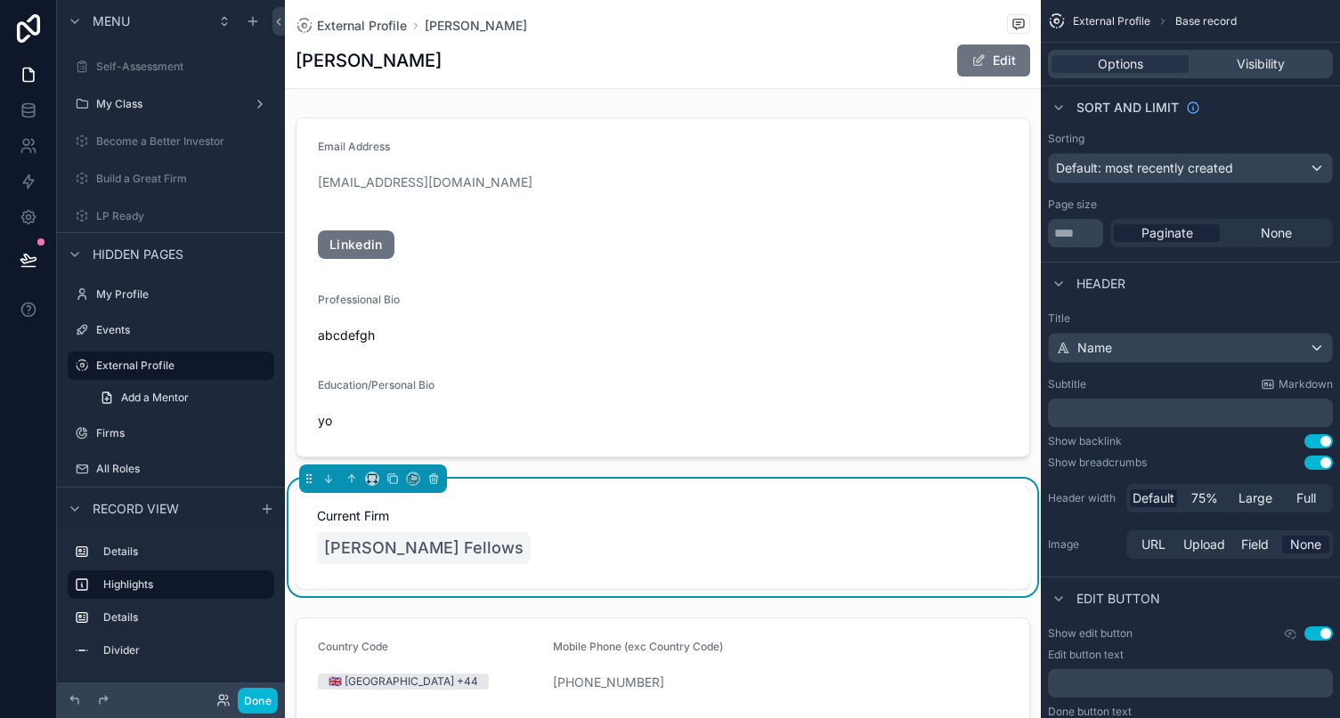
click at [129, 140] on label "Become a Better Investor" at bounding box center [167, 141] width 142 height 14
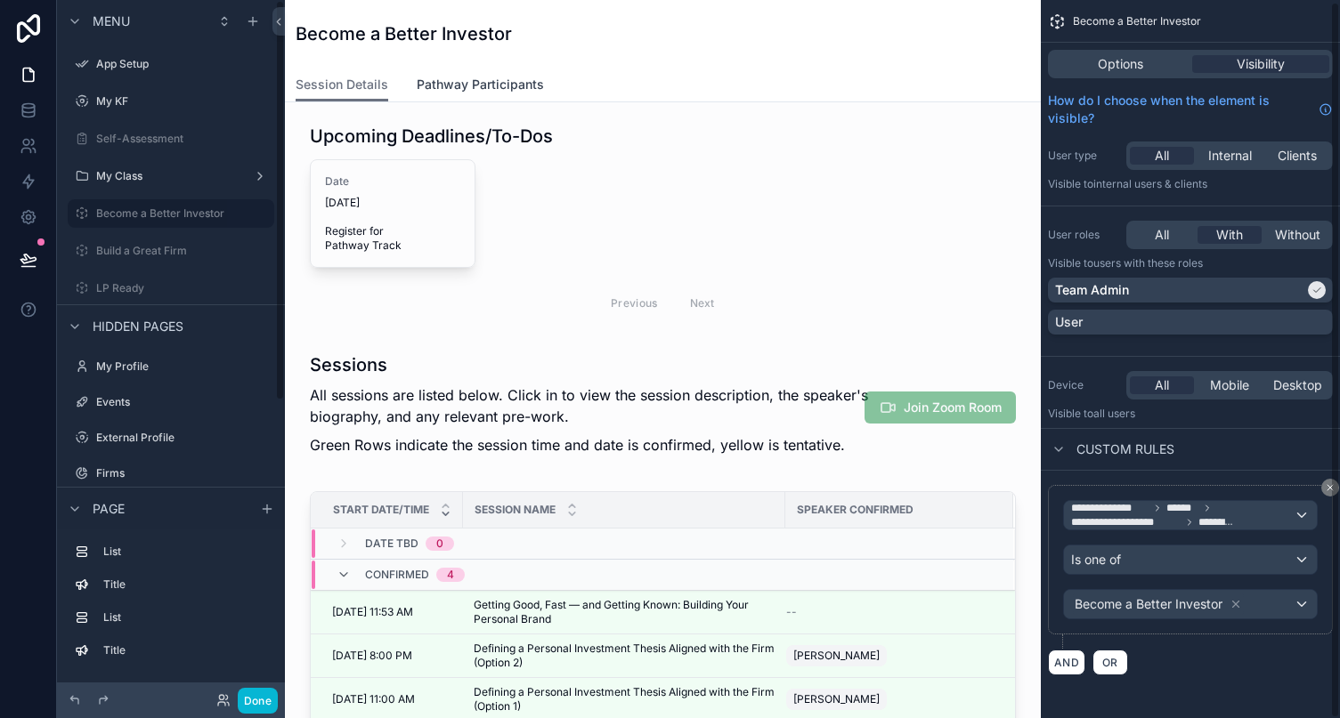
click at [417, 69] on link "Pathway Participants" at bounding box center [480, 87] width 127 height 36
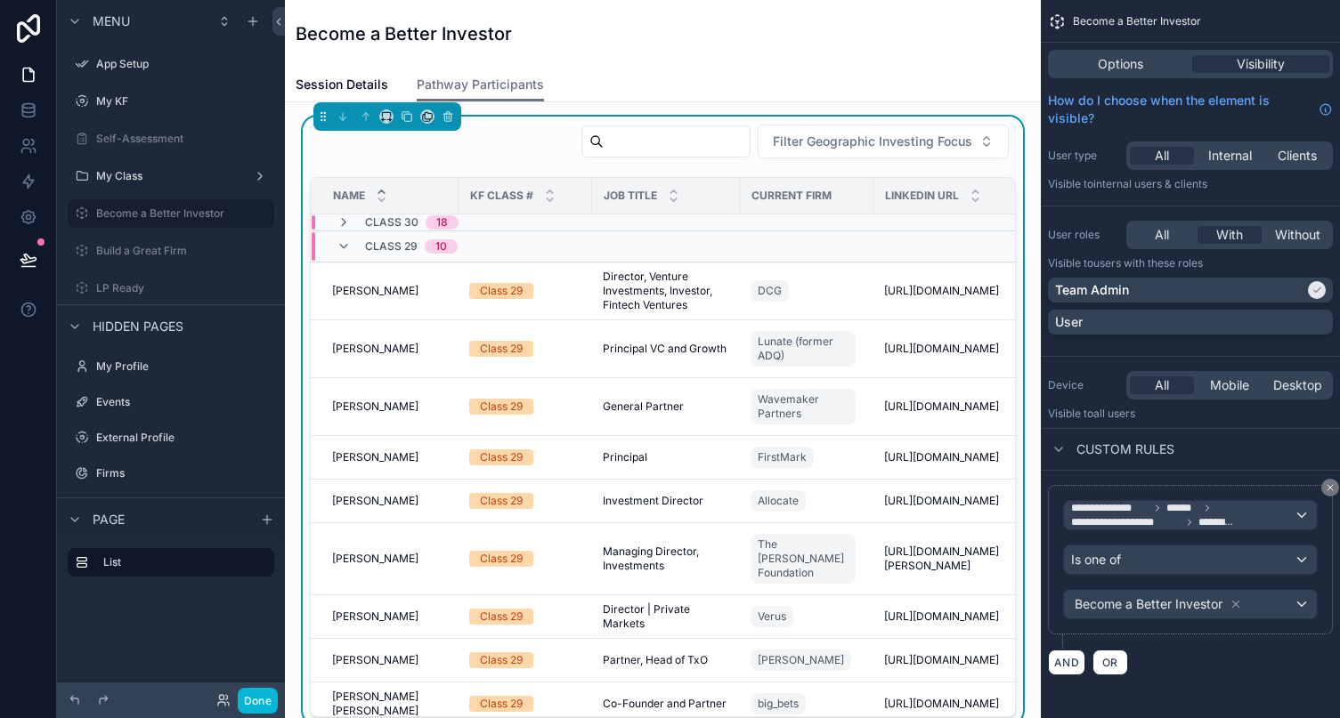
click at [731, 243] on div "Class 29 10" at bounding box center [525, 246] width 427 height 28
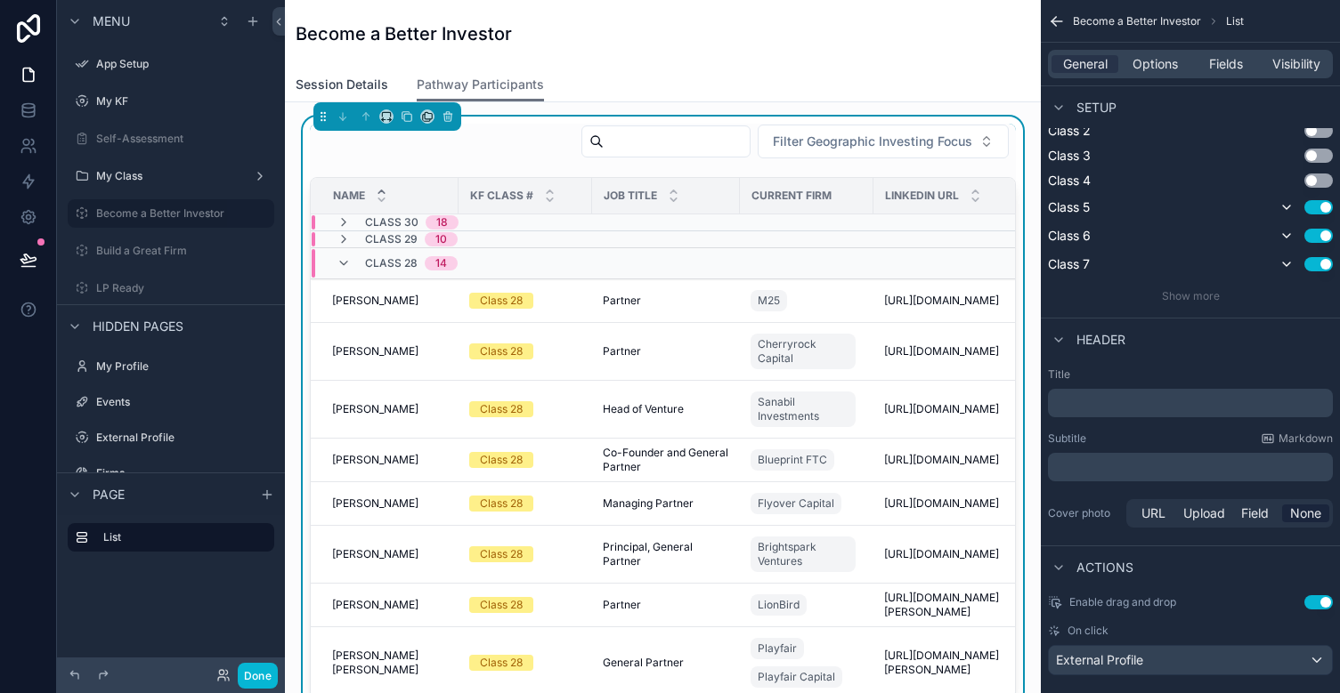
click at [339, 86] on span "Session Details" at bounding box center [342, 85] width 93 height 18
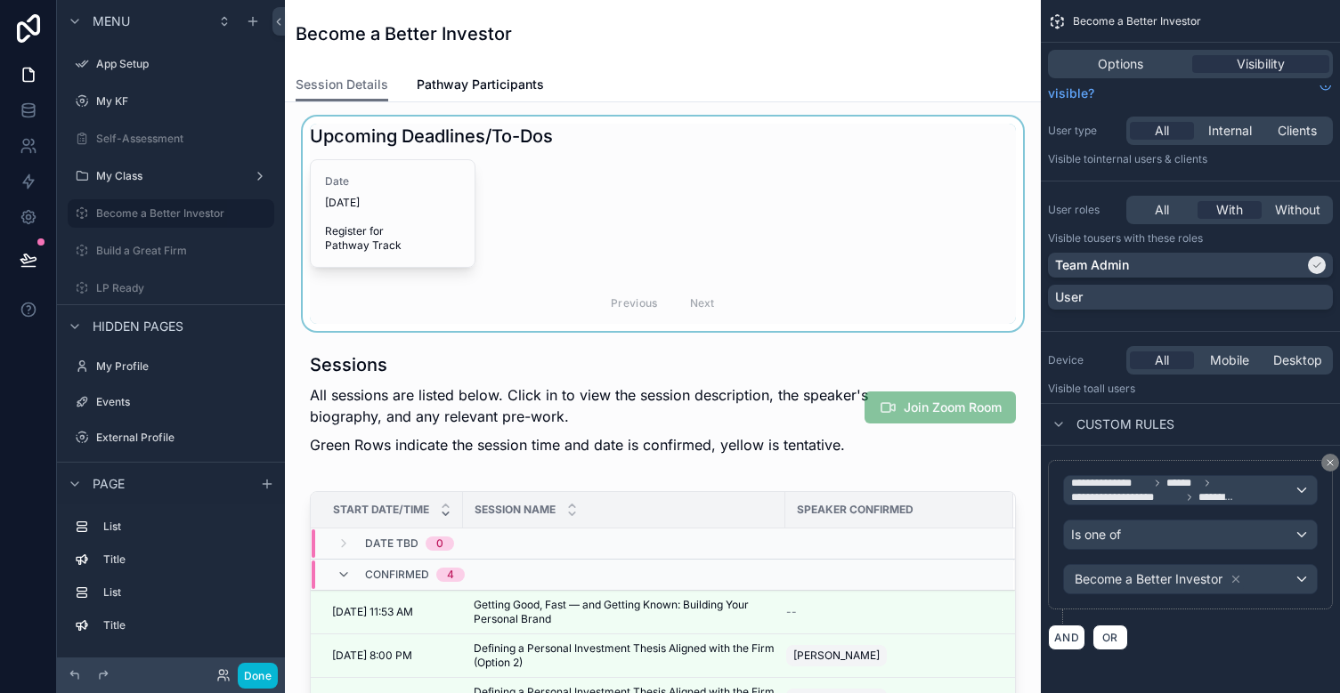
click at [676, 231] on div "scrollable content" at bounding box center [662, 224] width 727 height 215
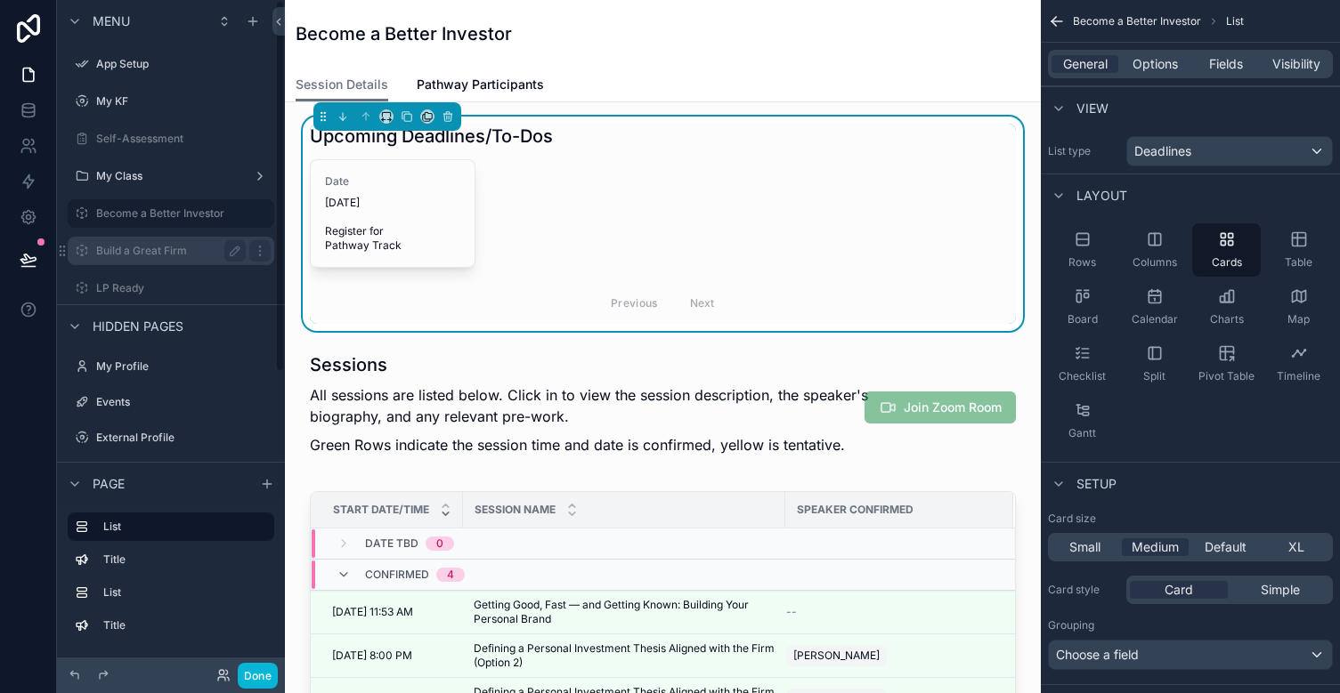
click at [174, 241] on div "Build a Great Firm" at bounding box center [171, 250] width 150 height 21
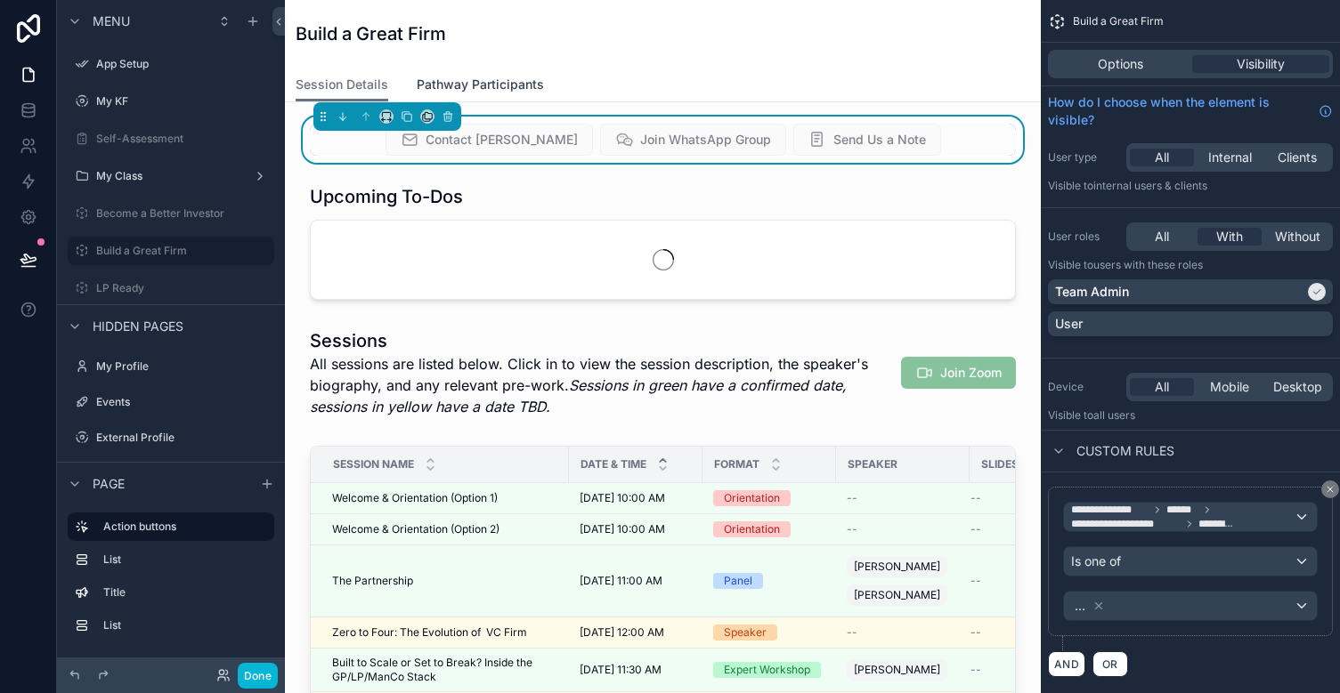
click at [490, 87] on span "Pathway Participants" at bounding box center [480, 85] width 127 height 18
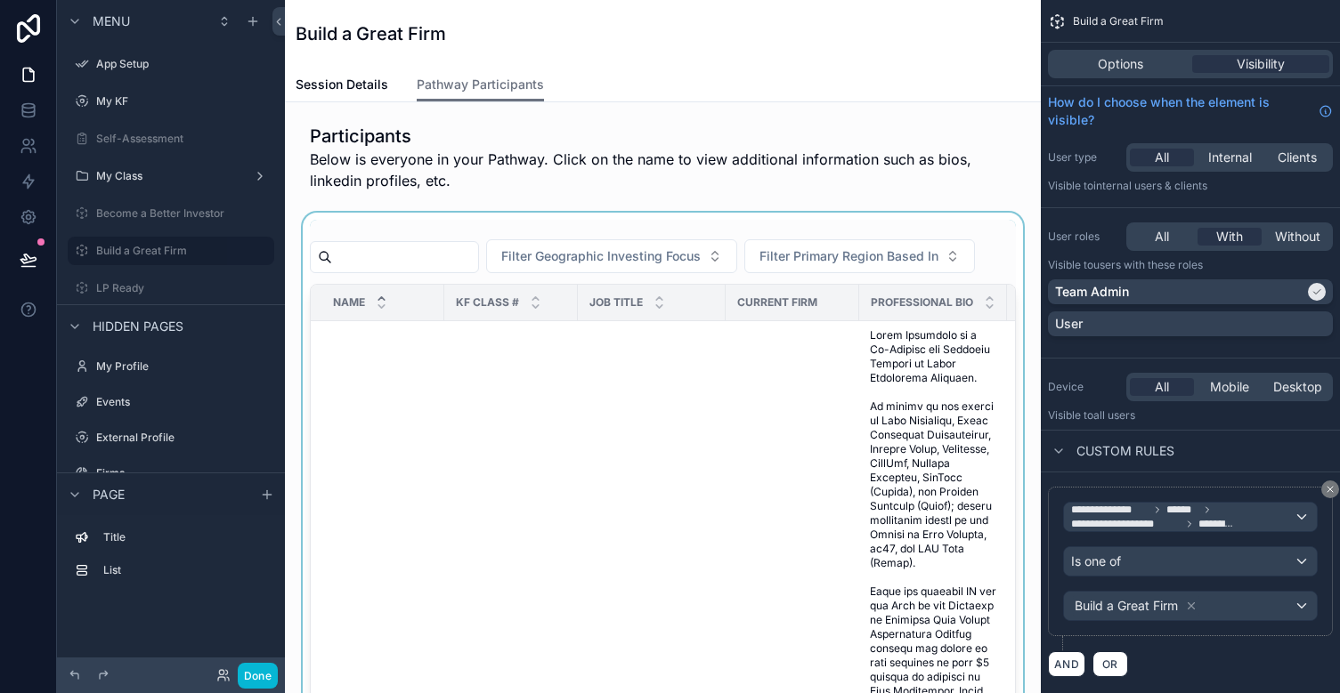
click at [964, 248] on div "scrollable content" at bounding box center [662, 513] width 727 height 600
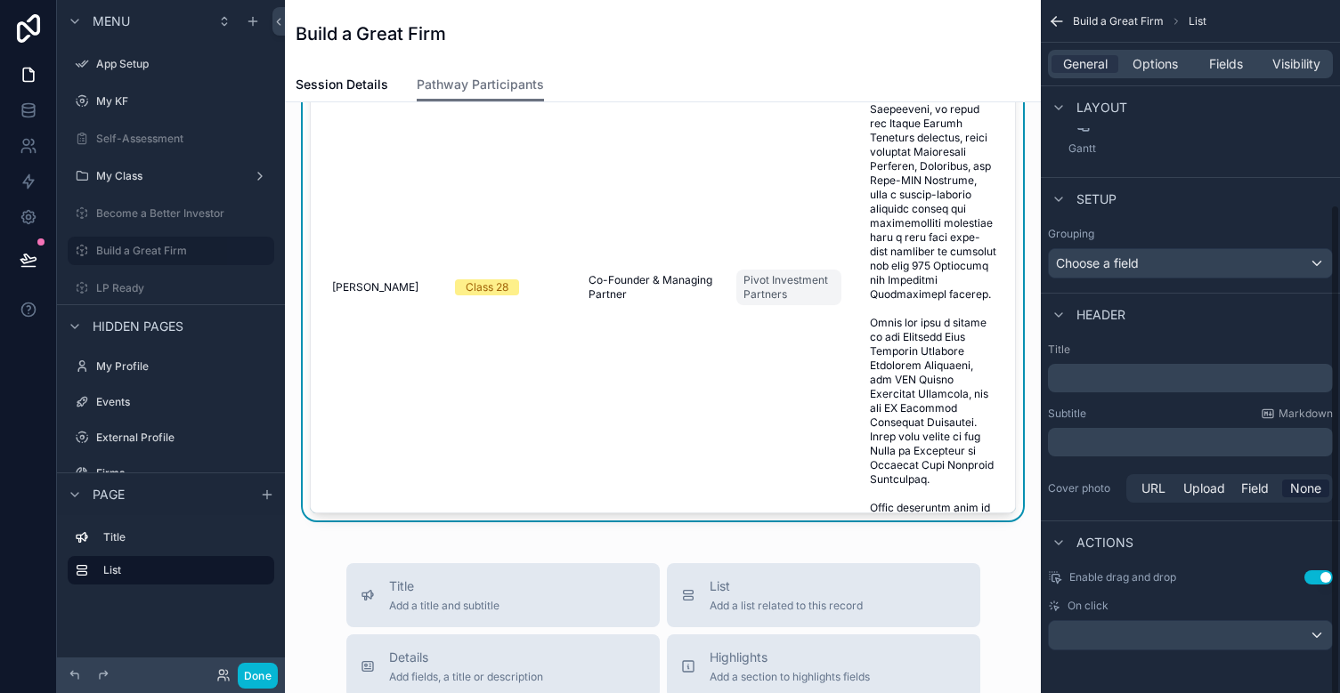
scroll to position [285, 0]
click at [1188, 650] on button "scrollable content" at bounding box center [1190, 635] width 285 height 30
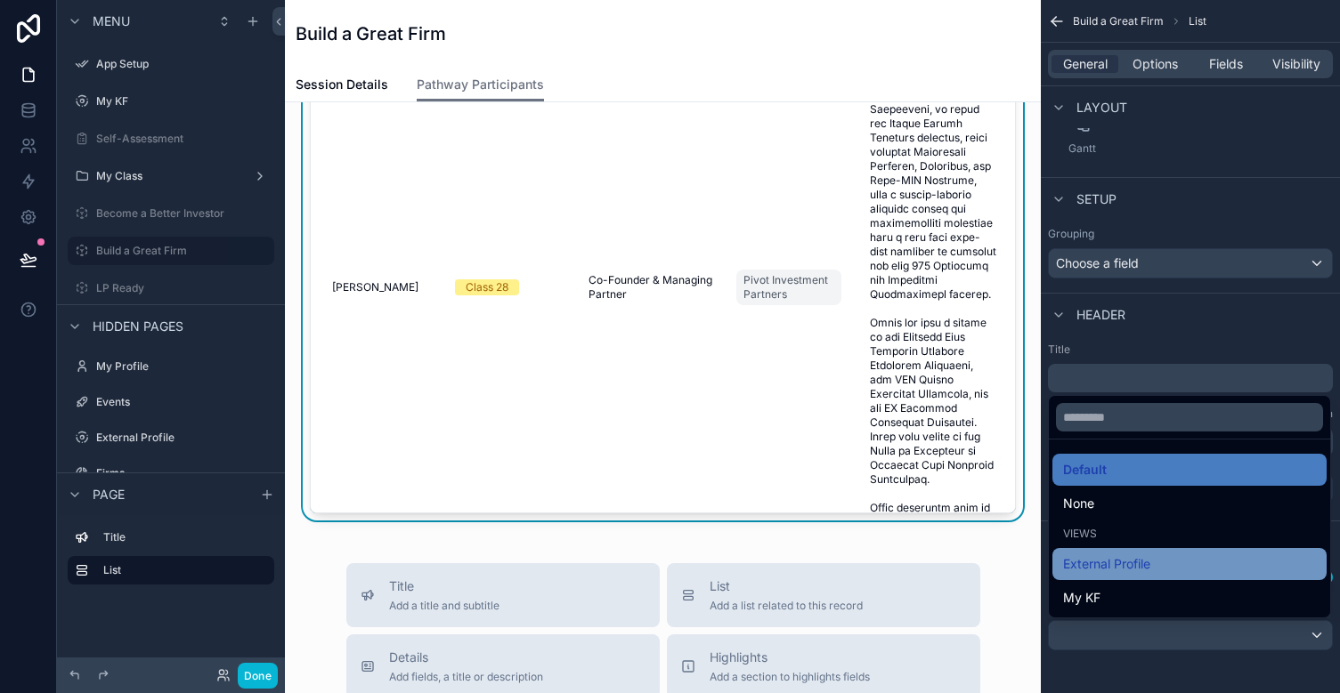
click at [1159, 568] on div "External Profile" at bounding box center [1189, 564] width 253 height 21
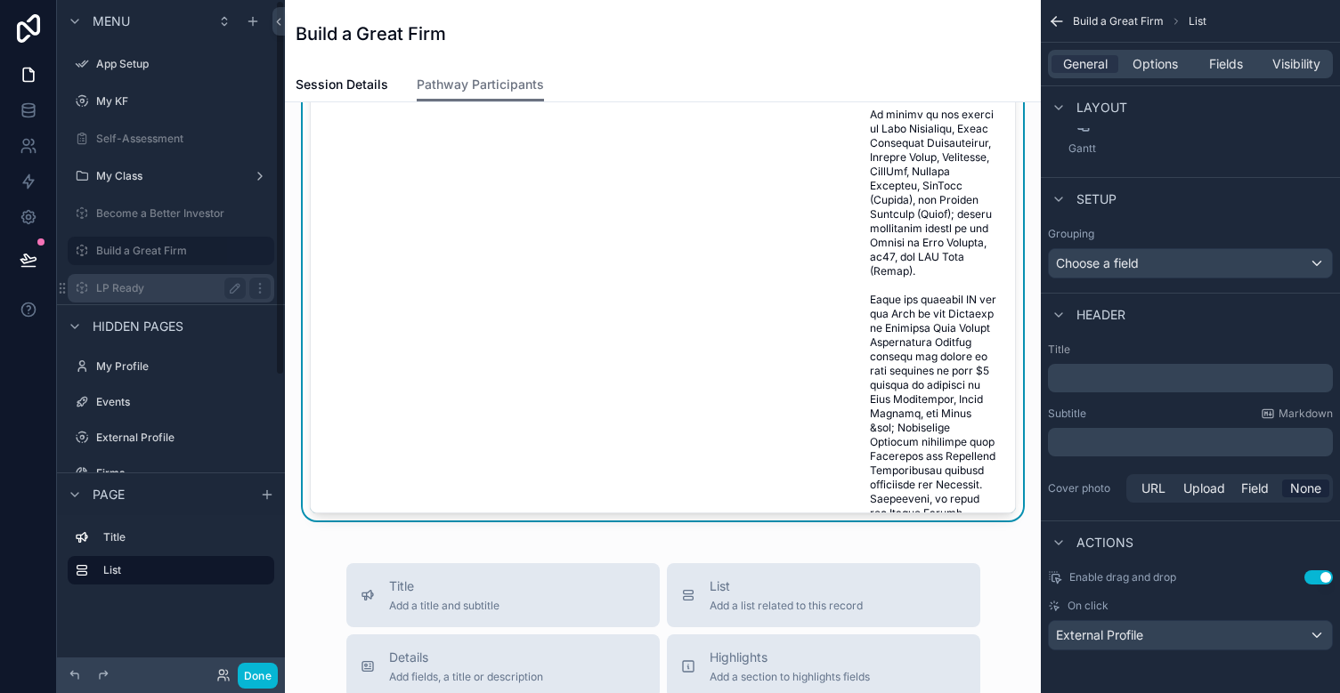
click at [170, 289] on label "LP Ready" at bounding box center [167, 288] width 142 height 14
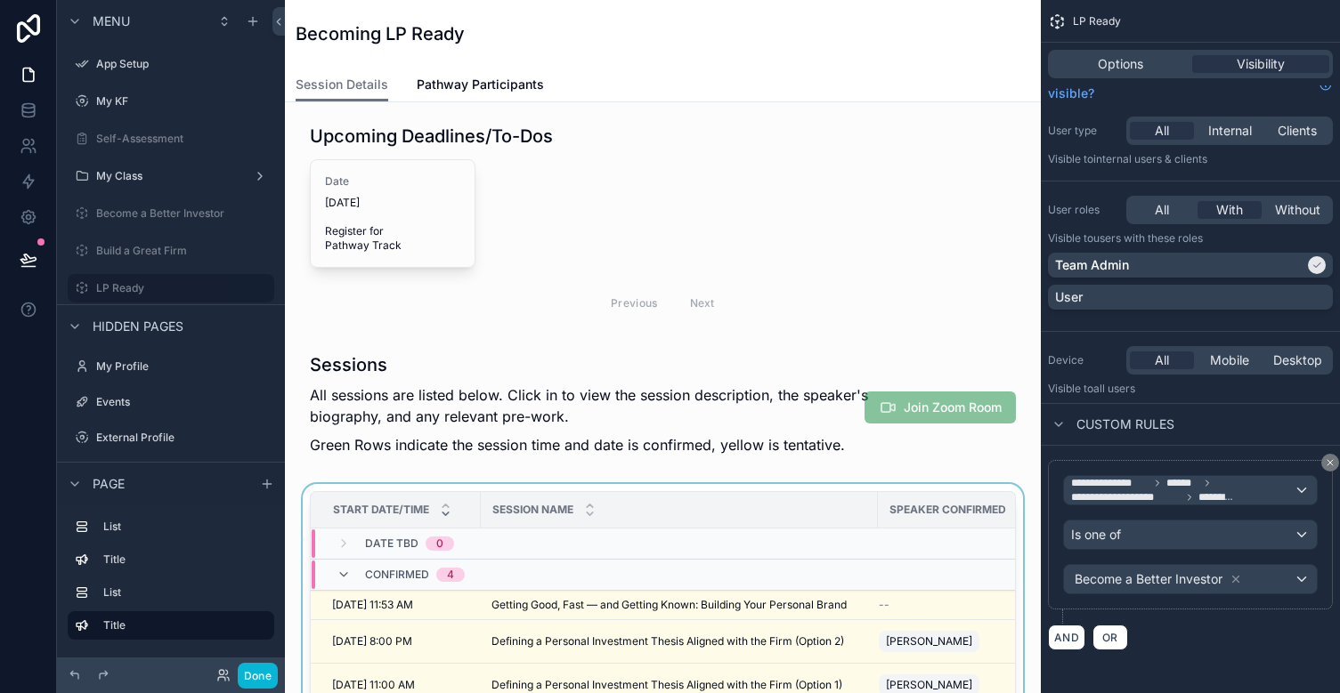
scroll to position [34, 0]
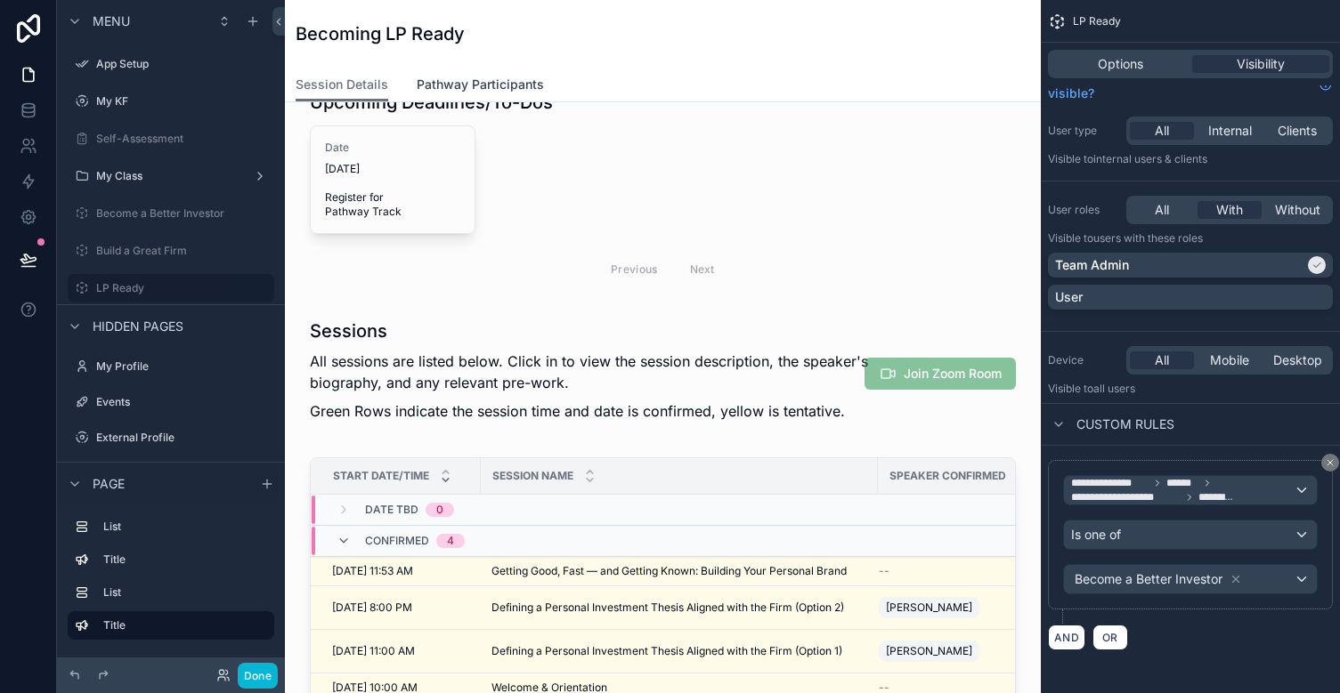
click at [489, 88] on span "Pathway Participants" at bounding box center [480, 85] width 127 height 18
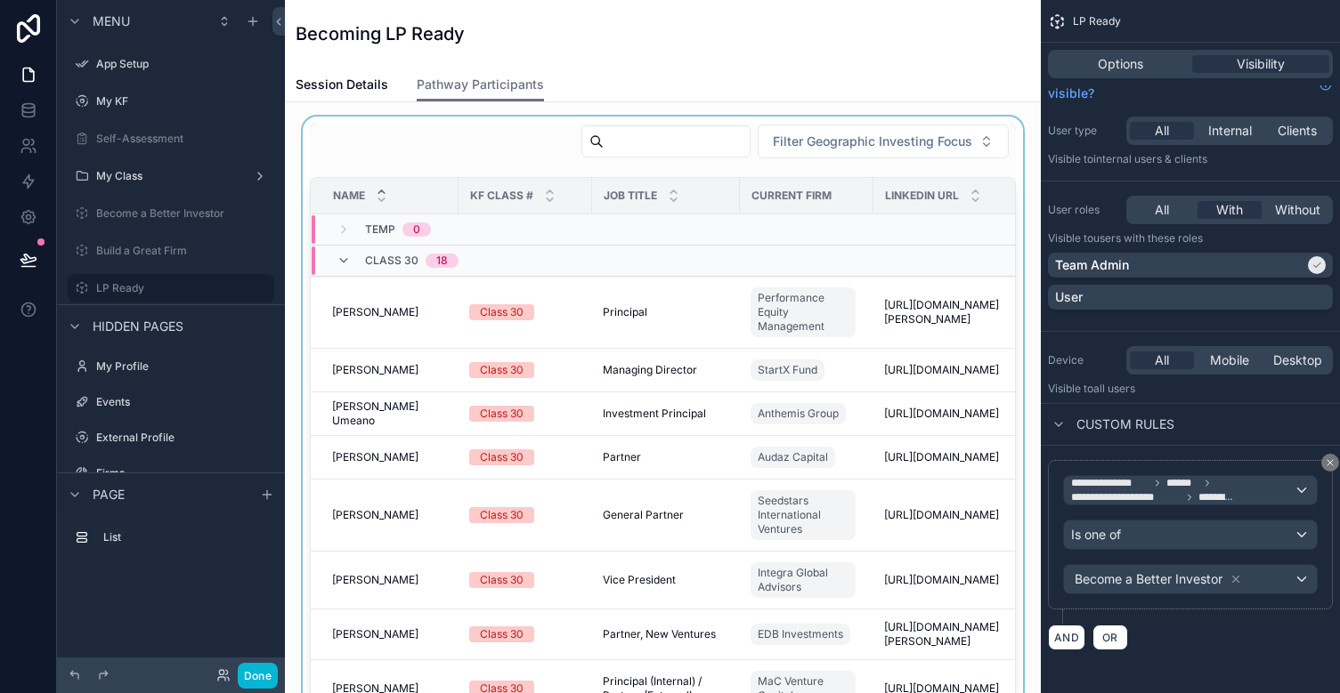
click at [783, 216] on td "scrollable content" at bounding box center [807, 230] width 134 height 31
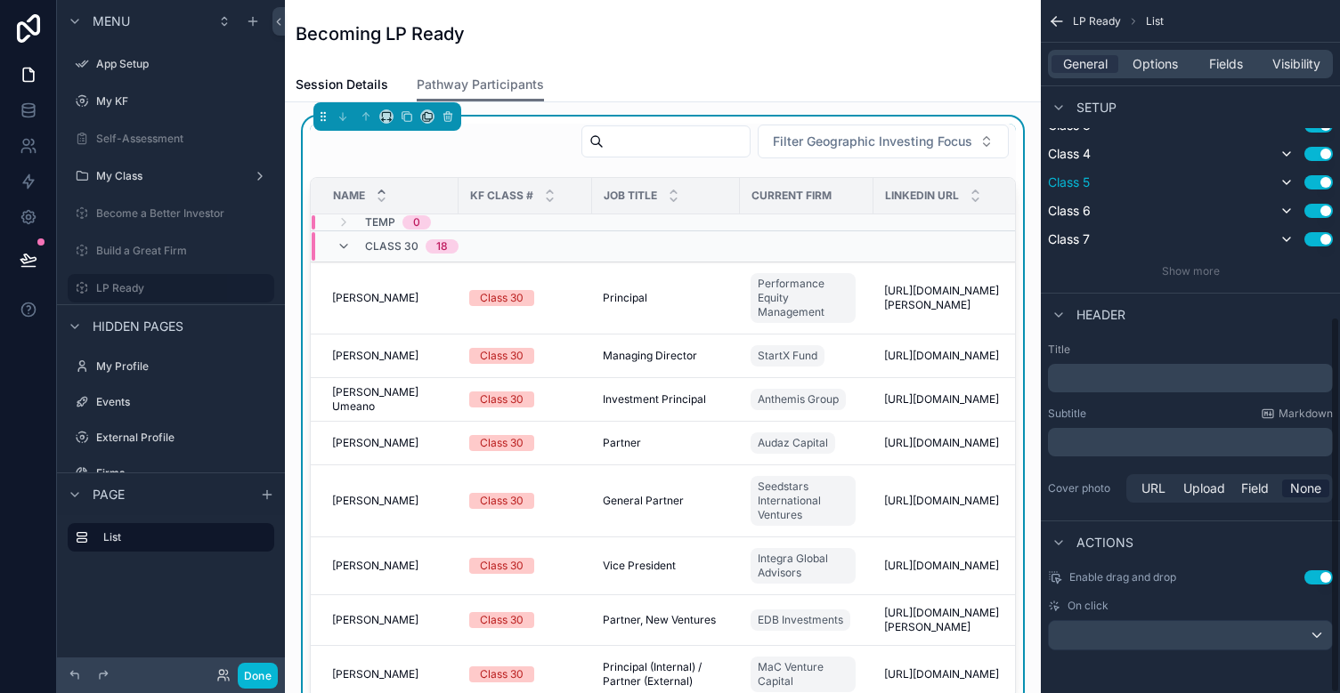
scroll to position [582, 0]
click at [1202, 639] on div "scrollable content" at bounding box center [1190, 635] width 283 height 28
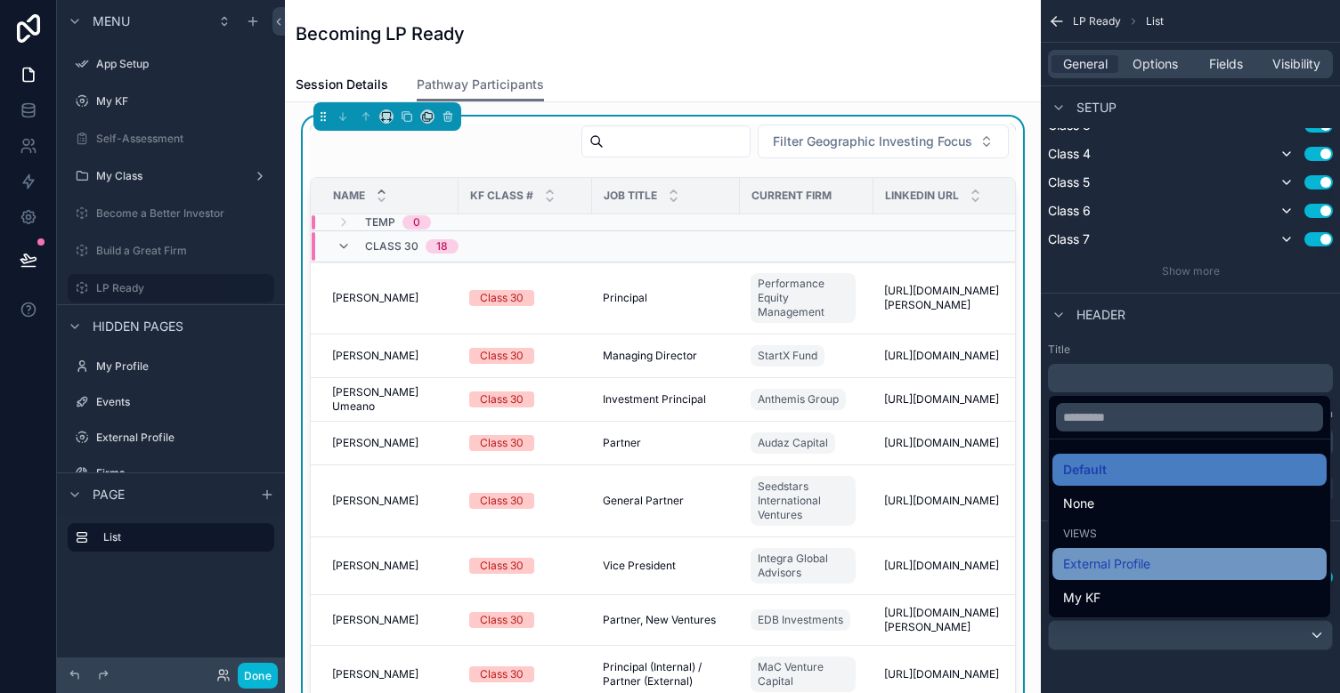
click at [1140, 564] on span "External Profile" at bounding box center [1106, 564] width 87 height 21
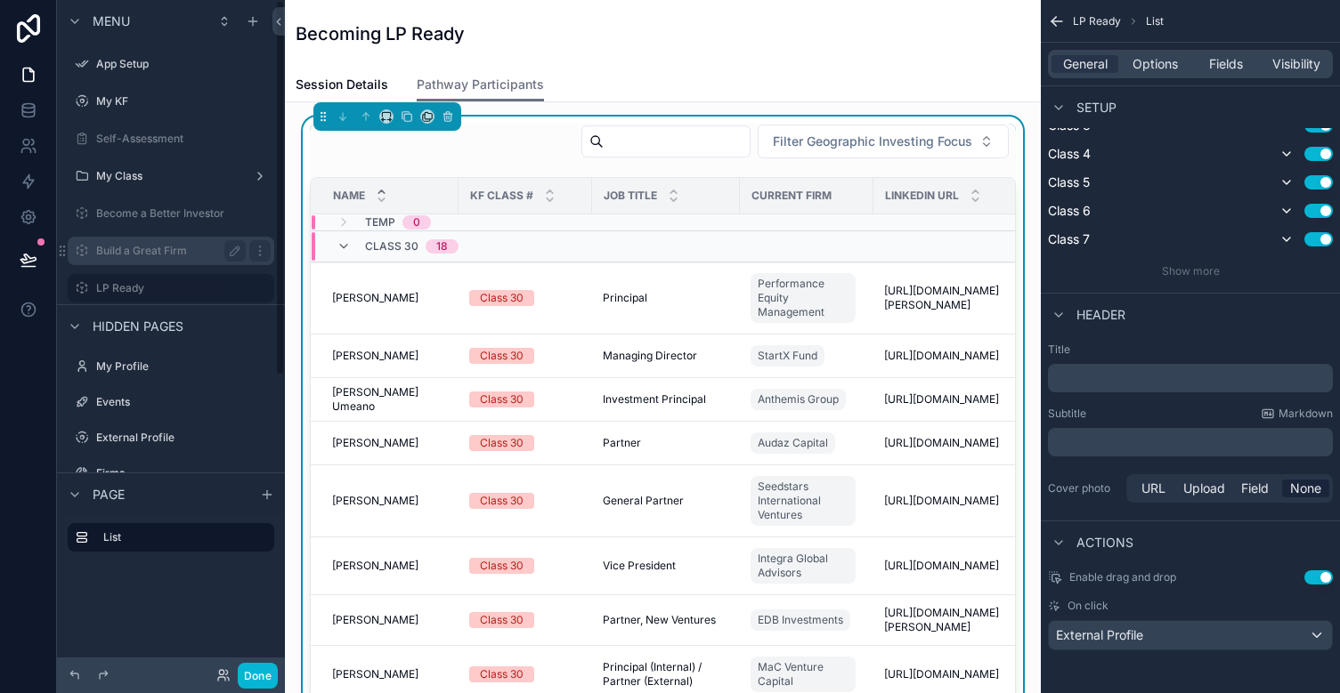
click at [147, 247] on label "Build a Great Firm" at bounding box center [167, 251] width 142 height 14
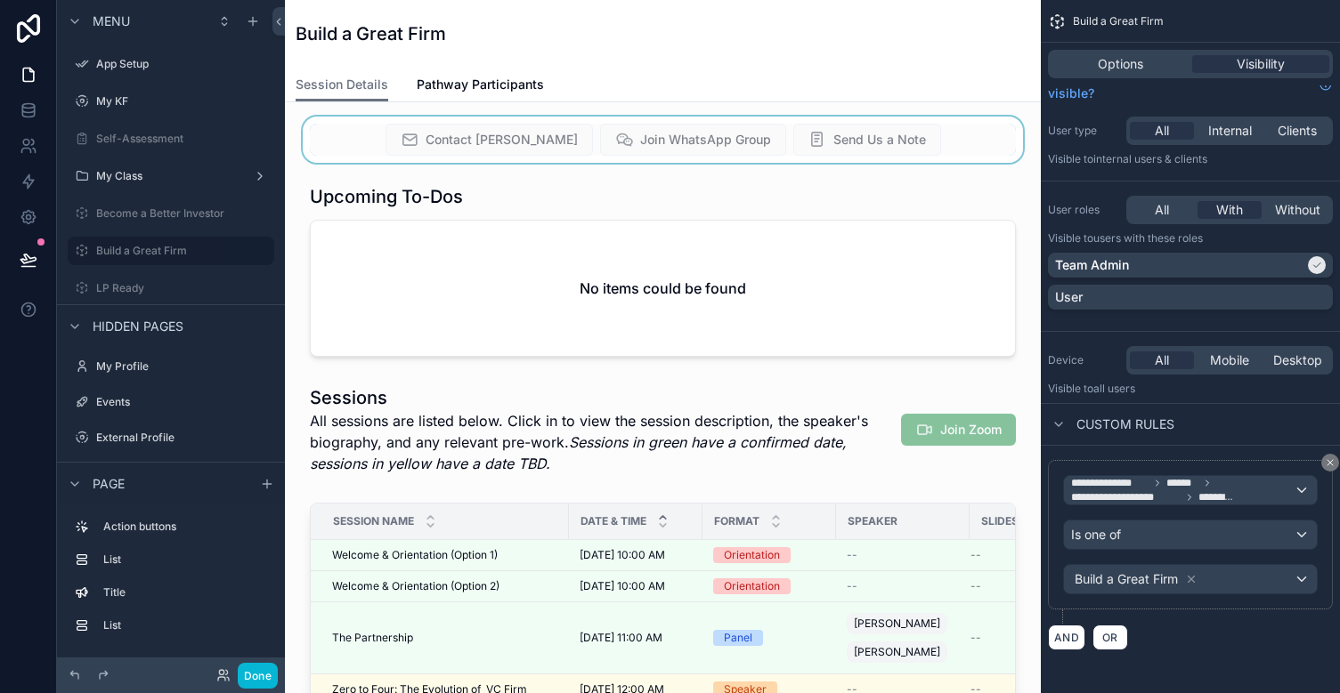
click at [506, 137] on div "scrollable content" at bounding box center [662, 140] width 727 height 46
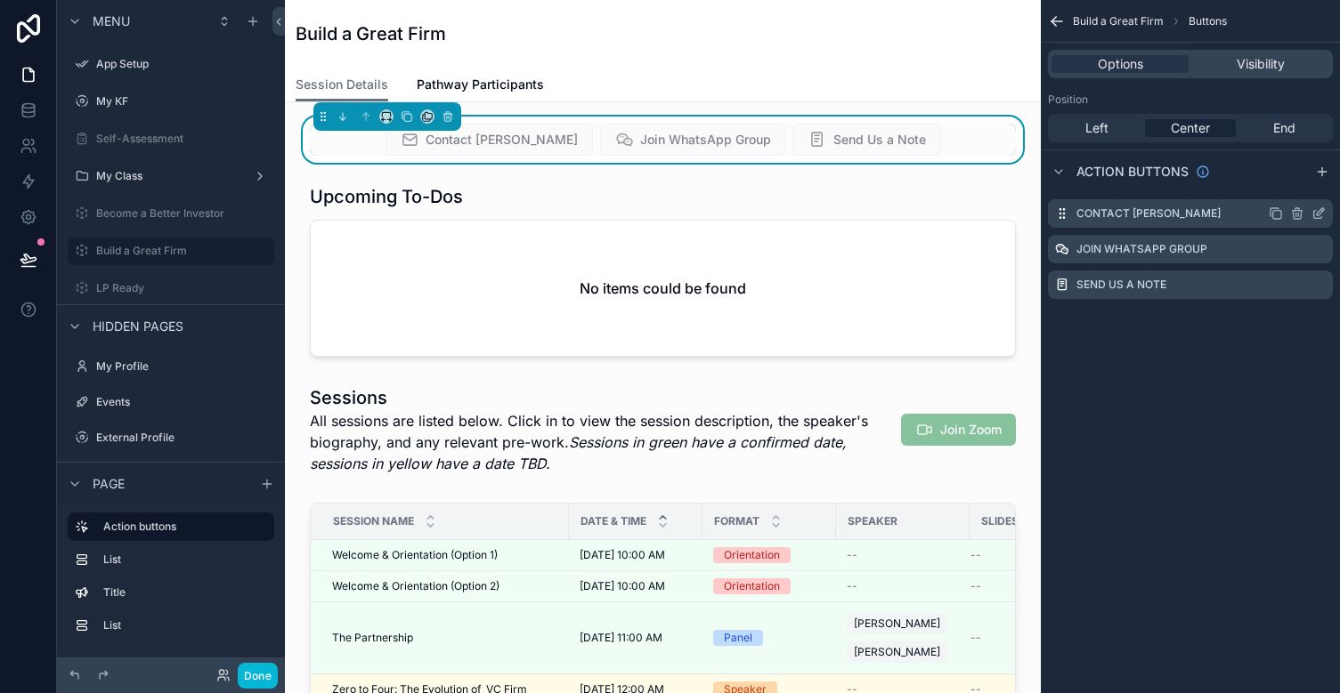
click at [1202, 216] on icon "scrollable content" at bounding box center [1318, 214] width 14 height 14
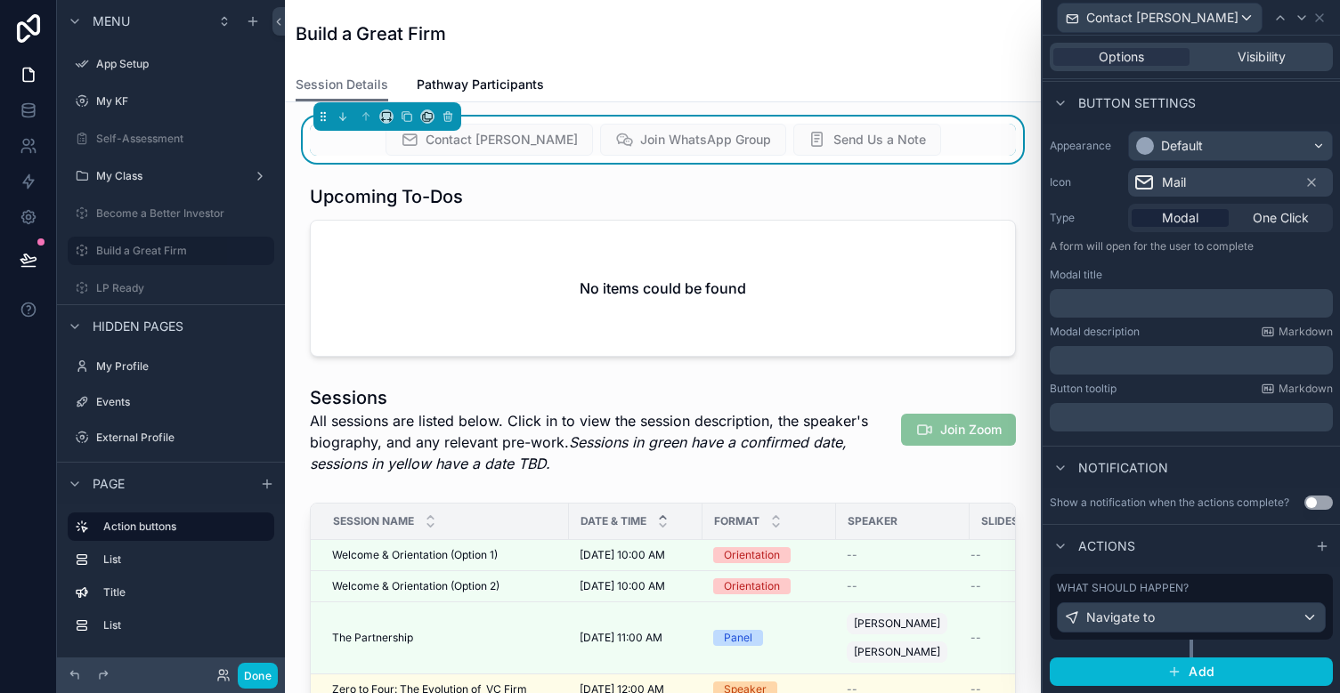
scroll to position [97, 0]
click at [1202, 628] on div "Navigate to" at bounding box center [1190, 618] width 267 height 28
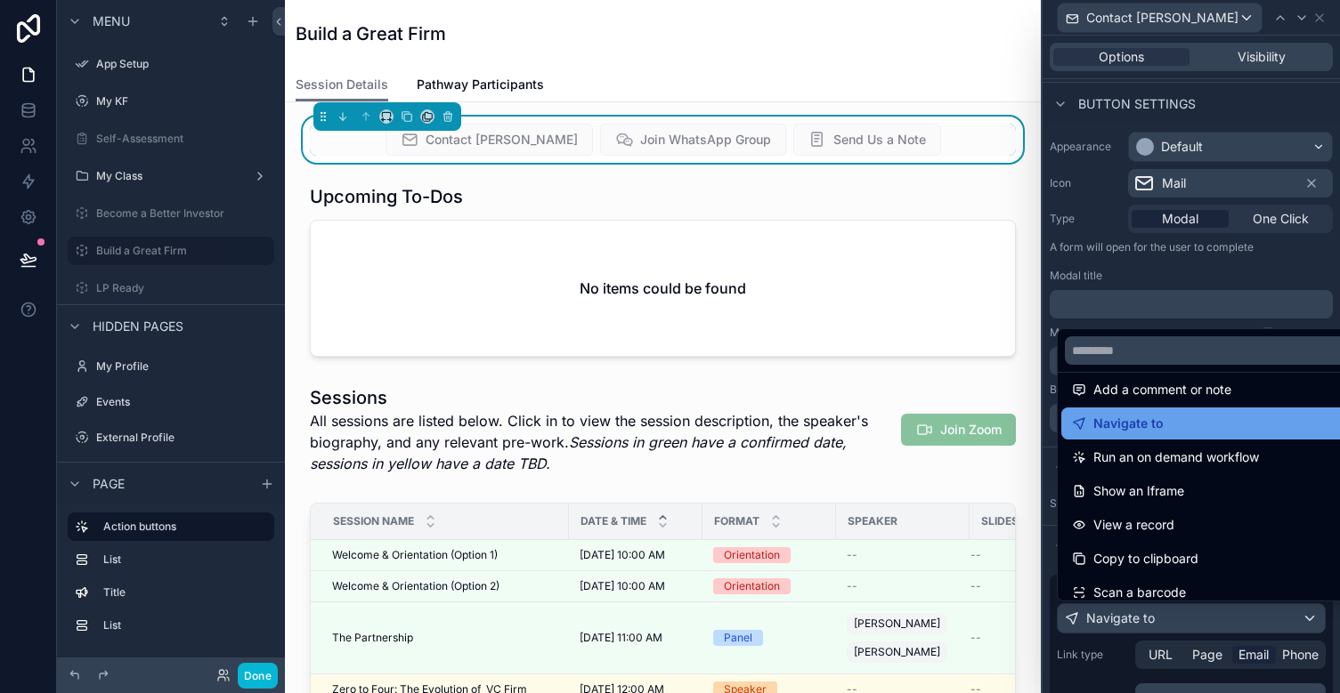
scroll to position [149, 0]
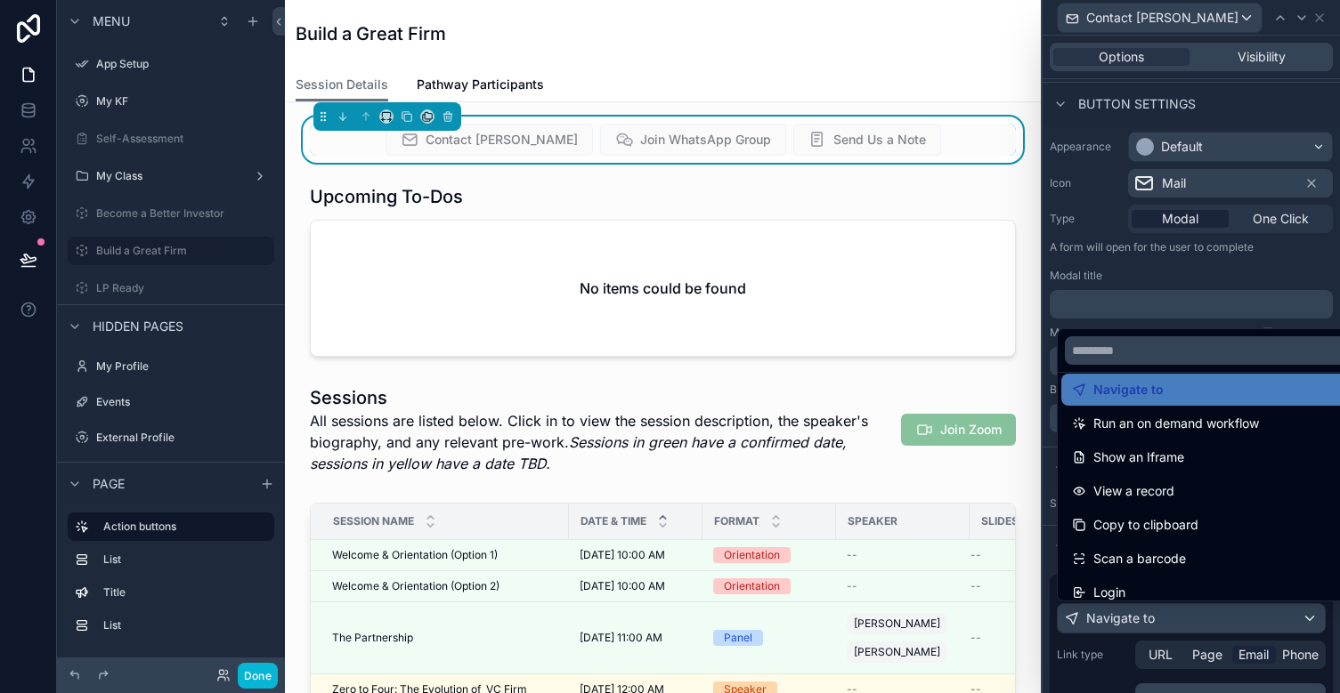
click at [1105, 679] on div at bounding box center [1190, 346] width 297 height 693
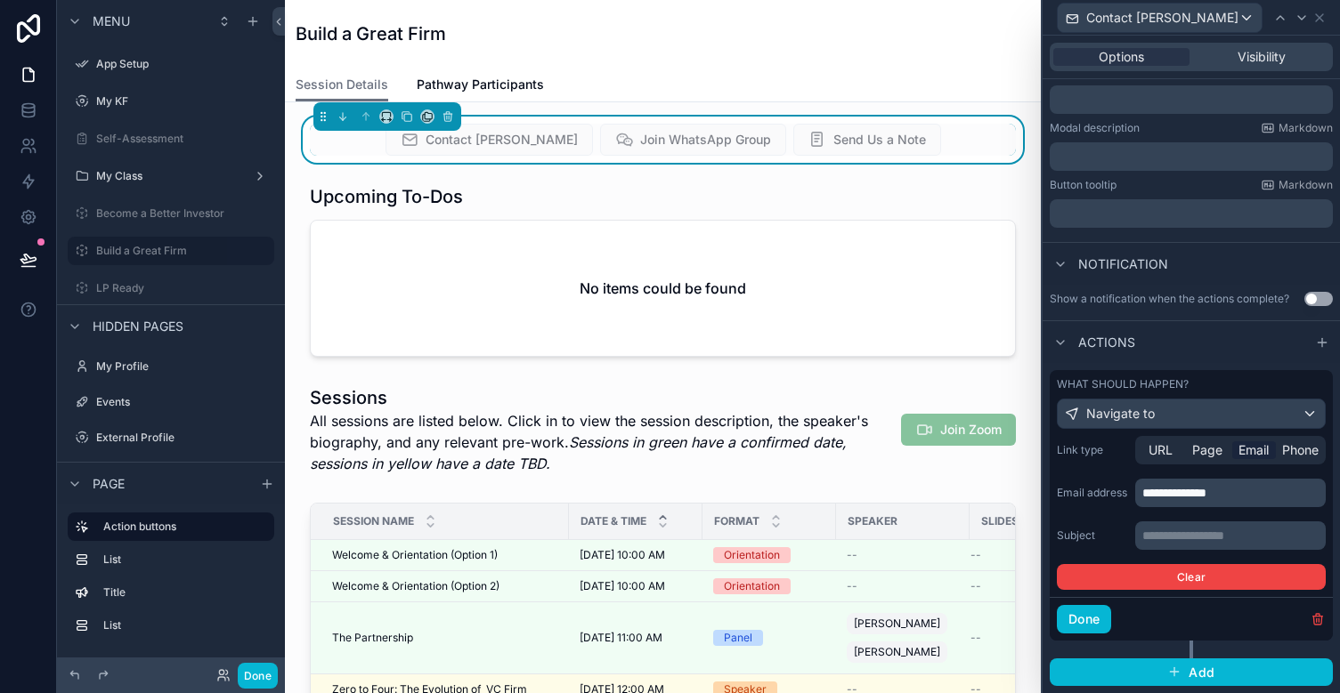
scroll to position [301, 0]
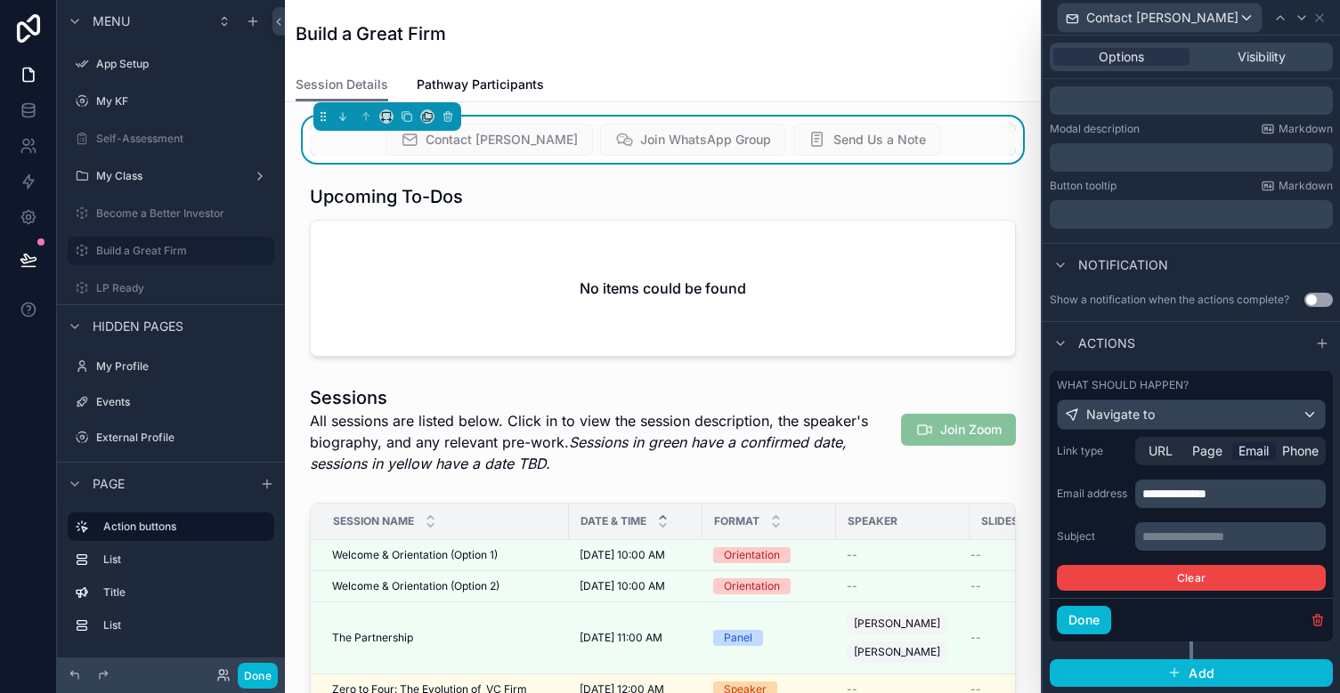
click at [955, 148] on div "Contact Madeleine Join WhatsApp Group Send Us a Note" at bounding box center [663, 140] width 706 height 32
click at [618, 135] on span "Join WhatsApp Group" at bounding box center [693, 142] width 186 height 18
click at [261, 666] on button "Done" at bounding box center [258, 676] width 40 height 26
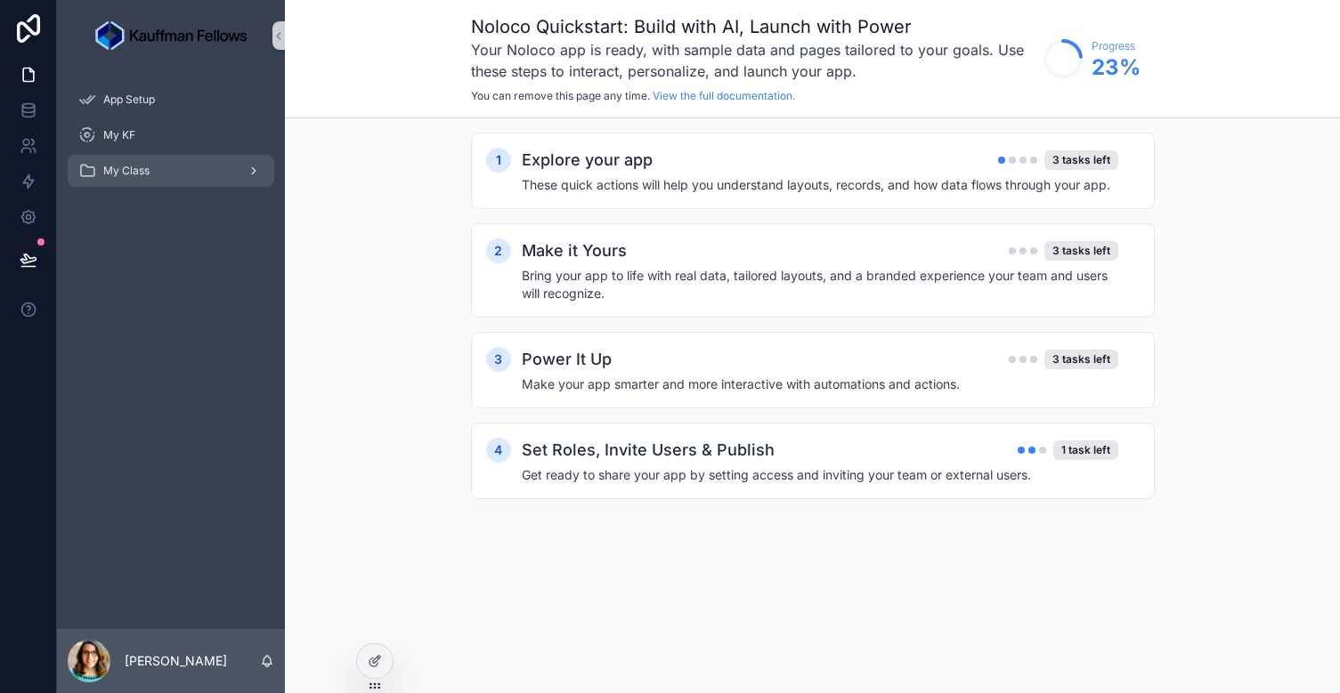
click at [174, 172] on div "My Class" at bounding box center [170, 171] width 185 height 28
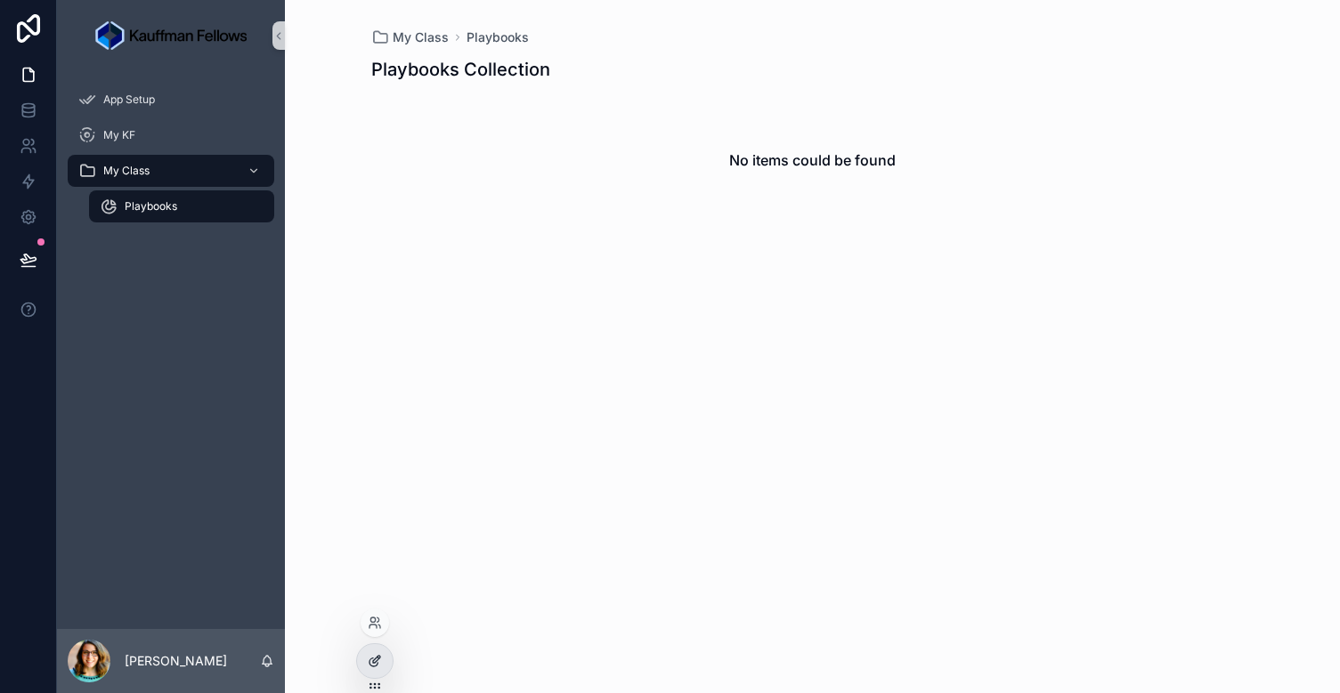
click at [380, 659] on icon at bounding box center [375, 661] width 14 height 14
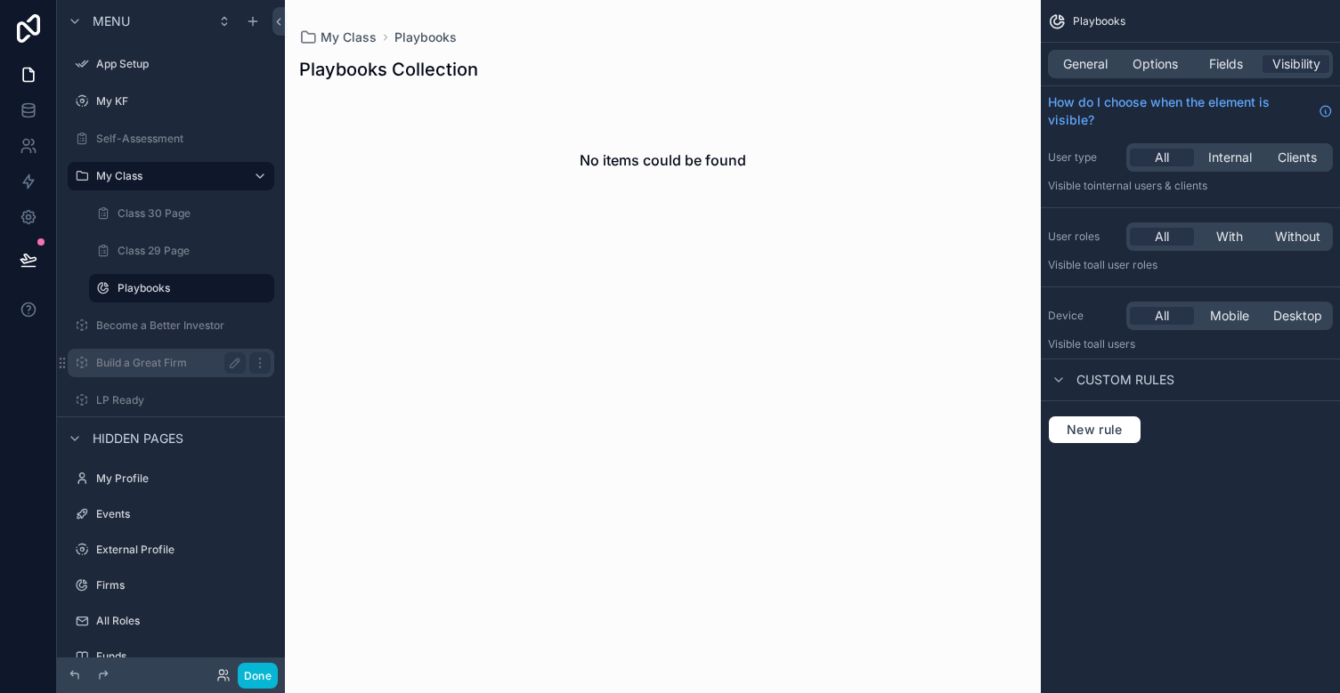
click at [158, 361] on label "Build a Great Firm" at bounding box center [167, 363] width 142 height 14
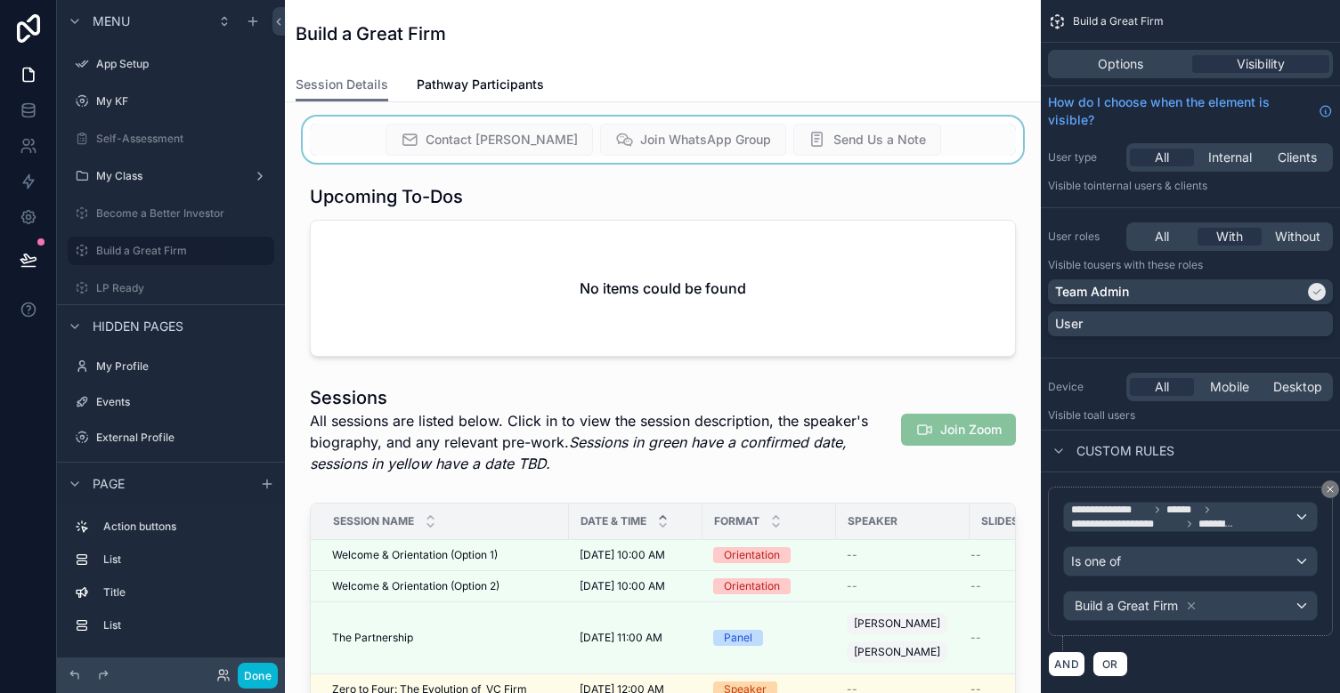
click at [975, 150] on div "scrollable content" at bounding box center [662, 140] width 727 height 46
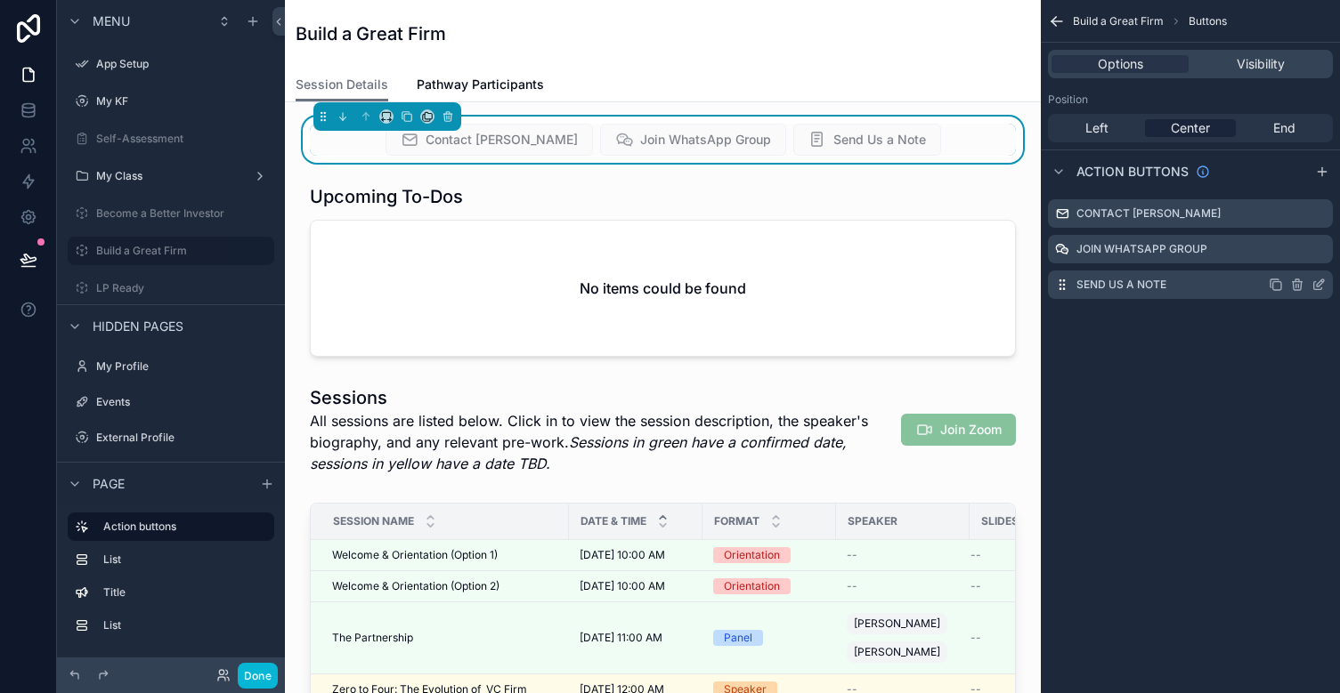
click at [1202, 288] on icon "scrollable content" at bounding box center [1318, 285] width 14 height 14
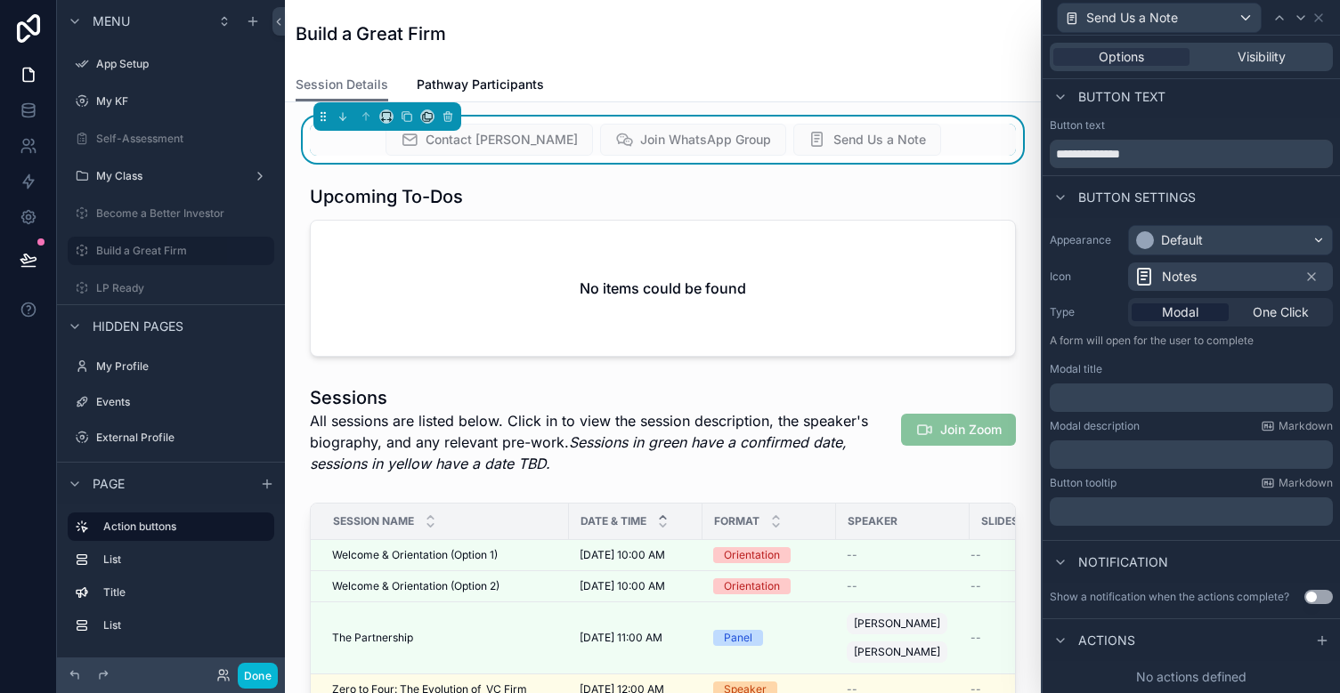
scroll to position [4, 0]
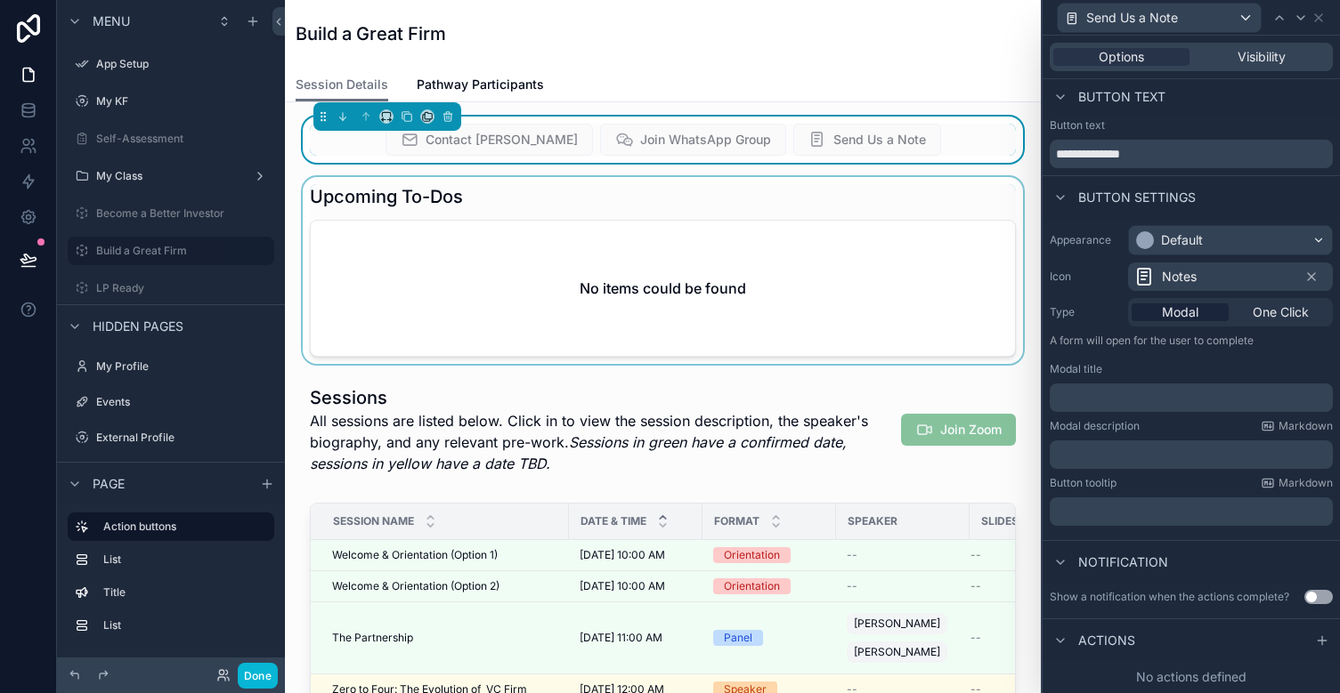
click at [862, 194] on div "scrollable content" at bounding box center [662, 270] width 727 height 187
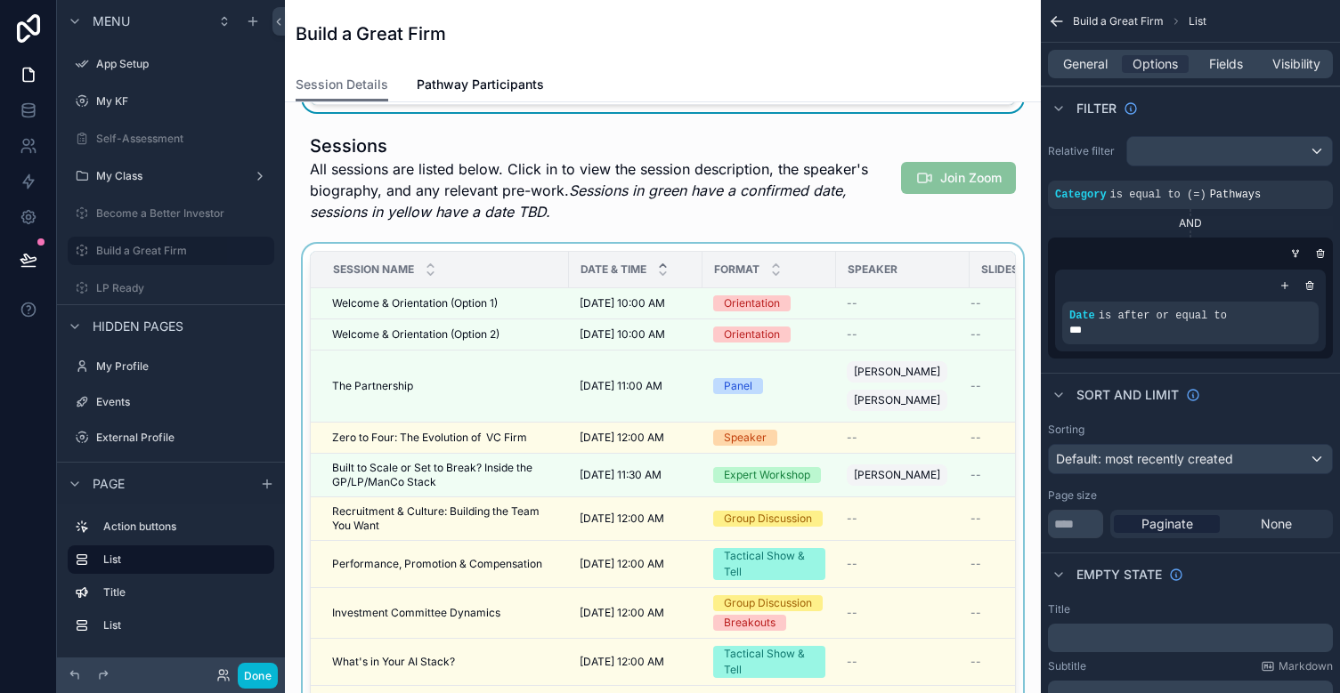
scroll to position [0, 0]
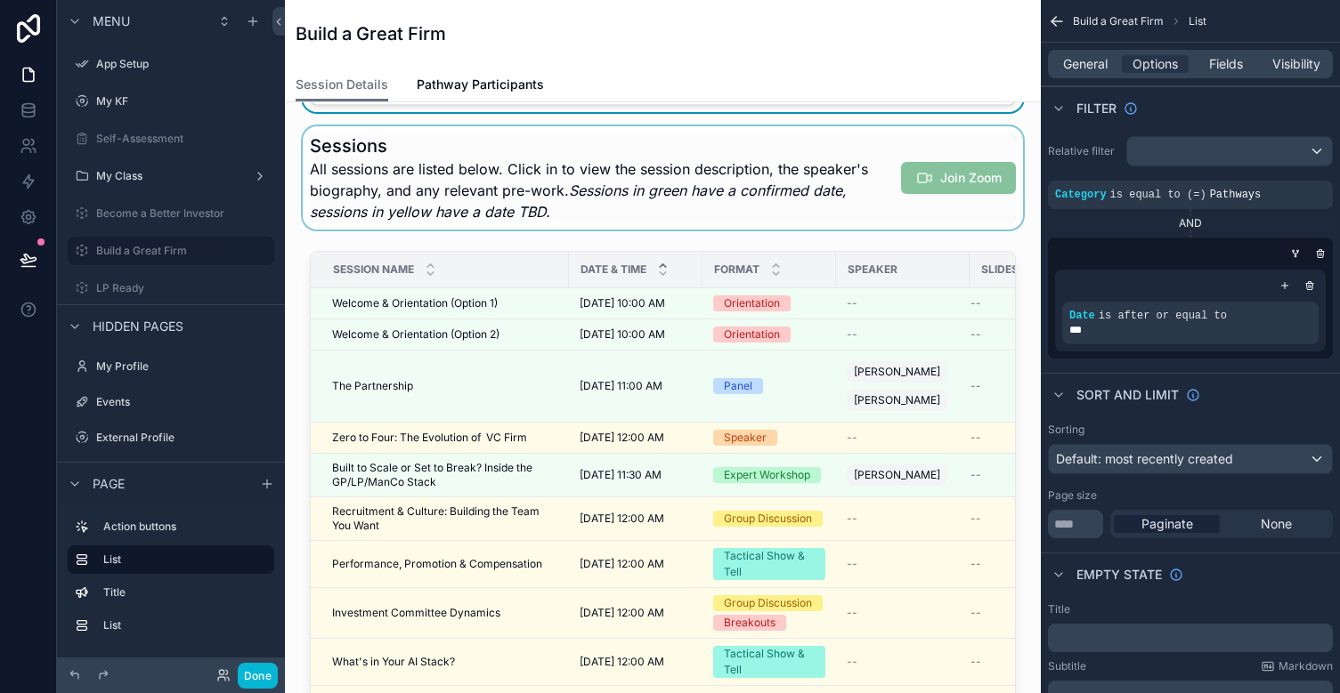
click at [628, 178] on div "scrollable content" at bounding box center [662, 177] width 727 height 103
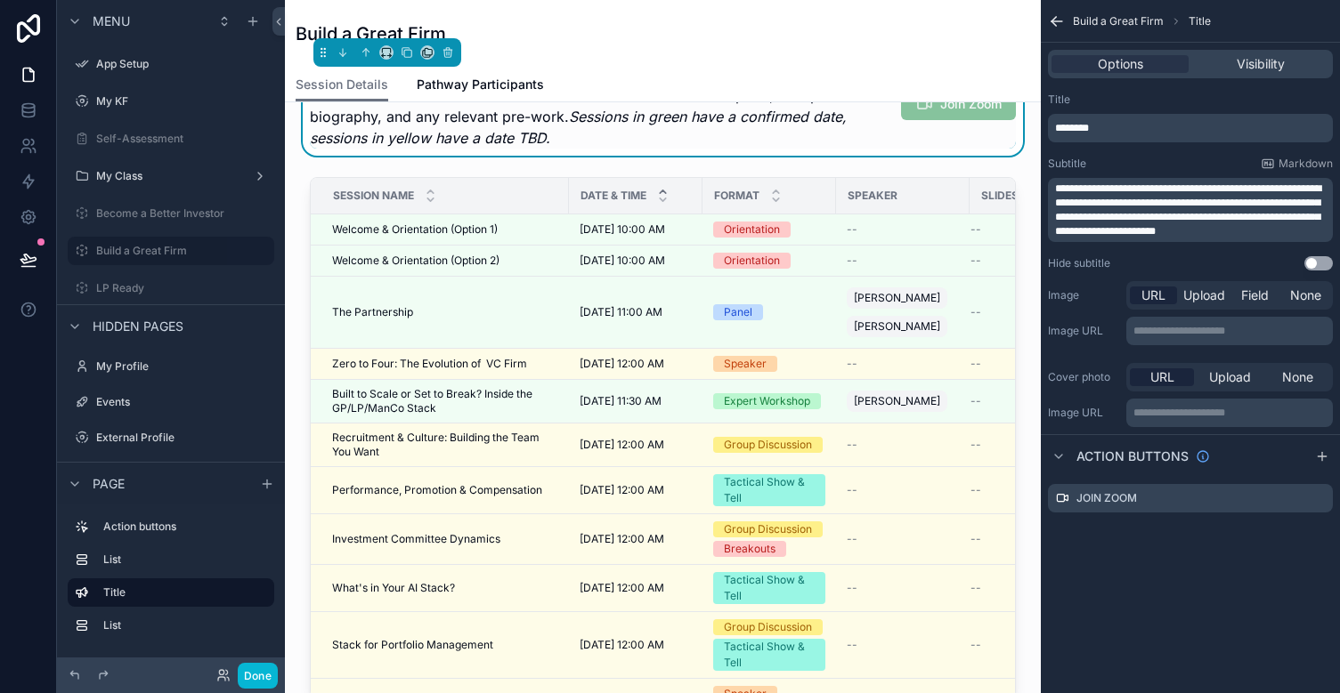
scroll to position [338, 0]
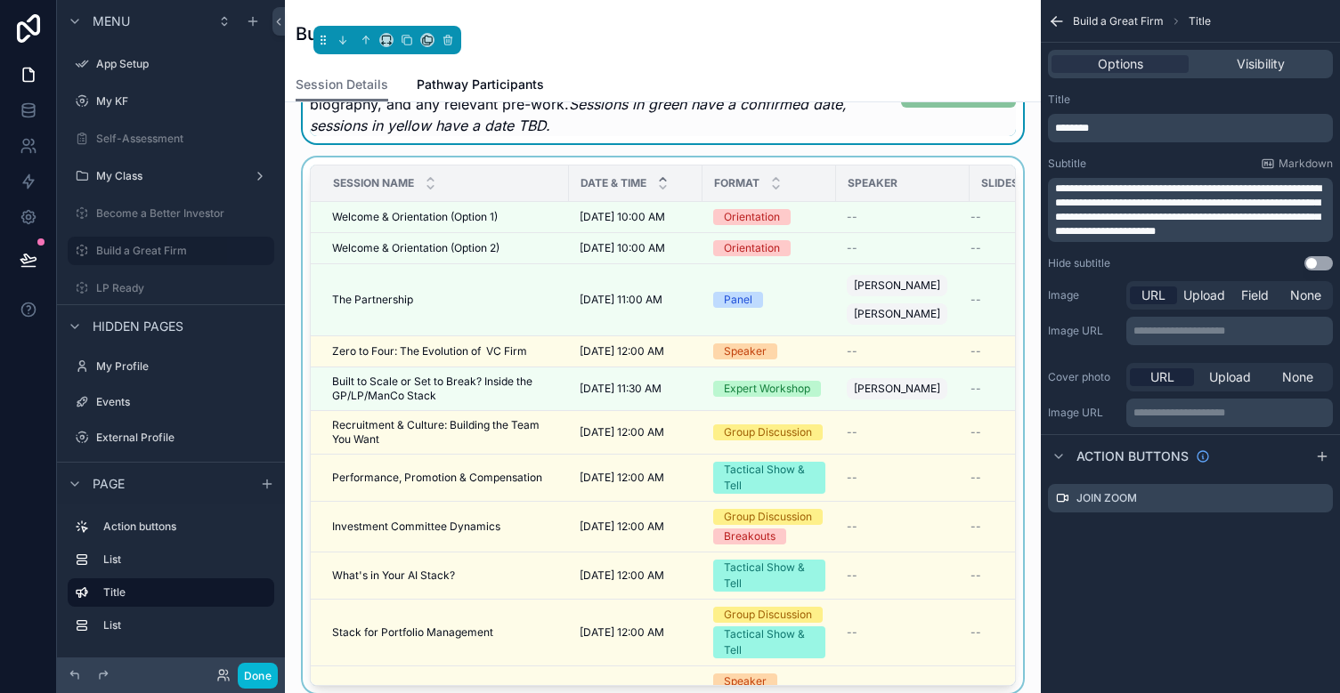
click at [621, 217] on div "scrollable content" at bounding box center [662, 429] width 727 height 543
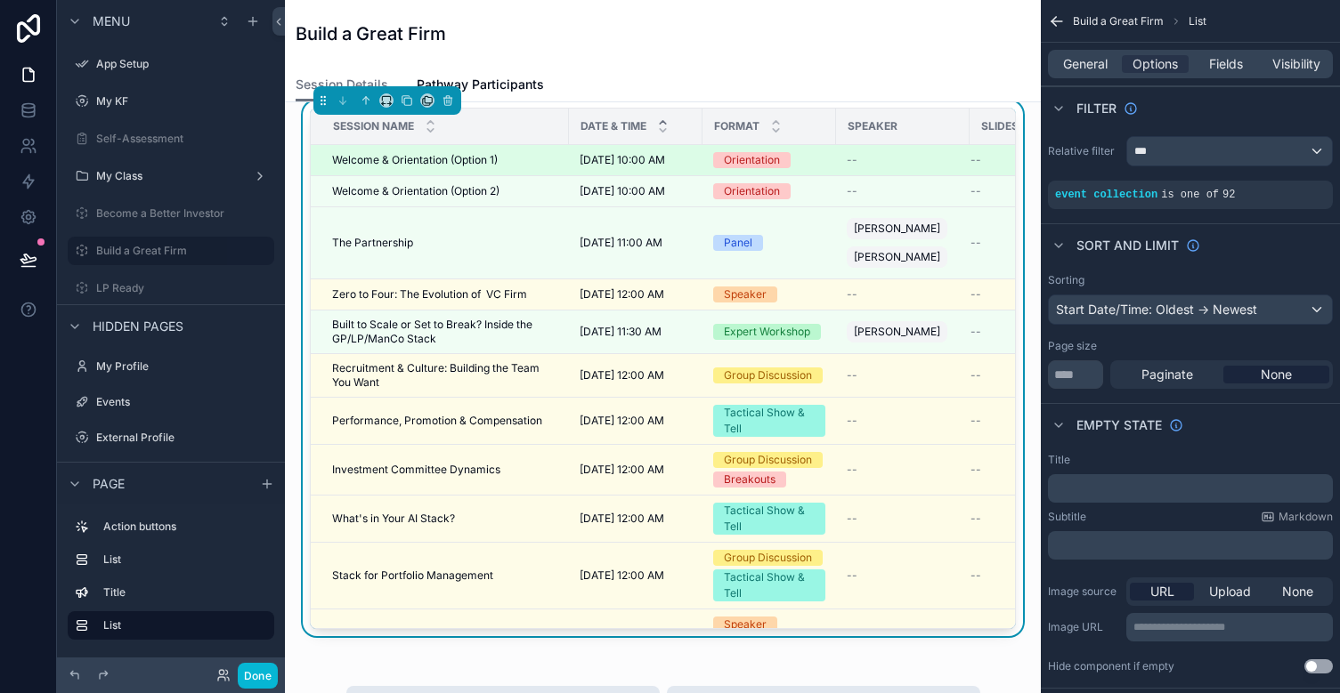
click at [611, 154] on span "[DATE] 10:00 AM" at bounding box center [621, 160] width 85 height 14
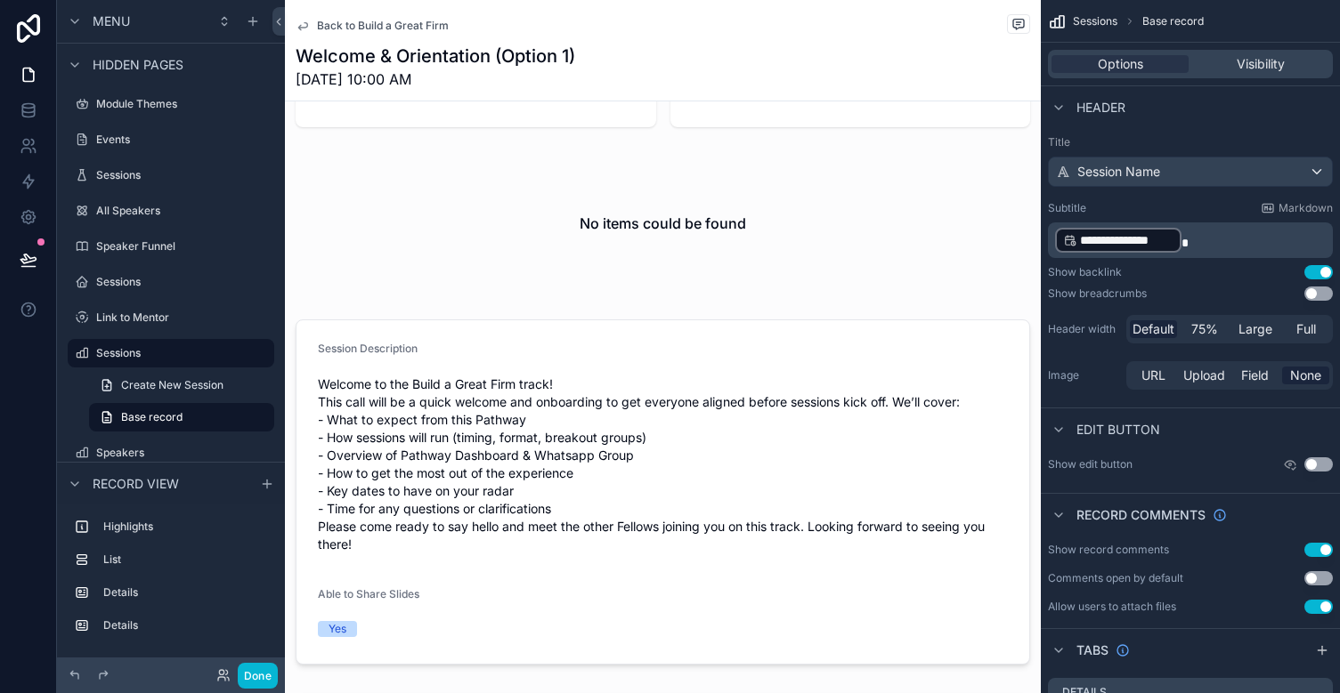
scroll to position [108, 0]
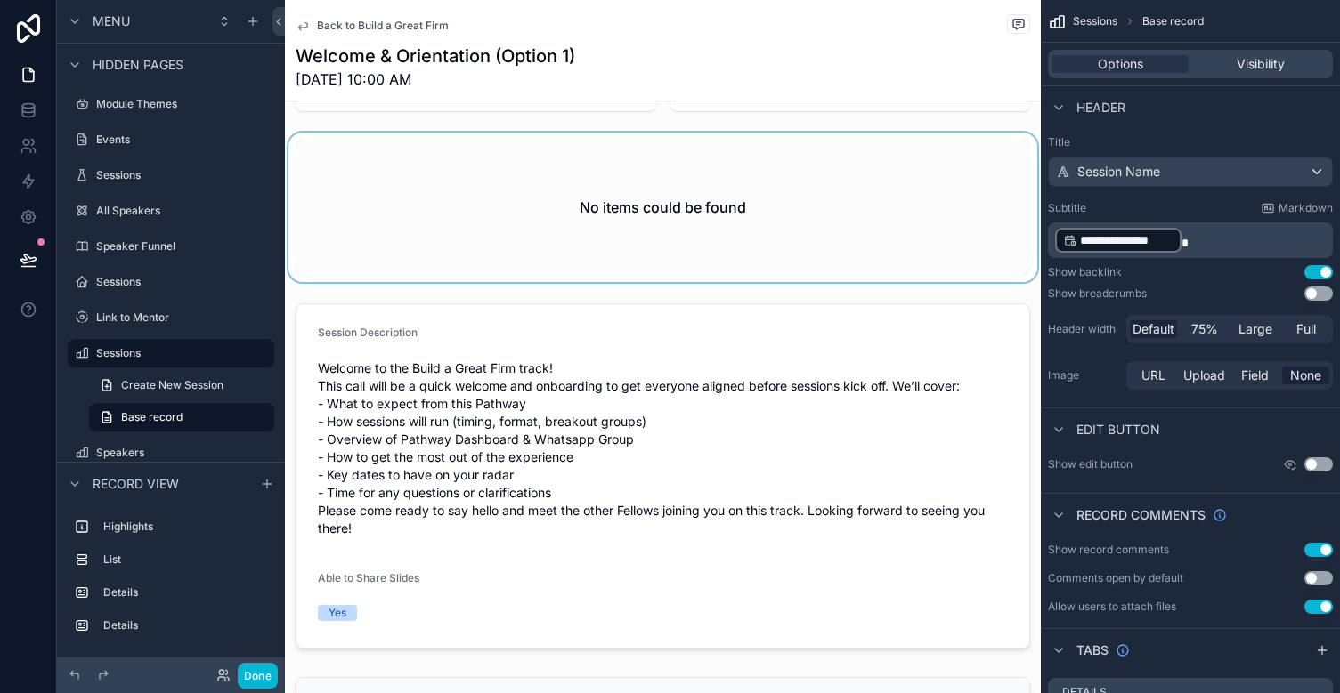
click at [747, 202] on div "scrollable content" at bounding box center [663, 208] width 756 height 150
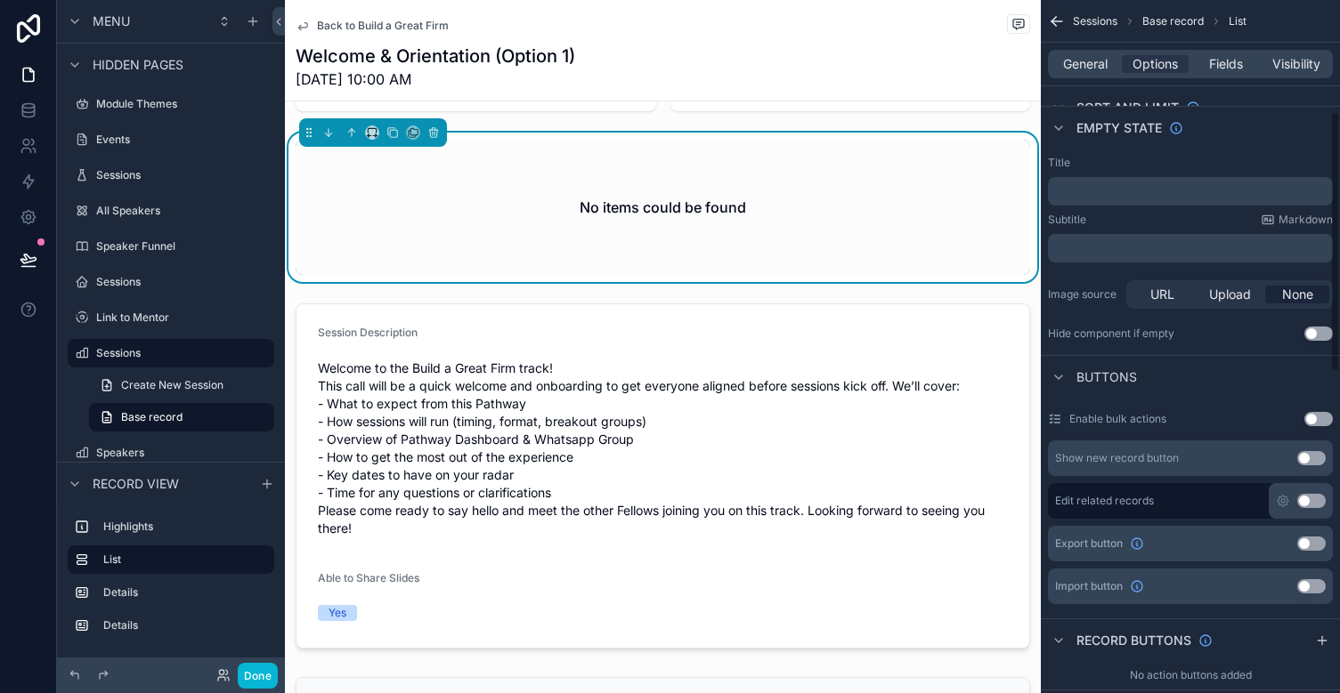
scroll to position [296, 0]
click at [1202, 336] on button "Use setting" at bounding box center [1318, 335] width 28 height 14
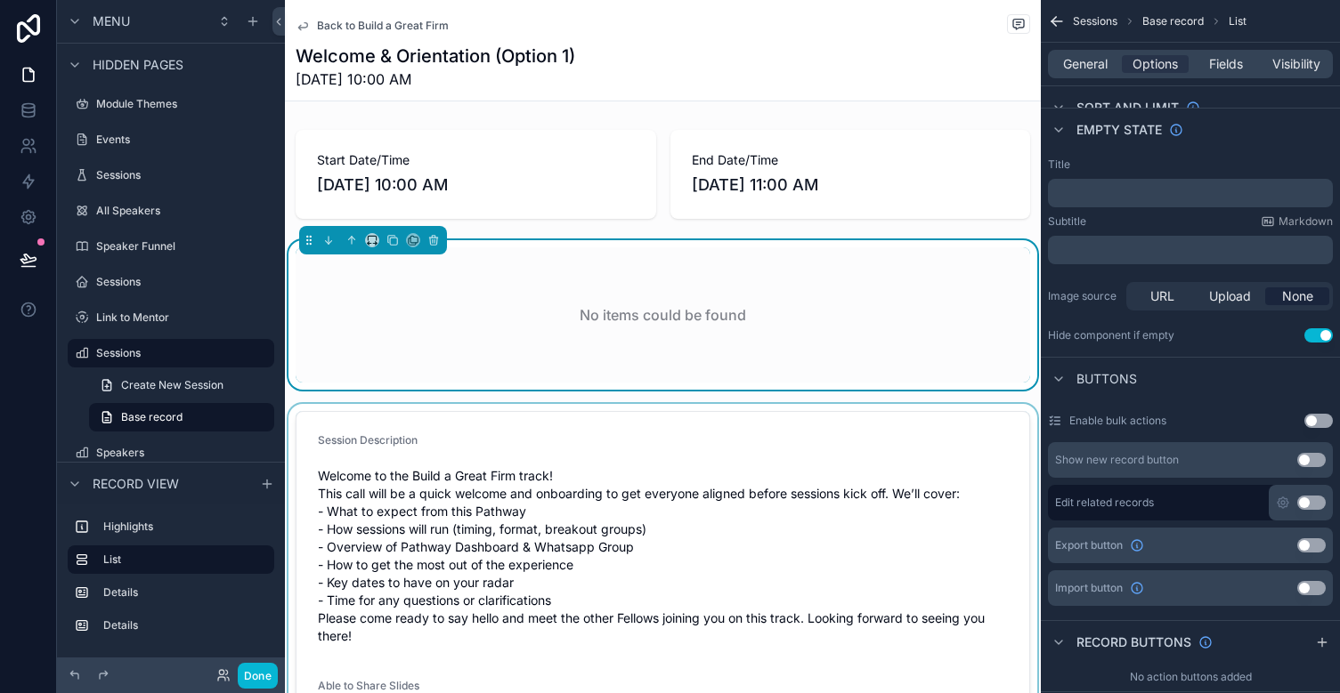
scroll to position [153, 0]
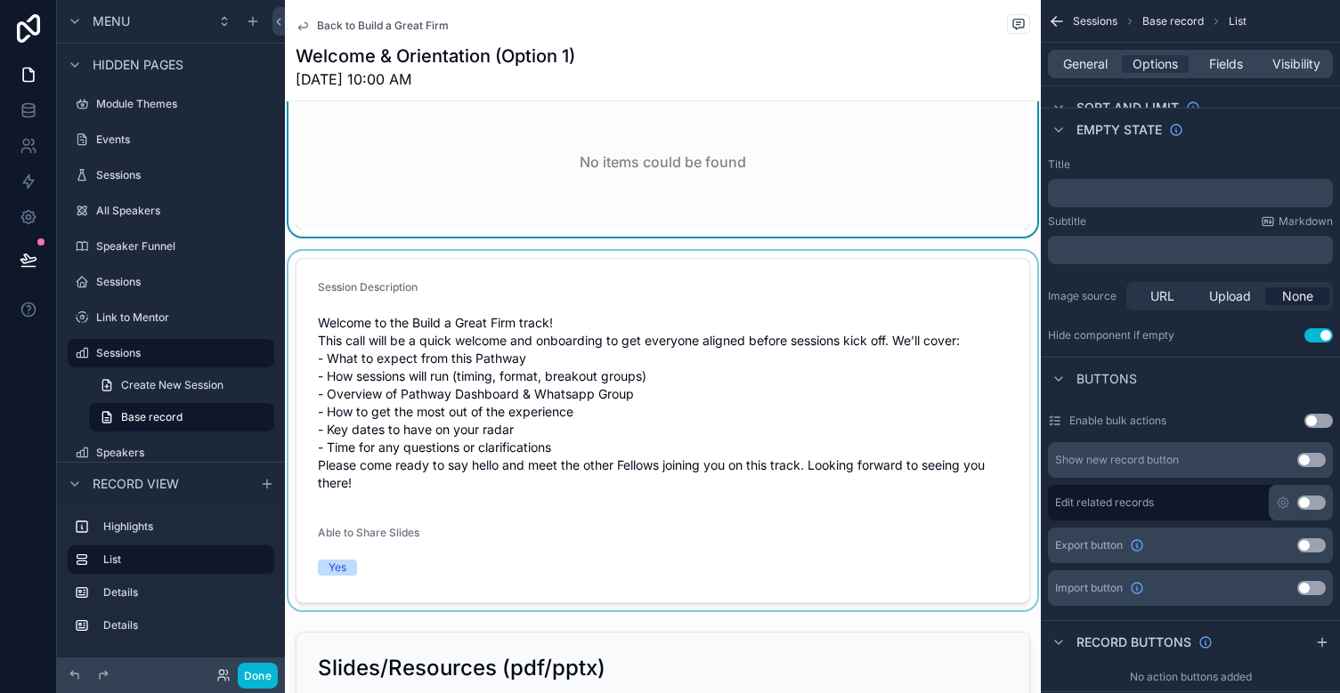
click at [564, 357] on div "scrollable content" at bounding box center [663, 431] width 756 height 360
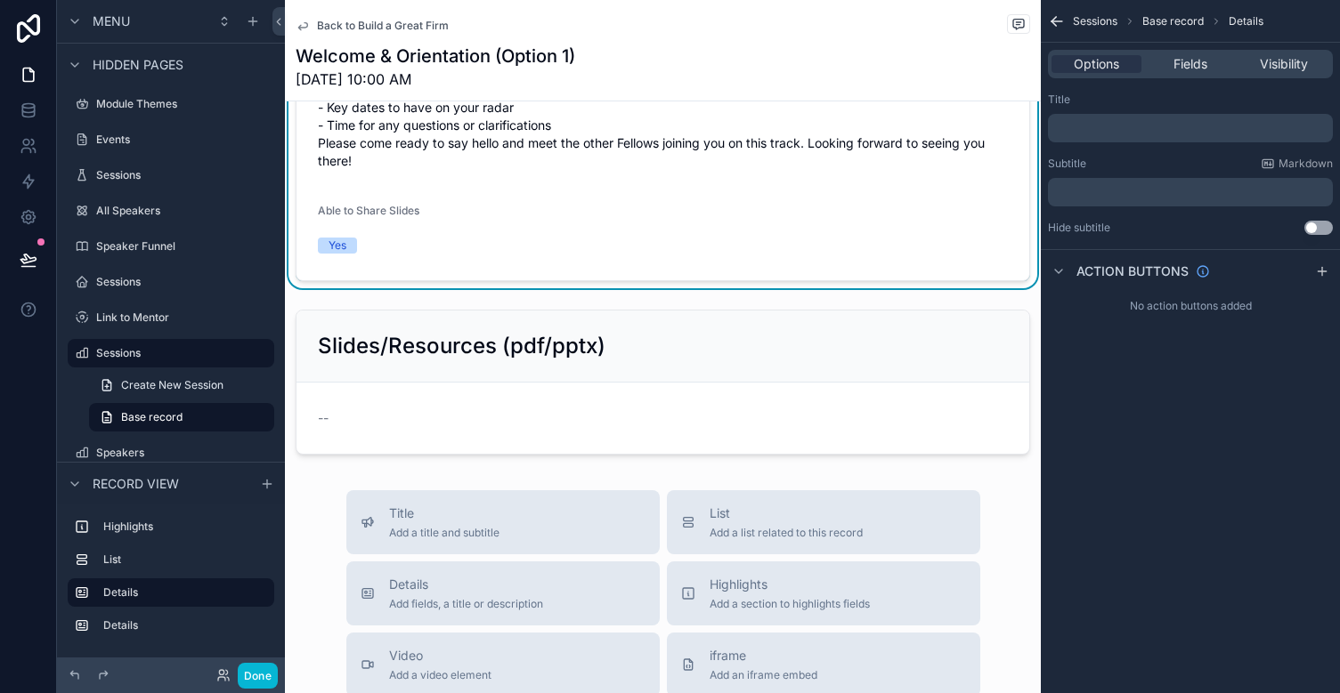
scroll to position [484, 0]
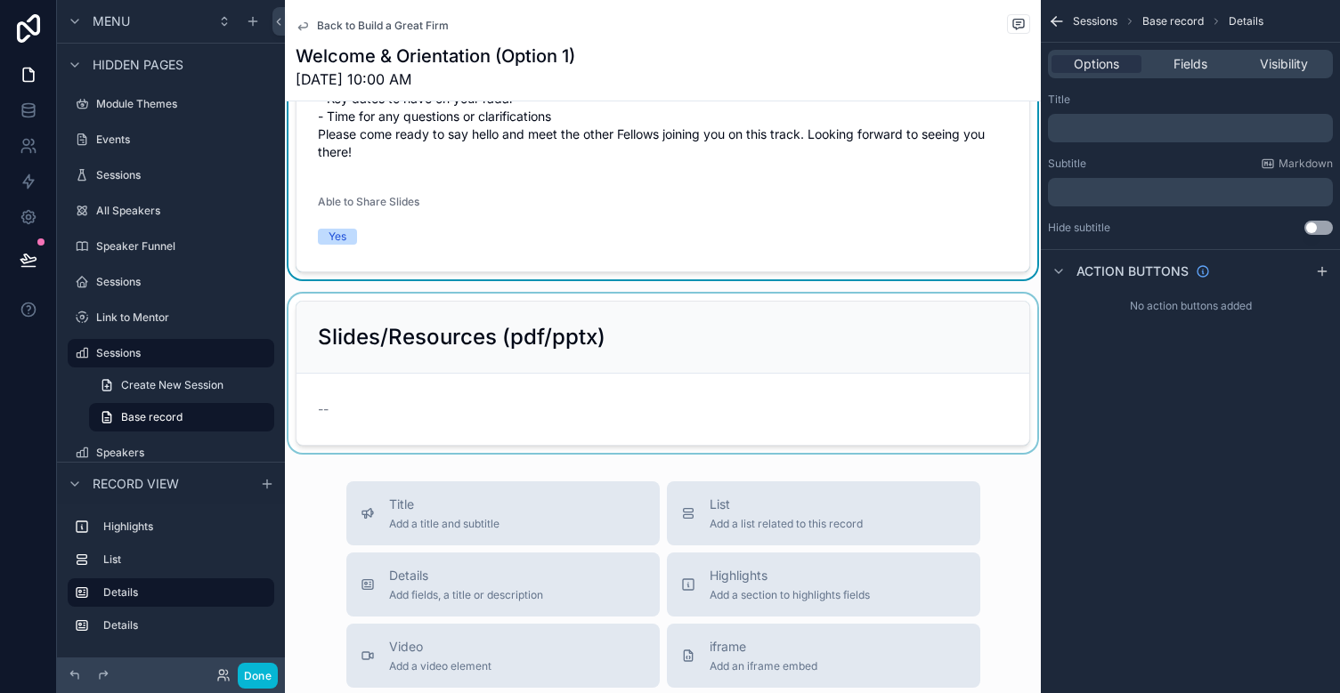
click at [564, 360] on div "scrollable content" at bounding box center [663, 373] width 756 height 159
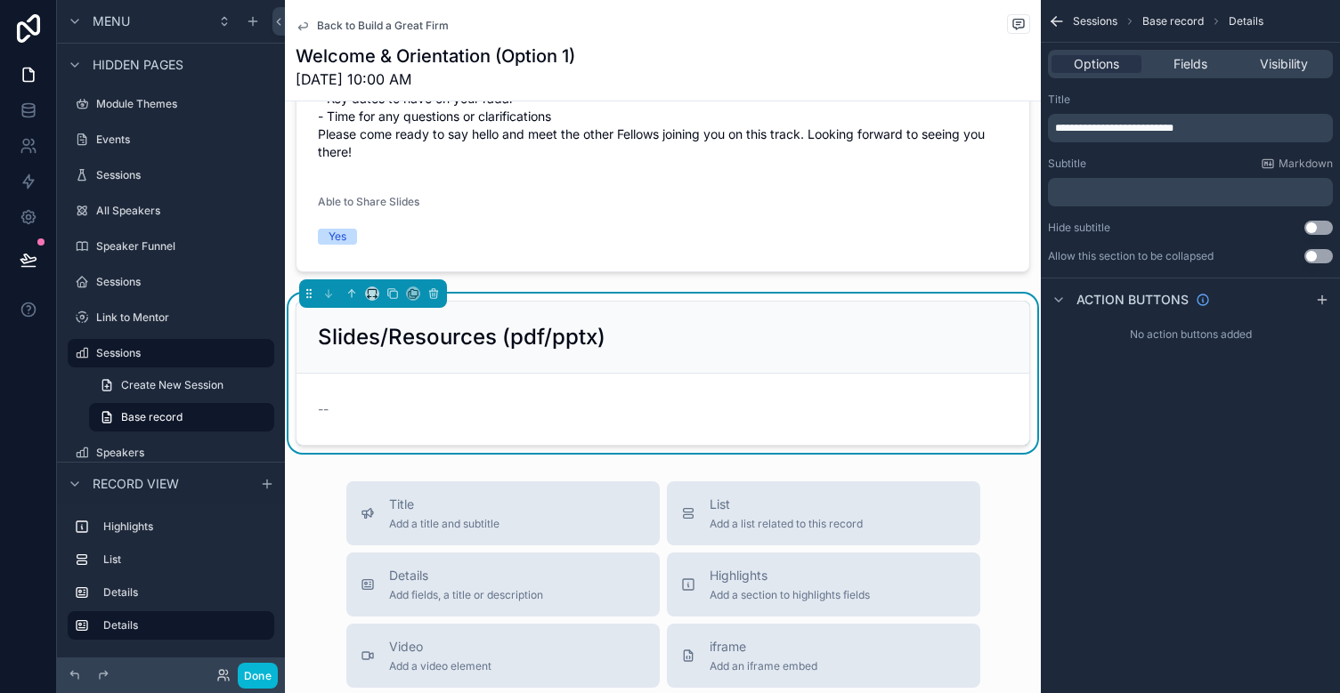
click at [1178, 54] on div "Options Fields Visibility" at bounding box center [1190, 64] width 285 height 28
click at [1190, 65] on span "Fields" at bounding box center [1190, 64] width 34 height 18
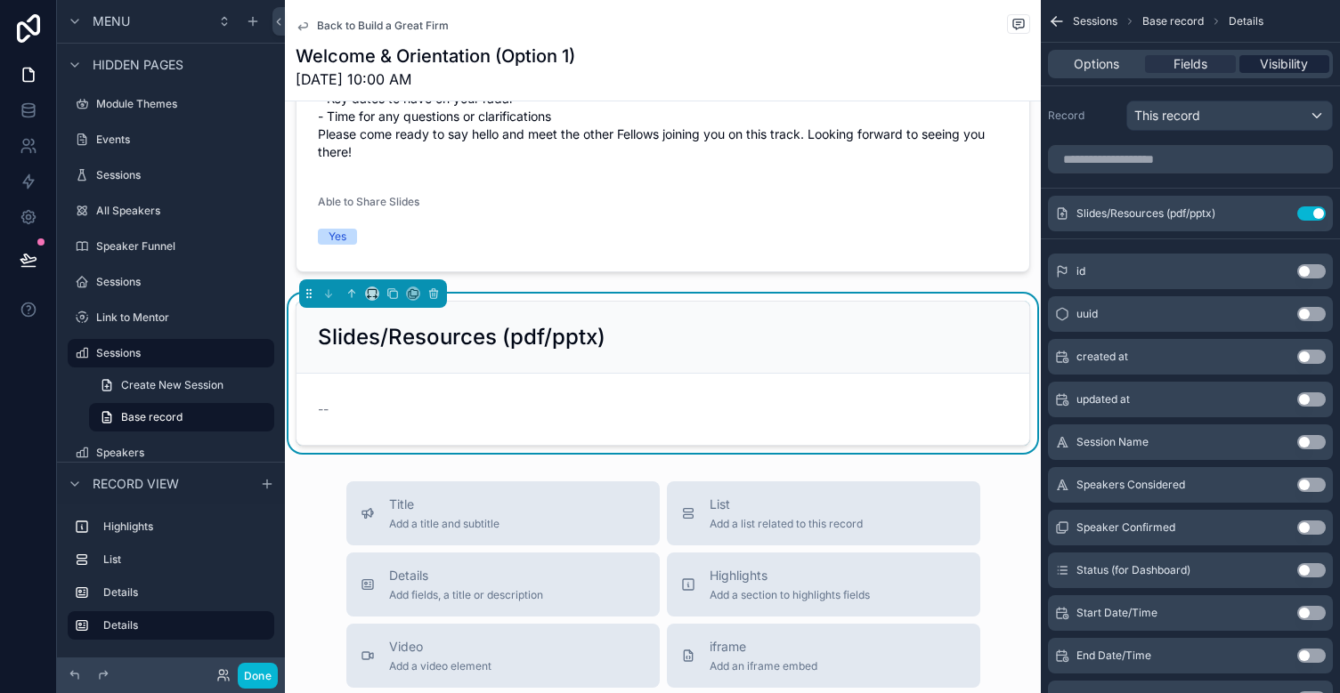
click at [1202, 69] on span "Visibility" at bounding box center [1283, 64] width 48 height 18
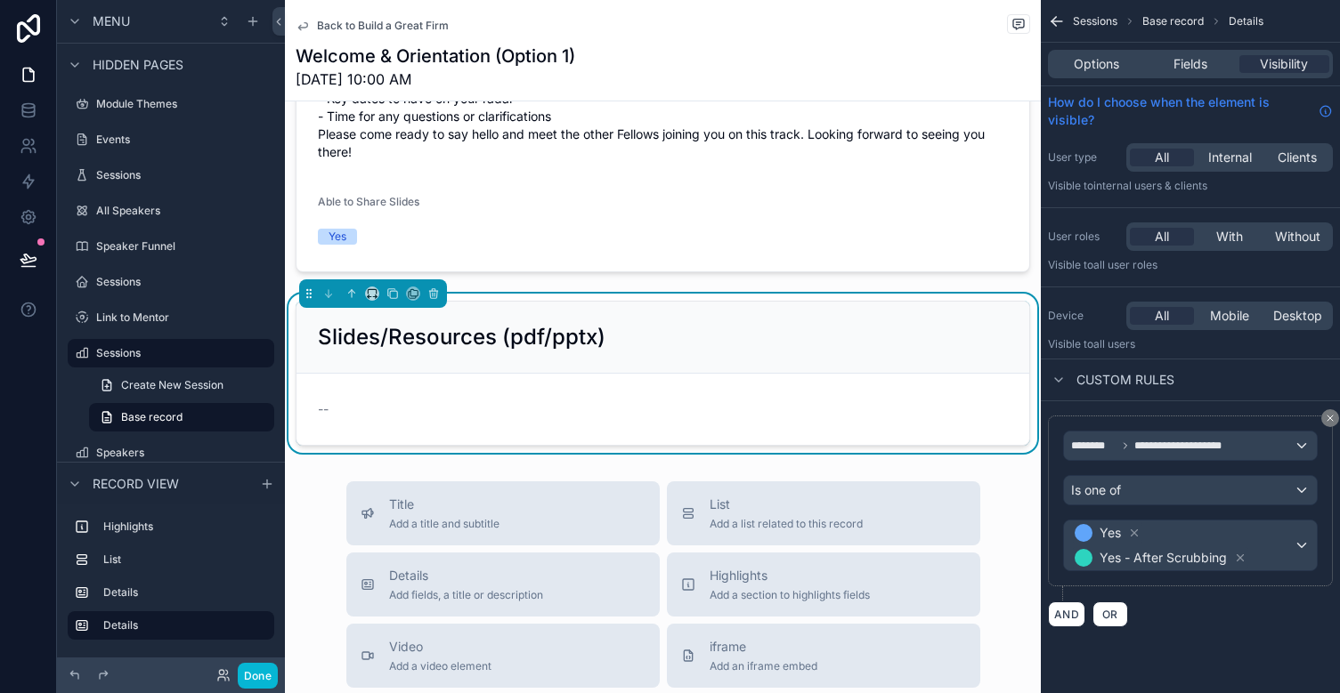
scroll to position [0, 0]
click at [1090, 54] on div "Options Fields Visibility" at bounding box center [1190, 64] width 285 height 28
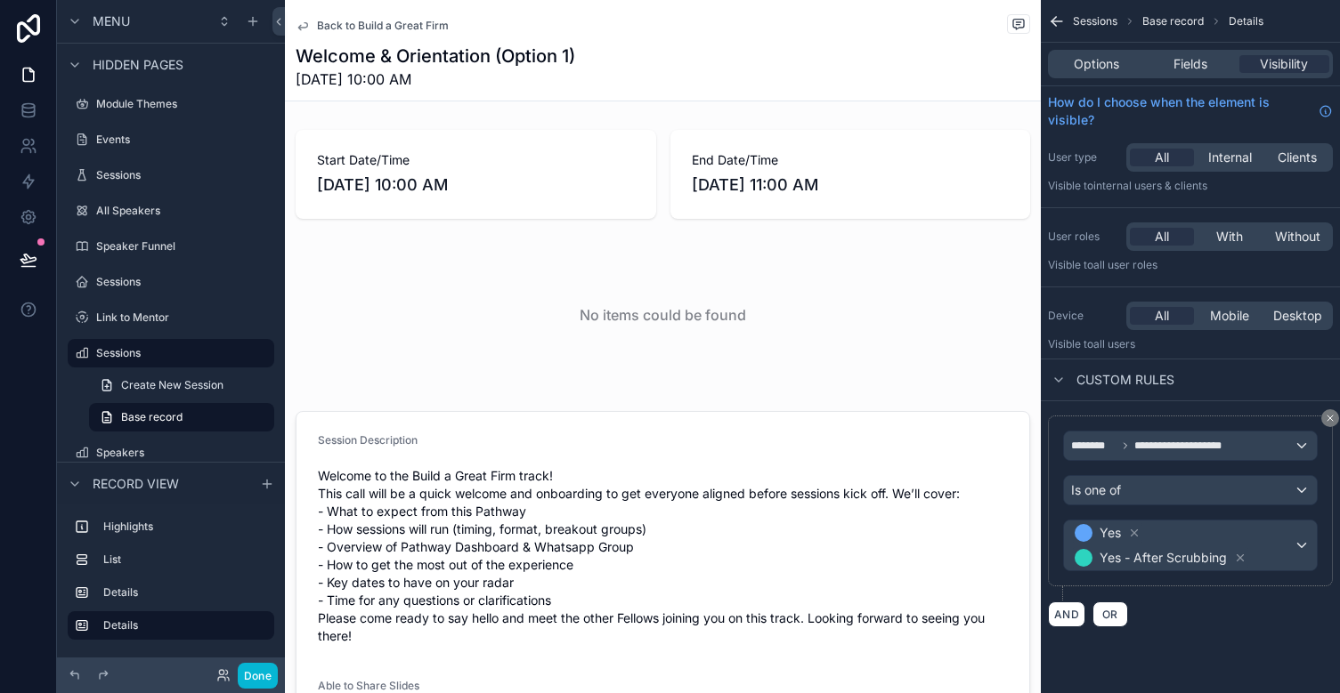
click at [304, 23] on icon "scrollable content" at bounding box center [303, 26] width 14 height 14
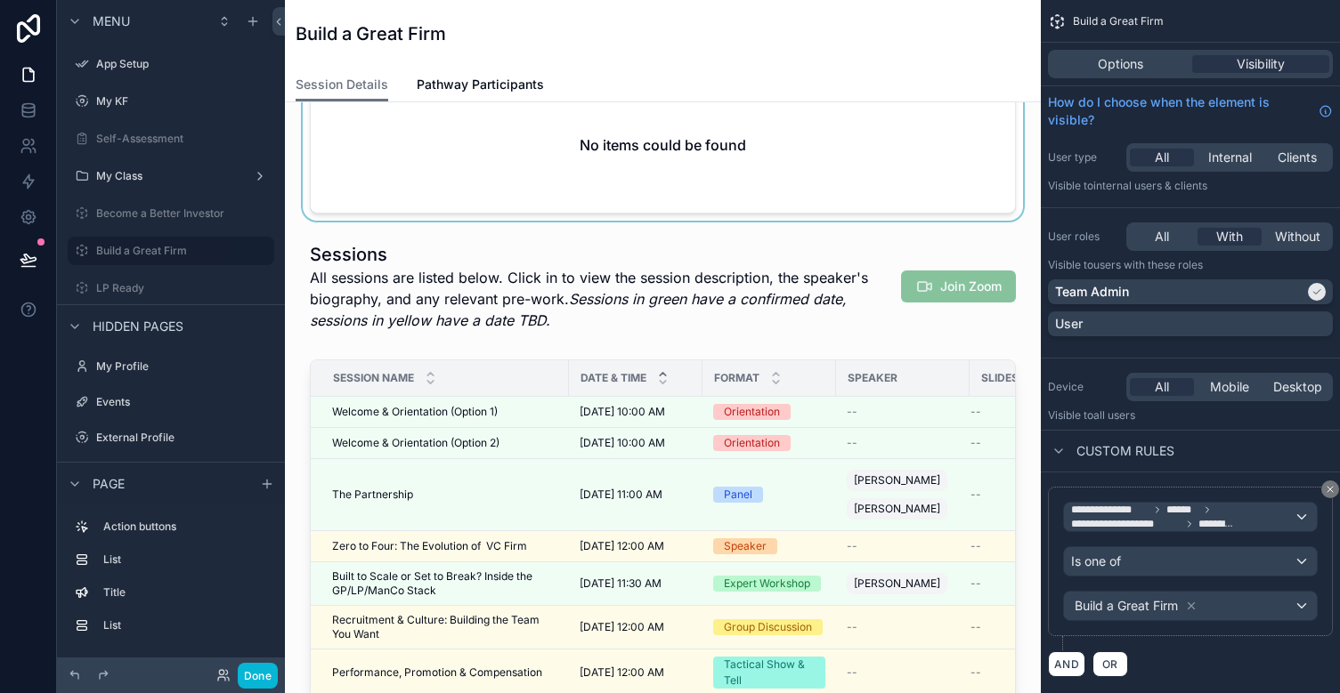
scroll to position [373, 0]
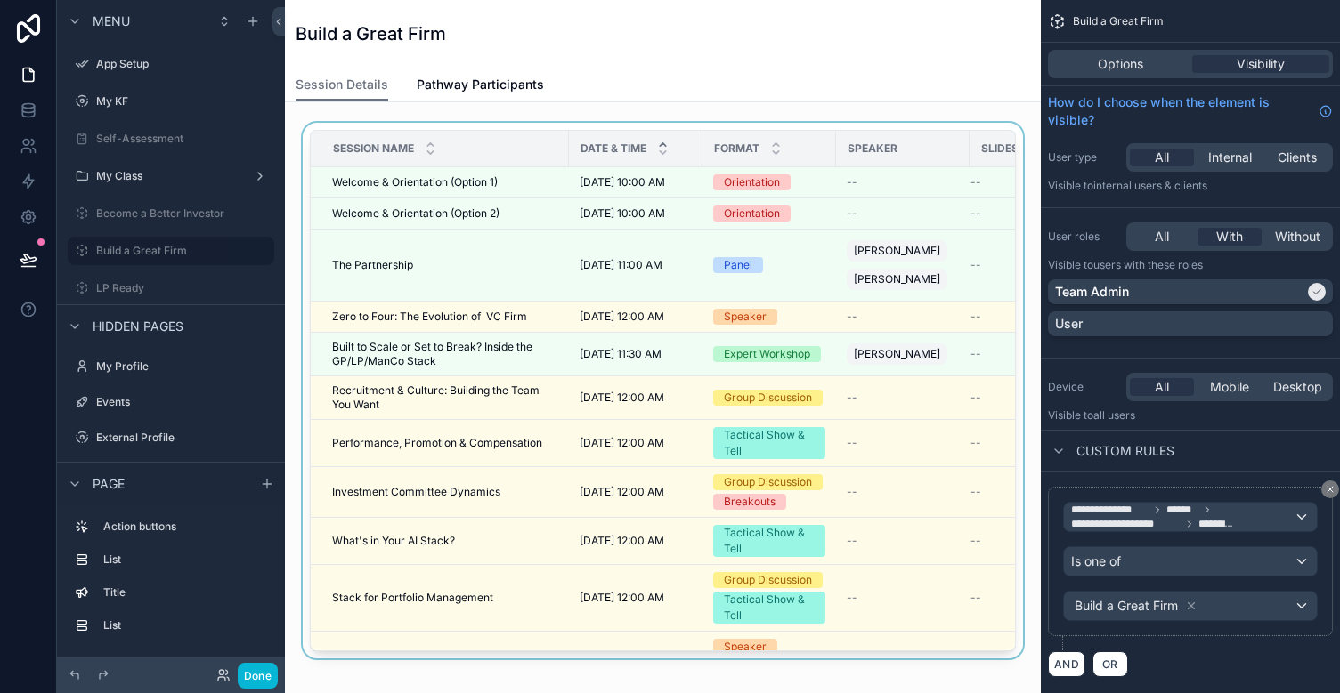
click at [356, 258] on div "scrollable content" at bounding box center [662, 394] width 727 height 543
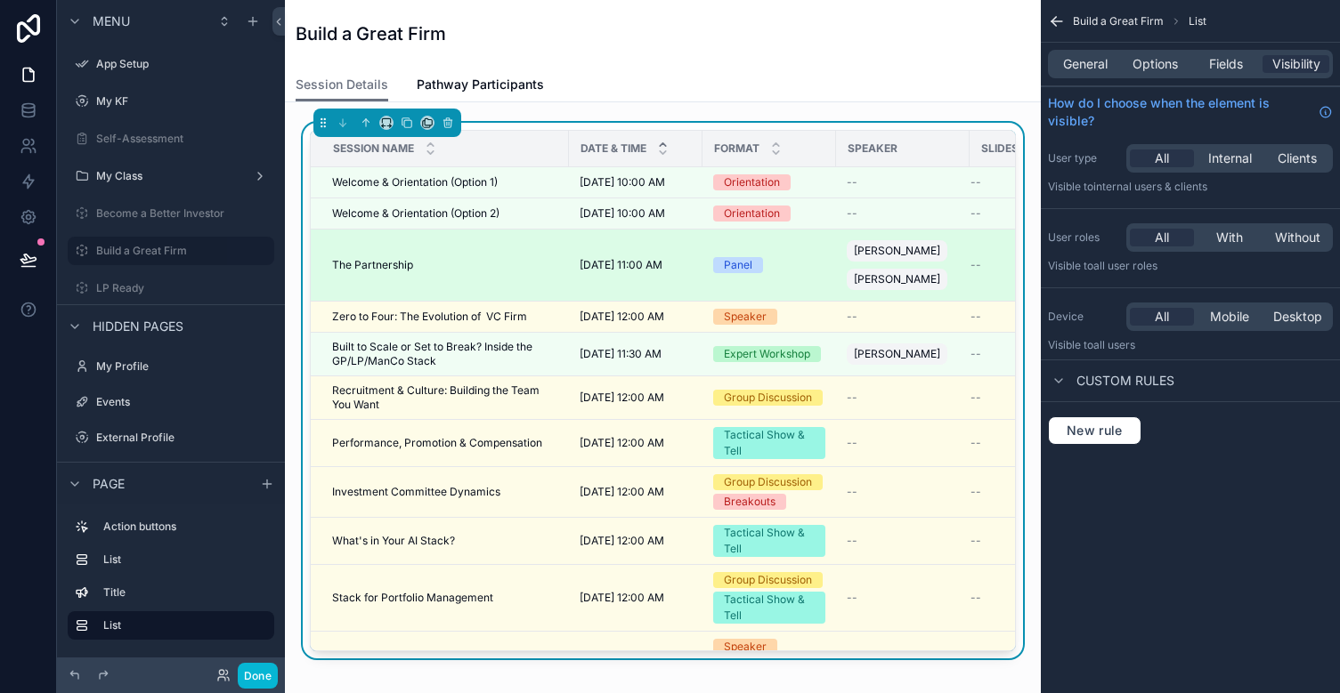
click at [400, 263] on span "The Partnership" at bounding box center [372, 265] width 81 height 14
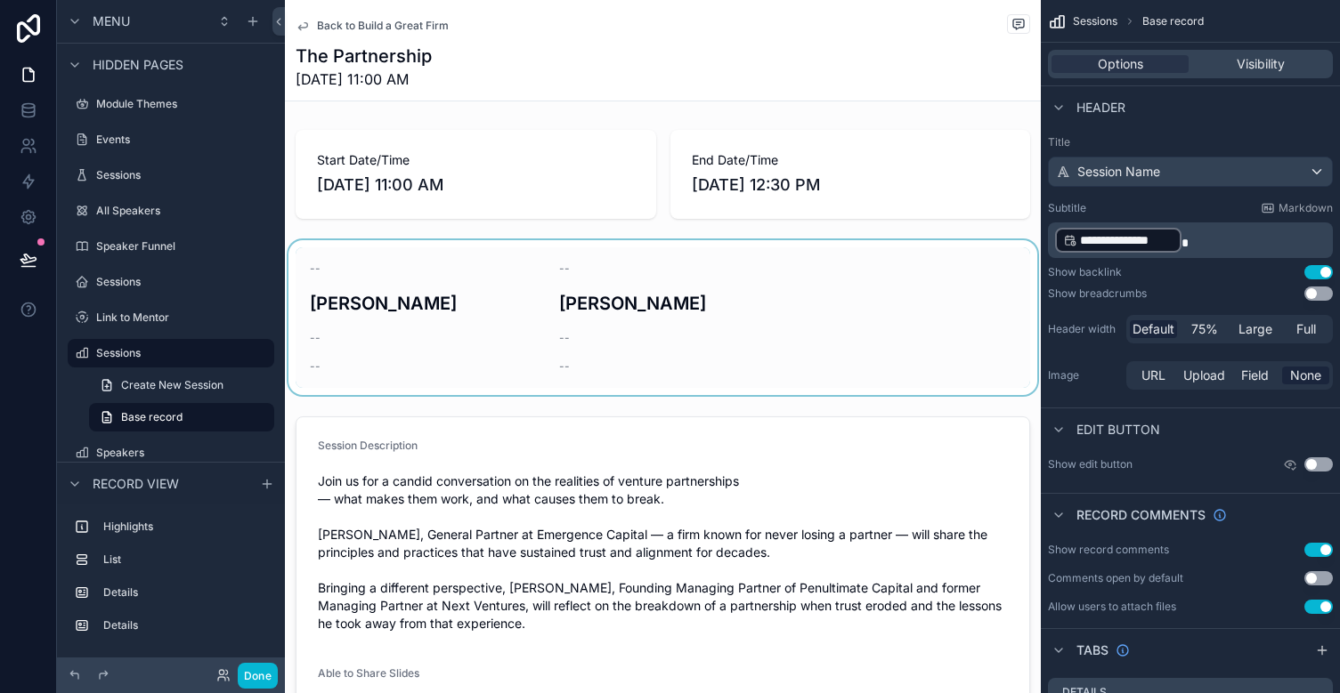
click at [514, 327] on div "scrollable content" at bounding box center [663, 317] width 756 height 155
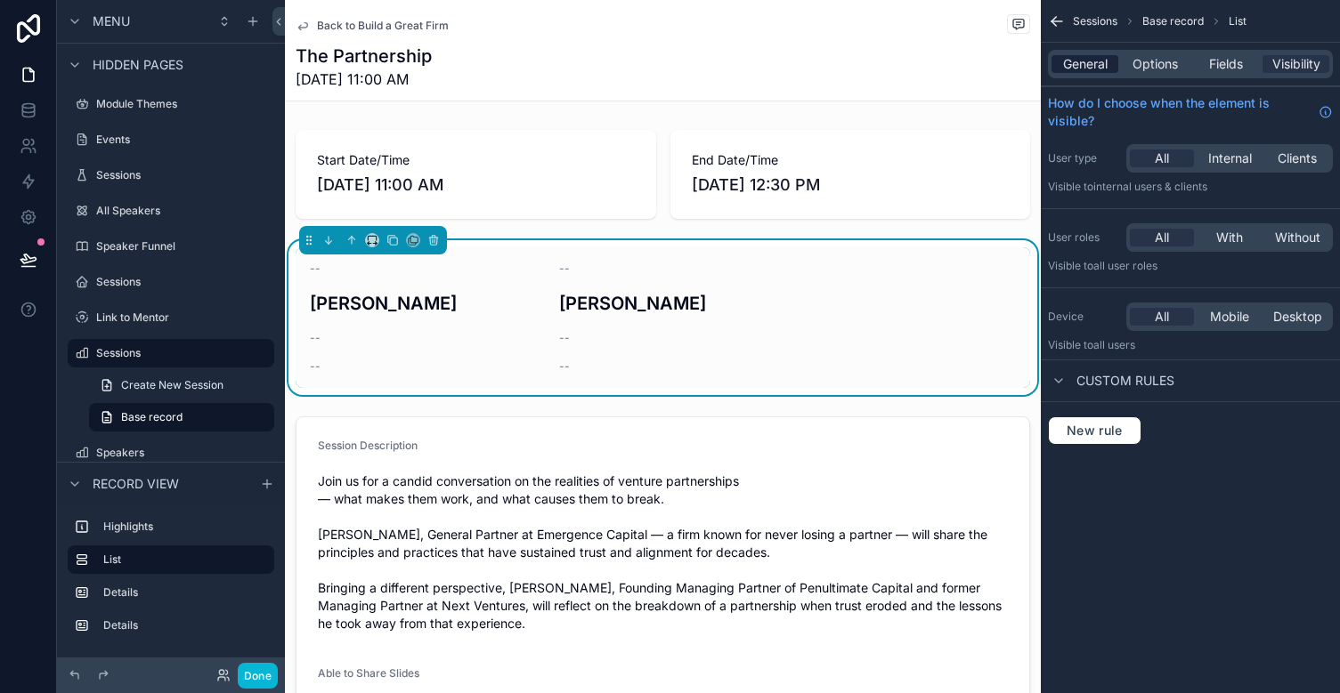
click at [1099, 68] on span "General" at bounding box center [1085, 64] width 45 height 18
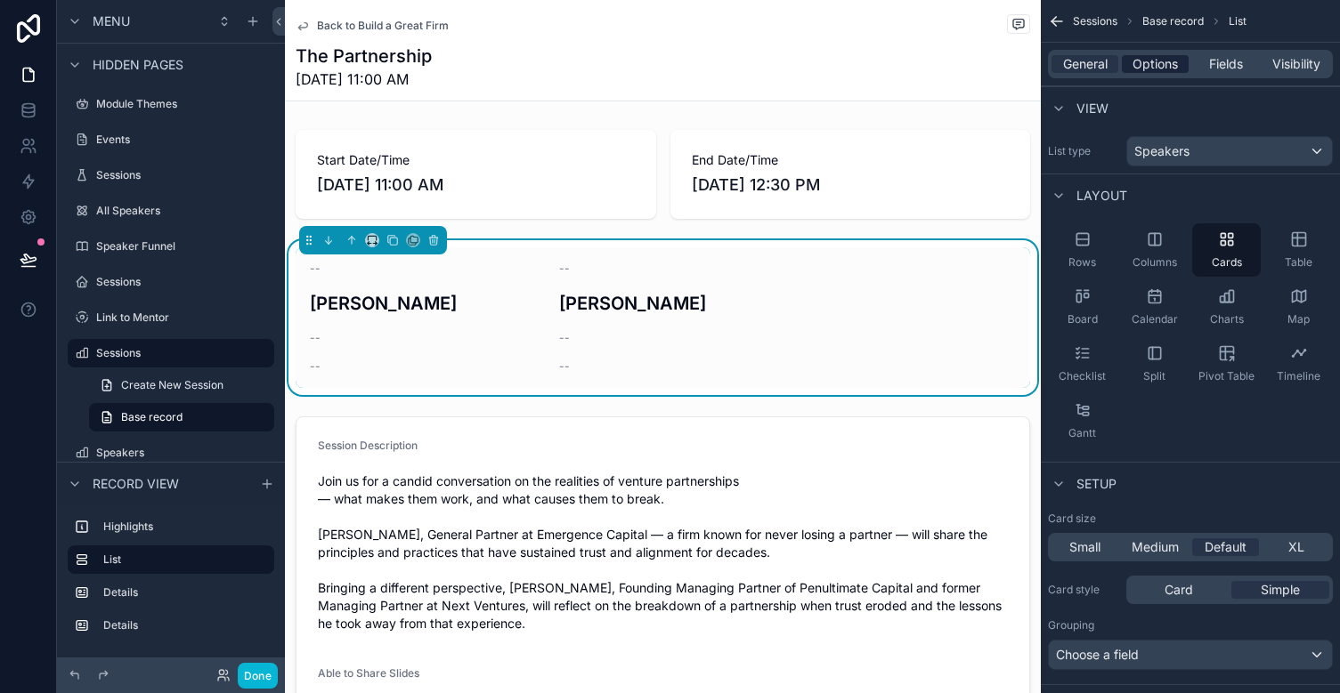
click at [1154, 63] on span "Options" at bounding box center [1154, 64] width 45 height 18
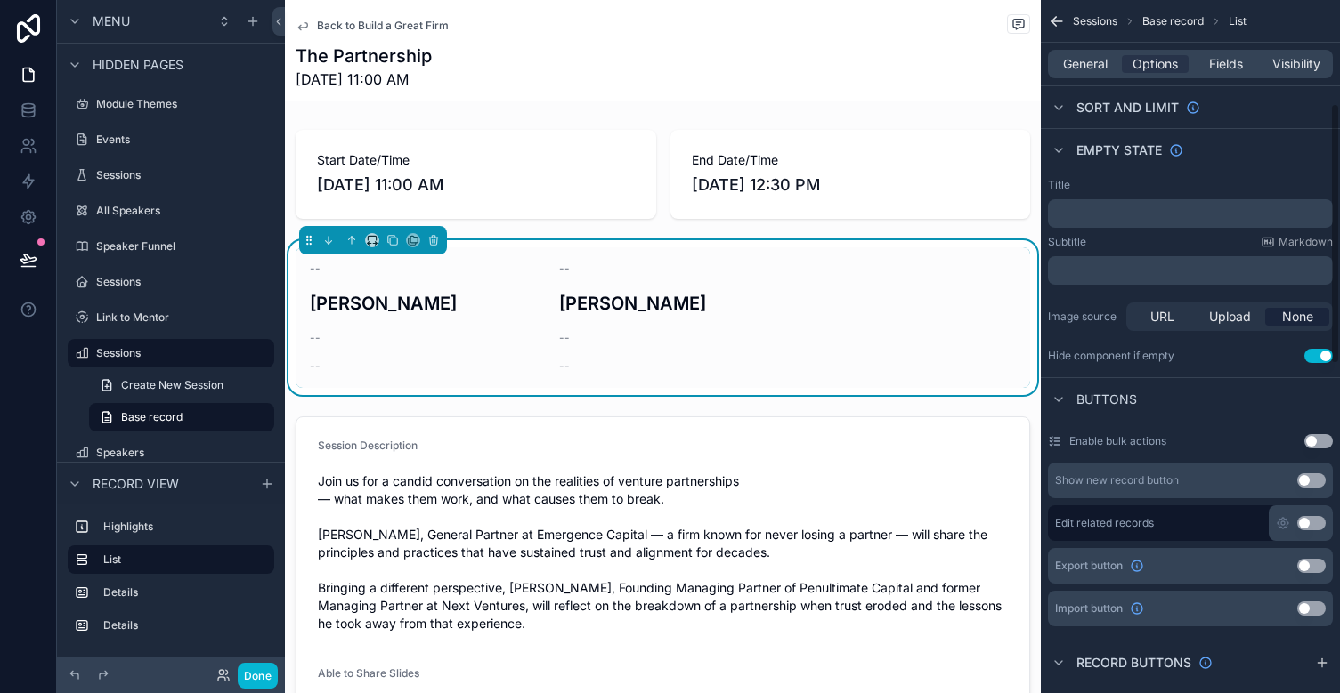
scroll to position [314, 0]
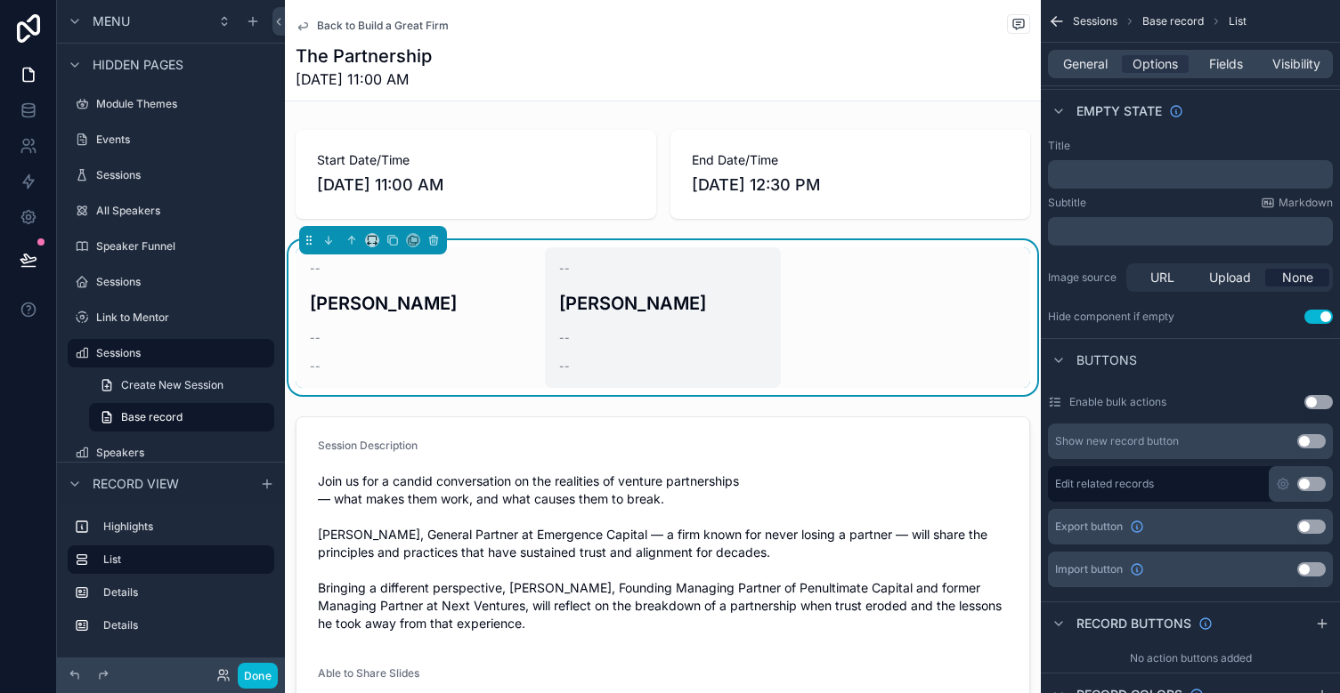
click at [636, 304] on h3 "[PERSON_NAME]" at bounding box center [662, 303] width 207 height 27
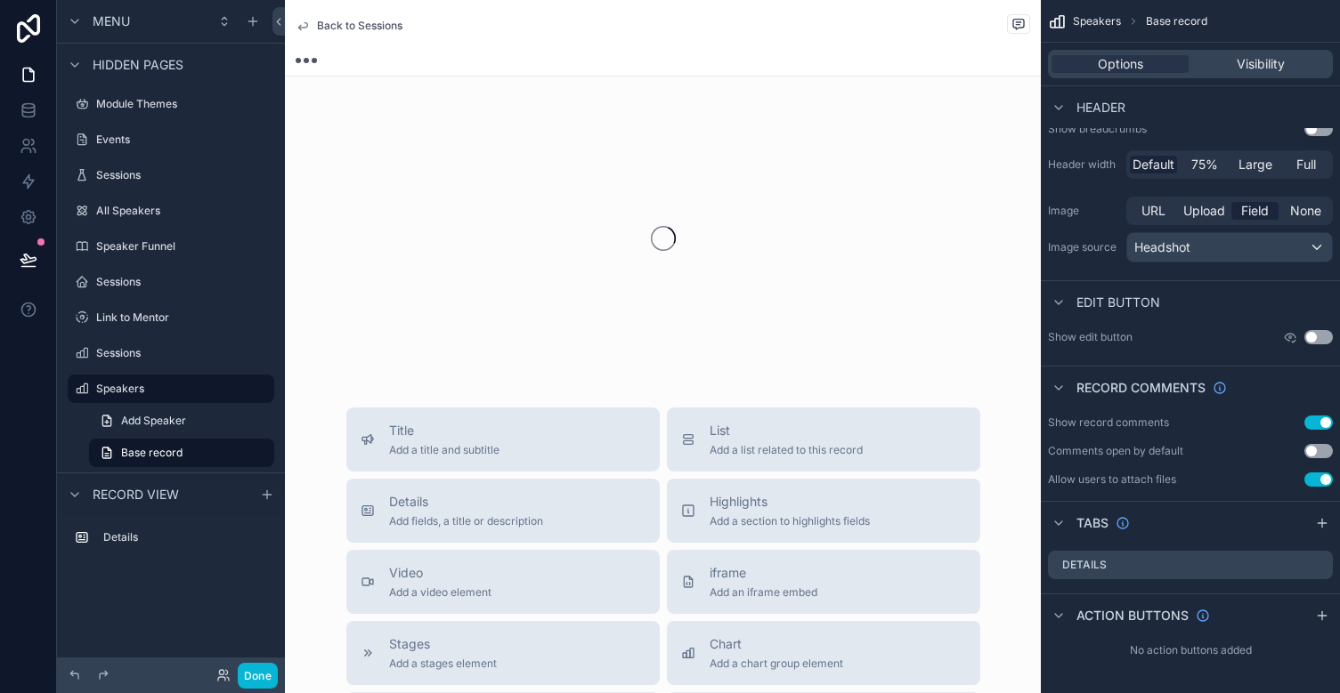
scroll to position [594, 0]
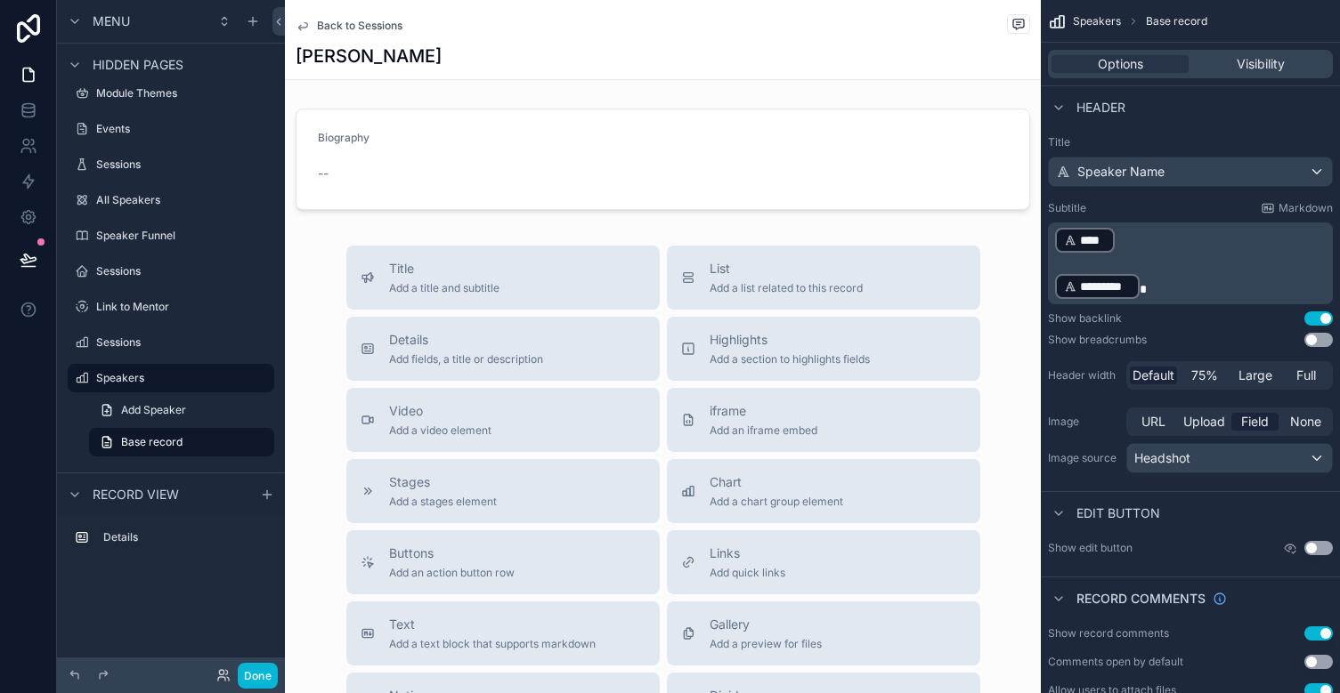
click at [303, 25] on icon "scrollable content" at bounding box center [303, 26] width 14 height 14
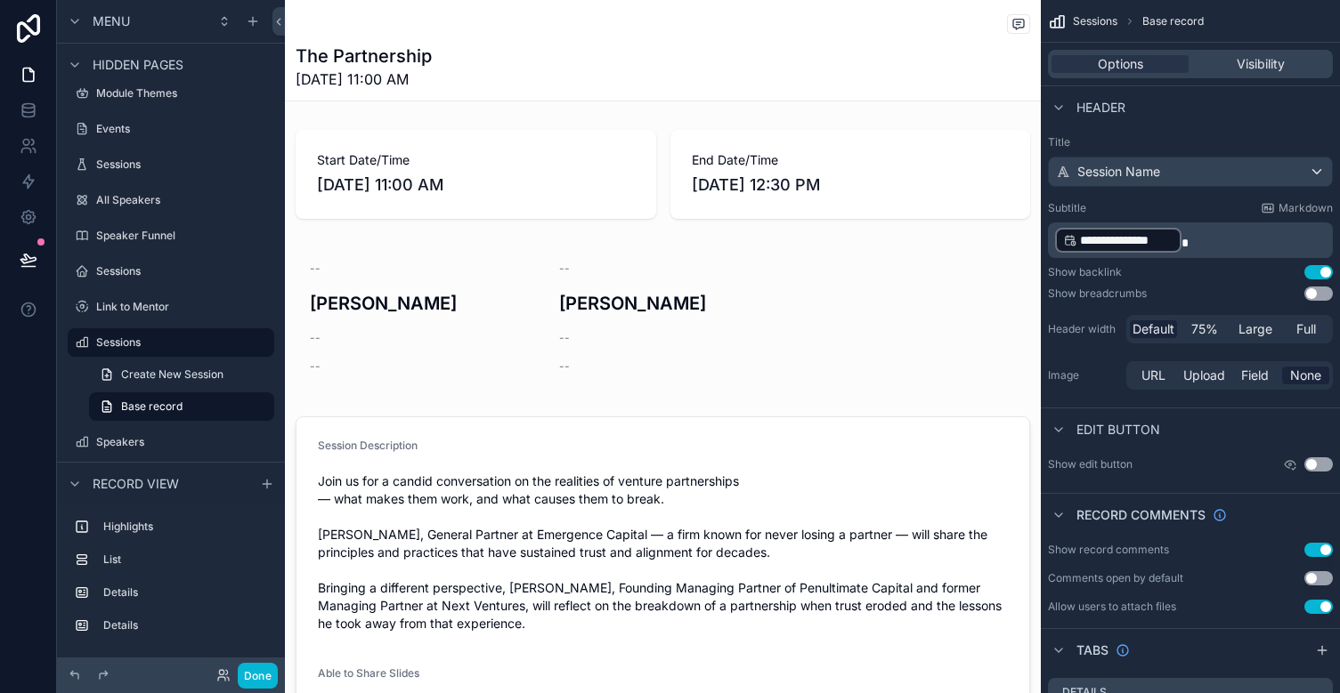
scroll to position [583, 0]
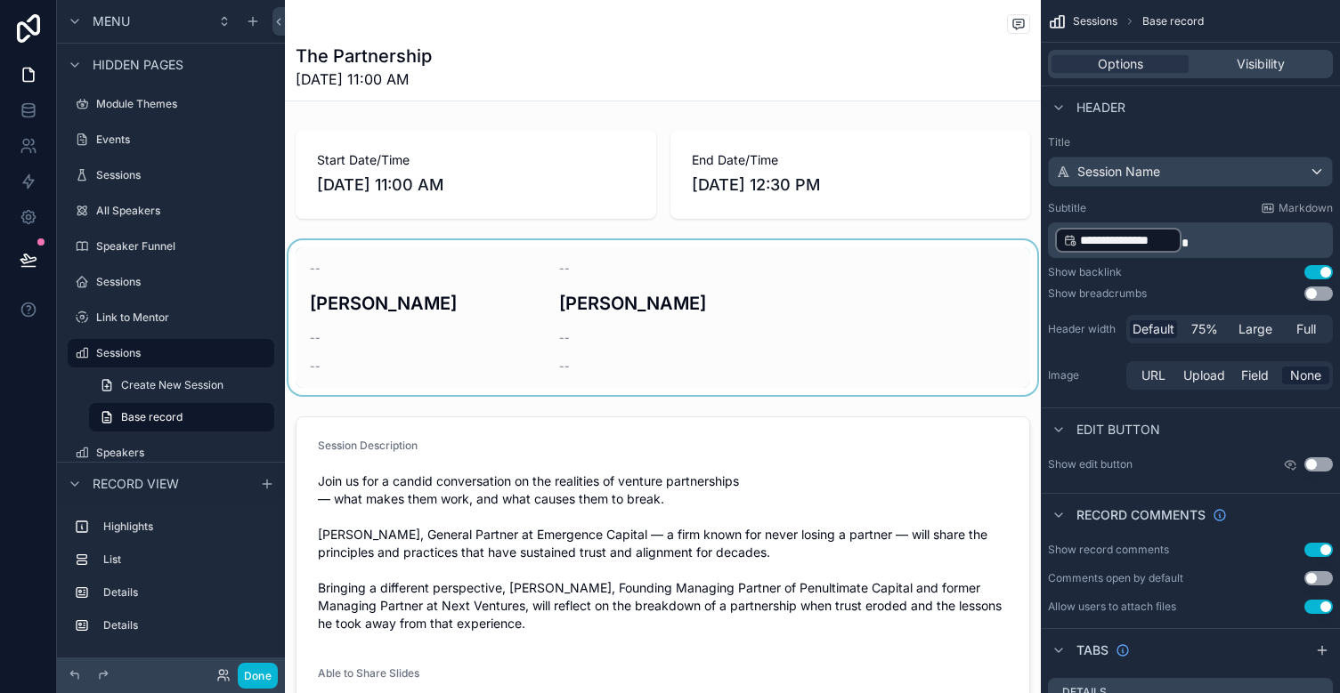
click at [532, 352] on div "scrollable content" at bounding box center [663, 317] width 756 height 155
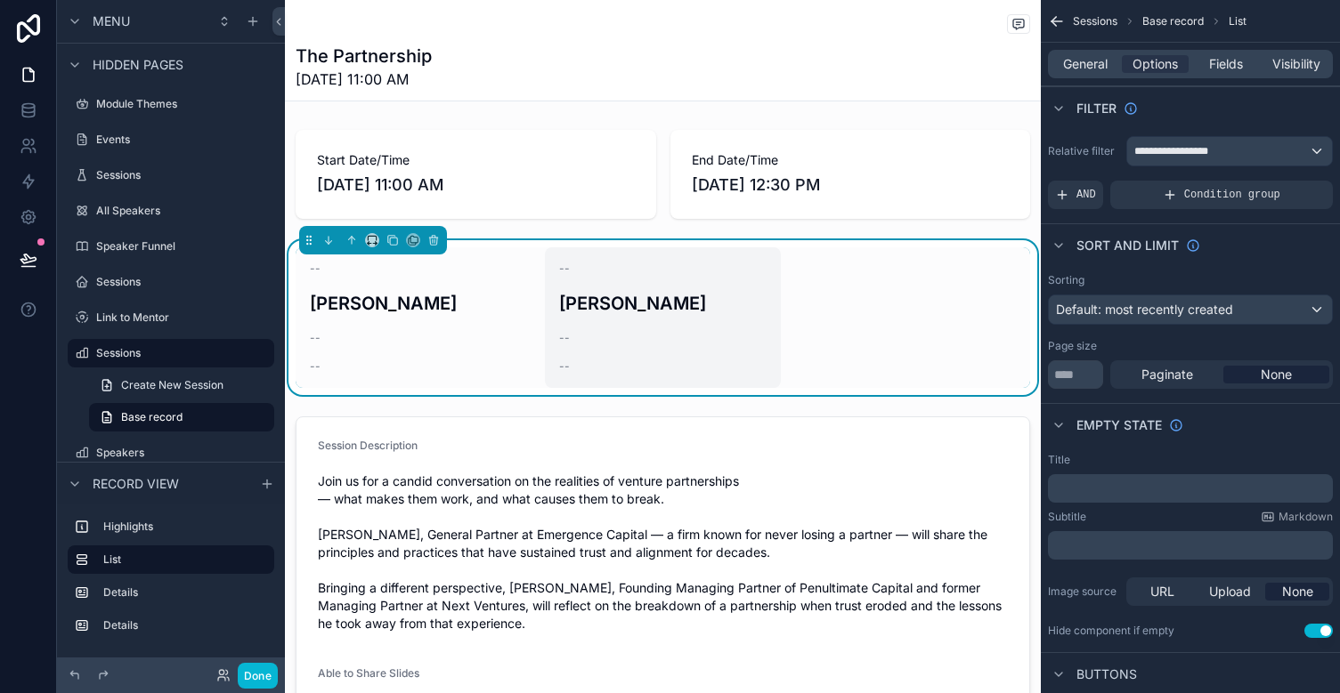
click at [592, 274] on div "--" at bounding box center [662, 269] width 207 height 14
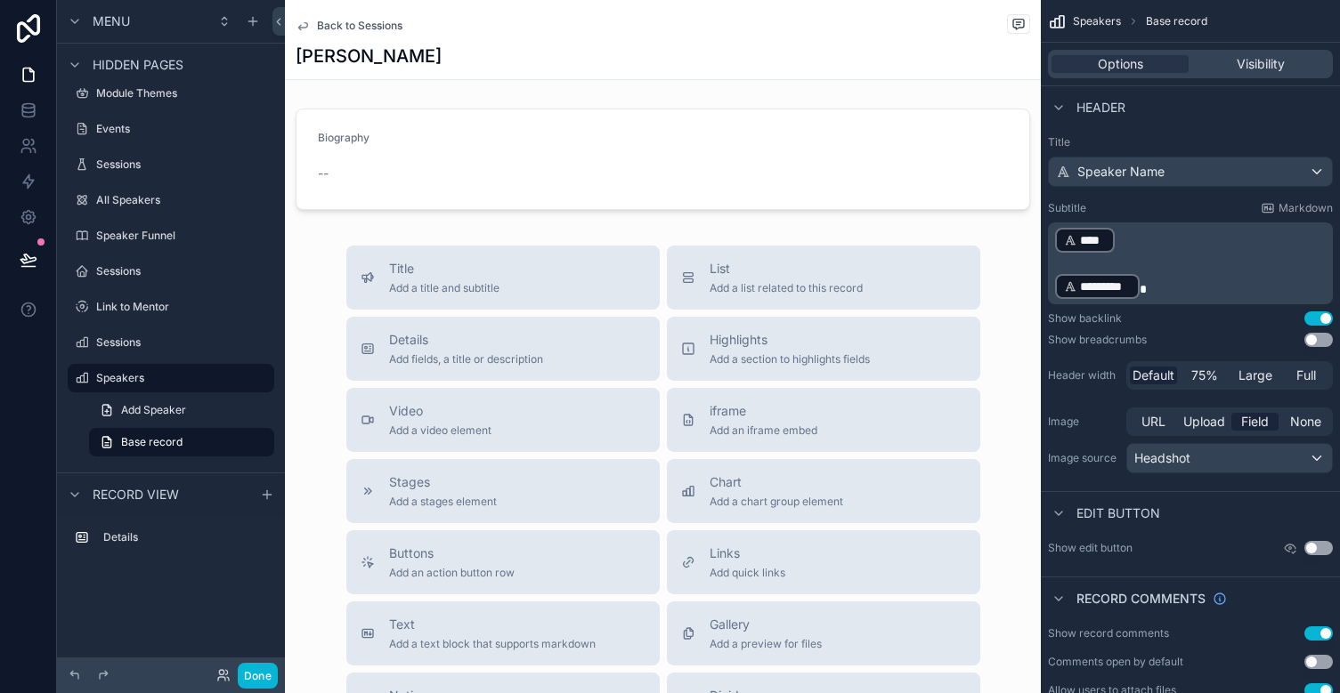
click at [300, 22] on icon "scrollable content" at bounding box center [303, 26] width 14 height 14
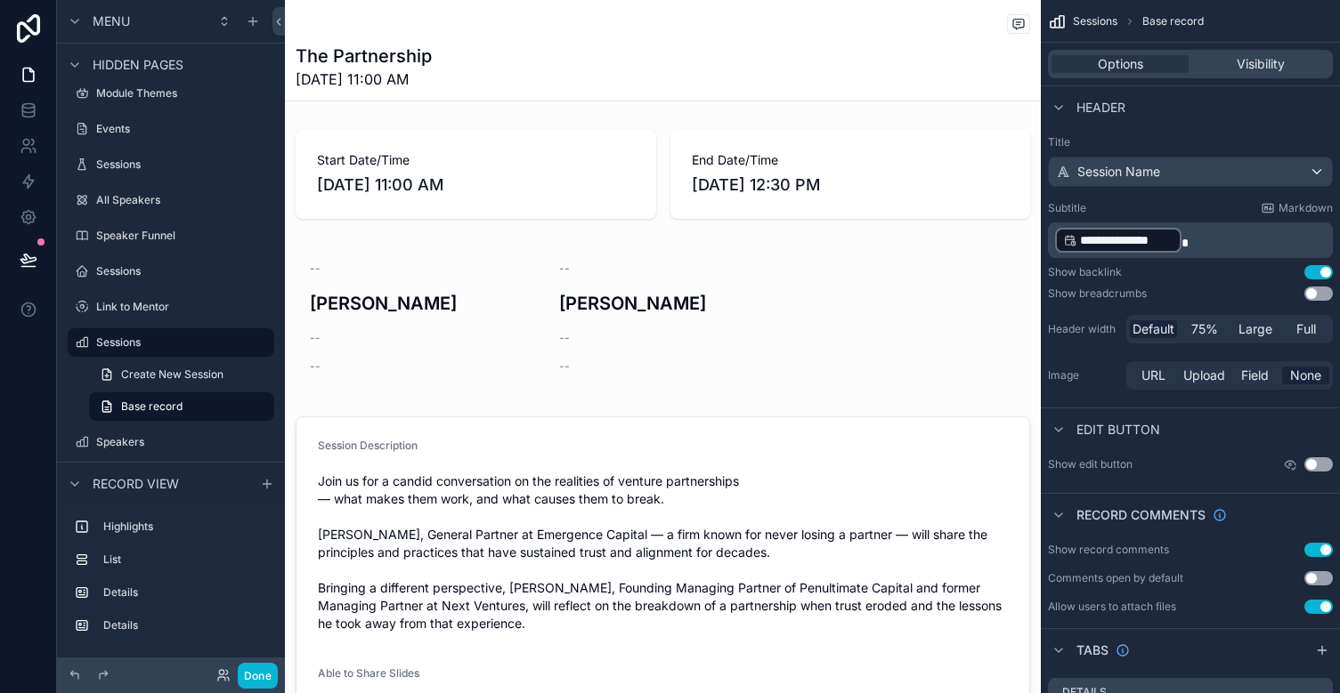
scroll to position [583, 0]
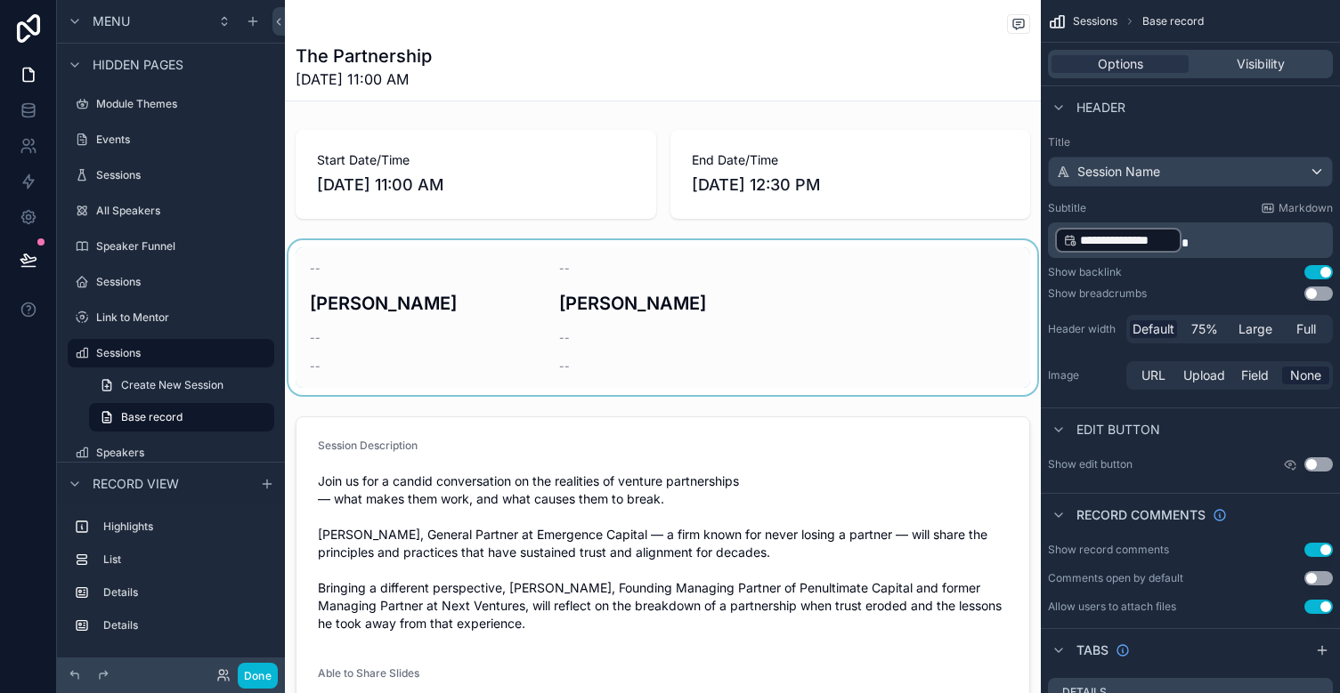
click at [409, 287] on div "scrollable content" at bounding box center [663, 317] width 756 height 155
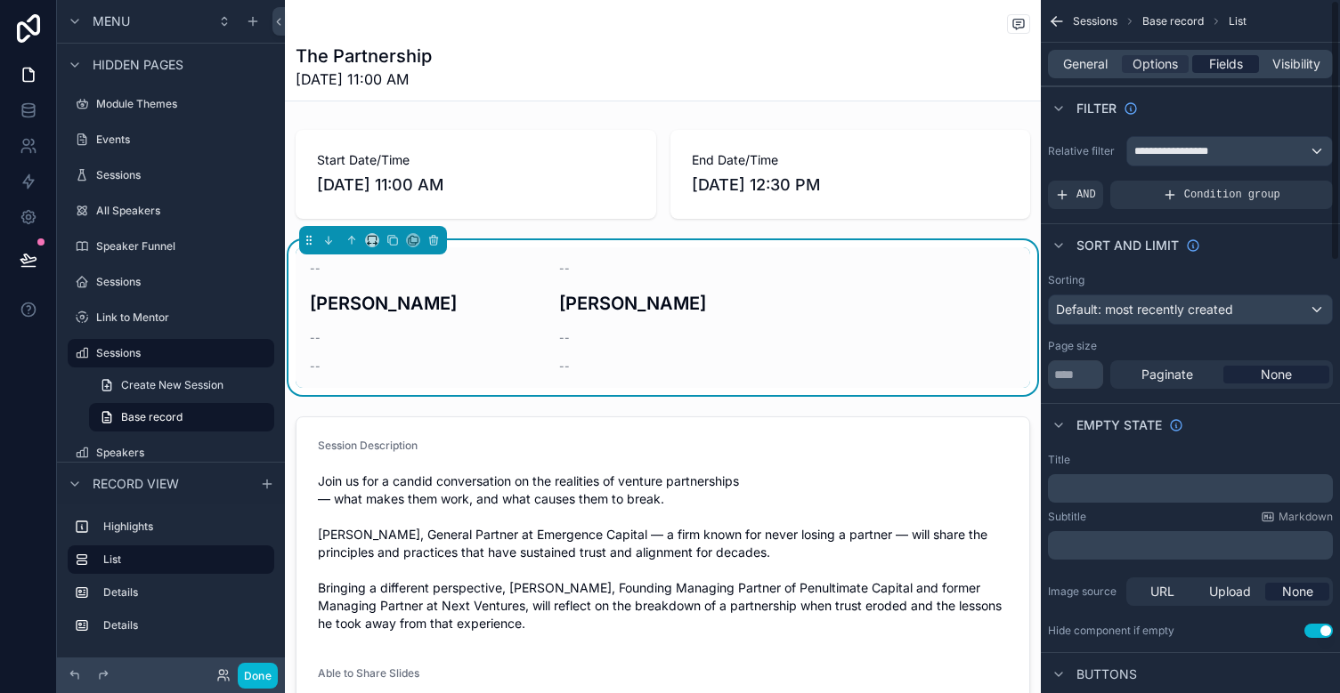
click at [1202, 69] on span "Fields" at bounding box center [1226, 64] width 34 height 18
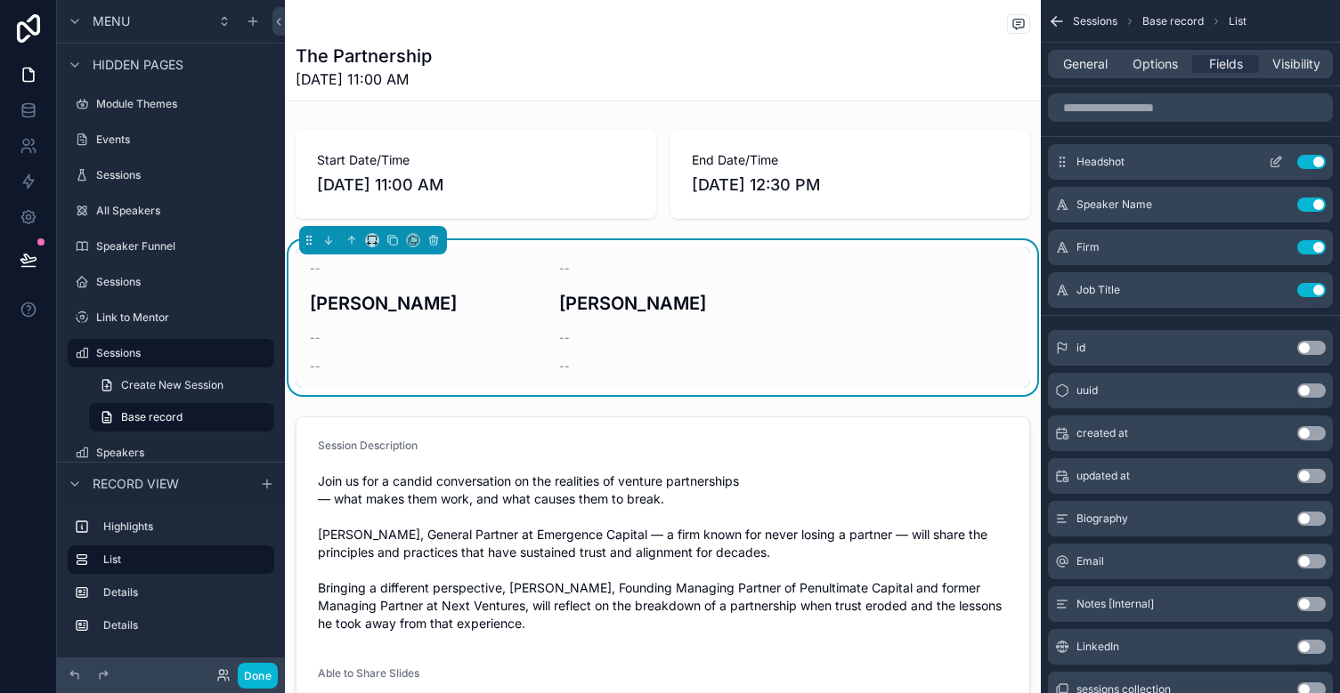
click at [1202, 162] on icon "scrollable content" at bounding box center [1275, 163] width 8 height 8
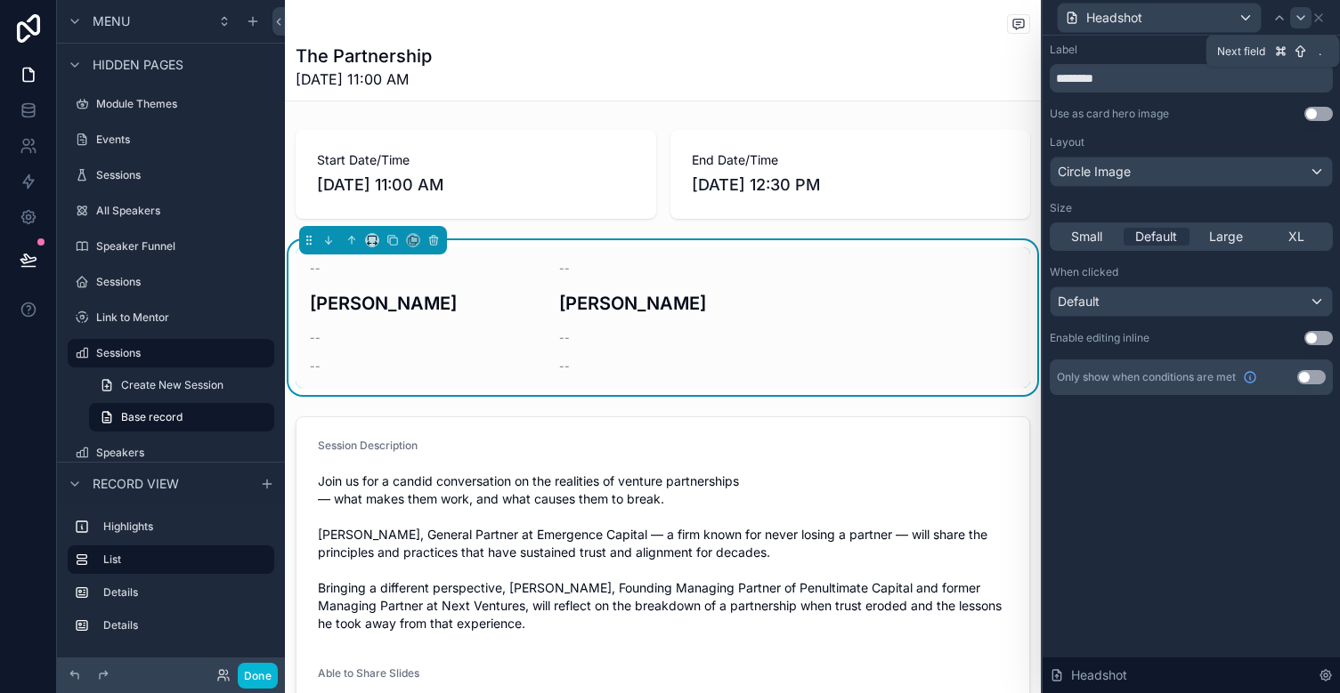
click at [1202, 17] on icon at bounding box center [1300, 18] width 14 height 14
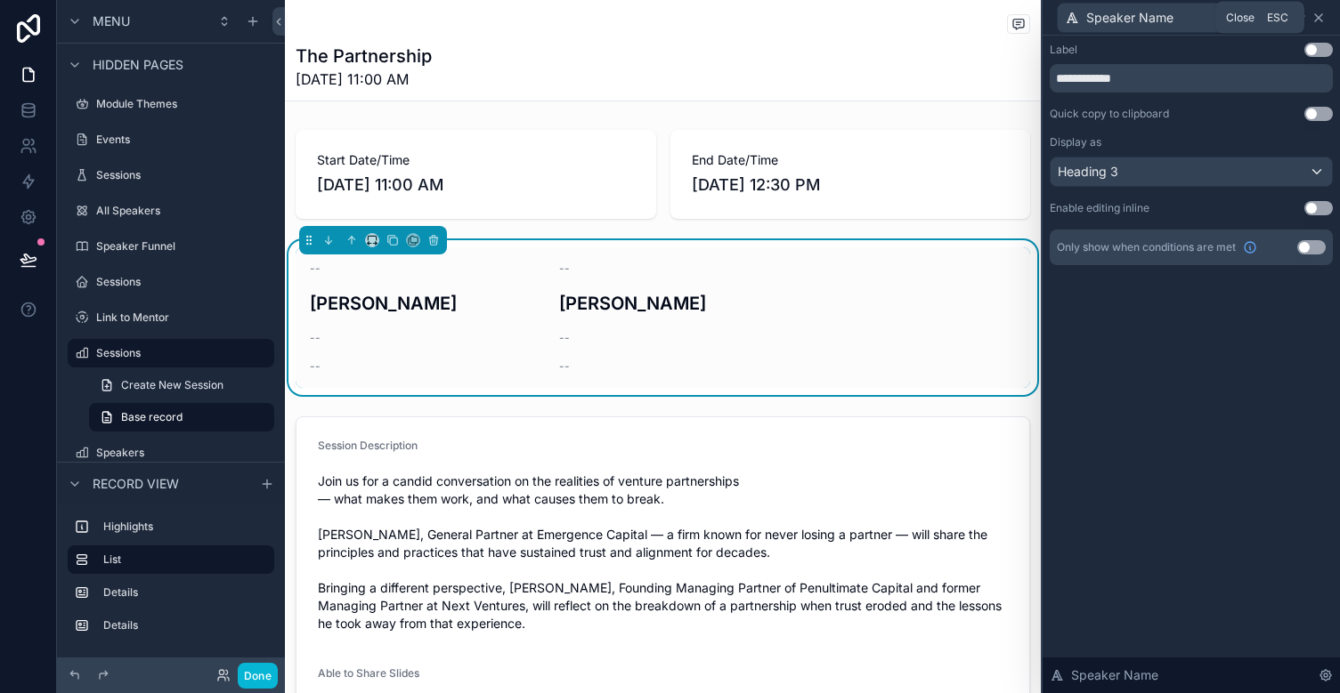
click at [1202, 18] on icon at bounding box center [1318, 18] width 14 height 14
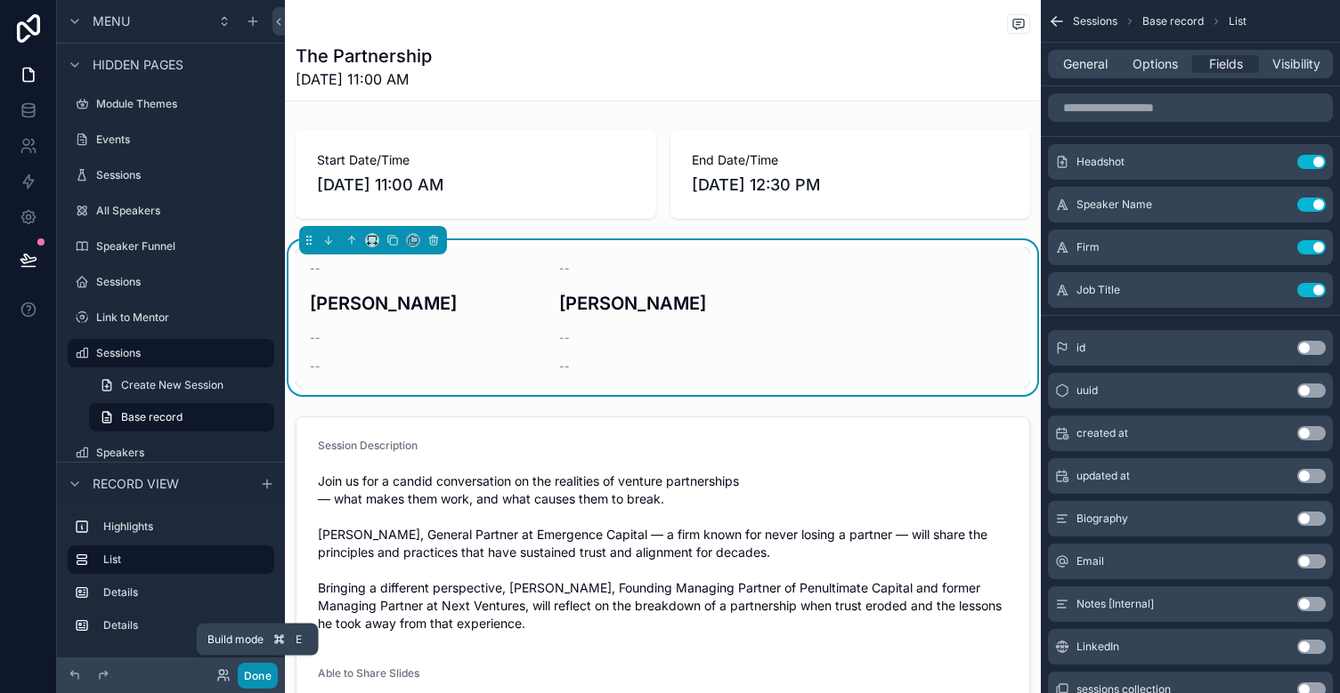
click at [260, 673] on button "Done" at bounding box center [258, 676] width 40 height 26
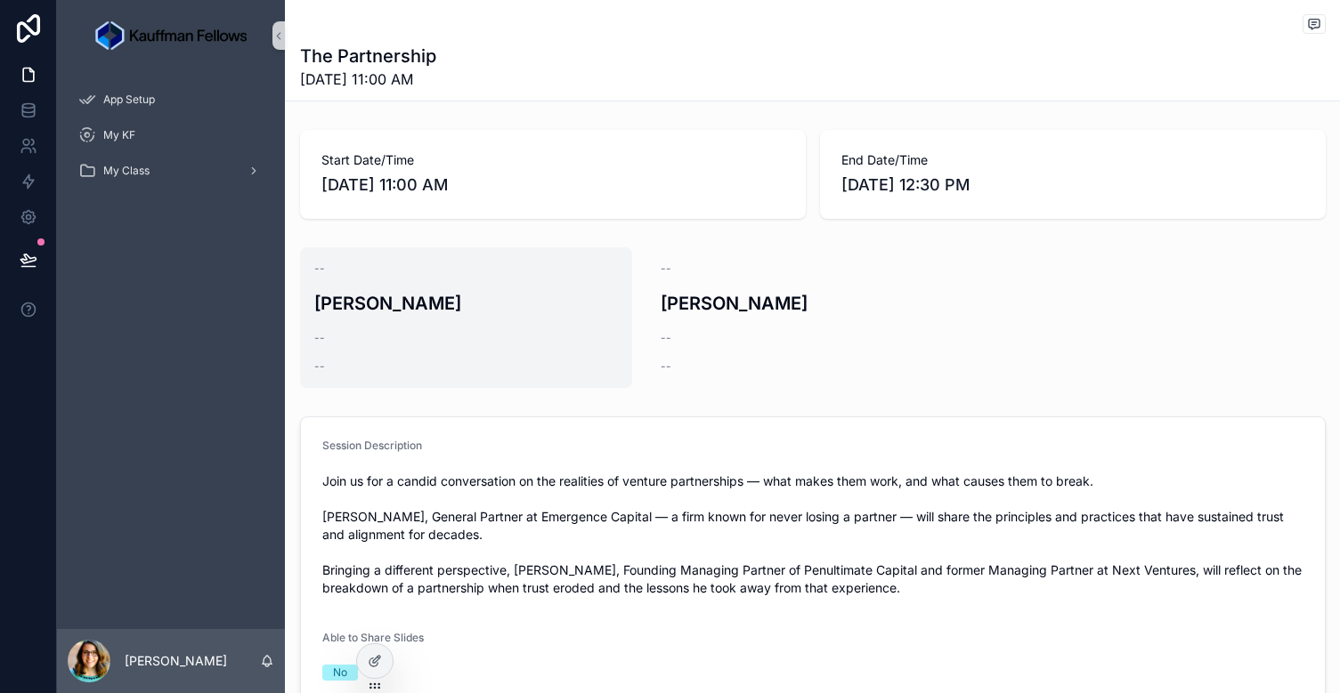
click at [507, 360] on div "--" at bounding box center [466, 367] width 304 height 14
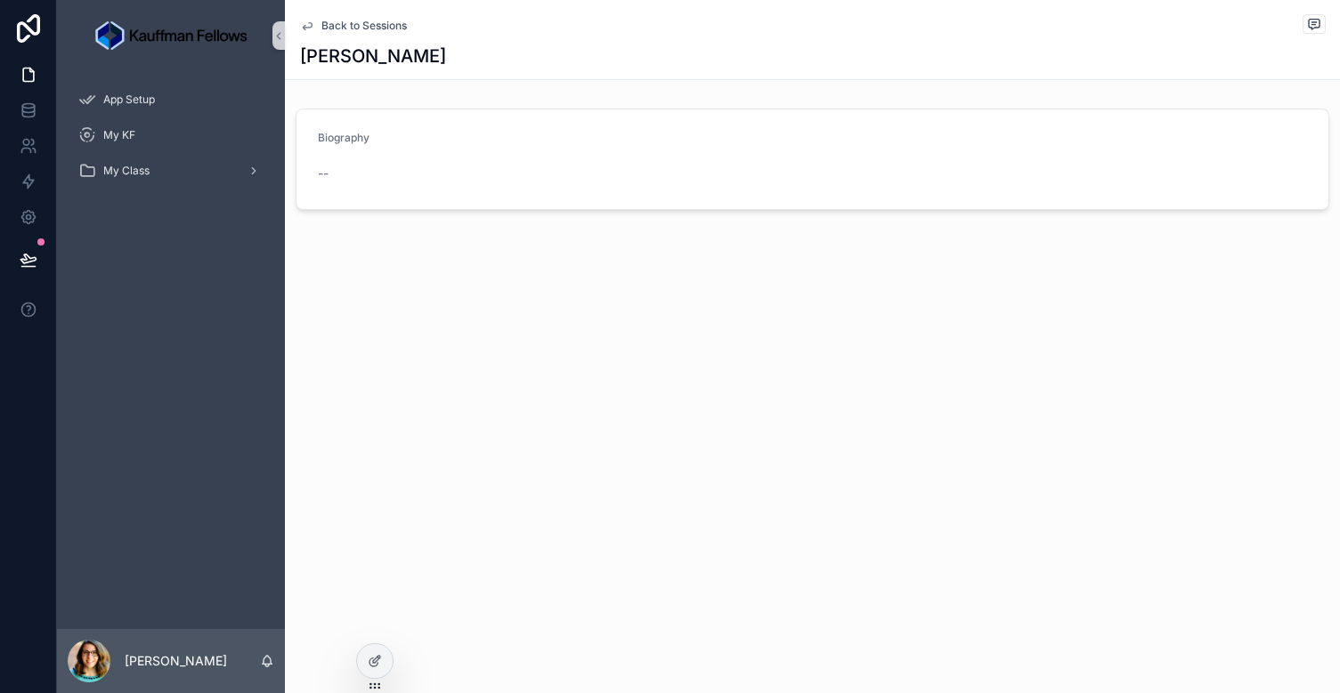
click at [309, 28] on icon "scrollable content" at bounding box center [307, 25] width 9 height 7
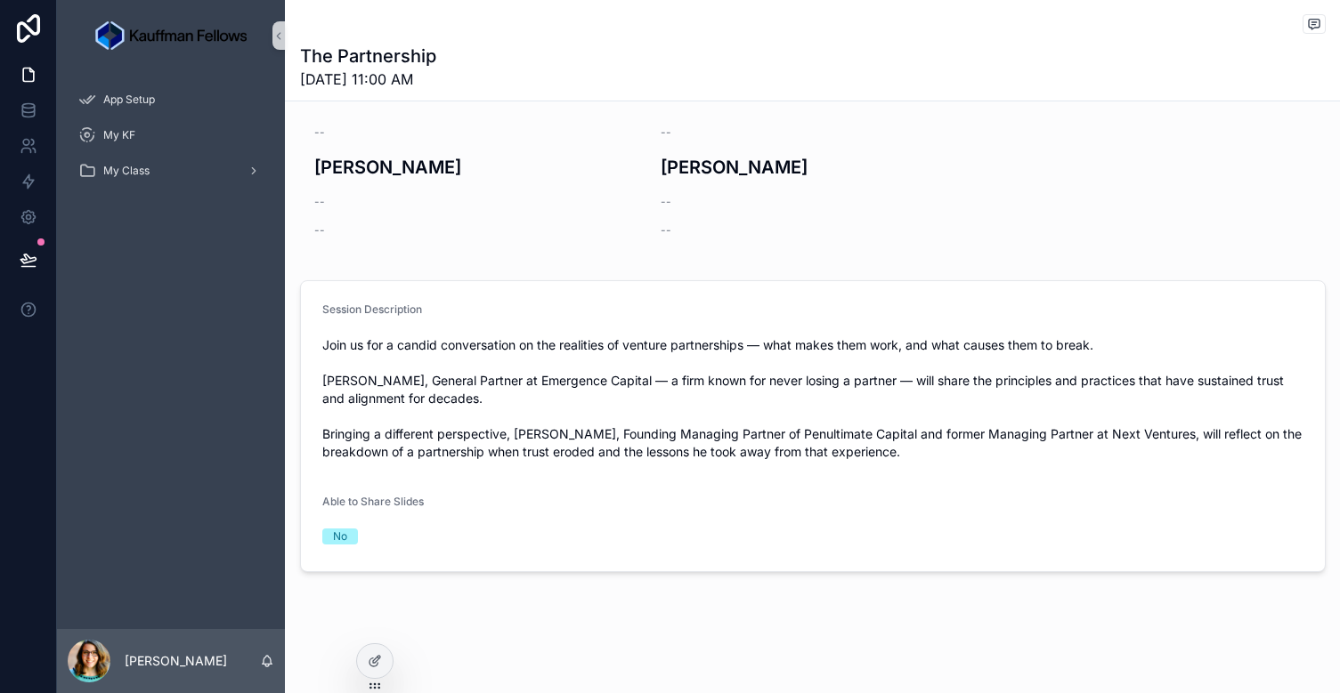
scroll to position [136, 0]
click at [377, 656] on icon at bounding box center [375, 661] width 14 height 14
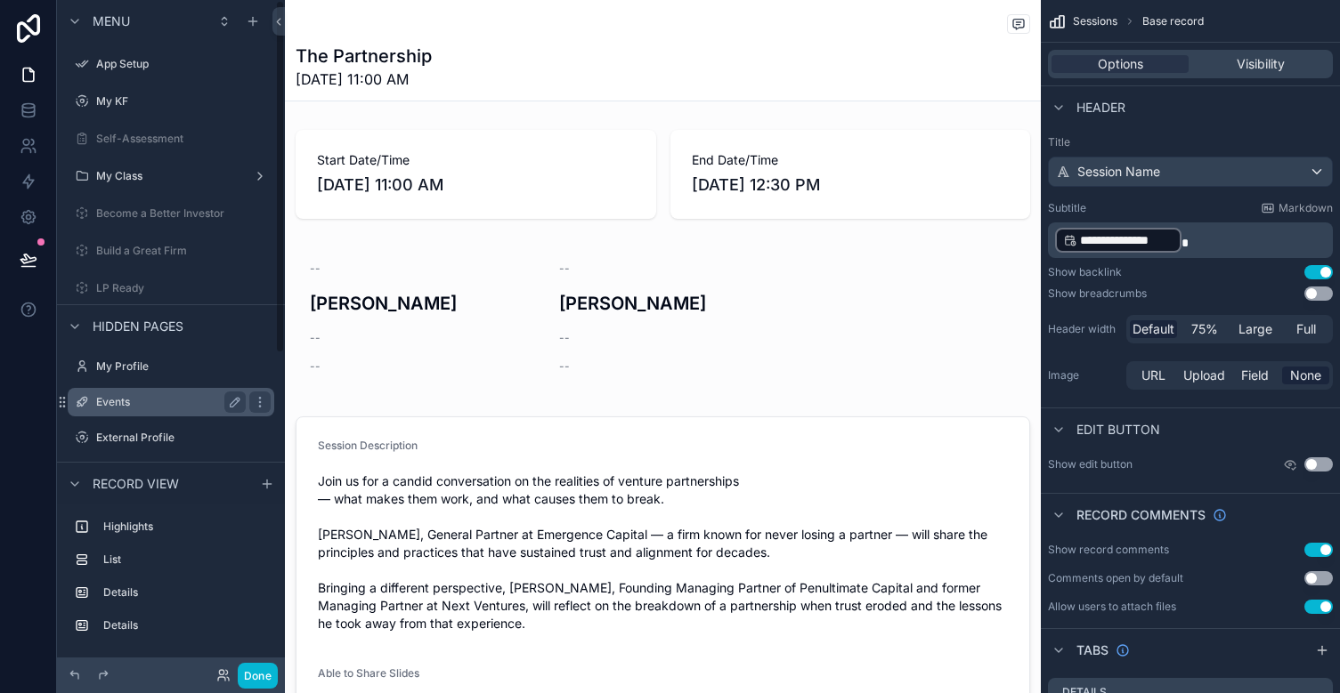
scroll to position [0, 0]
click at [141, 246] on label "Build a Great Firm" at bounding box center [167, 251] width 142 height 14
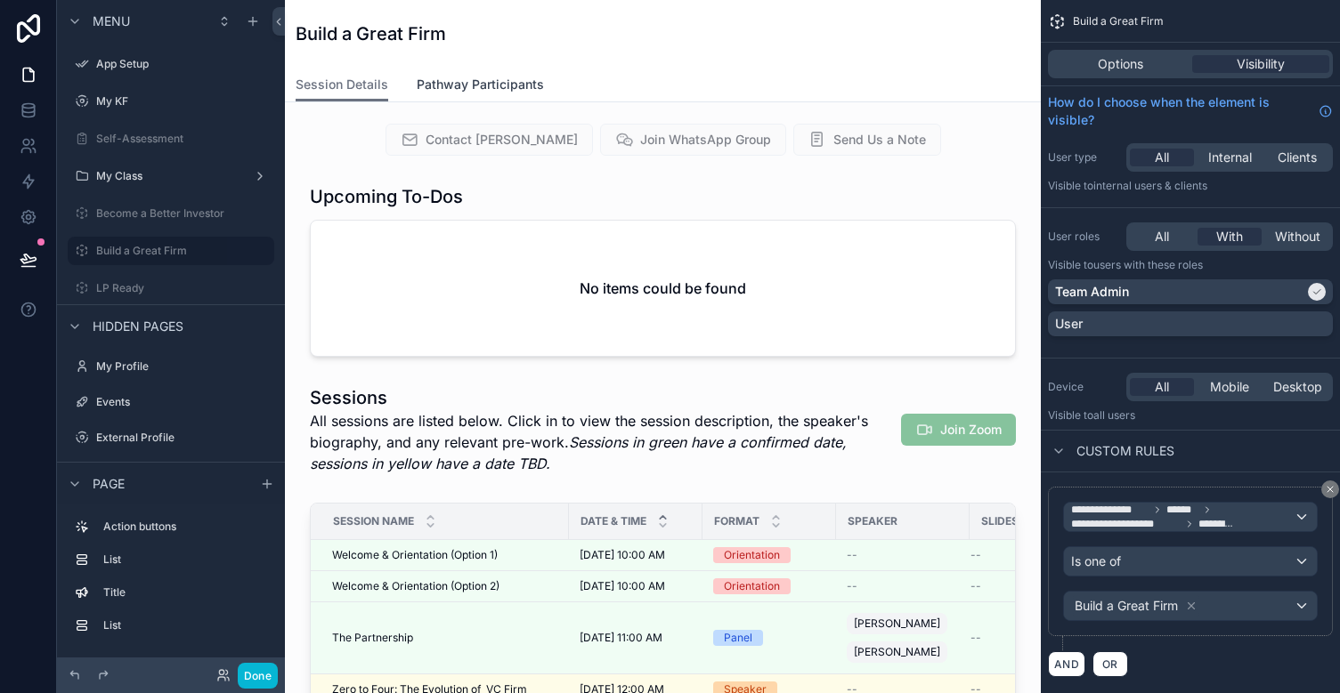
click at [458, 79] on span "Pathway Participants" at bounding box center [480, 85] width 127 height 18
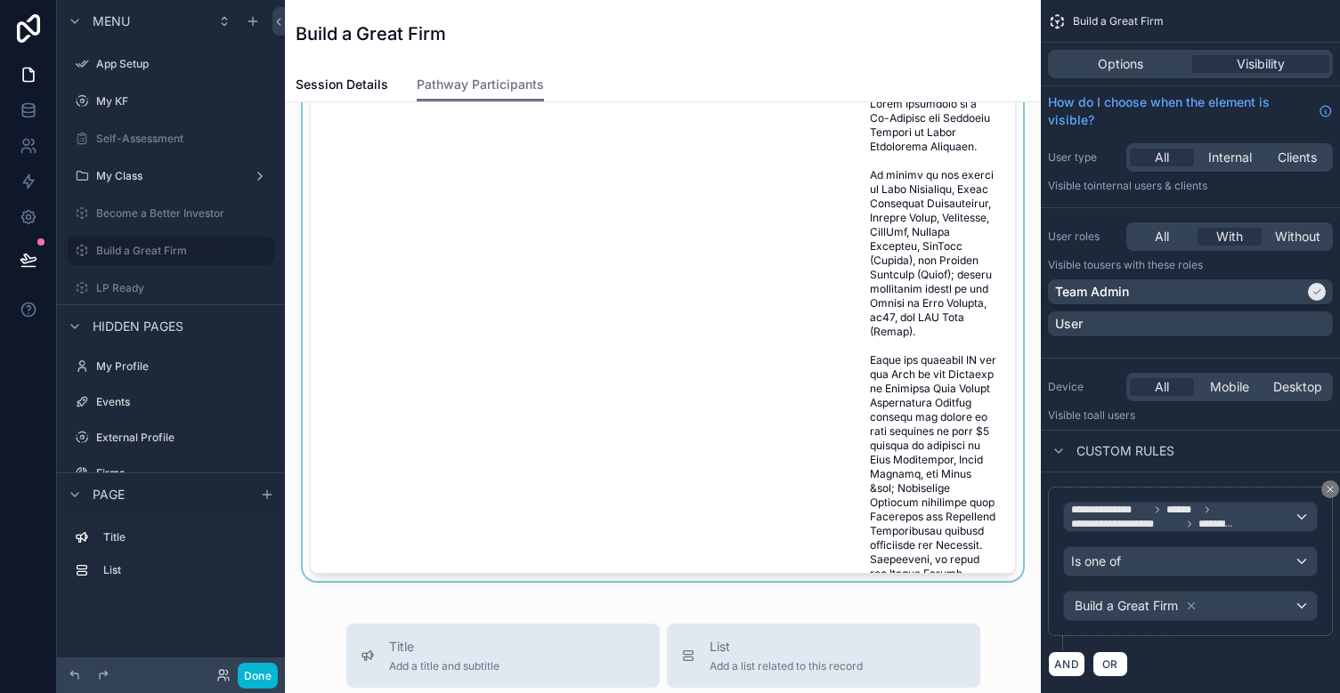
scroll to position [276, 0]
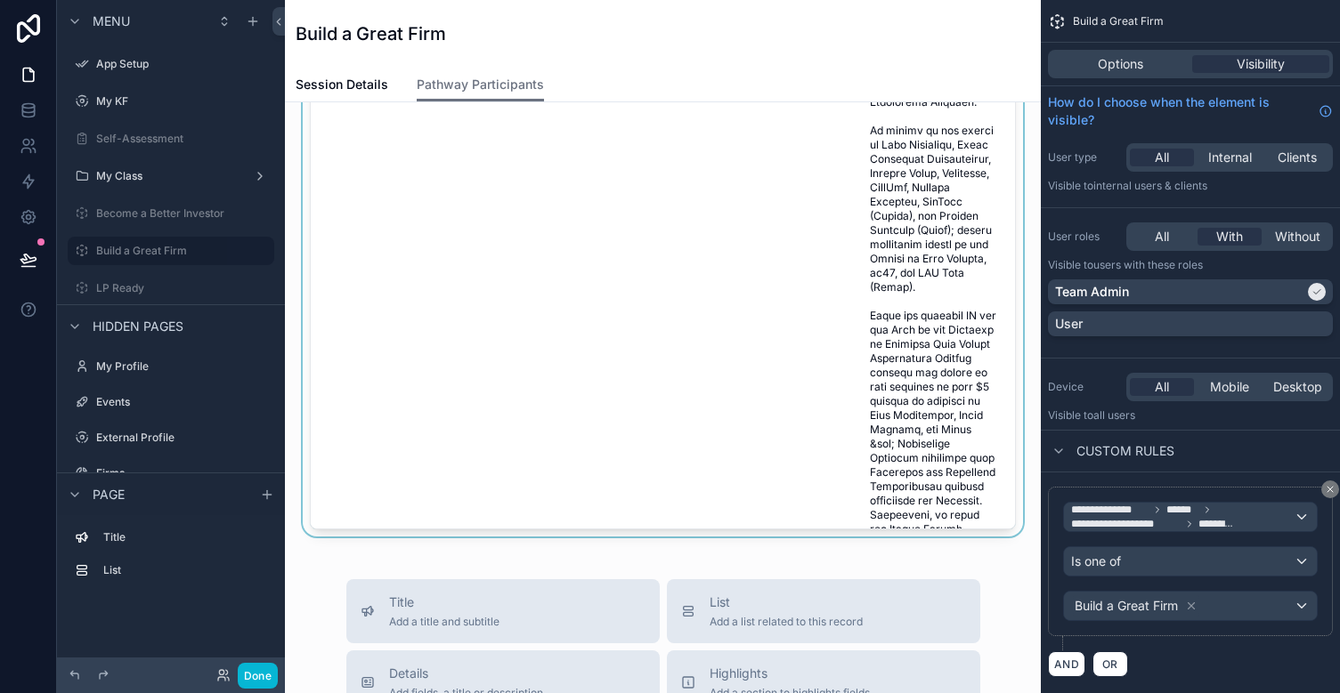
click at [709, 369] on div "scrollable content" at bounding box center [662, 237] width 727 height 600
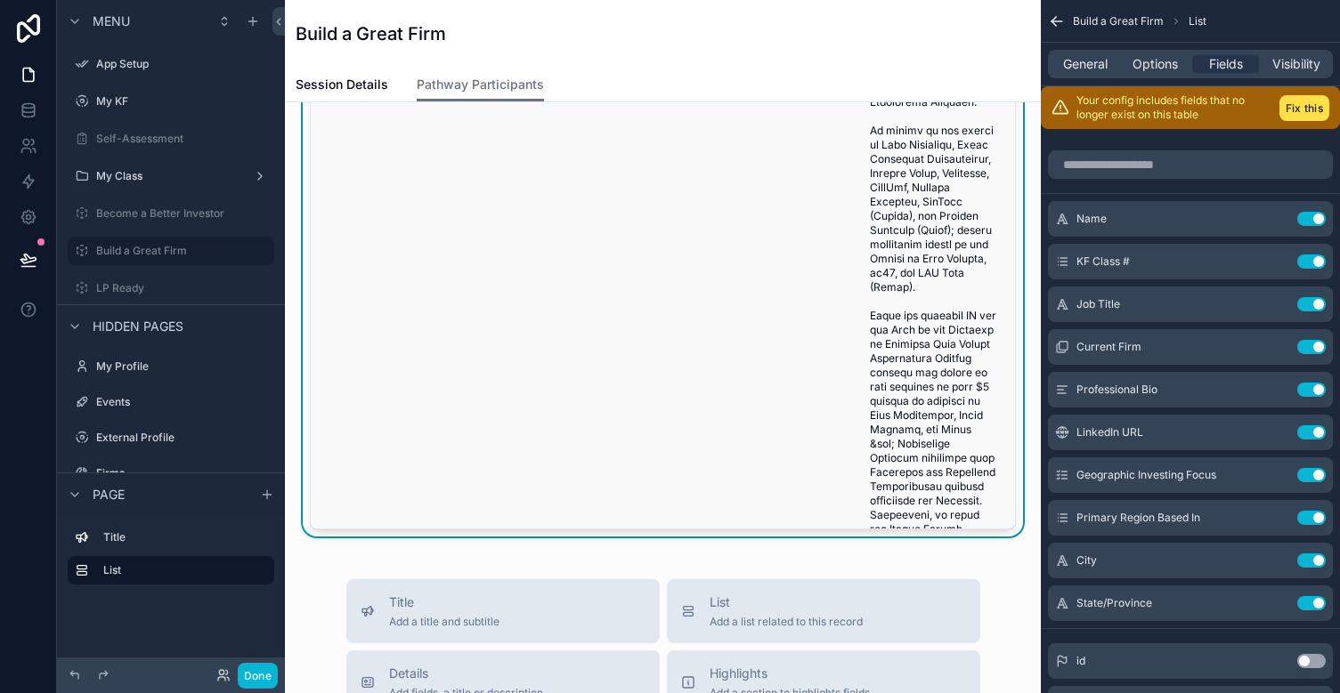
scroll to position [99, 0]
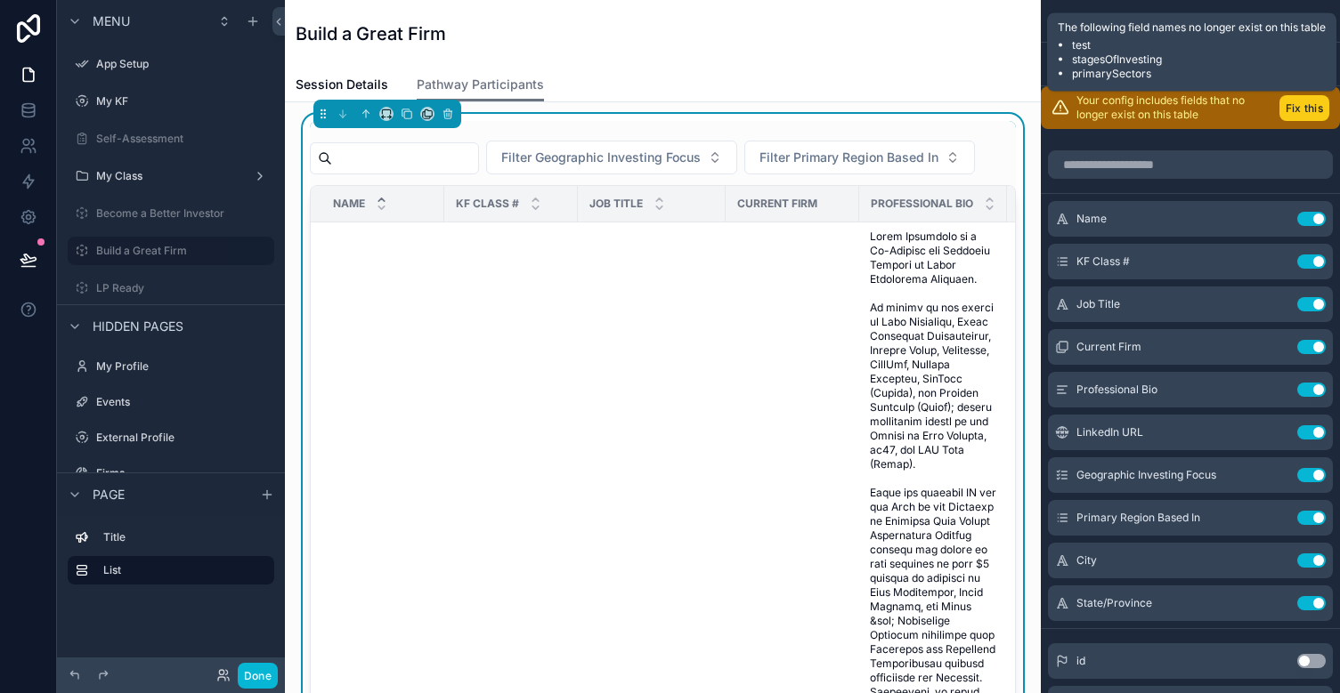
click at [1202, 109] on button "Fix this" at bounding box center [1304, 108] width 50 height 26
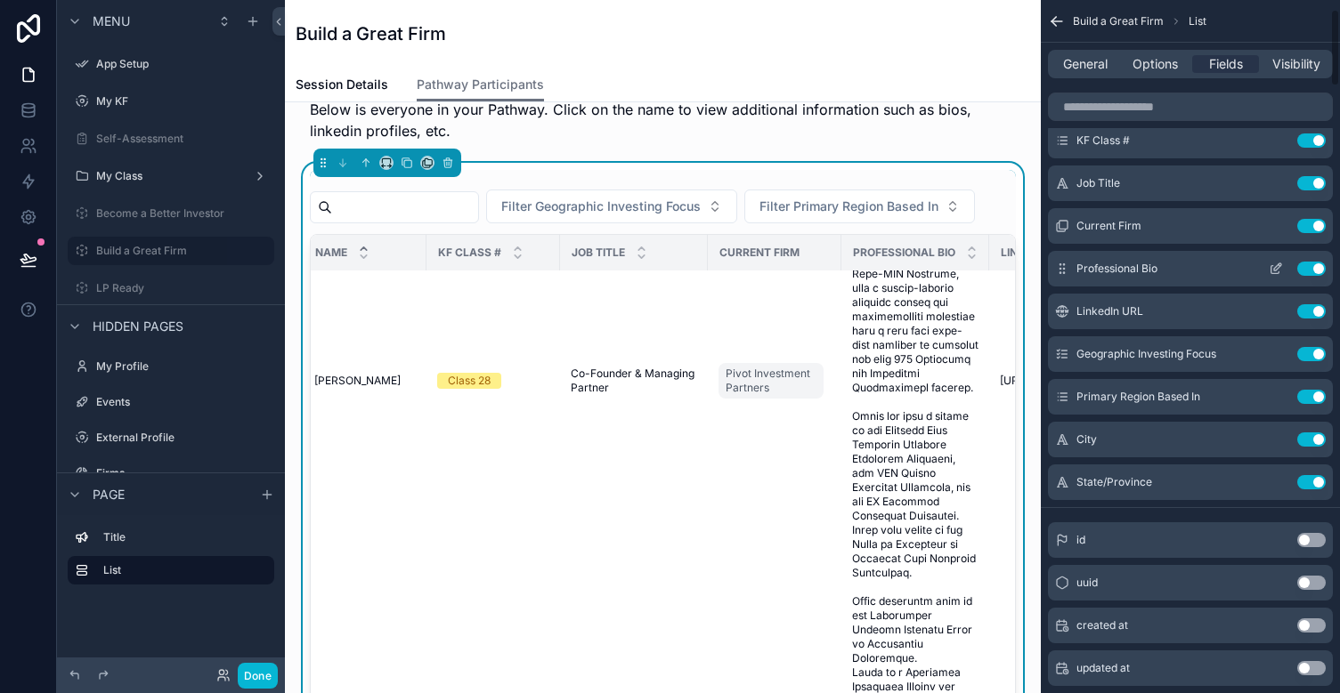
scroll to position [84, 0]
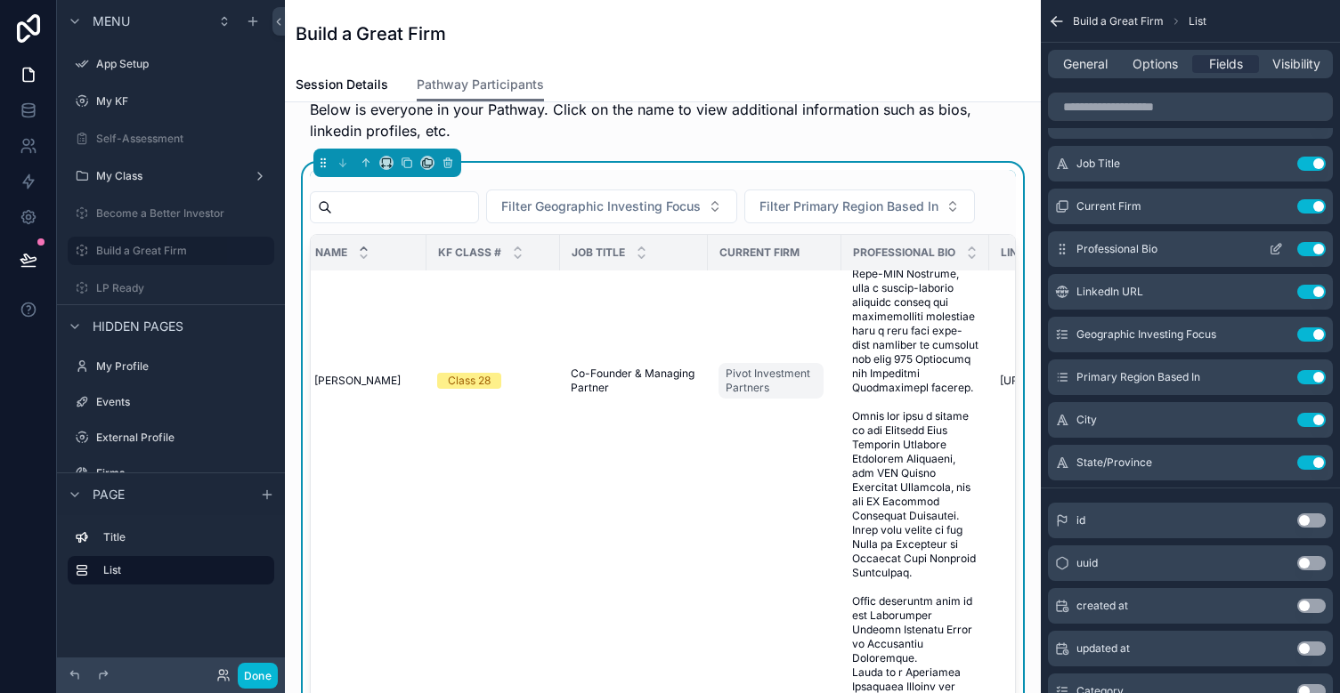
click at [1202, 249] on button "Use setting" at bounding box center [1311, 249] width 28 height 14
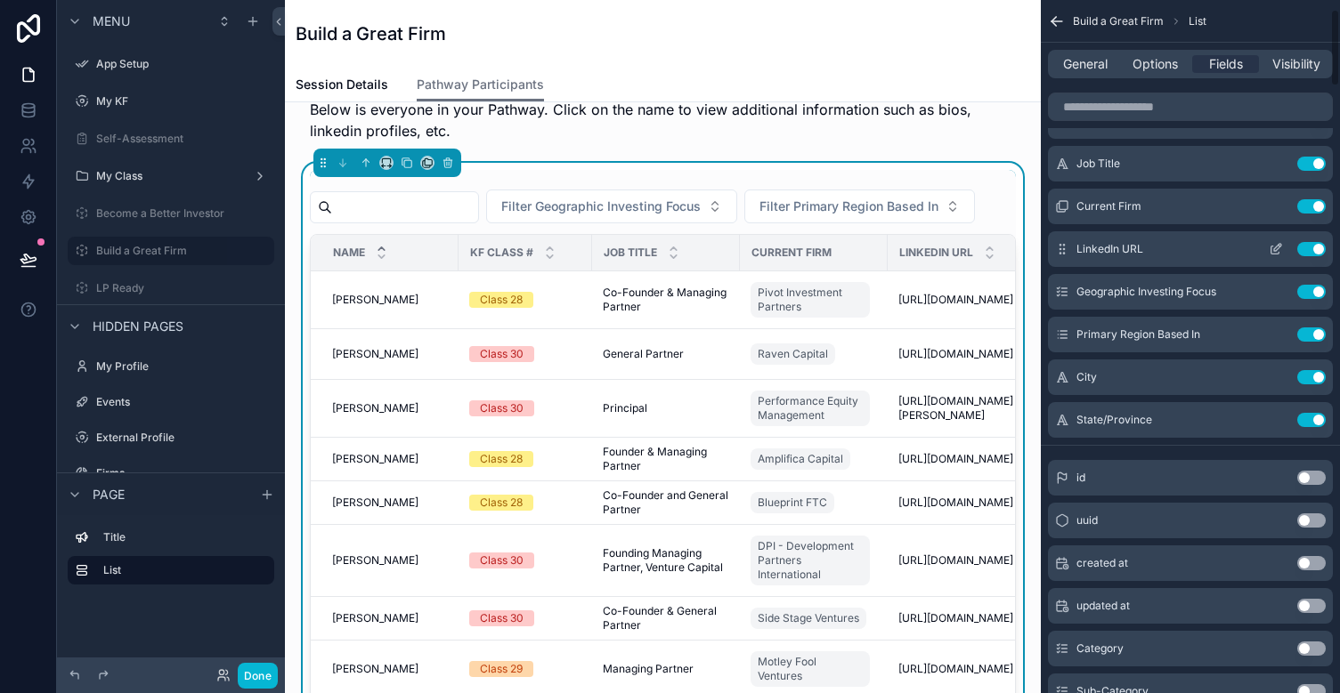
click at [1202, 249] on icon "scrollable content" at bounding box center [1275, 249] width 14 height 14
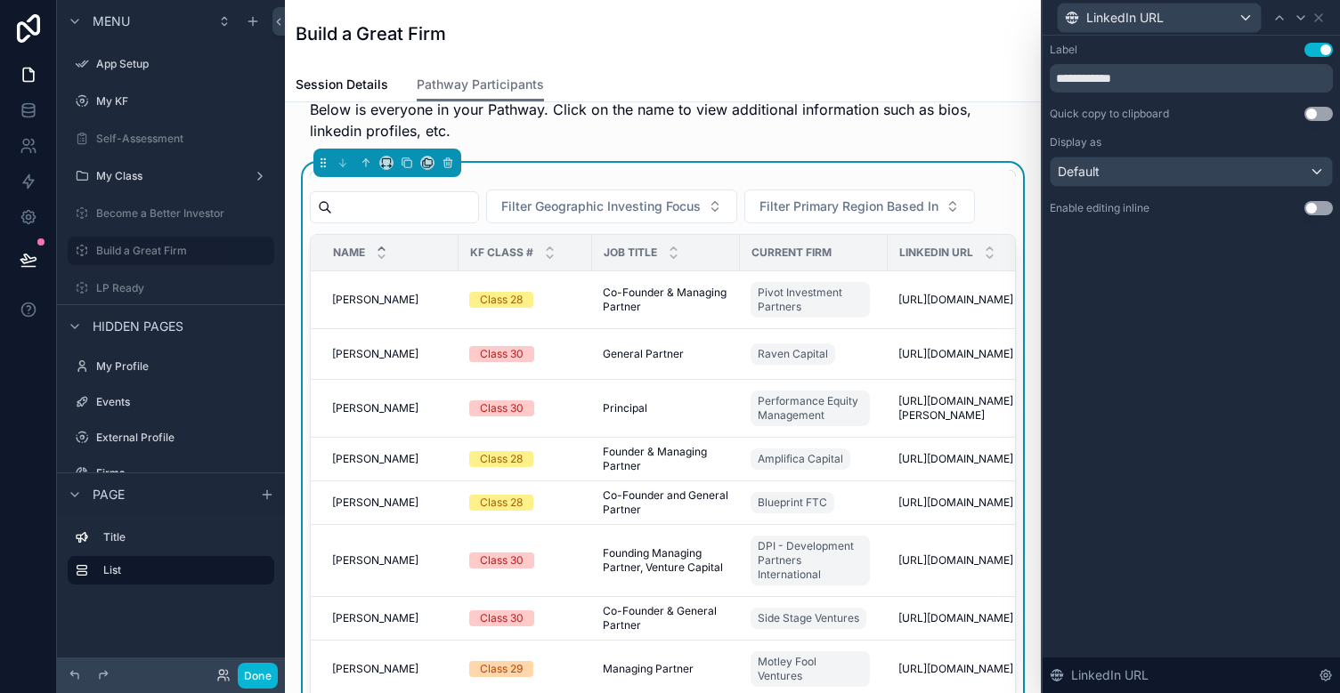
click at [1152, 172] on div "Default" at bounding box center [1190, 172] width 281 height 28
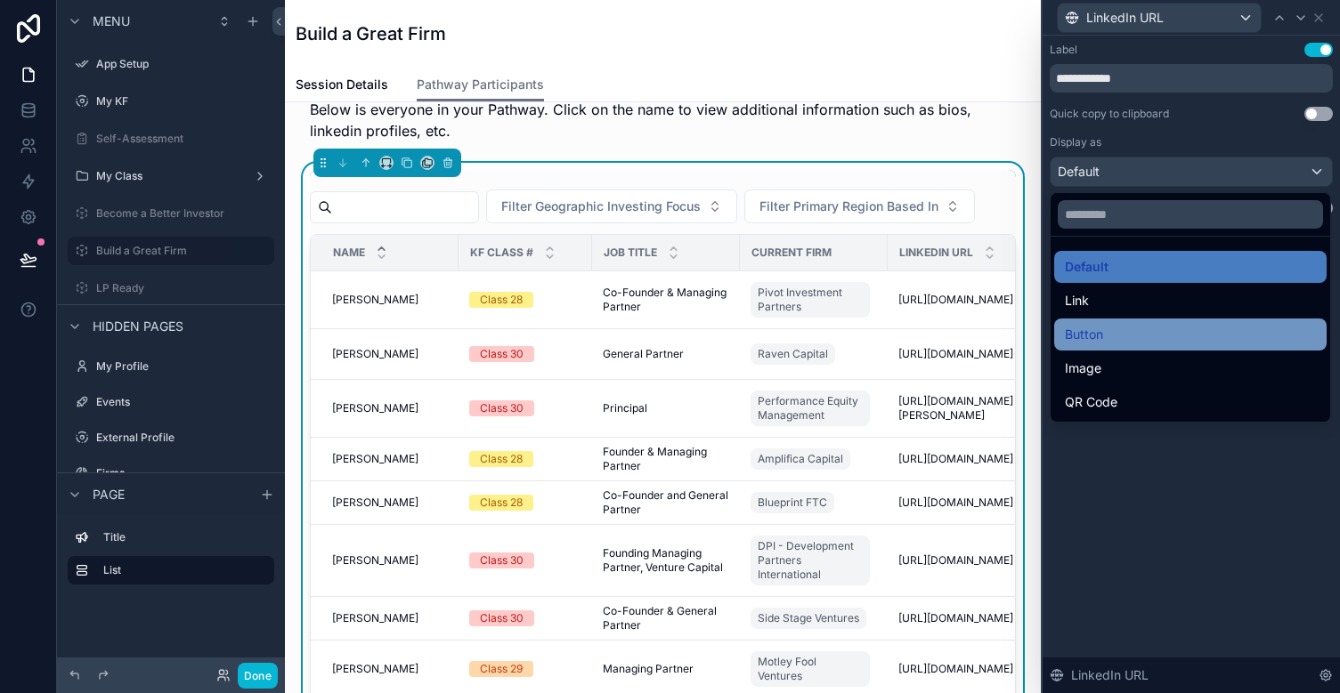
click at [1124, 342] on div "Button" at bounding box center [1190, 334] width 251 height 21
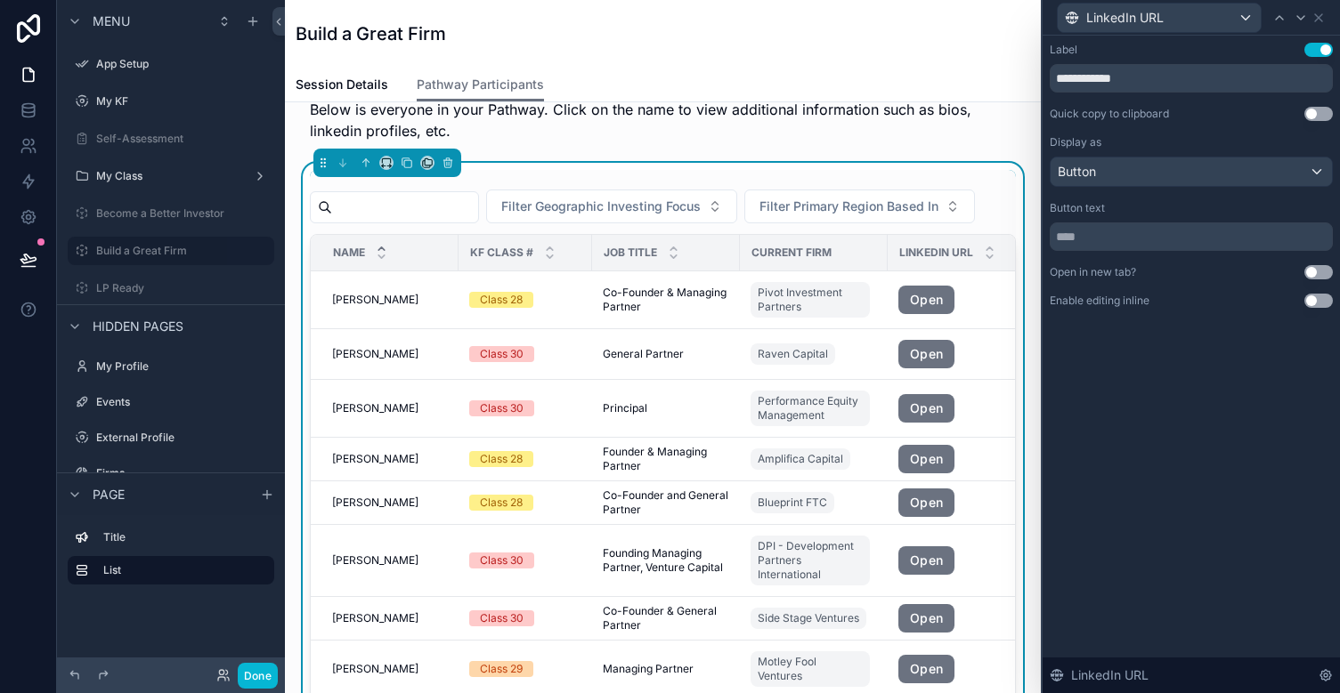
click at [1095, 171] on span "Button" at bounding box center [1076, 172] width 38 height 18
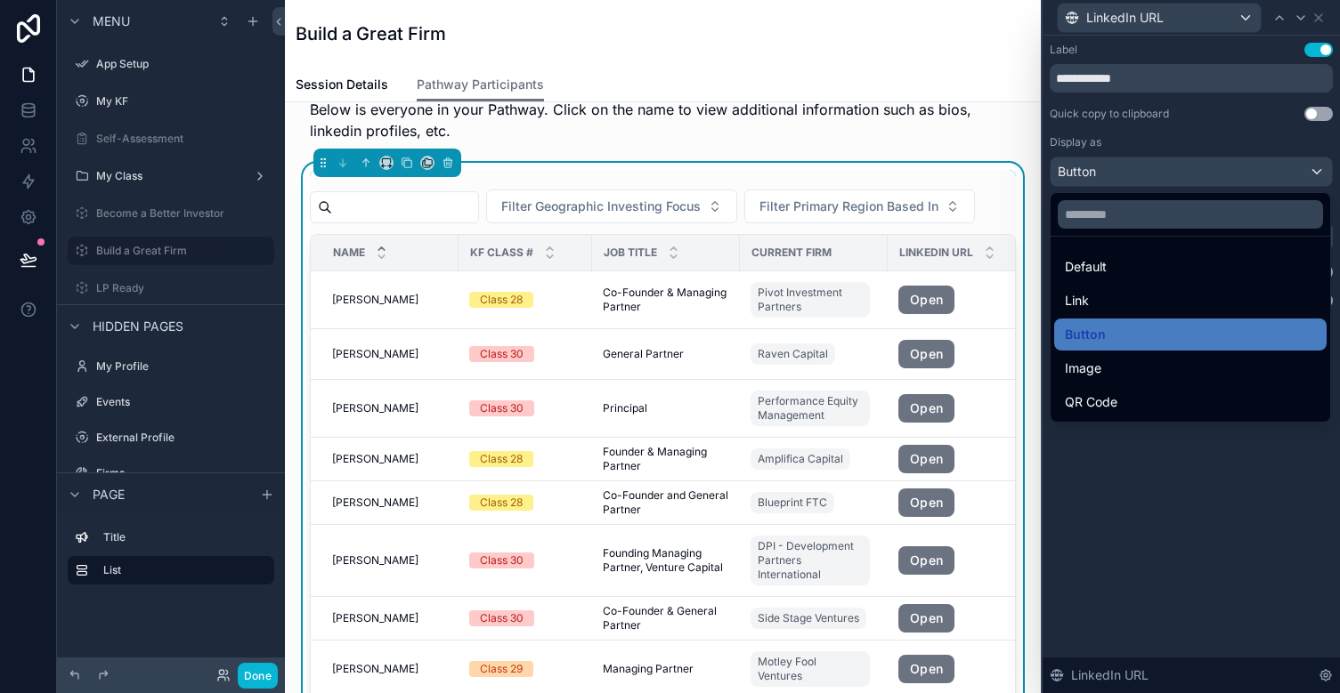
click at [1095, 171] on div at bounding box center [1190, 346] width 297 height 693
click at [1095, 171] on span "Button" at bounding box center [1076, 172] width 38 height 18
click at [1096, 215] on input "text" at bounding box center [1189, 214] width 265 height 28
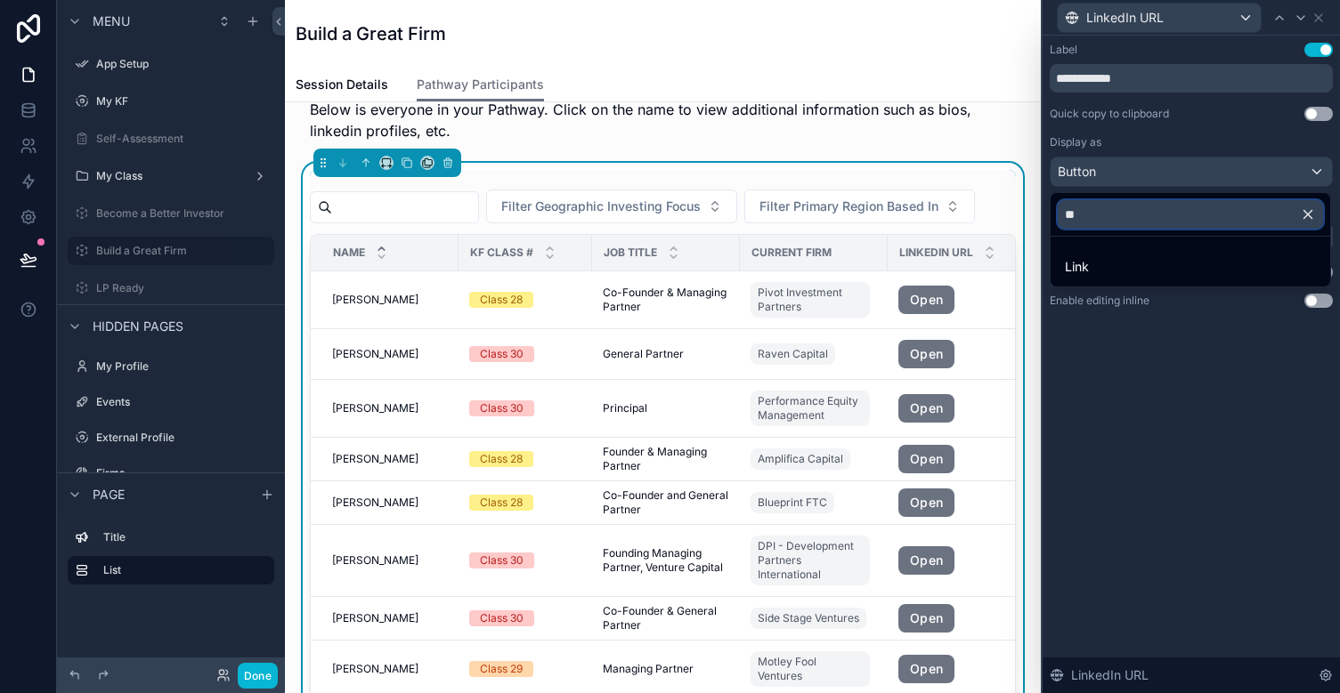
type input "*"
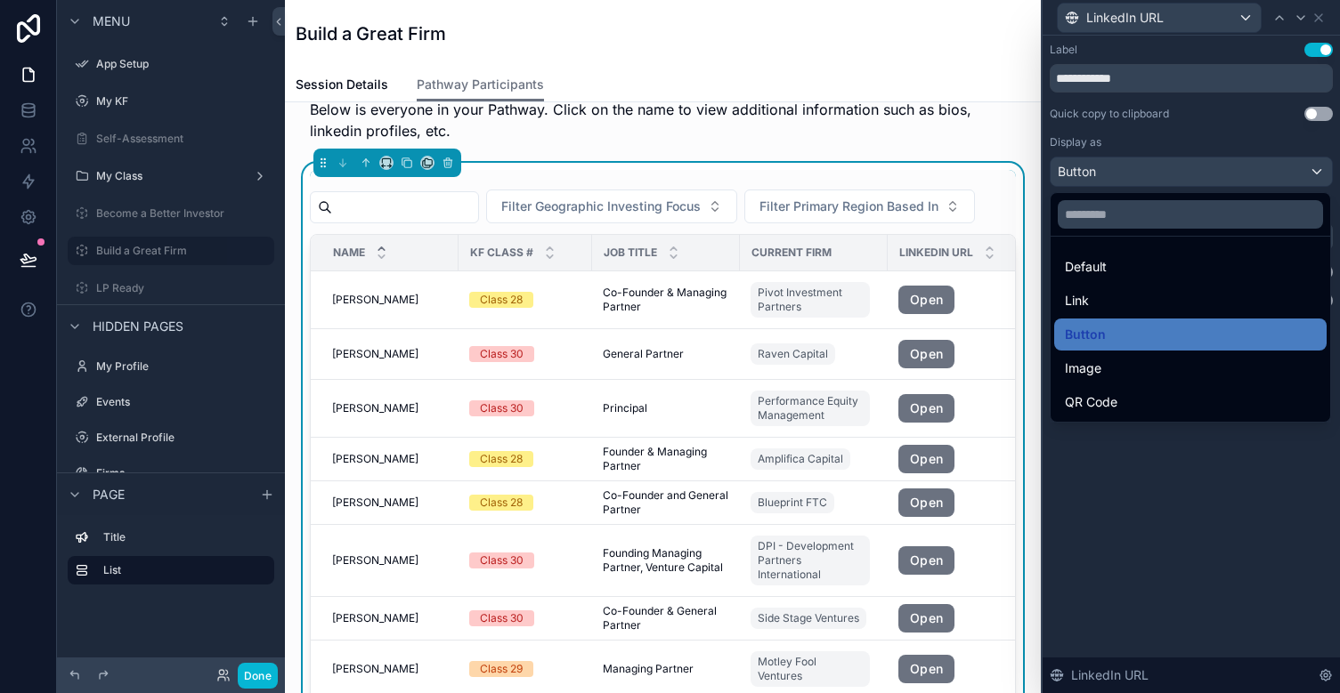
click at [1157, 458] on div at bounding box center [1190, 346] width 297 height 693
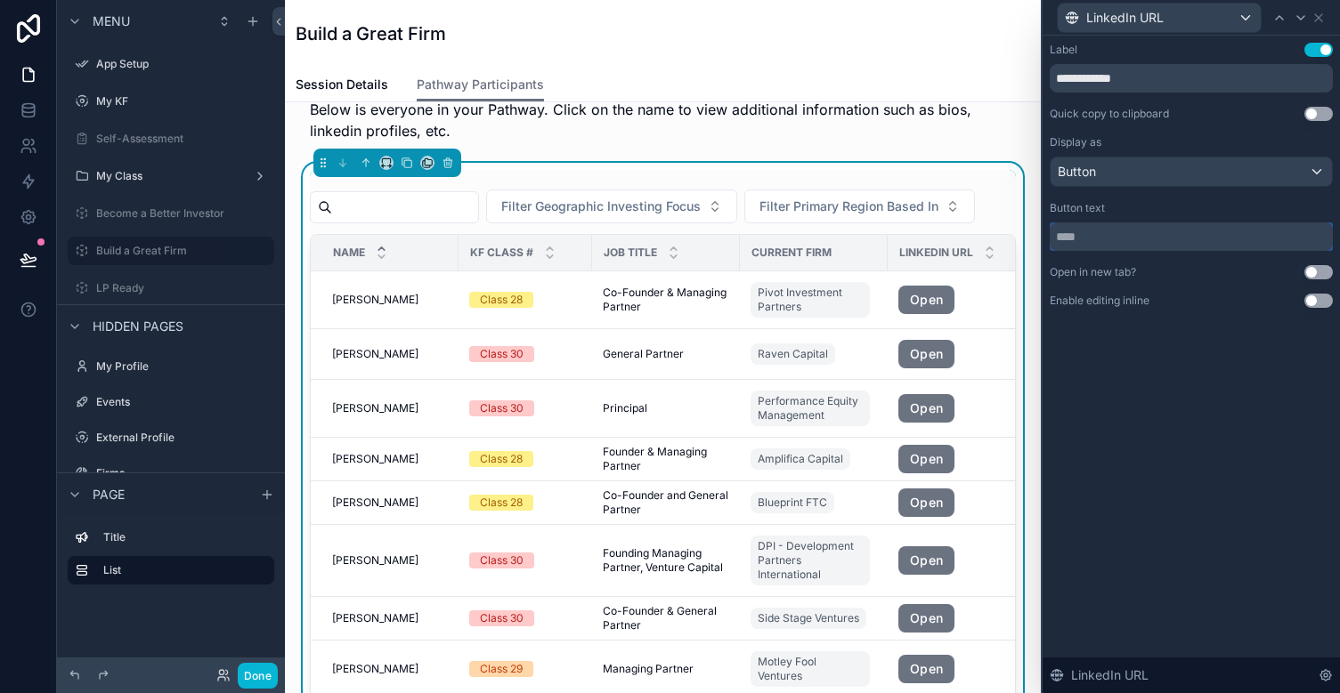
click at [1128, 242] on input "text" at bounding box center [1190, 237] width 283 height 28
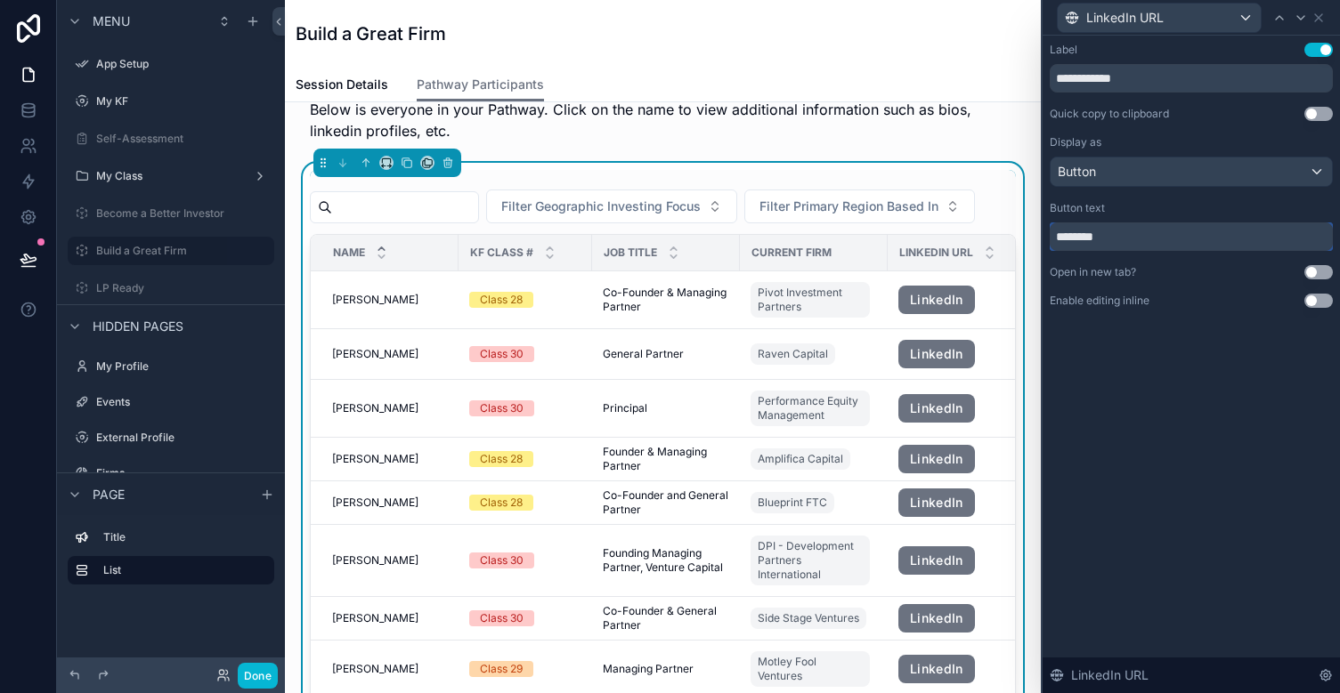
type input "********"
click at [1130, 346] on div "**********" at bounding box center [1190, 193] width 297 height 315
click at [1202, 271] on button "Use setting" at bounding box center [1318, 272] width 28 height 14
click at [1191, 541] on div "**********" at bounding box center [1190, 365] width 297 height 658
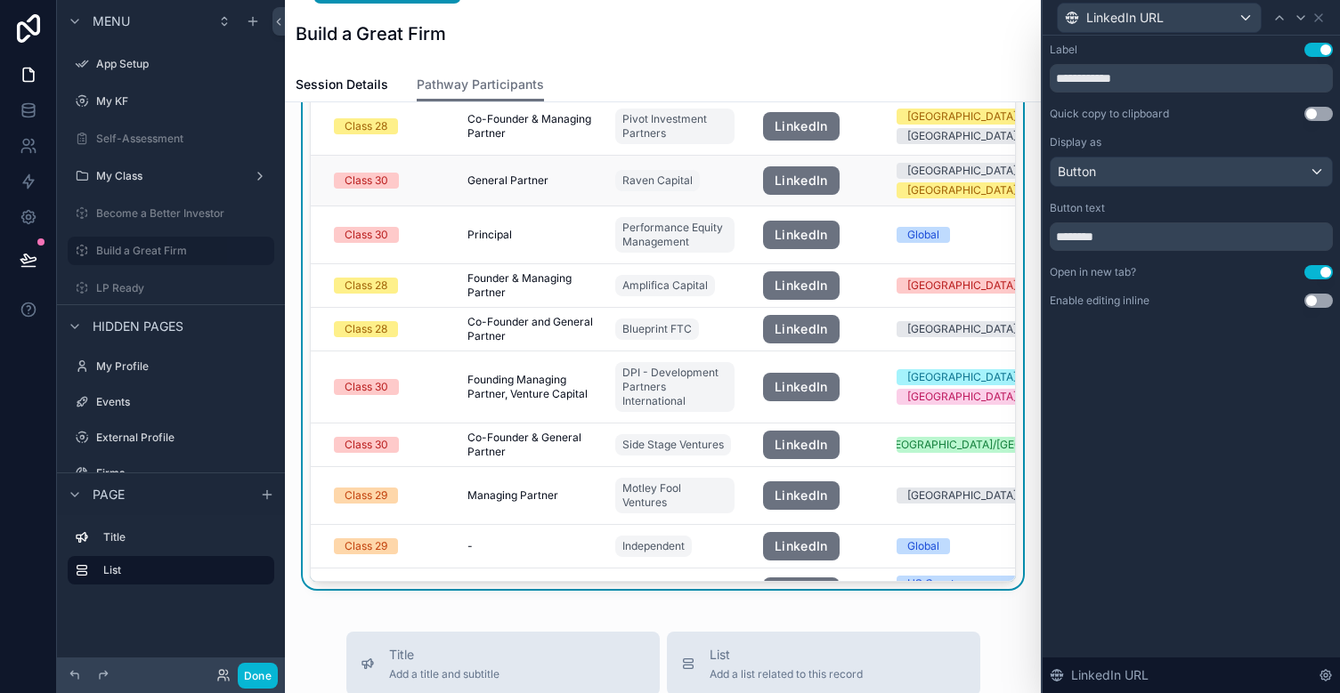
scroll to position [0, 151]
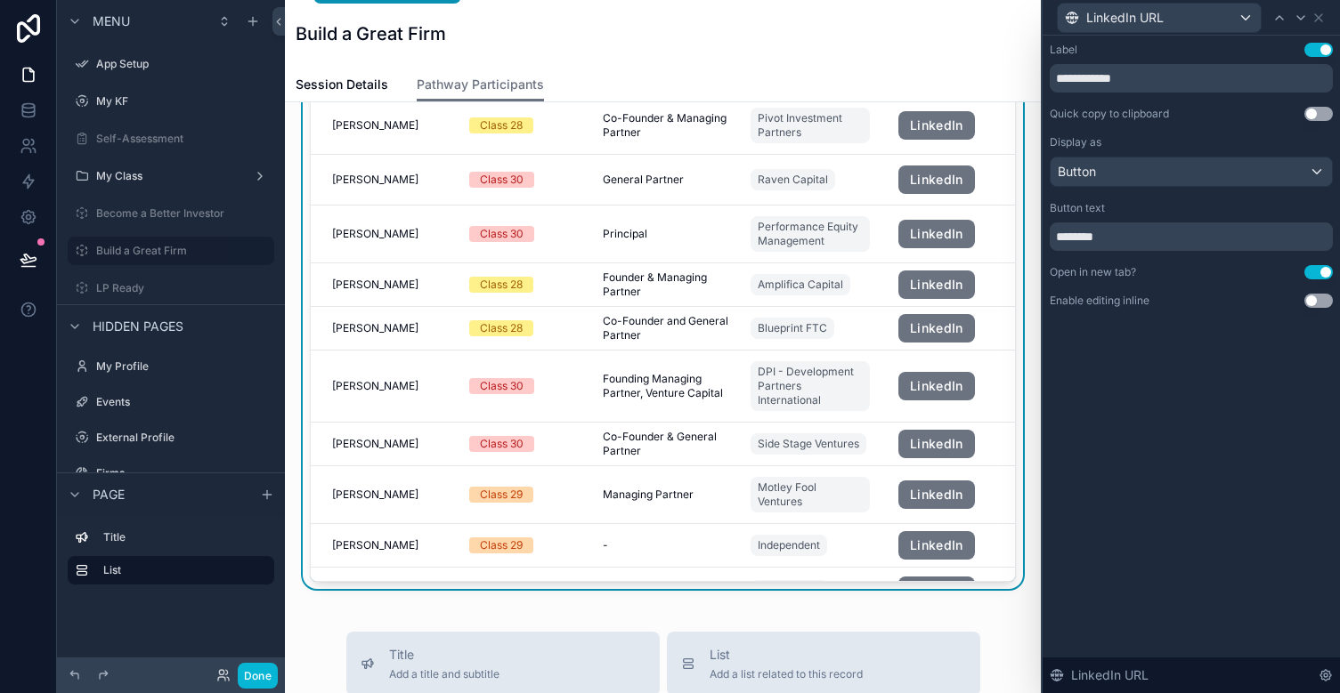
scroll to position [1, 0]
click at [1142, 451] on div "**********" at bounding box center [1190, 365] width 297 height 658
click at [321, 82] on span "Session Details" at bounding box center [342, 85] width 93 height 18
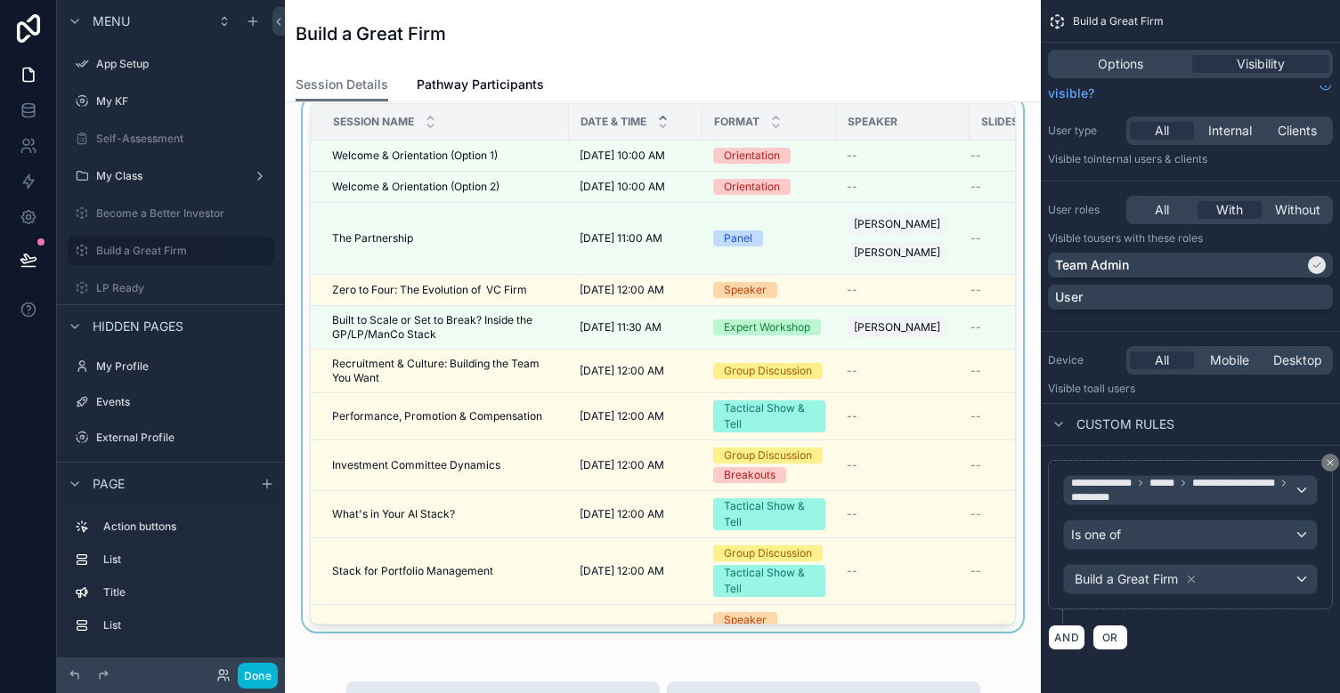
scroll to position [431, 0]
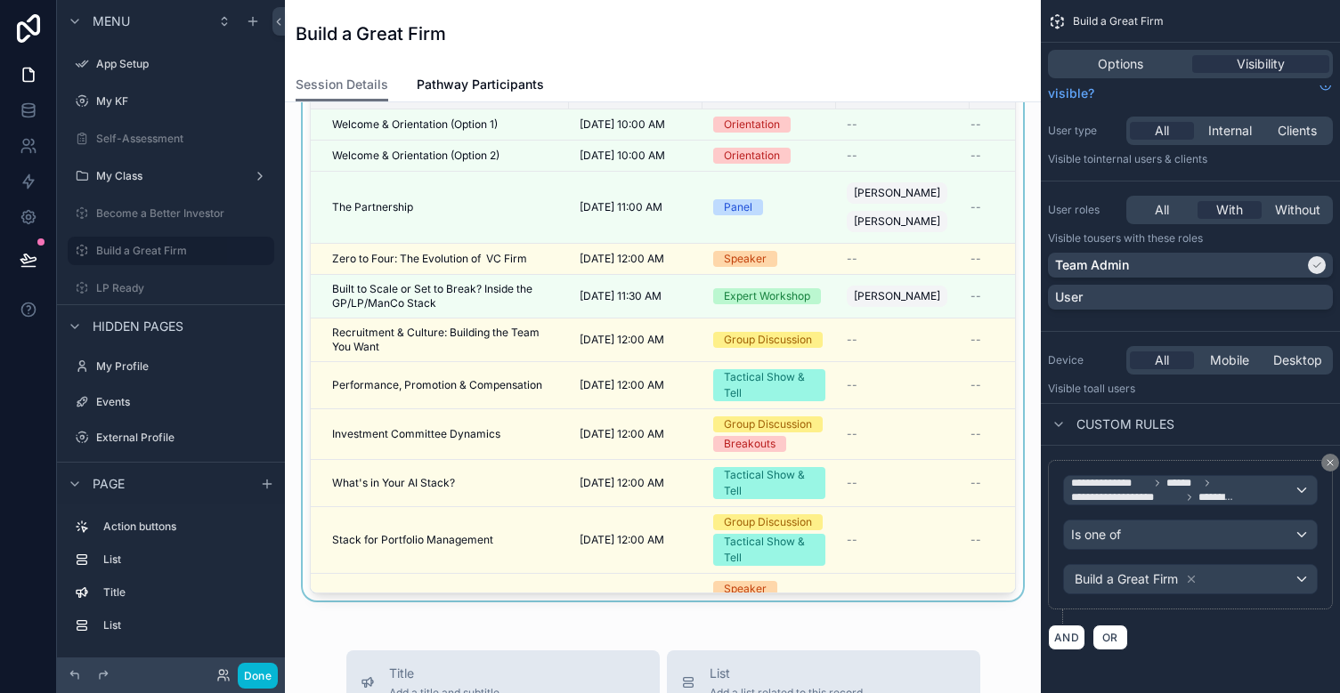
click at [555, 260] on div "scrollable content" at bounding box center [662, 336] width 727 height 543
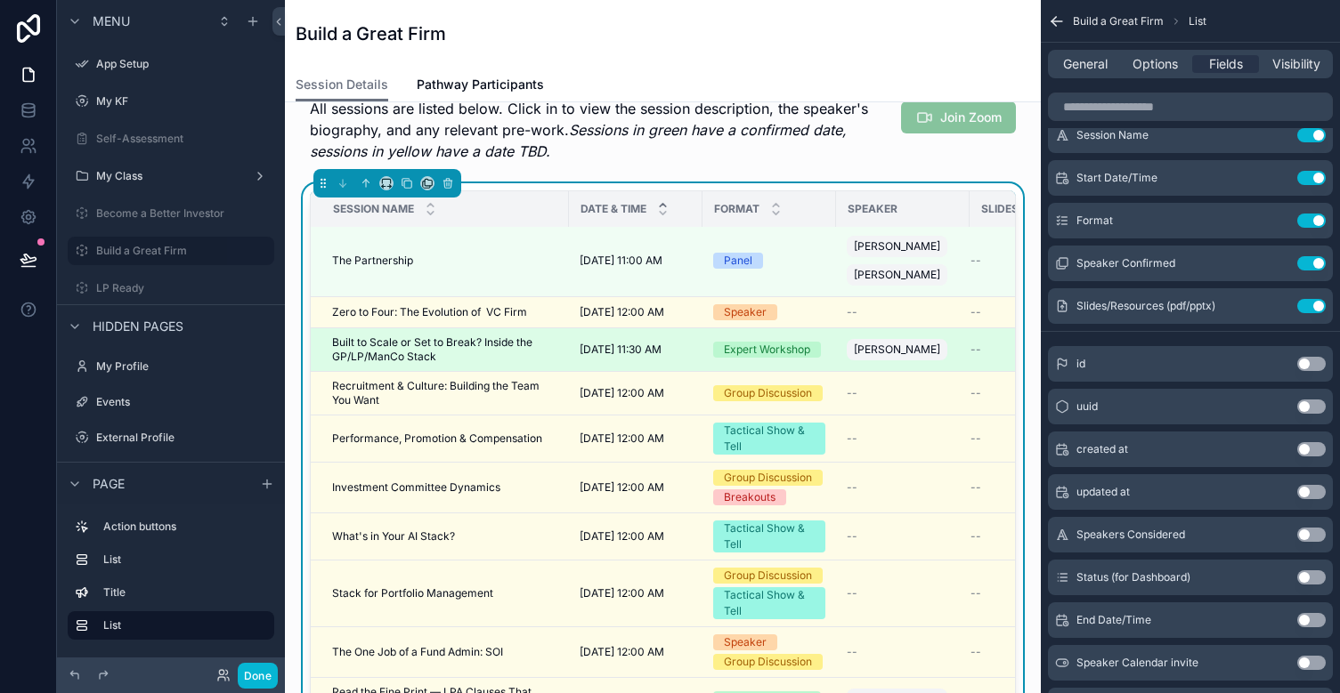
scroll to position [67, 0]
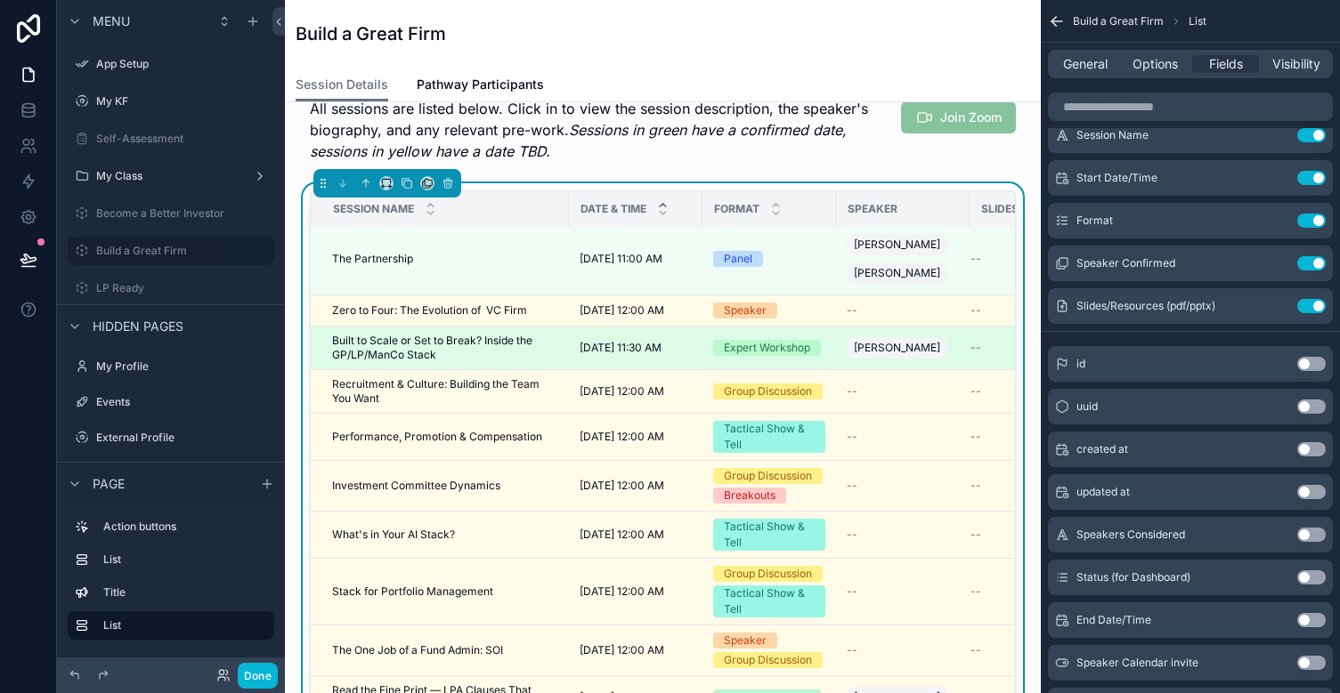
click at [633, 338] on td "[DATE] 11:30 AM [DATE] 11:30 AM" at bounding box center [636, 349] width 134 height 44
click at [634, 360] on td "[DATE] 11:30 AM [DATE] 11:30 AM" at bounding box center [636, 349] width 134 height 44
click at [626, 356] on td "[DATE] 11:30 AM [DATE] 11:30 AM" at bounding box center [636, 349] width 134 height 44
click at [440, 339] on span "Built to Scale or Set to Break? Inside the GP/LP/ManCo Stack" at bounding box center [445, 348] width 226 height 28
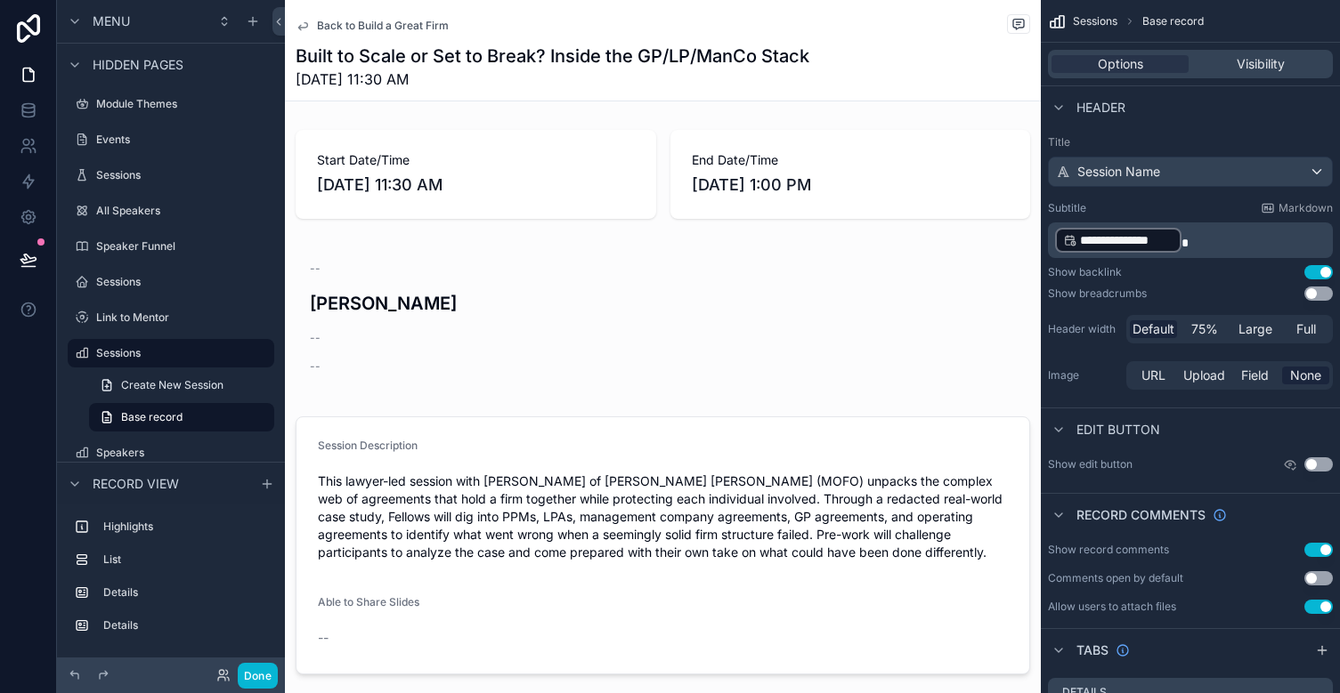
click at [302, 22] on icon "scrollable content" at bounding box center [303, 26] width 14 height 14
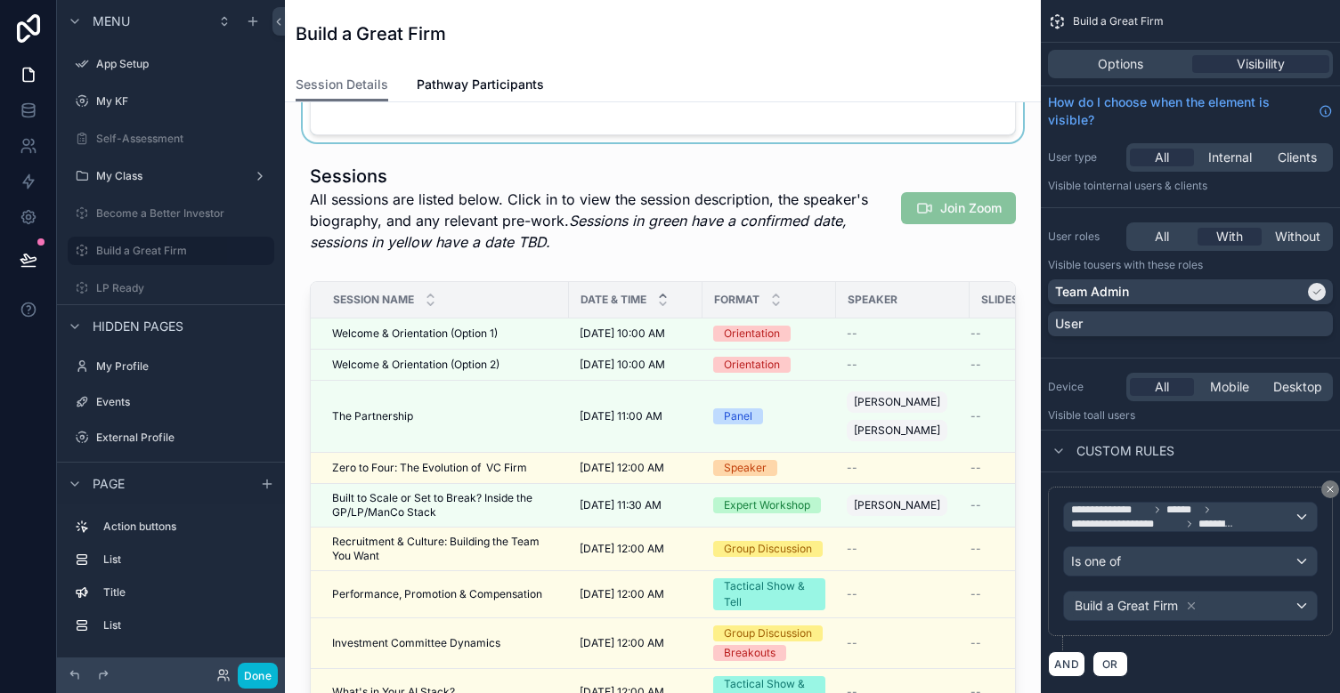
scroll to position [315, 0]
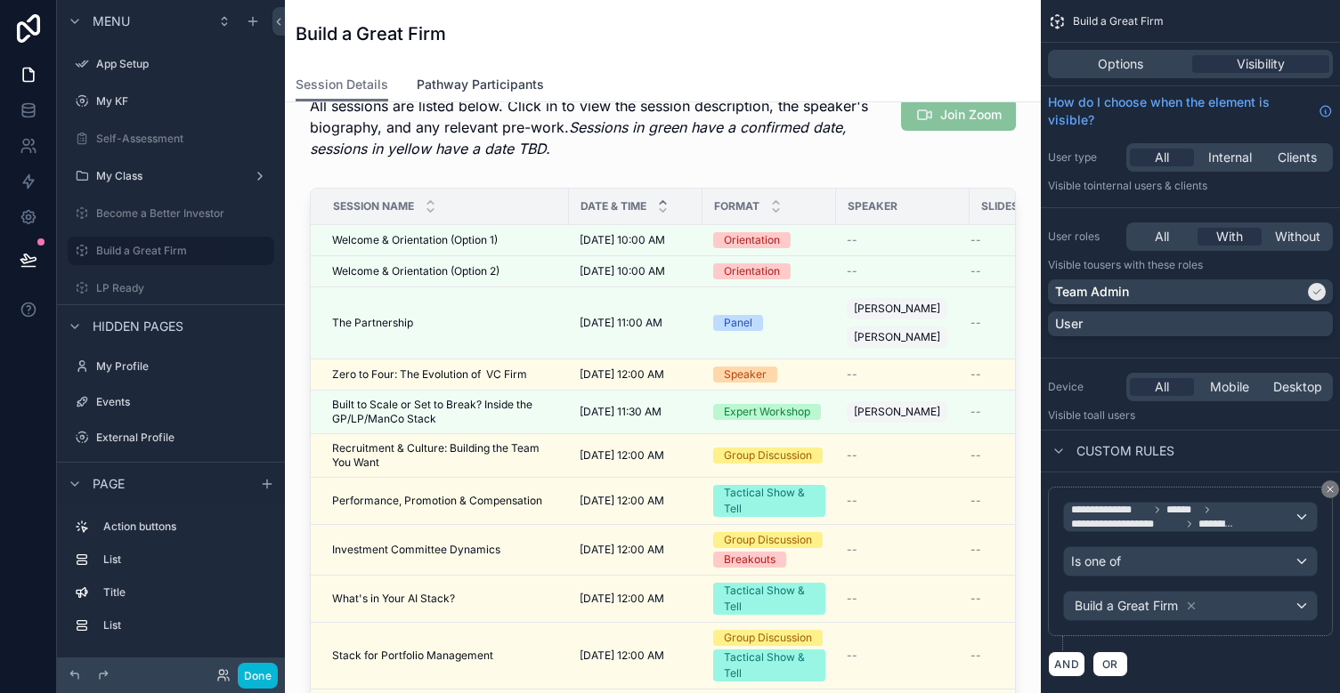
click at [461, 69] on link "Pathway Participants" at bounding box center [480, 87] width 127 height 36
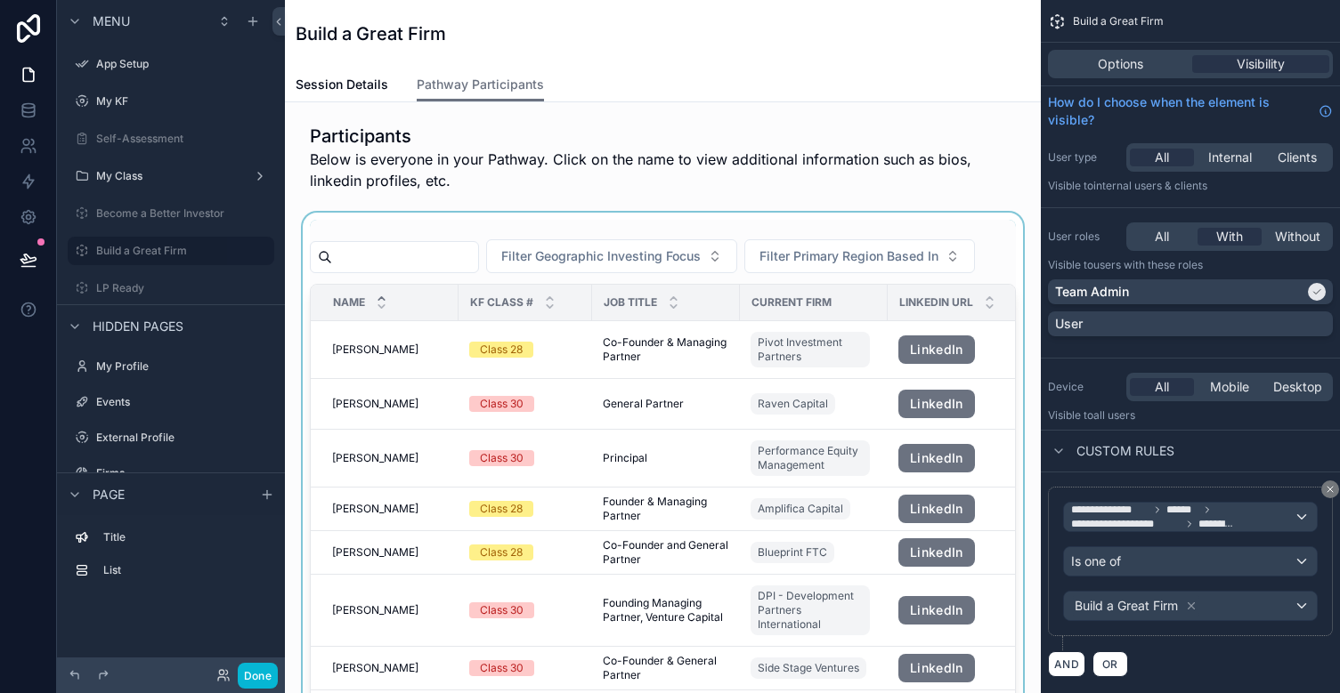
click at [361, 391] on div "scrollable content" at bounding box center [662, 513] width 727 height 600
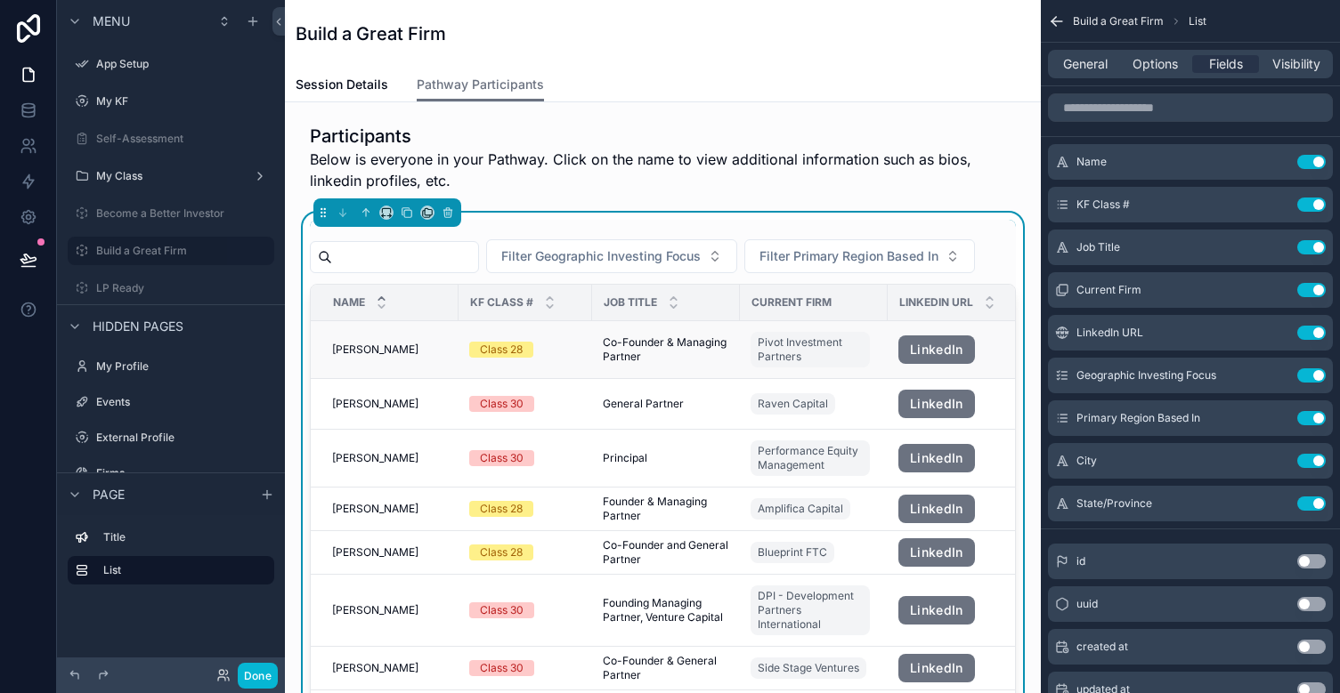
click at [361, 357] on span "[PERSON_NAME]" at bounding box center [375, 350] width 86 height 14
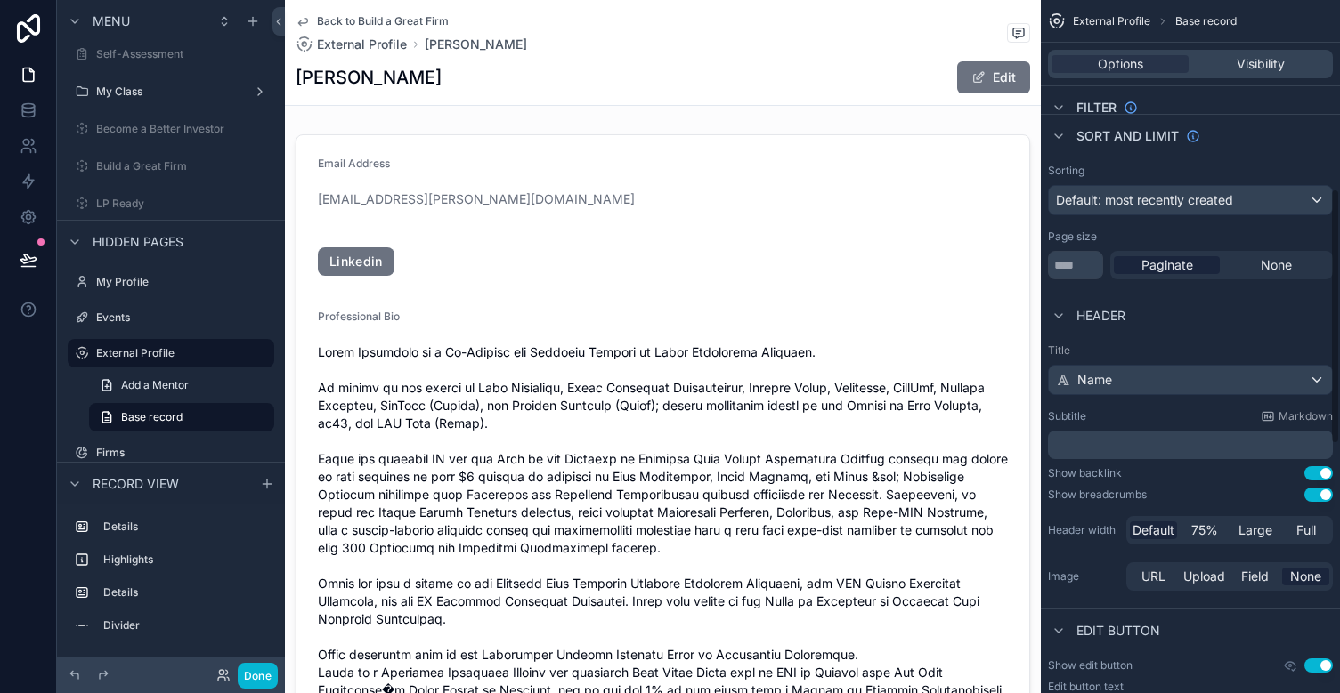
scroll to position [514, 0]
click at [1322, 484] on button "Use setting" at bounding box center [1318, 491] width 28 height 14
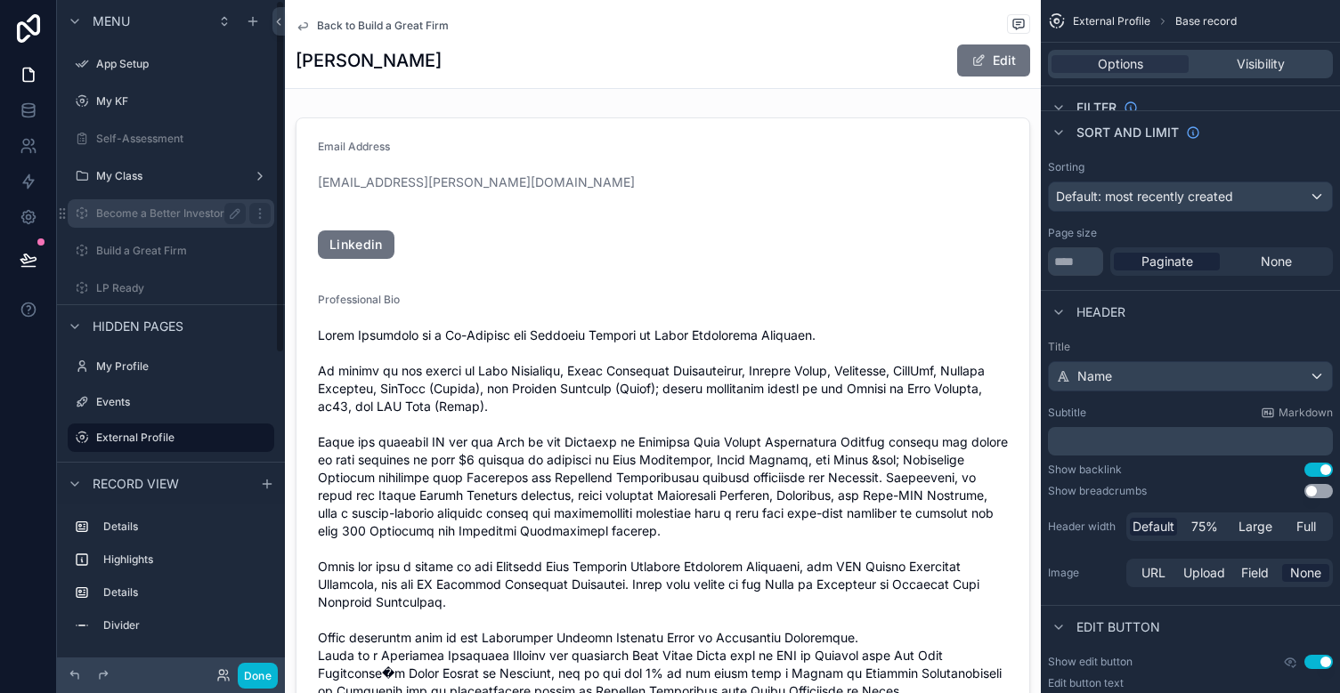
scroll to position [0, 0]
click at [146, 221] on div "Become a Better Investor" at bounding box center [171, 213] width 150 height 21
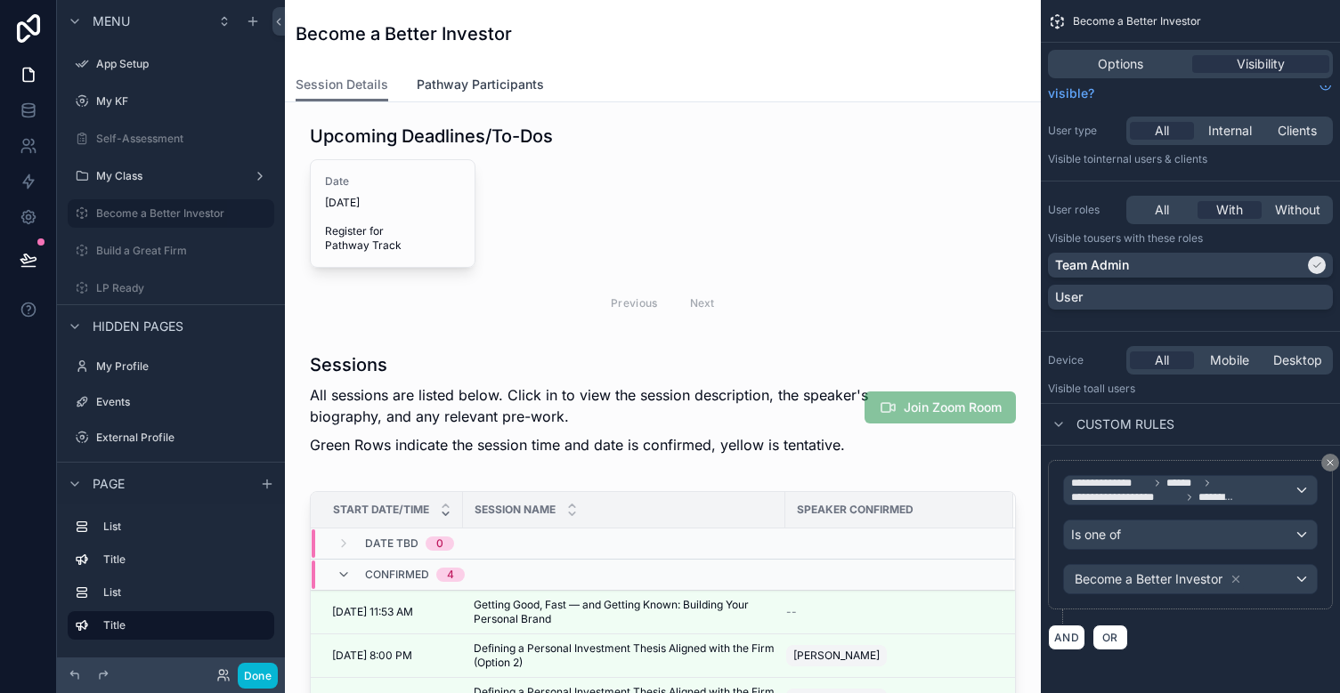
click at [465, 82] on span "Pathway Participants" at bounding box center [480, 85] width 127 height 18
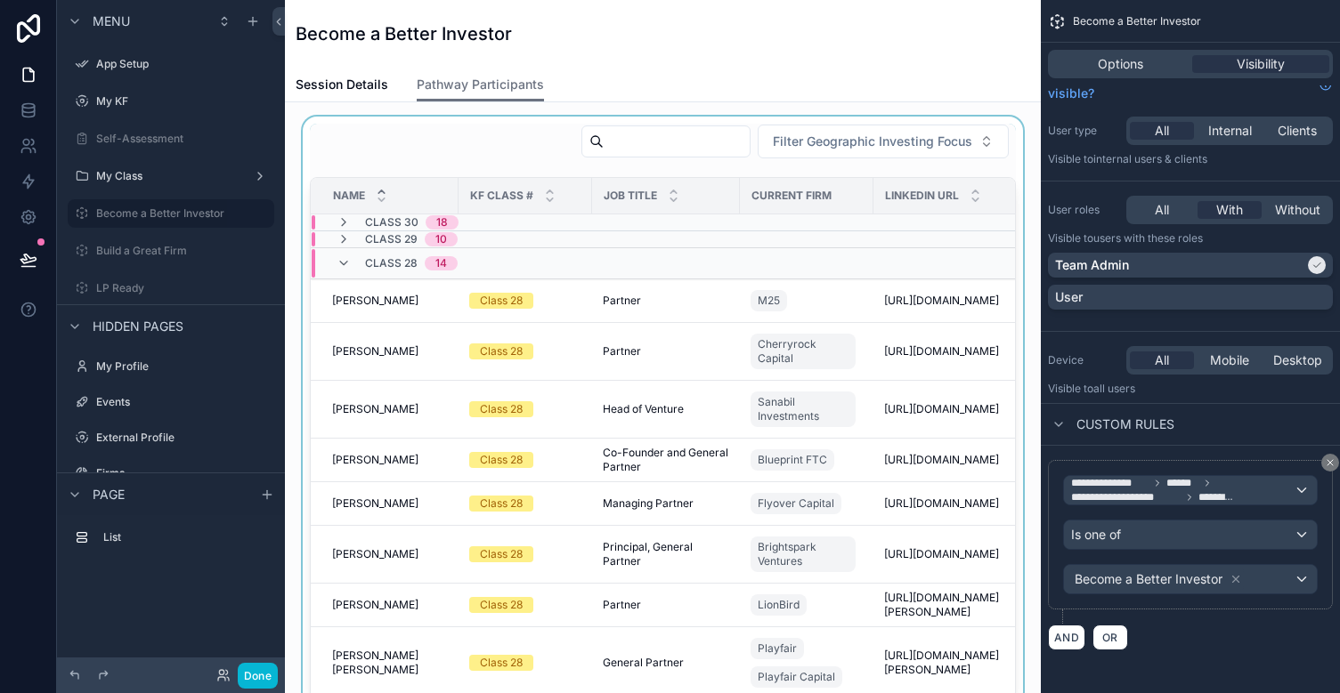
click at [593, 430] on div "scrollable content" at bounding box center [662, 411] width 727 height 589
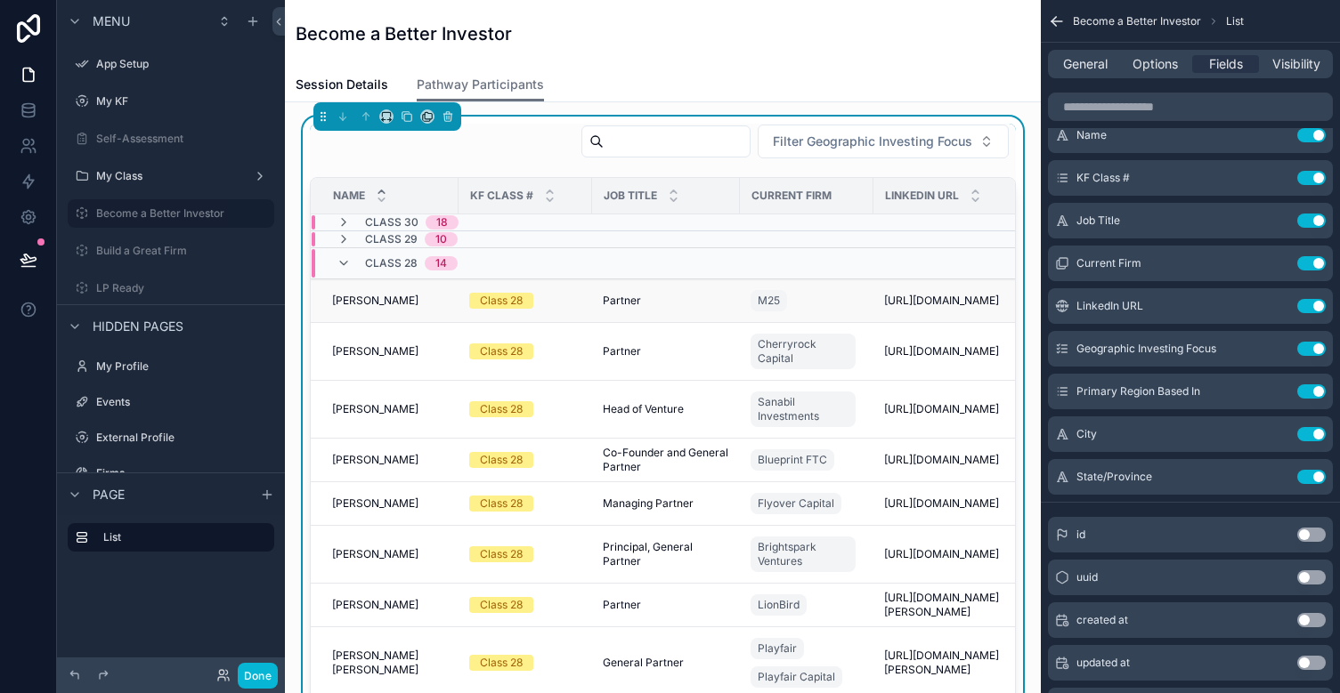
scroll to position [1, 163]
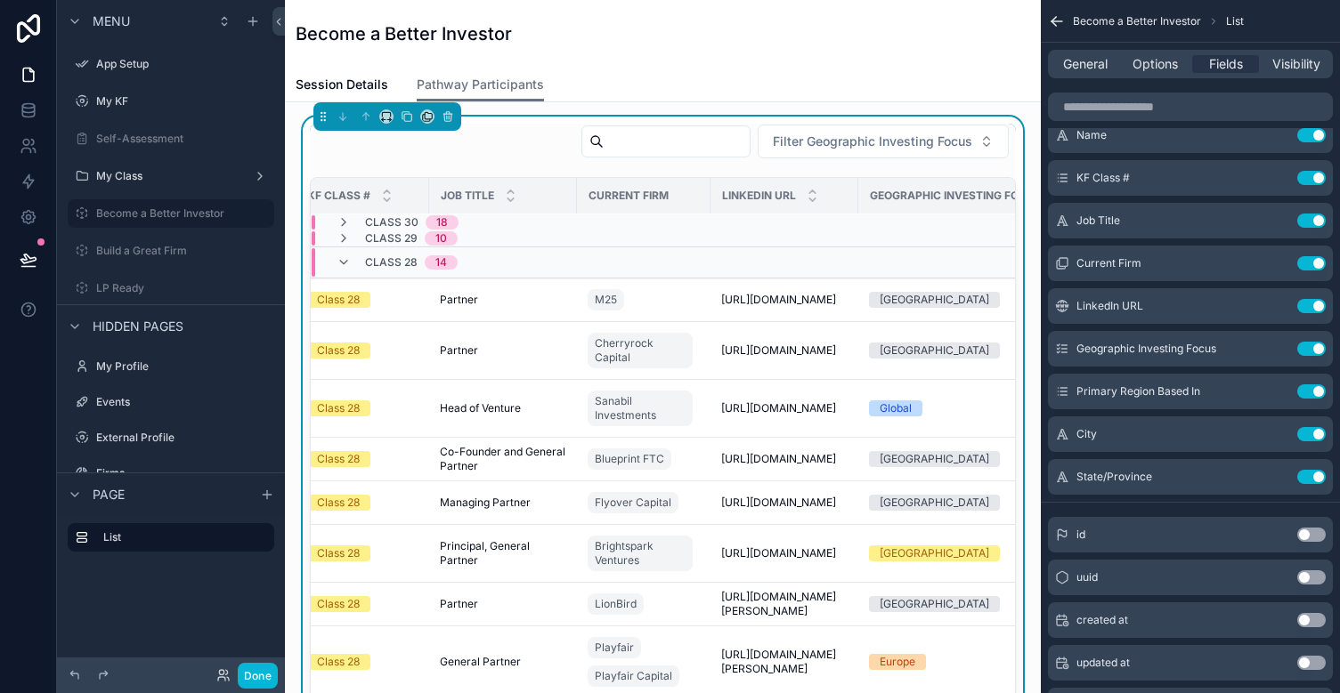
click at [816, 237] on td "scrollable content" at bounding box center [784, 239] width 148 height 17
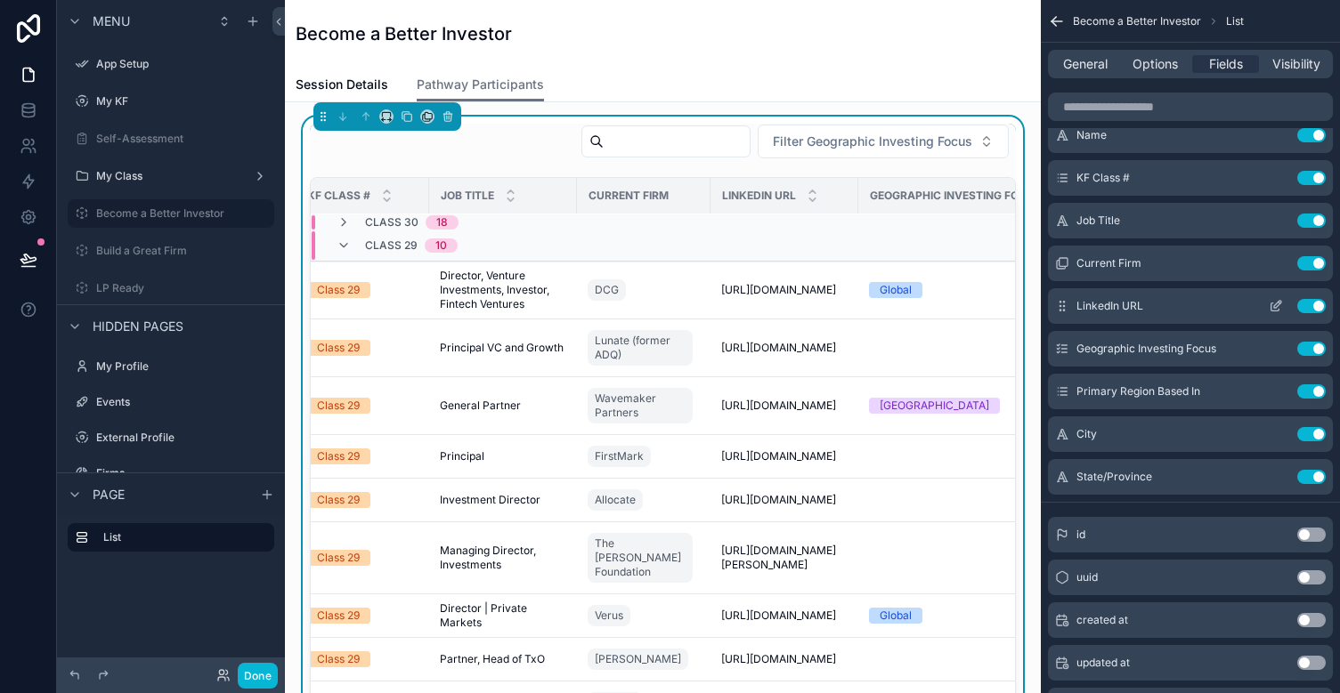
click at [1279, 302] on icon "scrollable content" at bounding box center [1275, 306] width 14 height 14
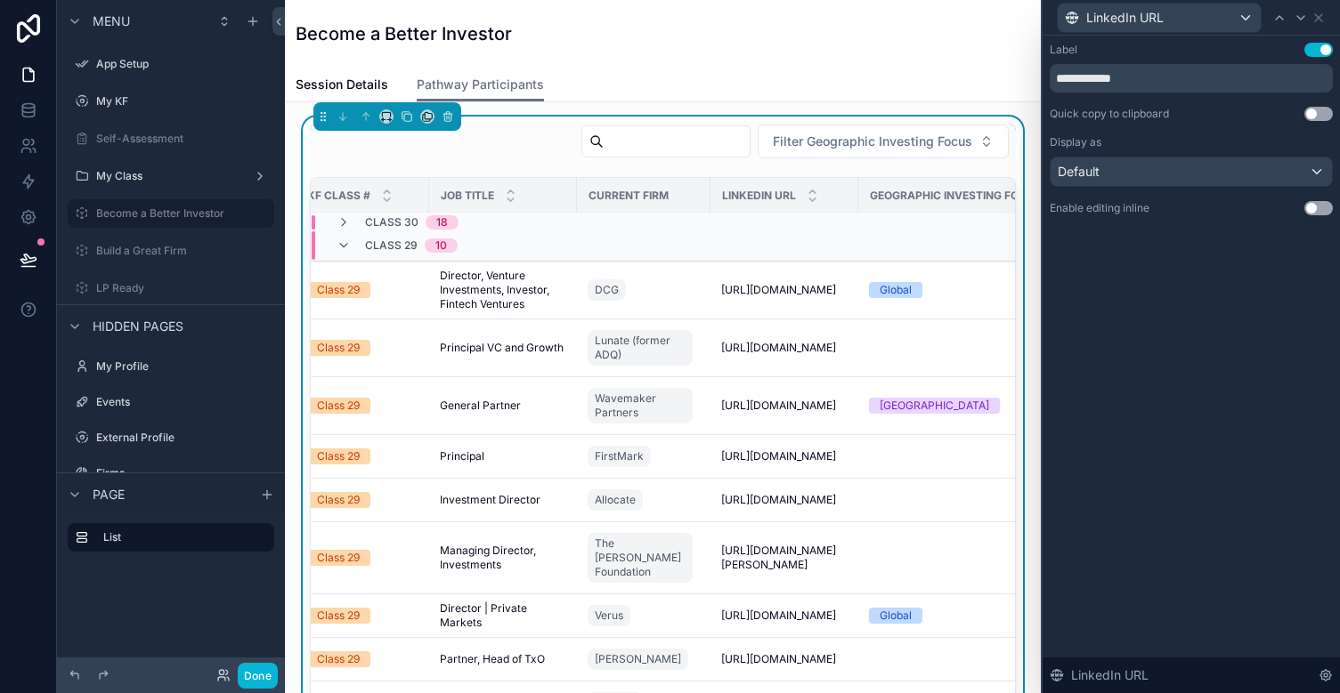
click at [1185, 177] on div "Default" at bounding box center [1190, 172] width 281 height 28
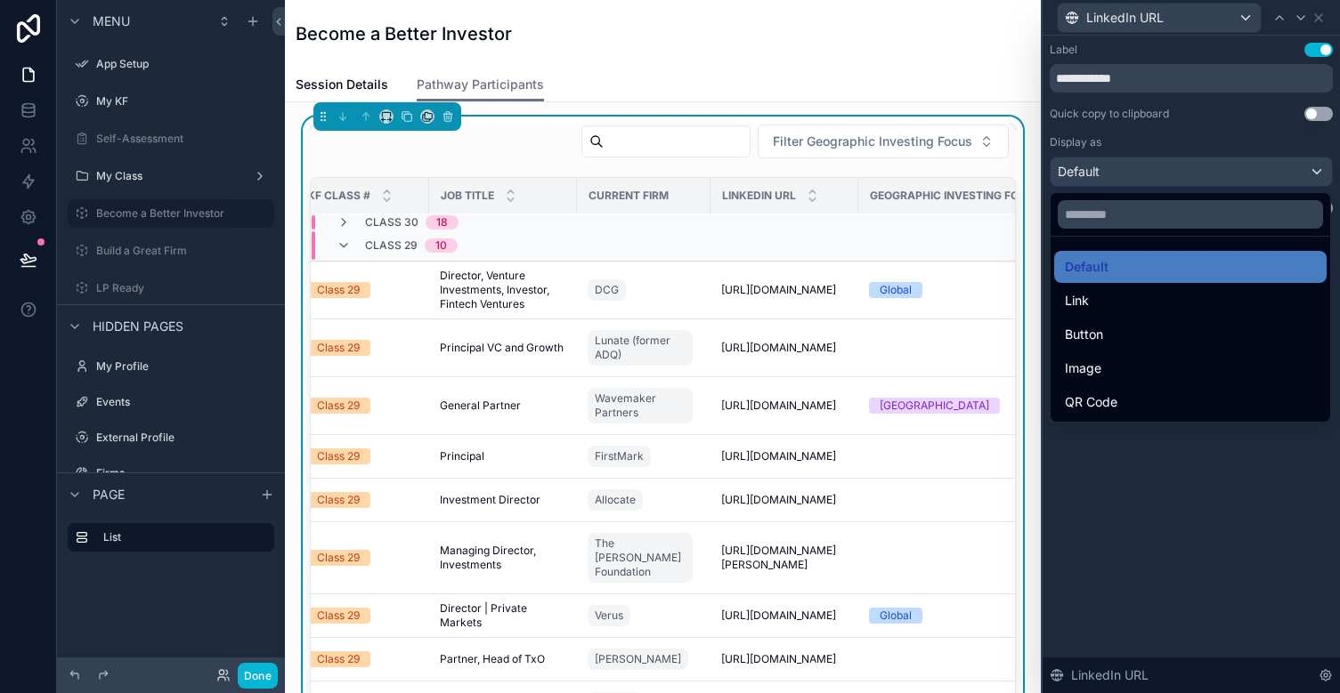
click at [1155, 487] on div at bounding box center [1190, 346] width 297 height 693
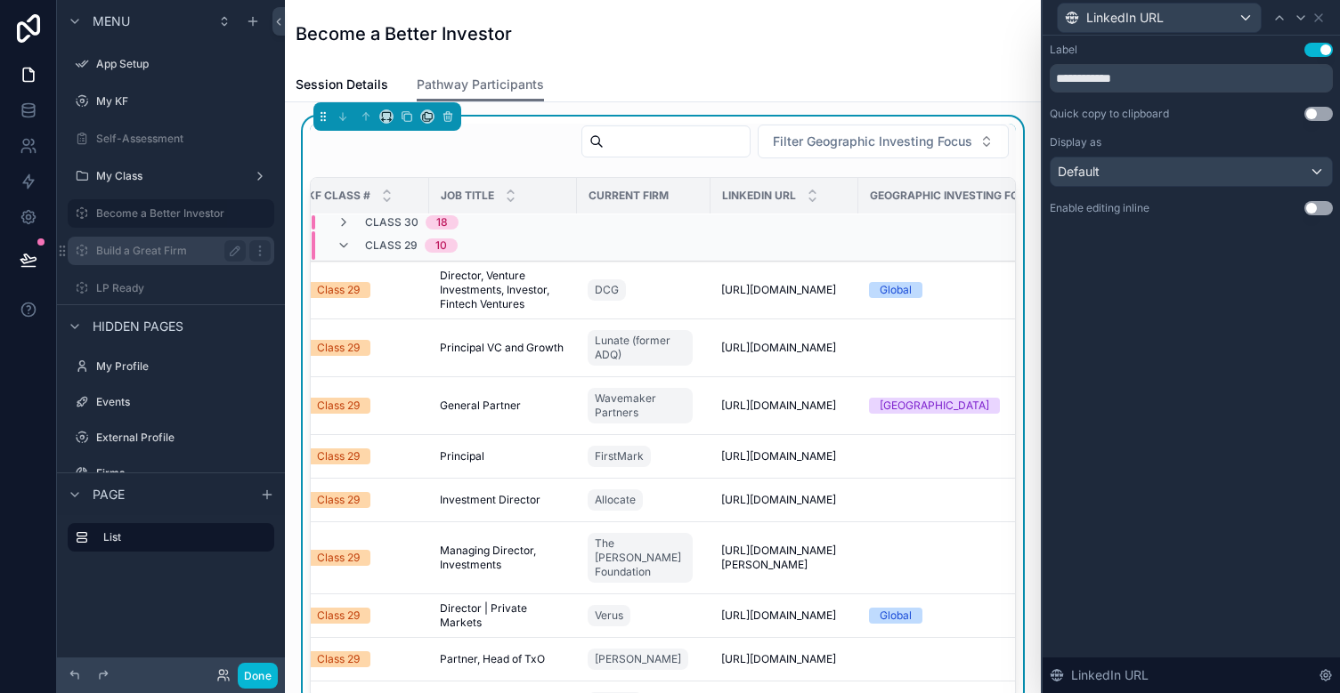
click at [203, 255] on label "Build a Great Firm" at bounding box center [167, 251] width 142 height 14
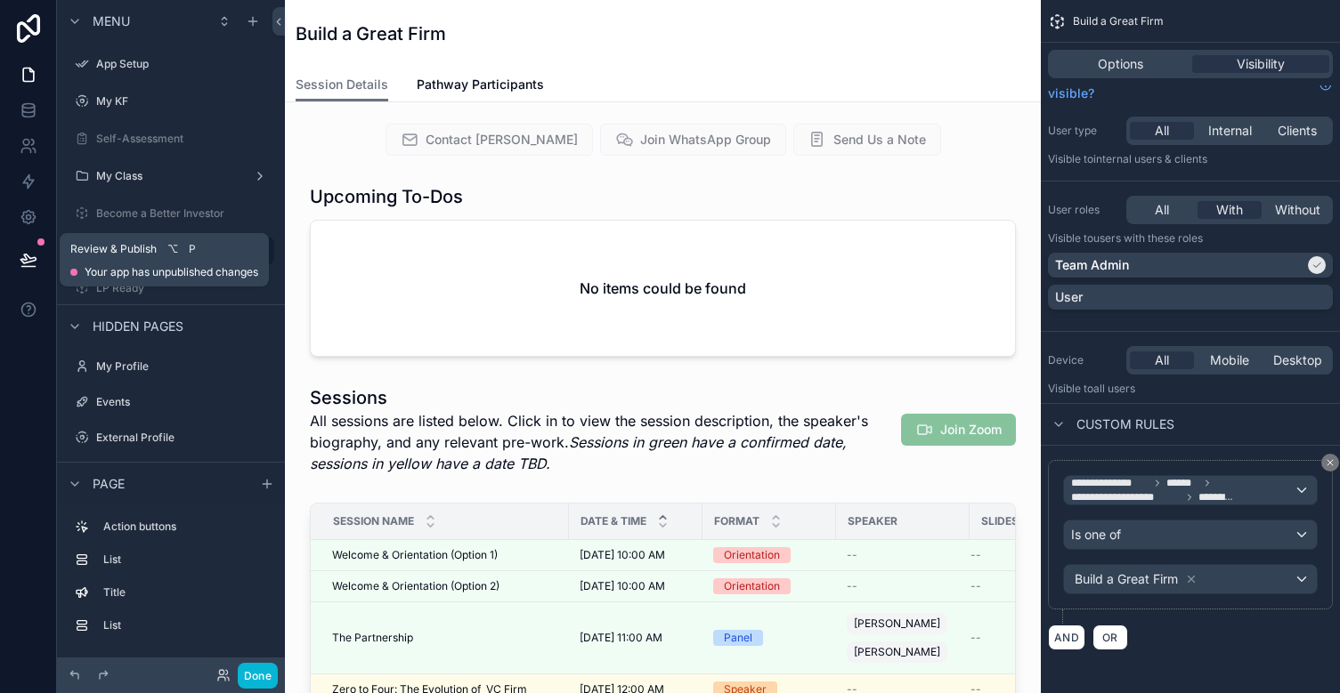
click at [31, 261] on icon at bounding box center [27, 259] width 15 height 9
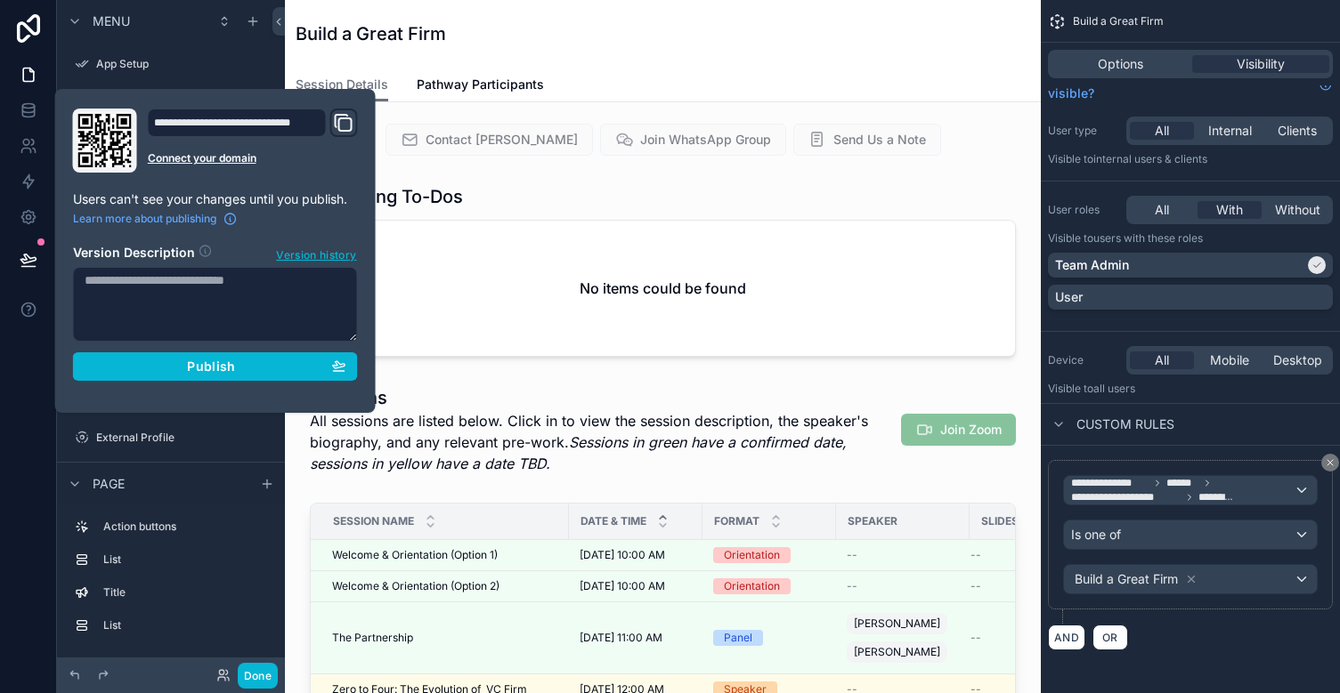
click at [587, 45] on div "Build a Great Firm" at bounding box center [663, 33] width 734 height 25
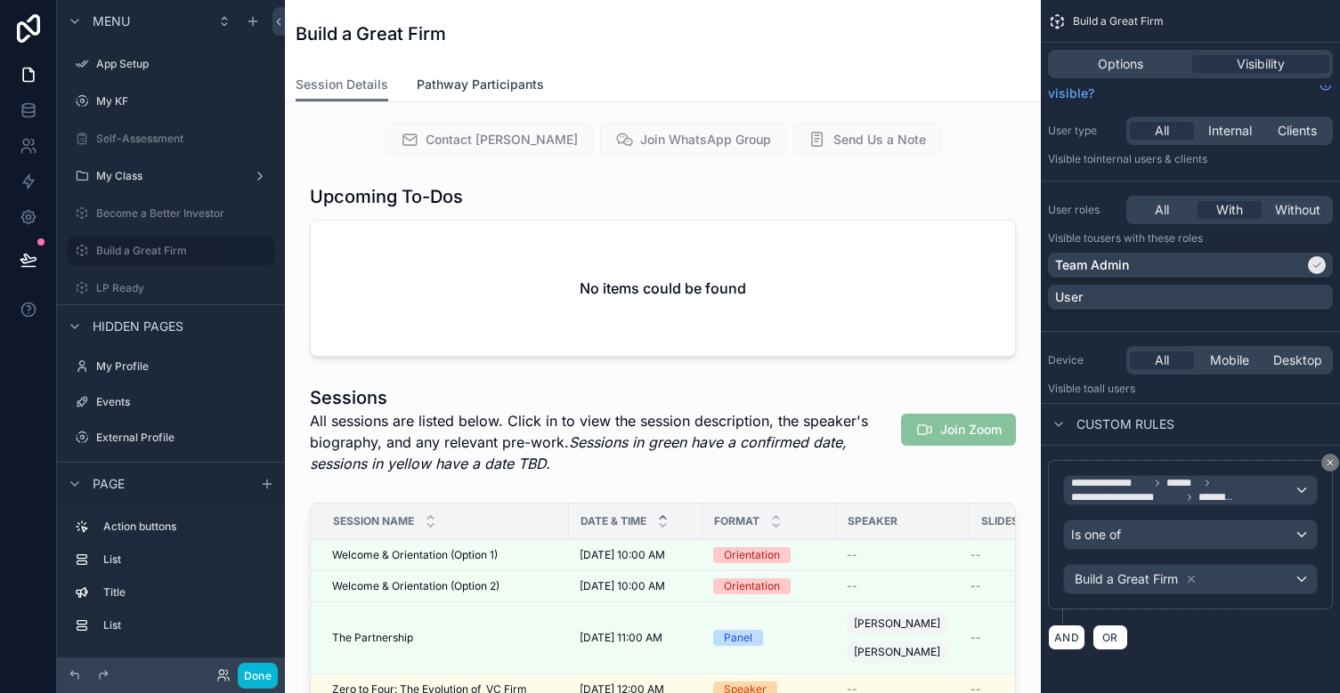
click at [474, 95] on link "Pathway Participants" at bounding box center [480, 87] width 127 height 36
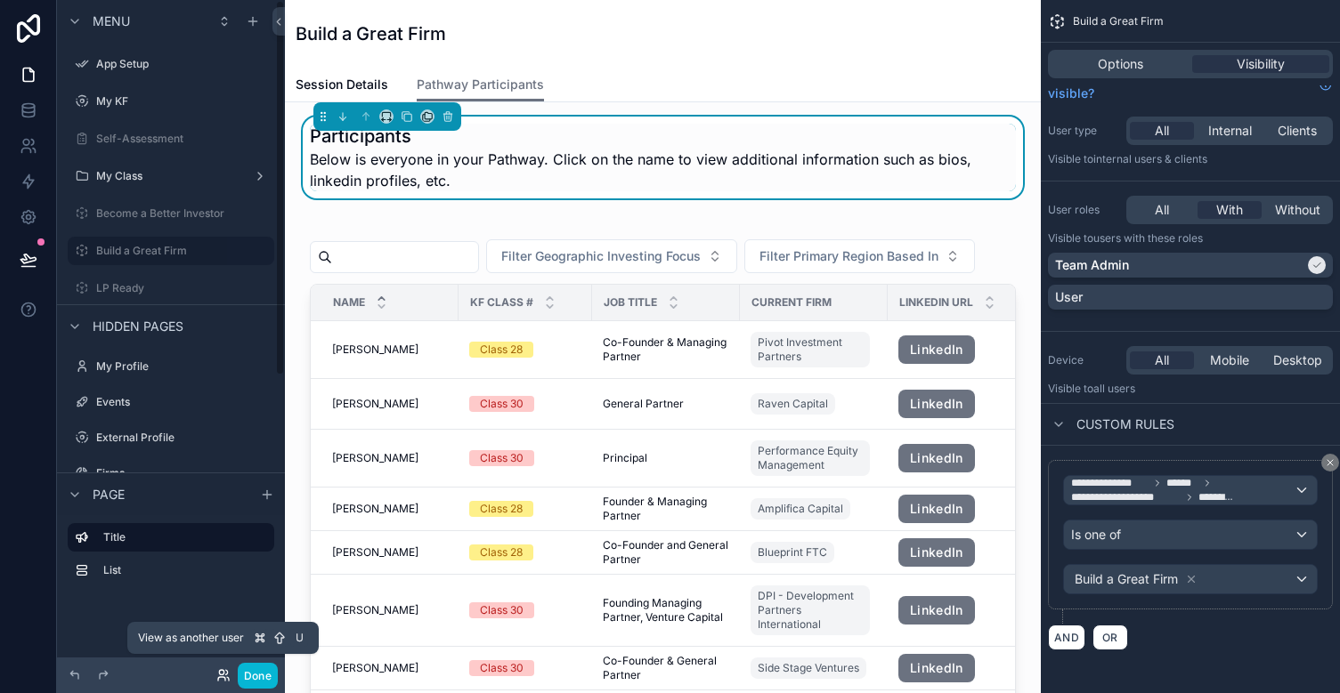
click at [221, 679] on icon at bounding box center [223, 675] width 14 height 14
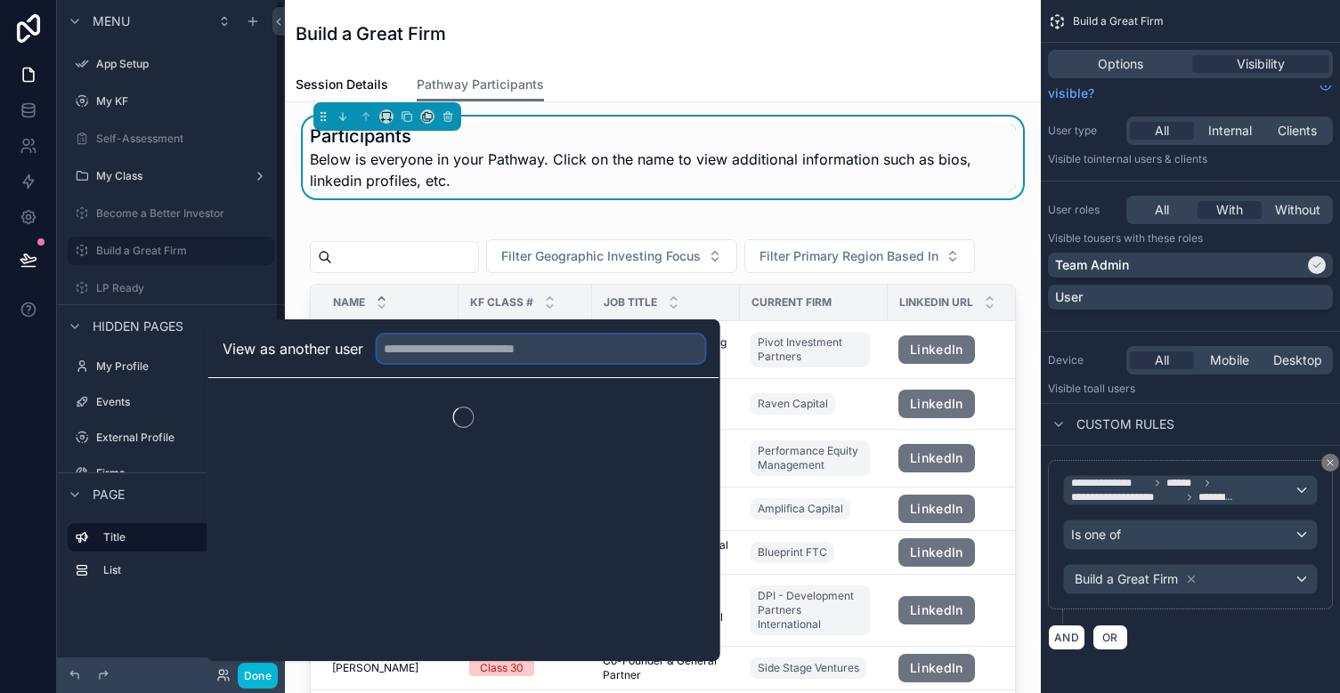
click at [522, 357] on input "text" at bounding box center [541, 349] width 328 height 28
type input "*****"
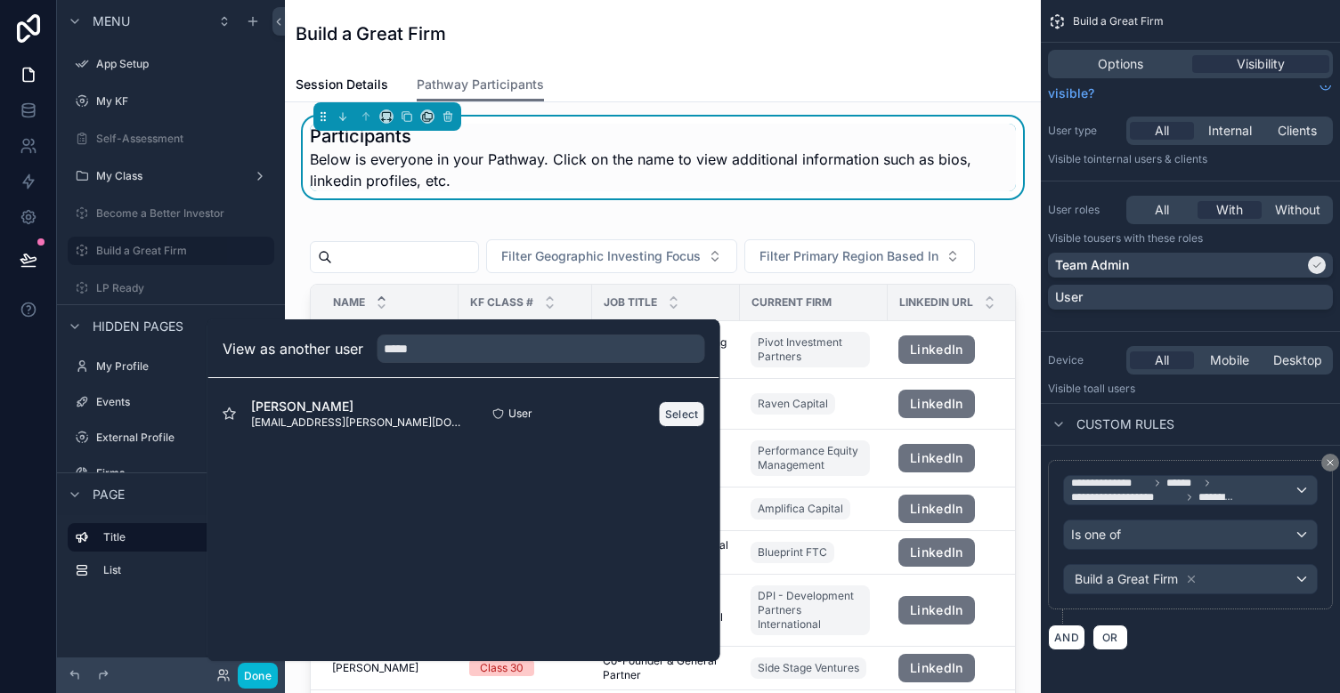
click at [683, 408] on button "Select" at bounding box center [682, 414] width 46 height 26
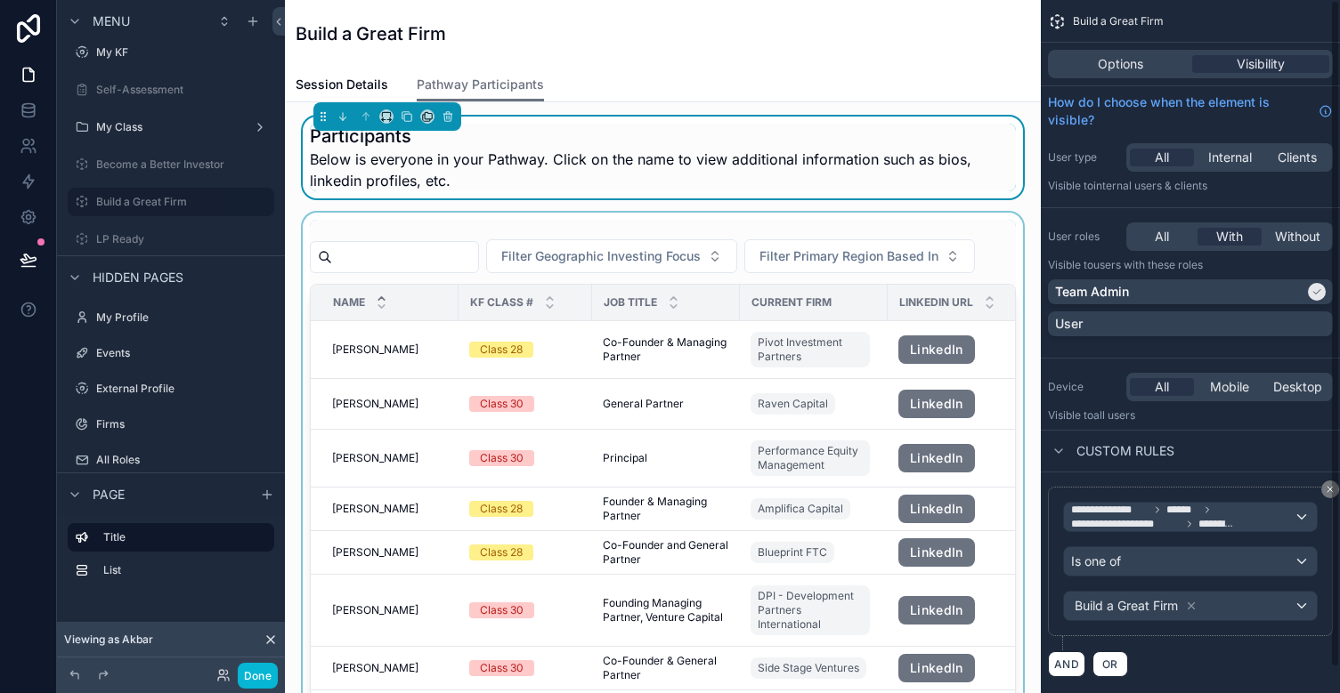
click at [960, 259] on div "scrollable content" at bounding box center [662, 513] width 727 height 600
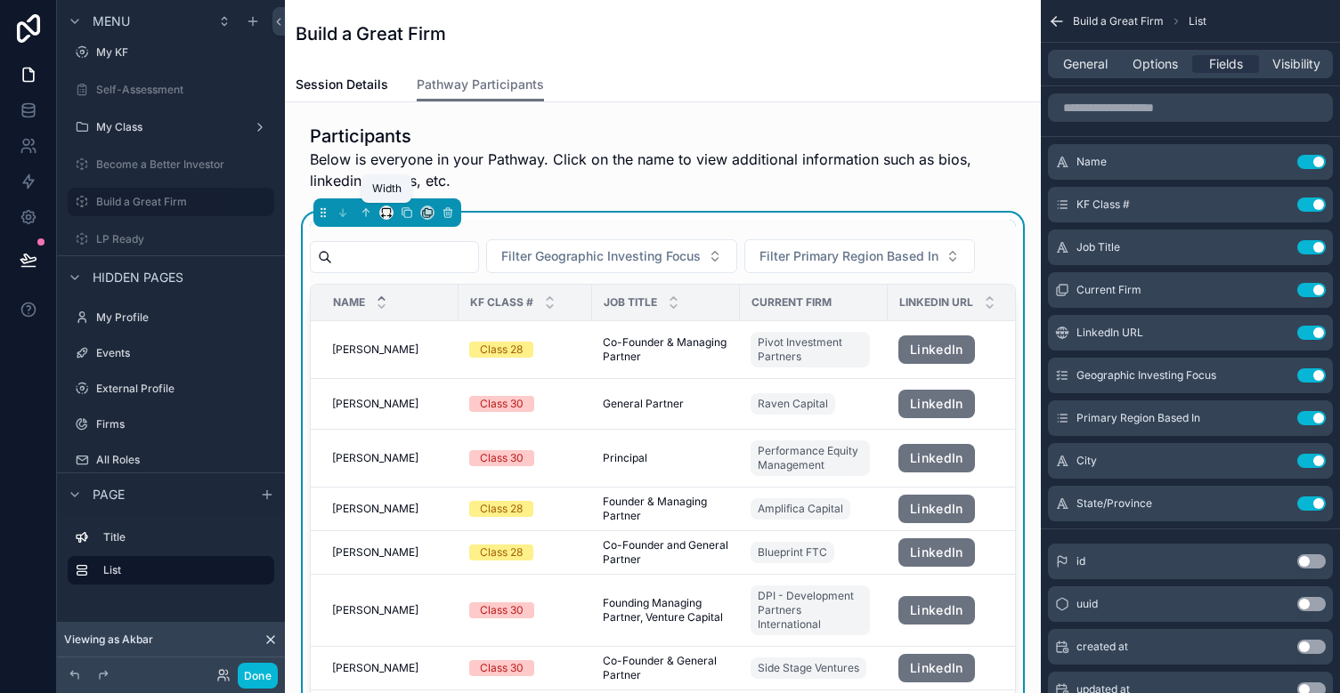
click at [388, 214] on icon "scrollable content" at bounding box center [386, 213] width 12 height 12
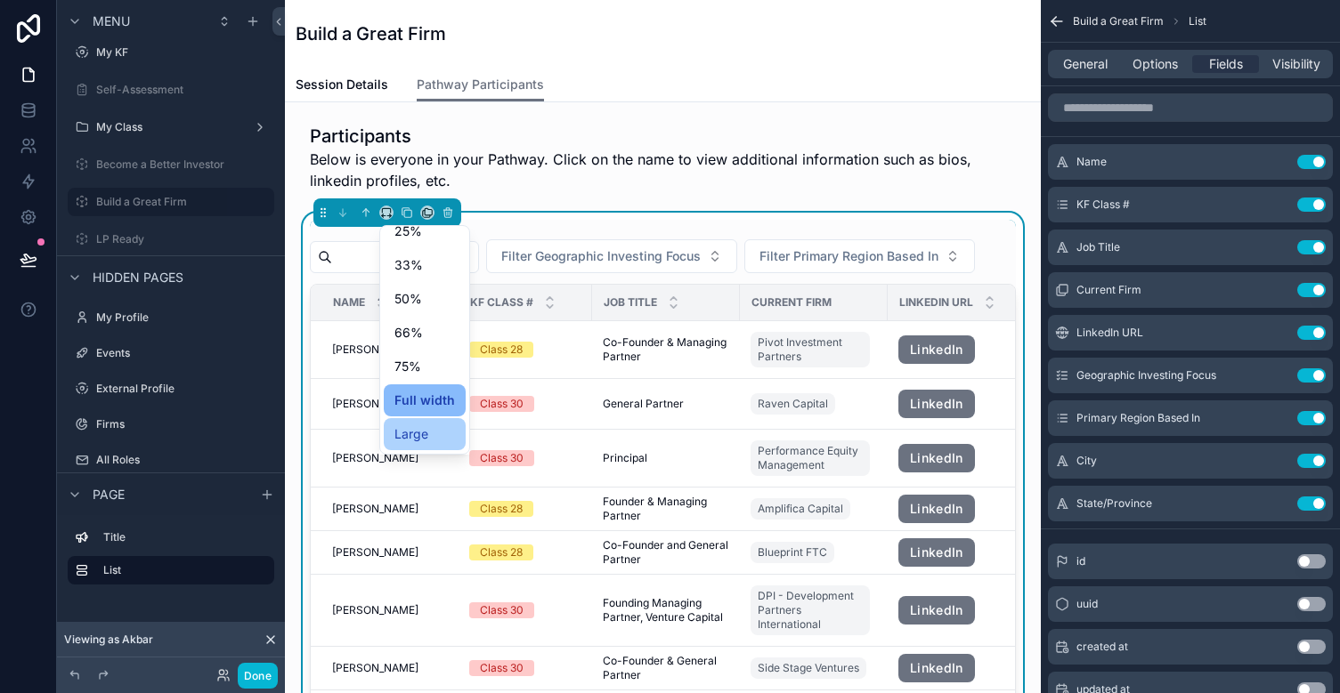
scroll to position [48, 0]
click at [419, 441] on span "Large" at bounding box center [411, 434] width 34 height 21
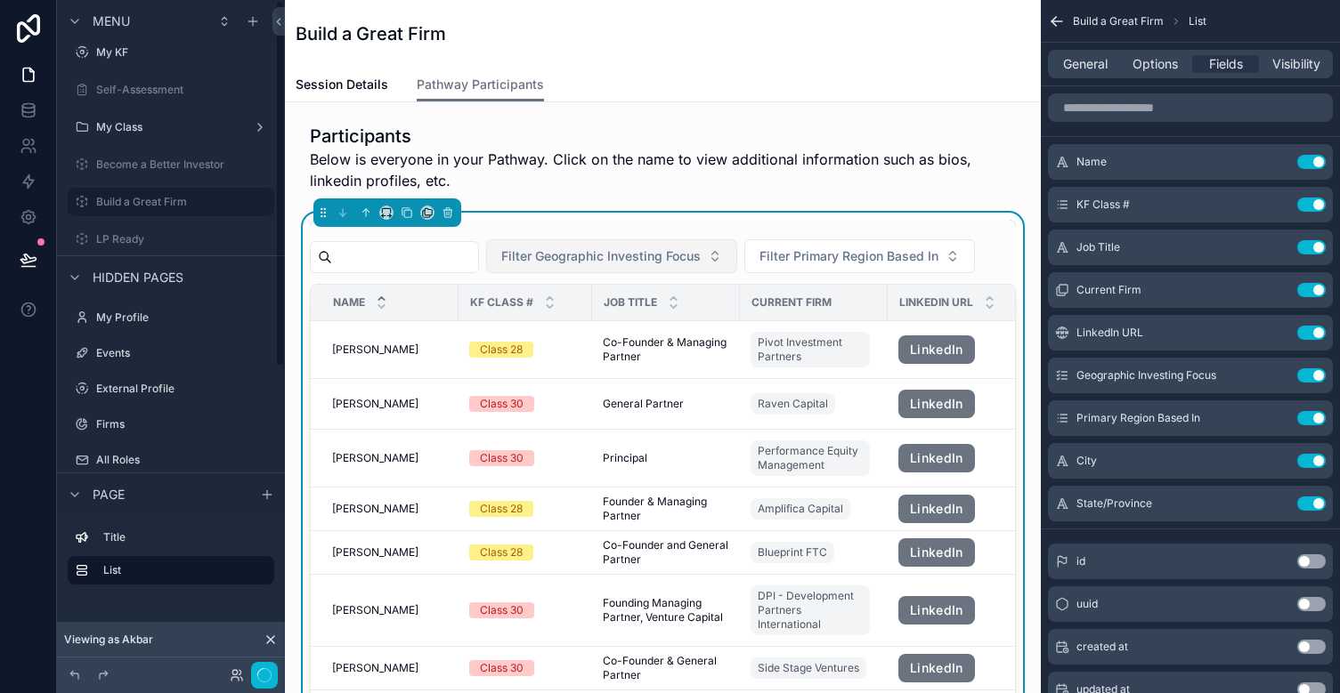
scroll to position [0, 0]
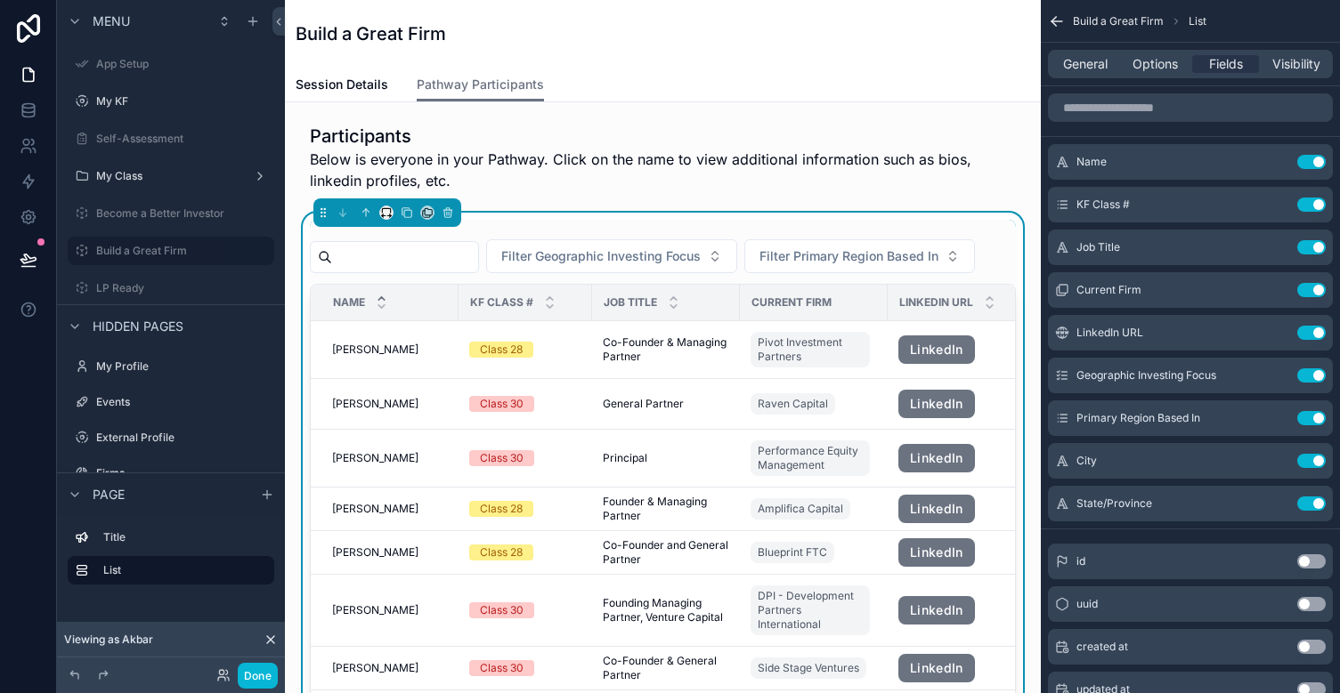
click at [384, 207] on icon "scrollable content" at bounding box center [386, 213] width 12 height 12
click at [431, 452] on span "Full width" at bounding box center [421, 448] width 55 height 21
click at [857, 101] on div "Session Details Pathway Participants" at bounding box center [663, 85] width 734 height 34
click at [1056, 17] on icon "scrollable content" at bounding box center [1053, 19] width 4 height 4
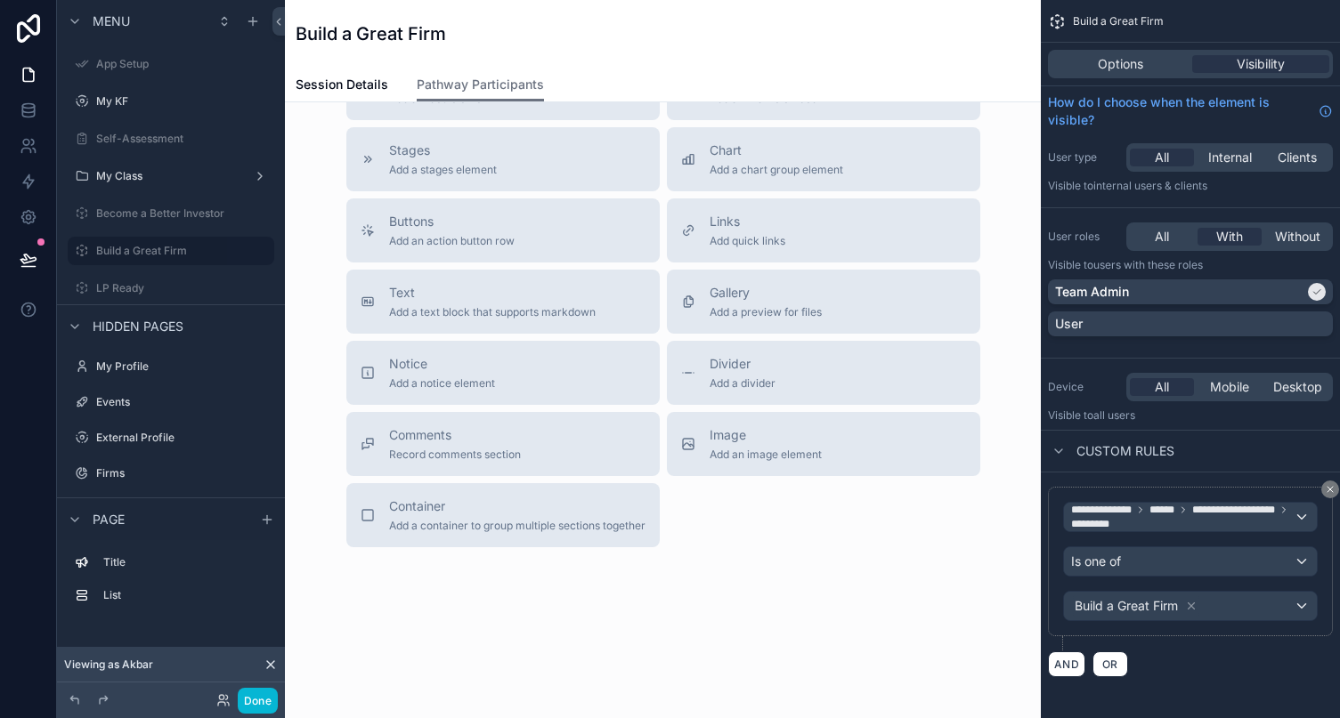
scroll to position [1001, 0]
